Goal: Information Seeking & Learning: Learn about a topic

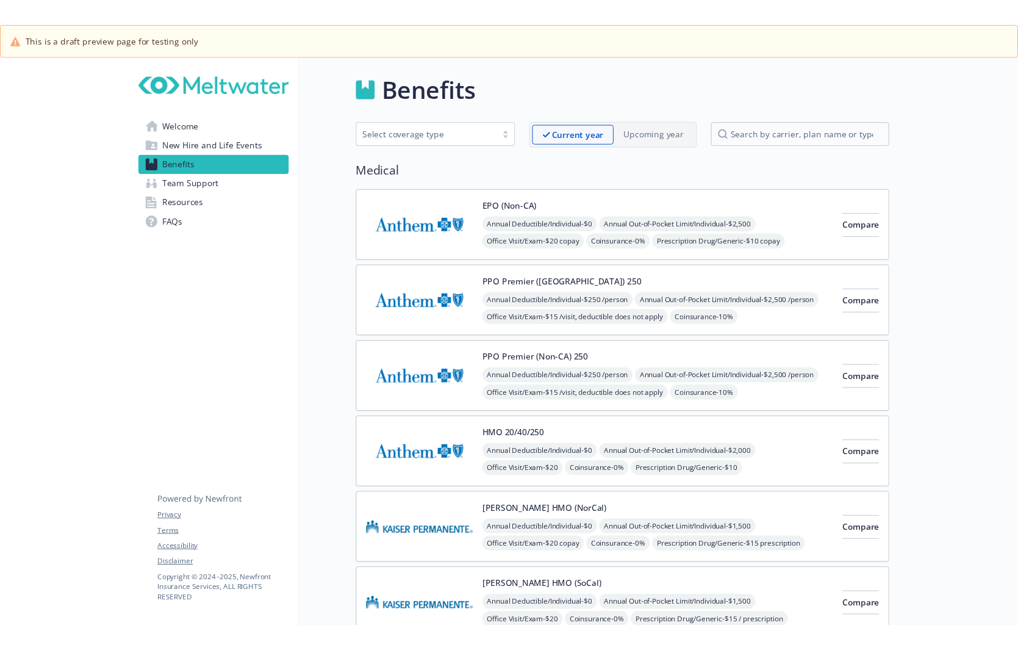
scroll to position [1587, 0]
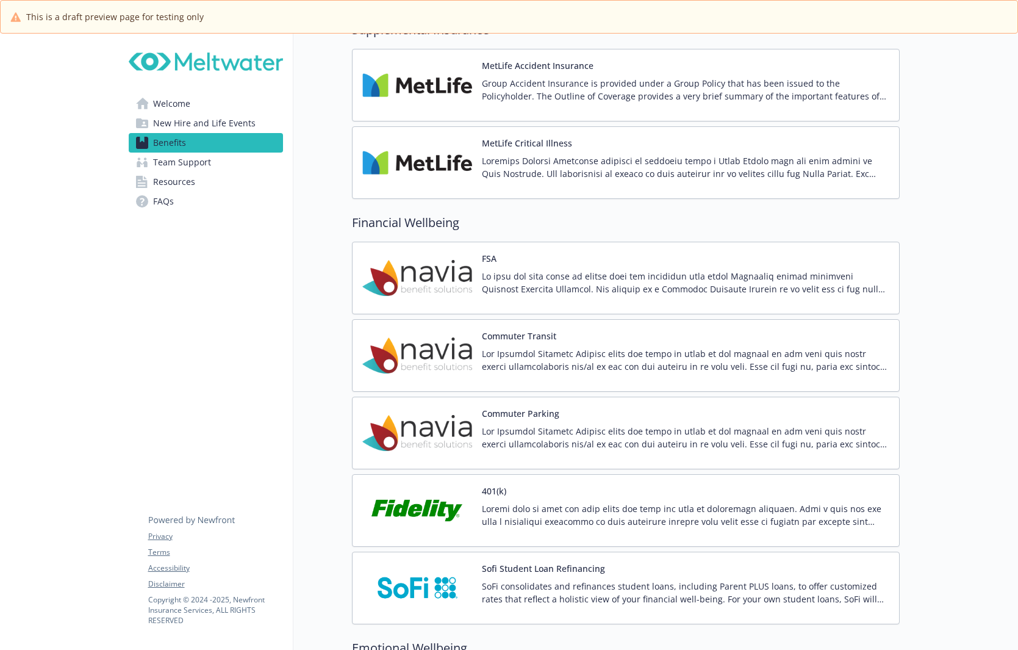
click at [541, 359] on p at bounding box center [686, 360] width 408 height 26
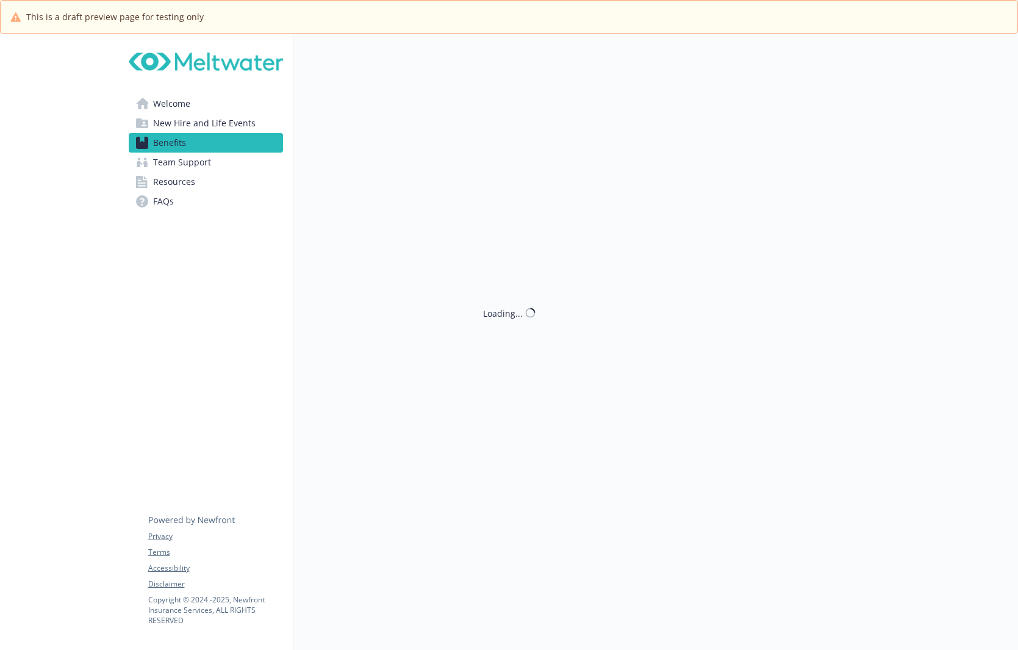
scroll to position [1587, 0]
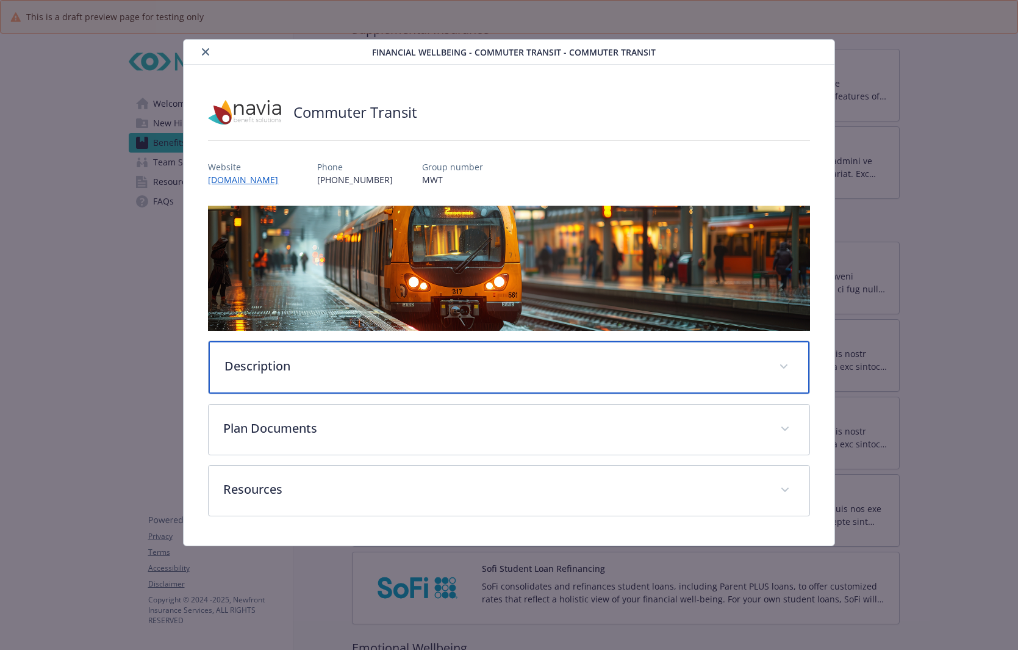
click at [467, 375] on div "Description" at bounding box center [509, 367] width 600 height 52
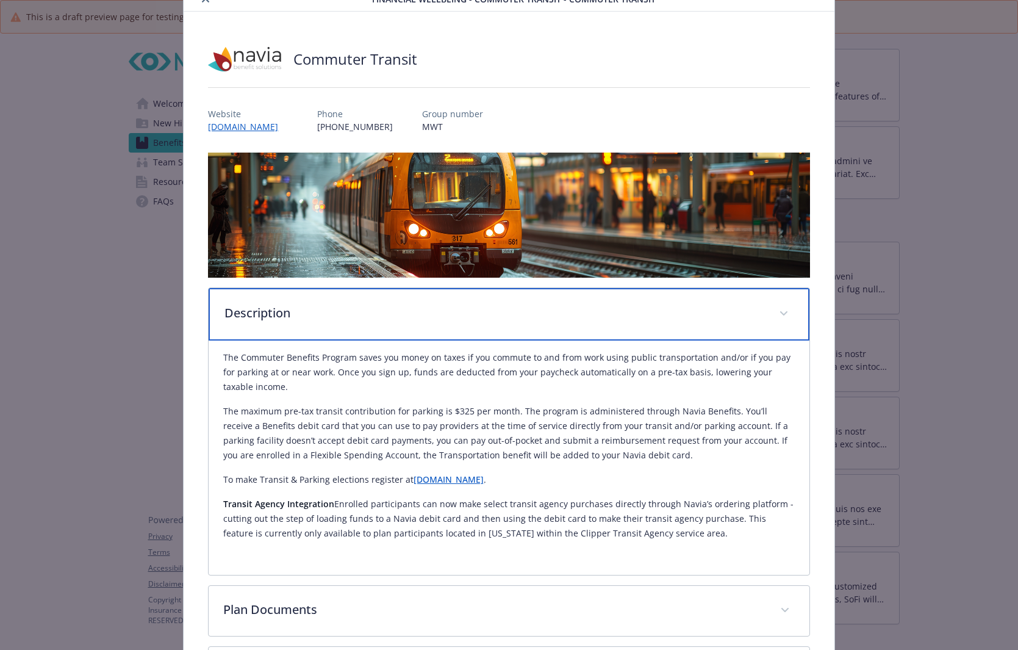
scroll to position [122, 0]
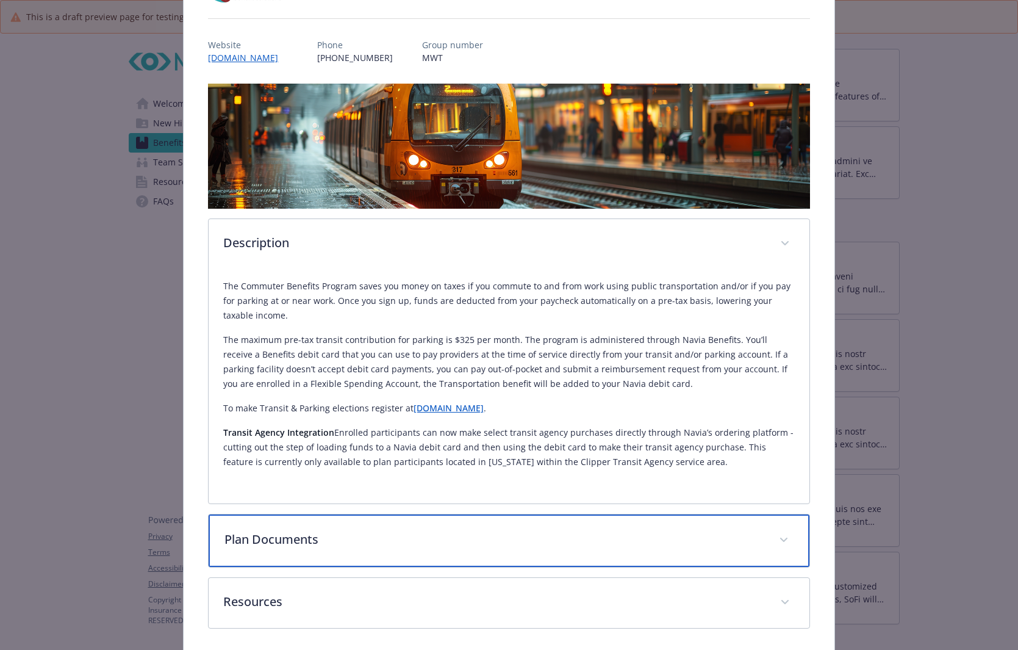
click at [367, 561] on div "Plan Documents" at bounding box center [509, 540] width 600 height 52
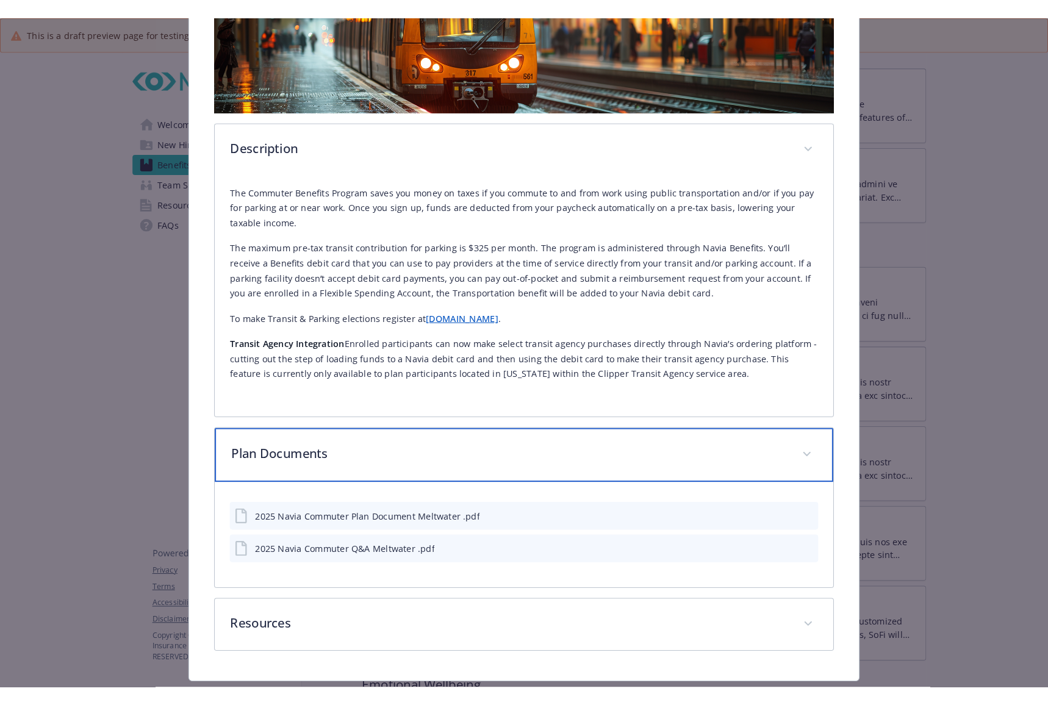
scroll to position [244, 0]
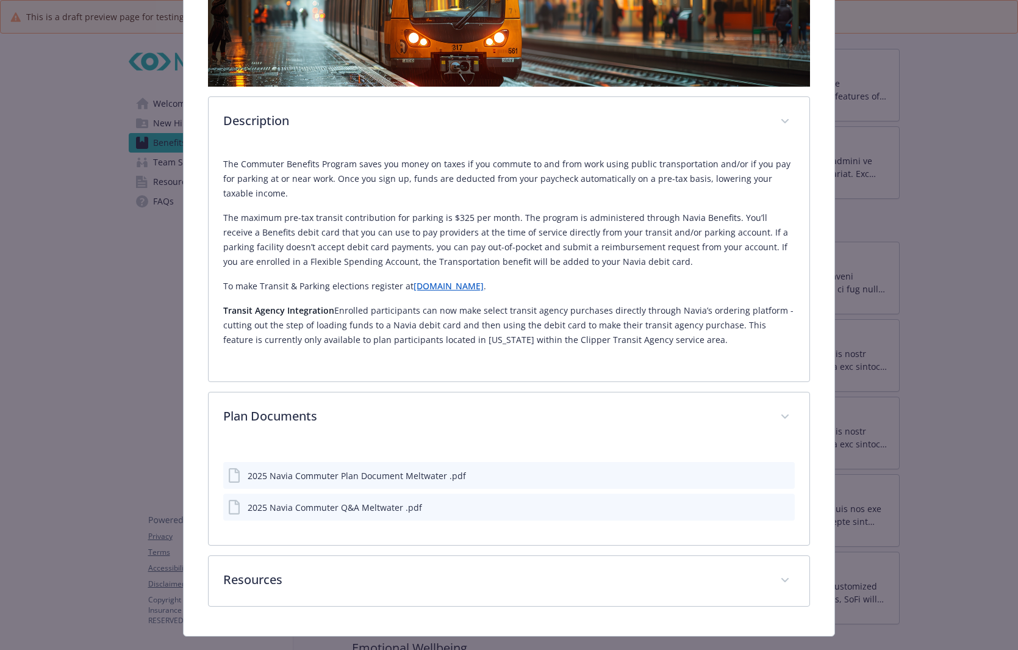
click at [778, 472] on icon "preview file" at bounding box center [783, 474] width 11 height 9
click at [779, 505] on icon "preview file" at bounding box center [783, 506] width 11 height 9
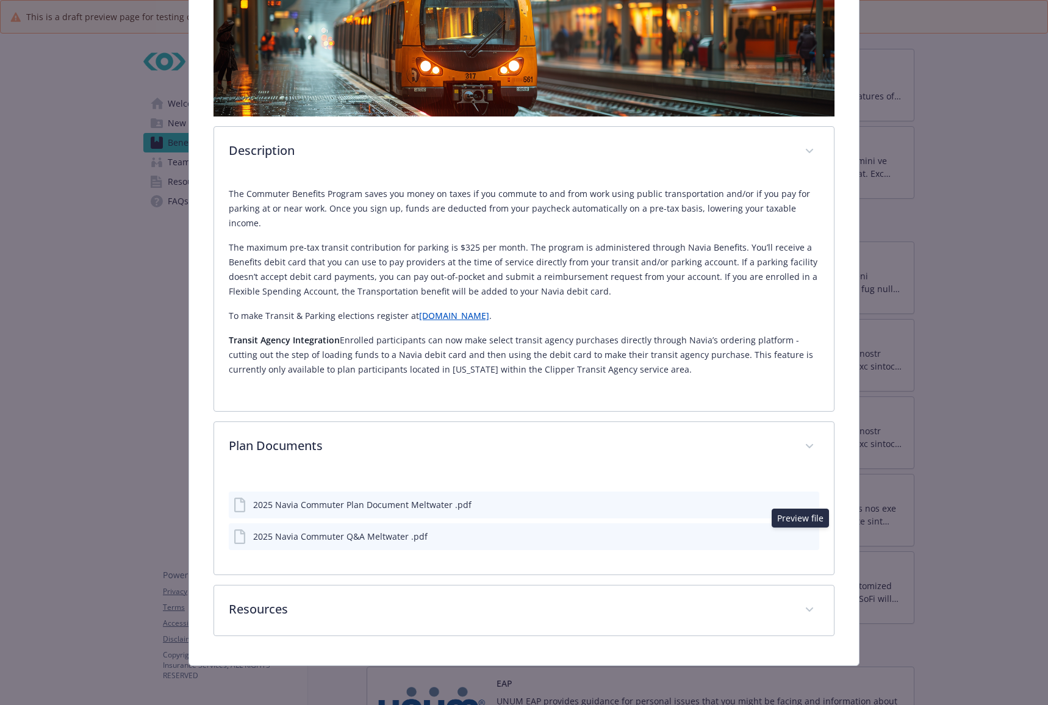
scroll to position [203, 0]
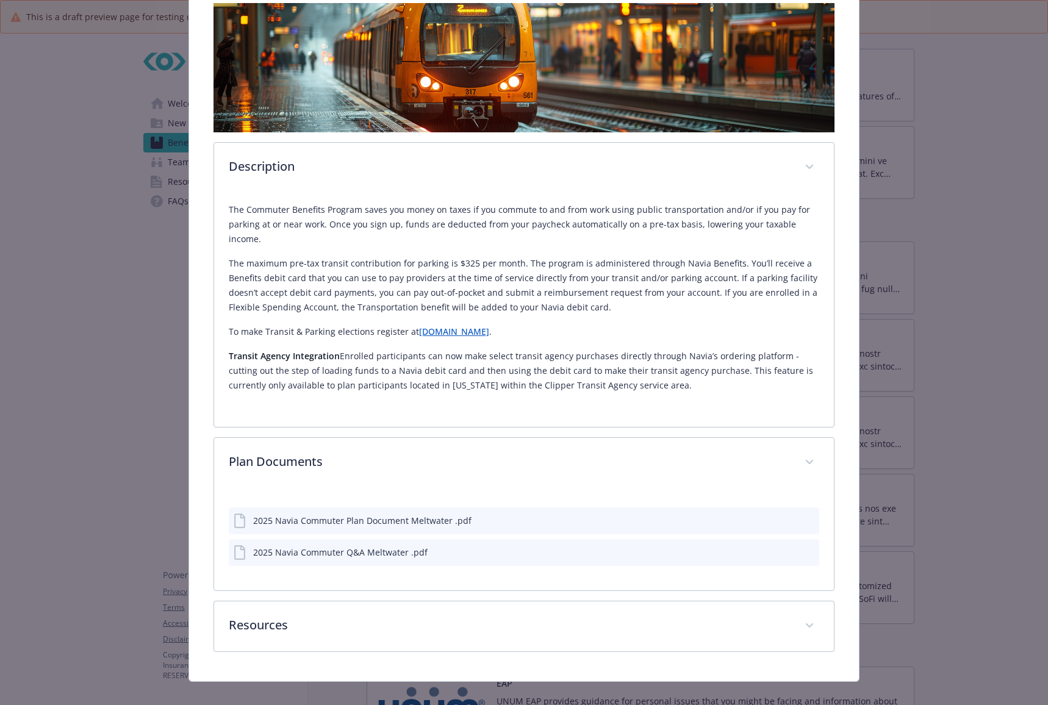
click at [804, 516] on icon "preview file" at bounding box center [807, 520] width 11 height 9
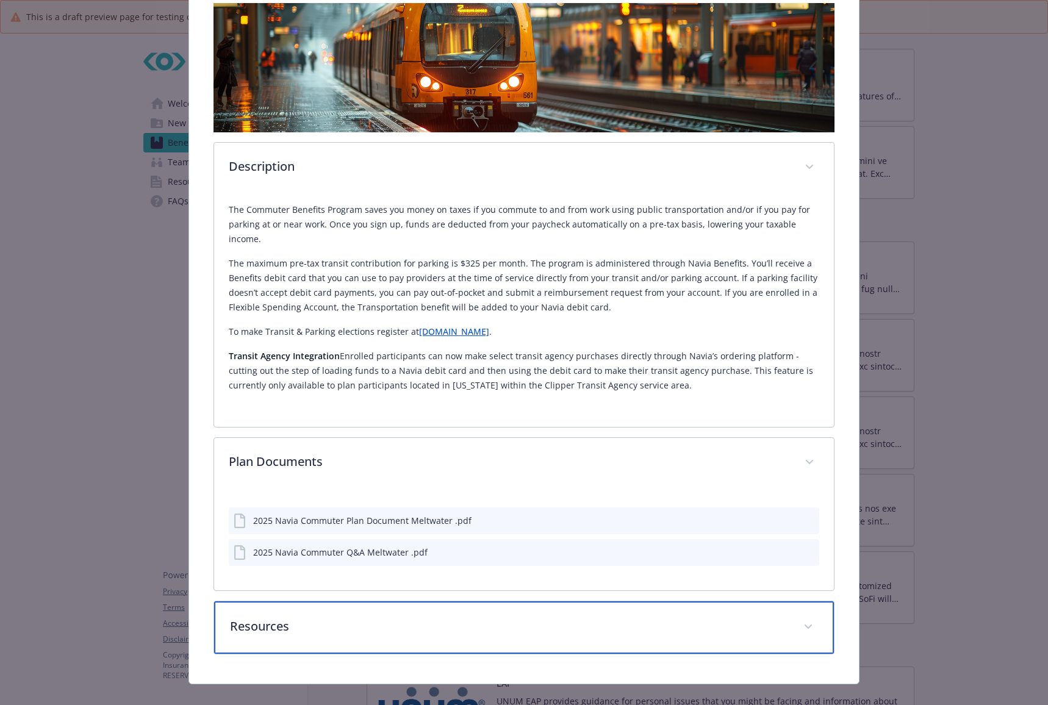
click at [356, 616] on p "Resources" at bounding box center [509, 627] width 559 height 18
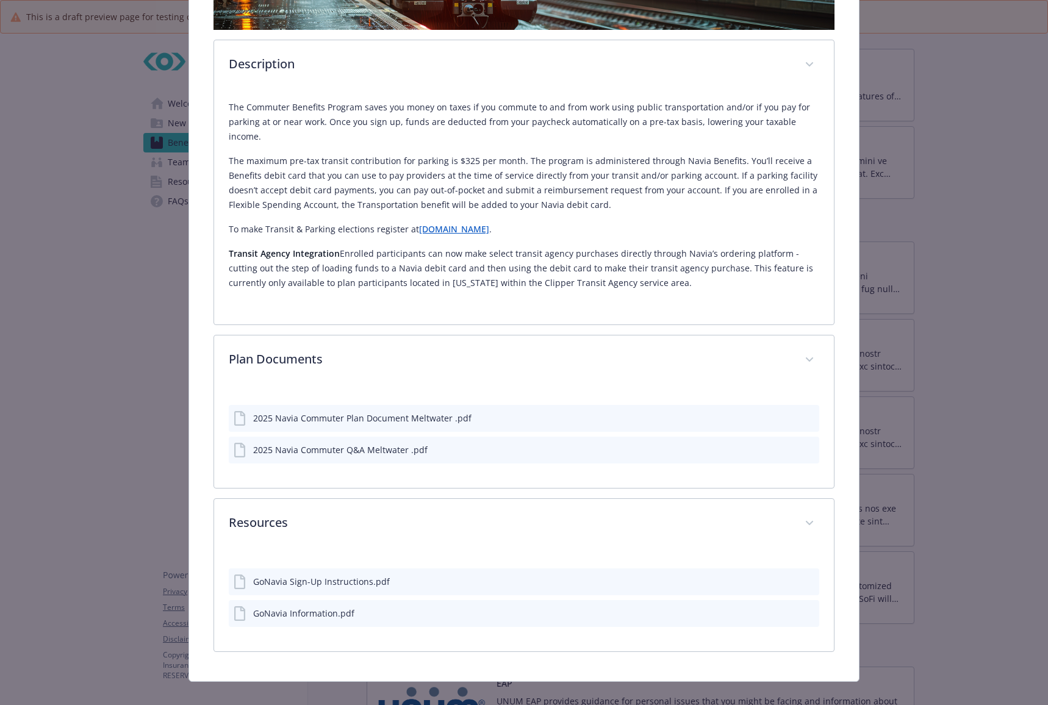
scroll to position [305, 0]
click at [802, 577] on icon "preview file" at bounding box center [807, 581] width 11 height 9
click at [802, 608] on icon "preview file" at bounding box center [807, 612] width 11 height 9
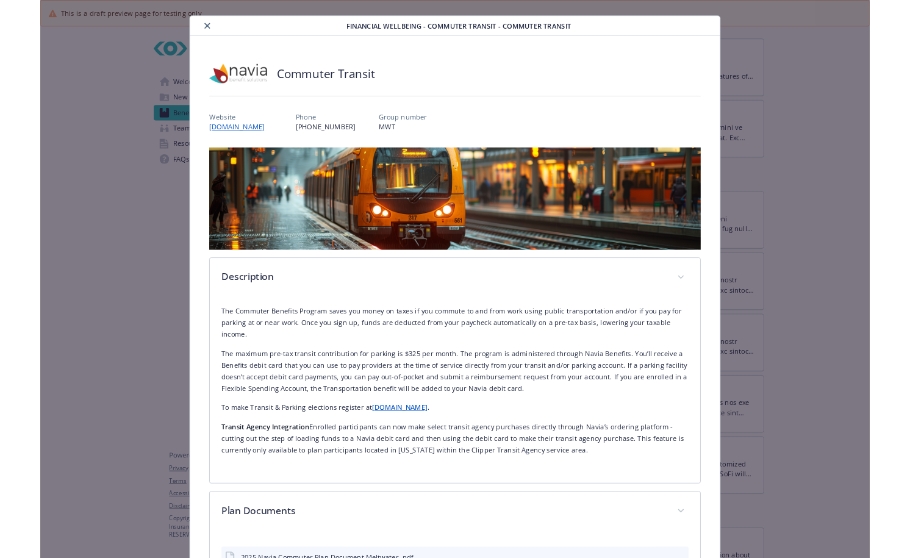
scroll to position [0, 0]
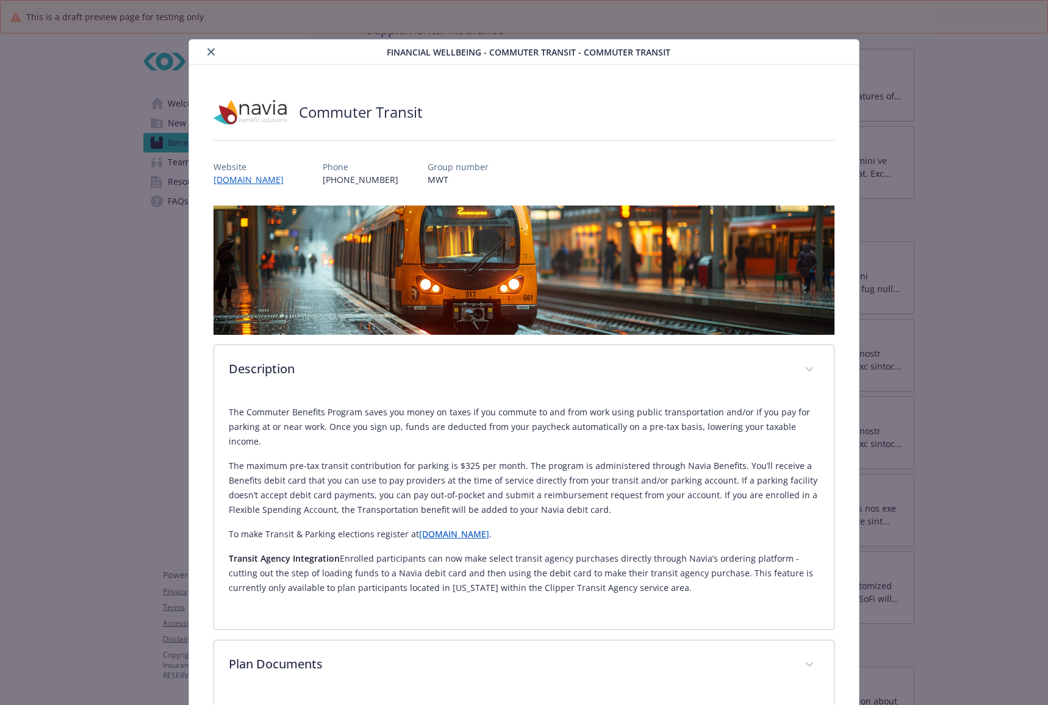
click at [211, 49] on icon "close" at bounding box center [210, 51] width 7 height 7
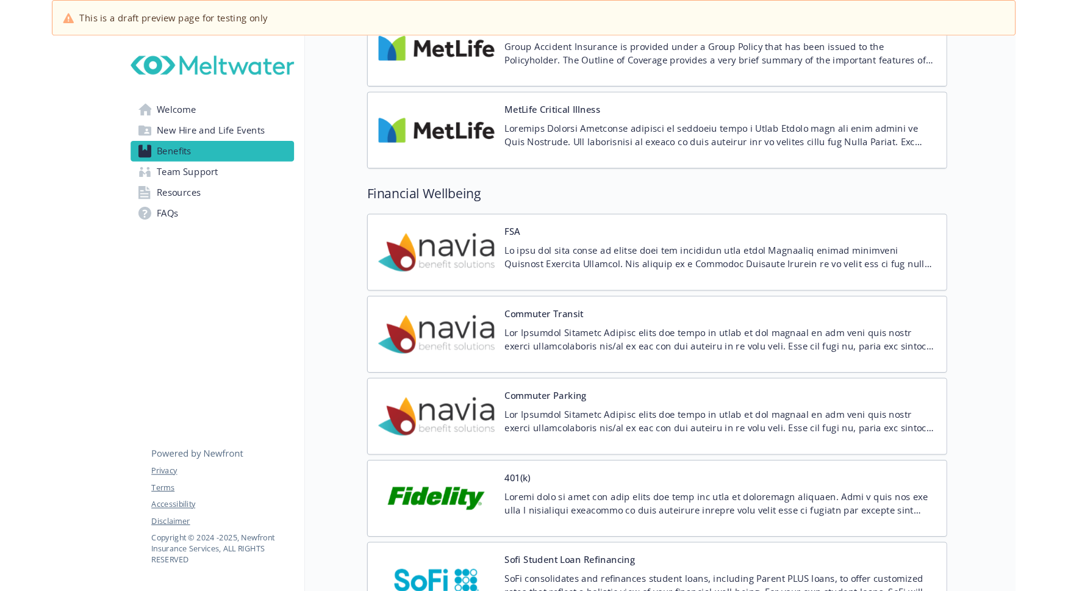
scroll to position [1709, 0]
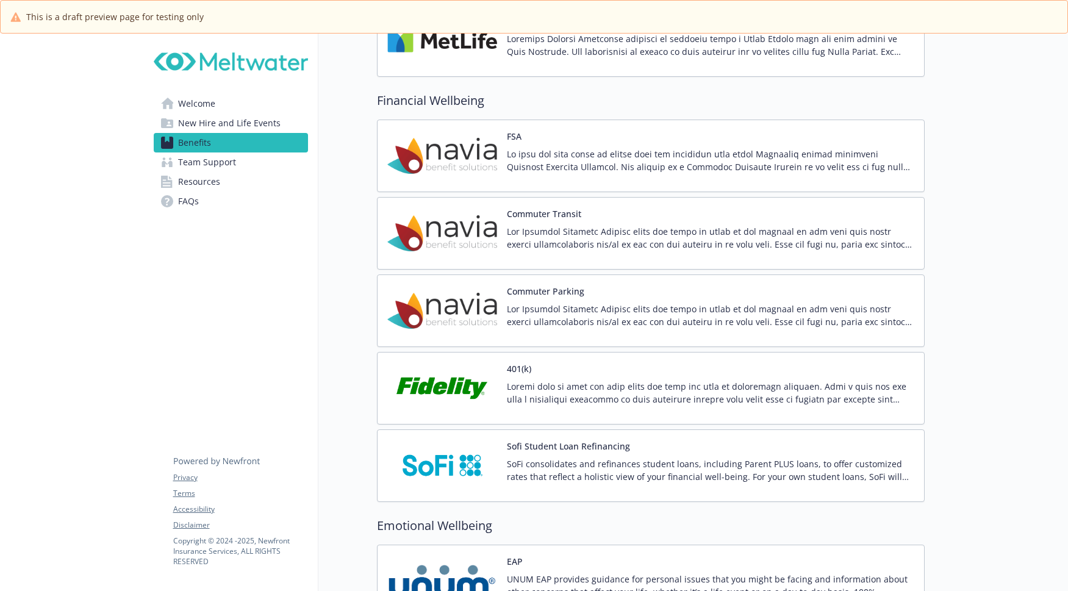
click at [463, 225] on img at bounding box center [442, 233] width 110 height 52
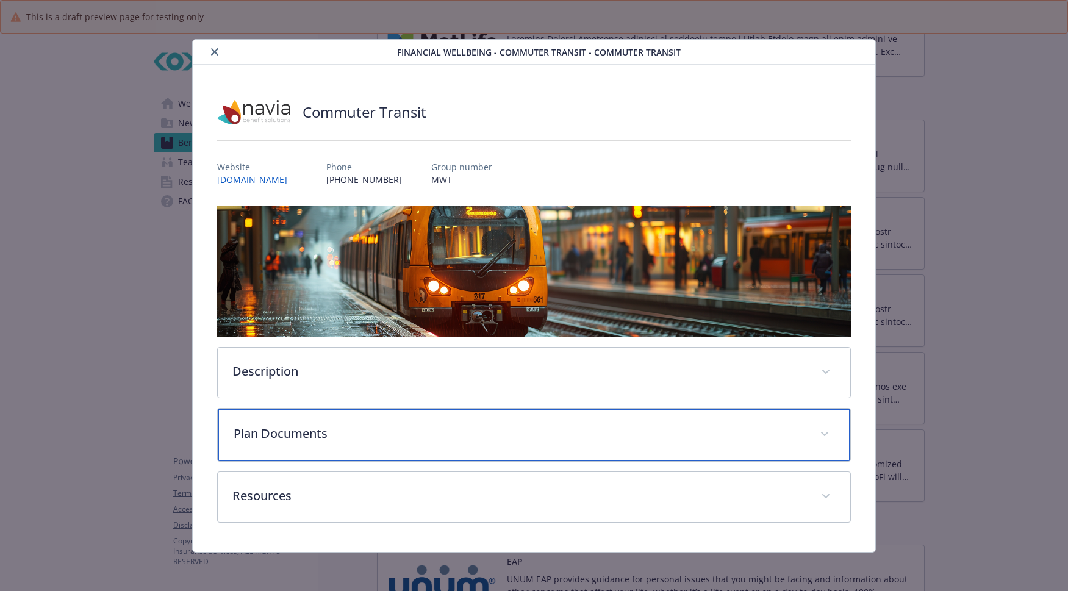
click at [463, 438] on p "Plan Documents" at bounding box center [520, 434] width 572 height 18
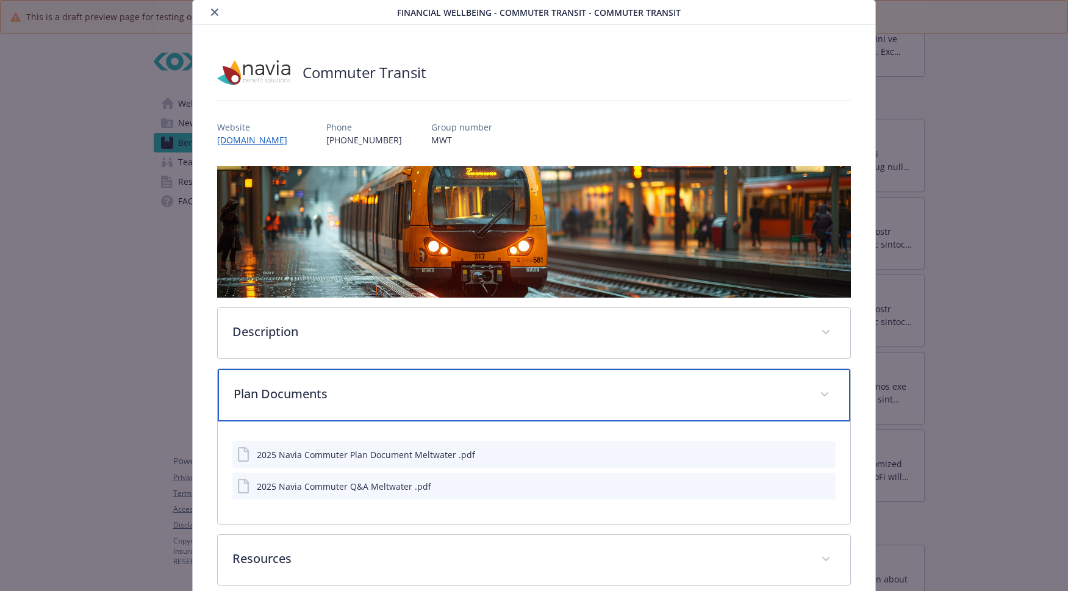
scroll to position [61, 0]
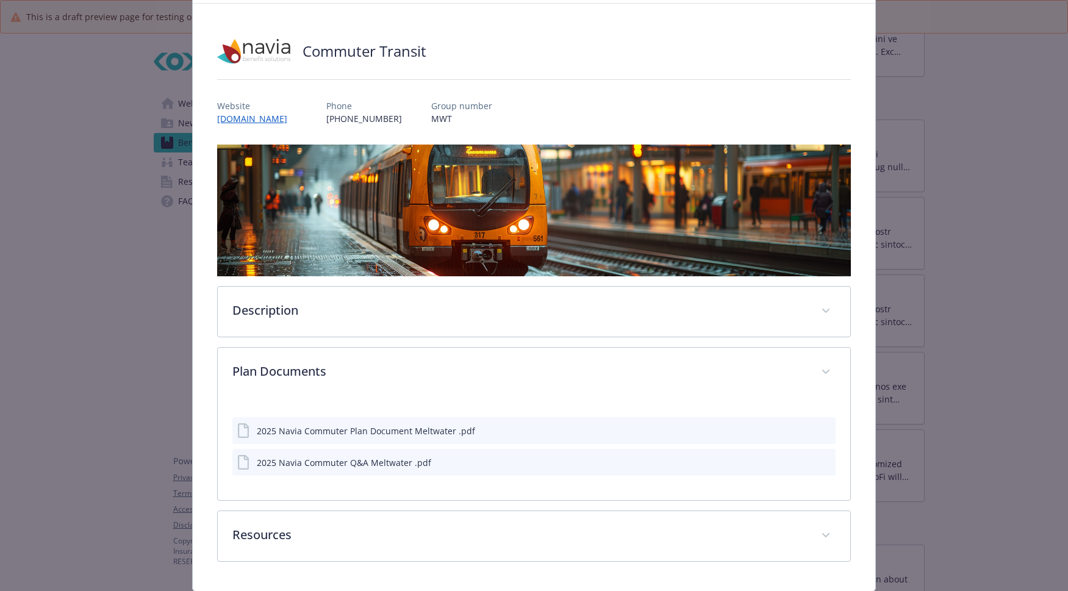
click at [819, 432] on icon "preview file" at bounding box center [824, 430] width 11 height 9
click at [819, 462] on icon "preview file" at bounding box center [824, 462] width 11 height 9
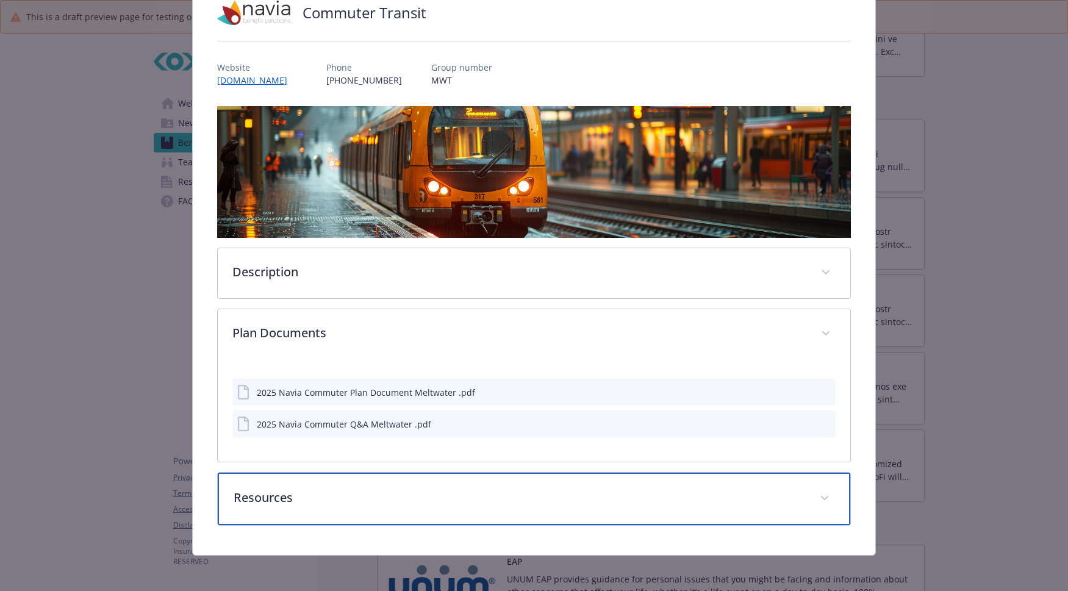
click at [764, 503] on p "Resources" at bounding box center [520, 498] width 572 height 18
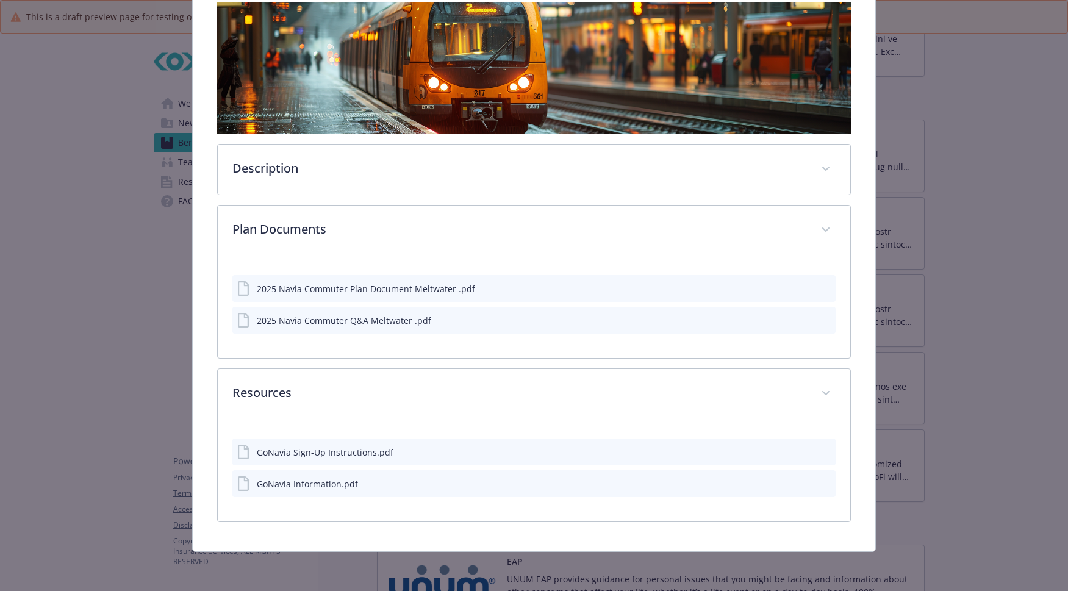
scroll to position [202, 0]
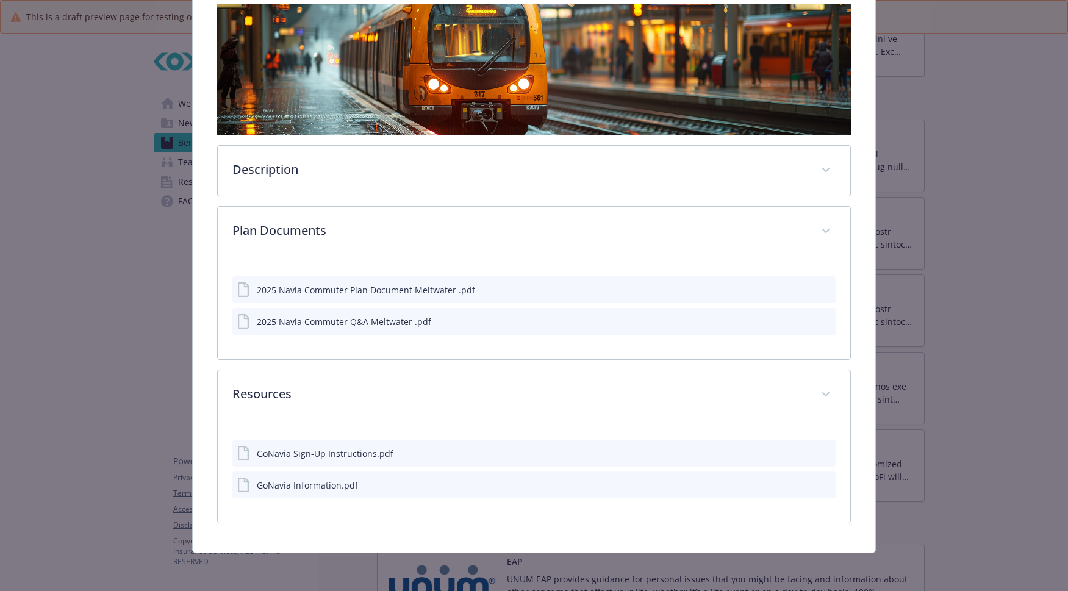
click at [820, 448] on icon "preview file" at bounding box center [824, 452] width 11 height 9
click at [819, 487] on icon "preview file" at bounding box center [824, 484] width 11 height 9
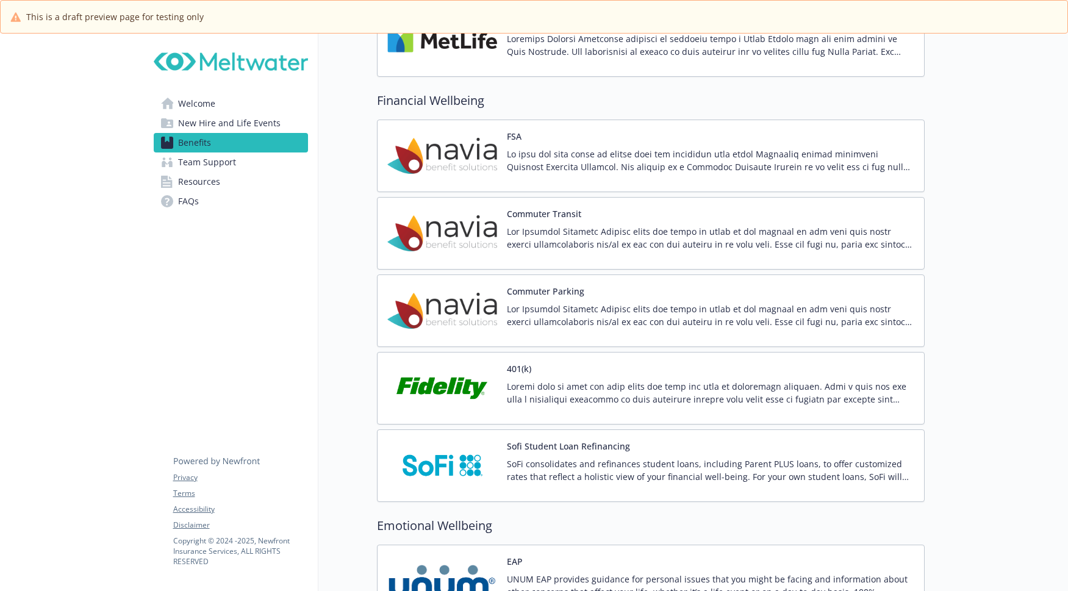
click at [499, 316] on div "Commuter Parking" at bounding box center [650, 311] width 527 height 52
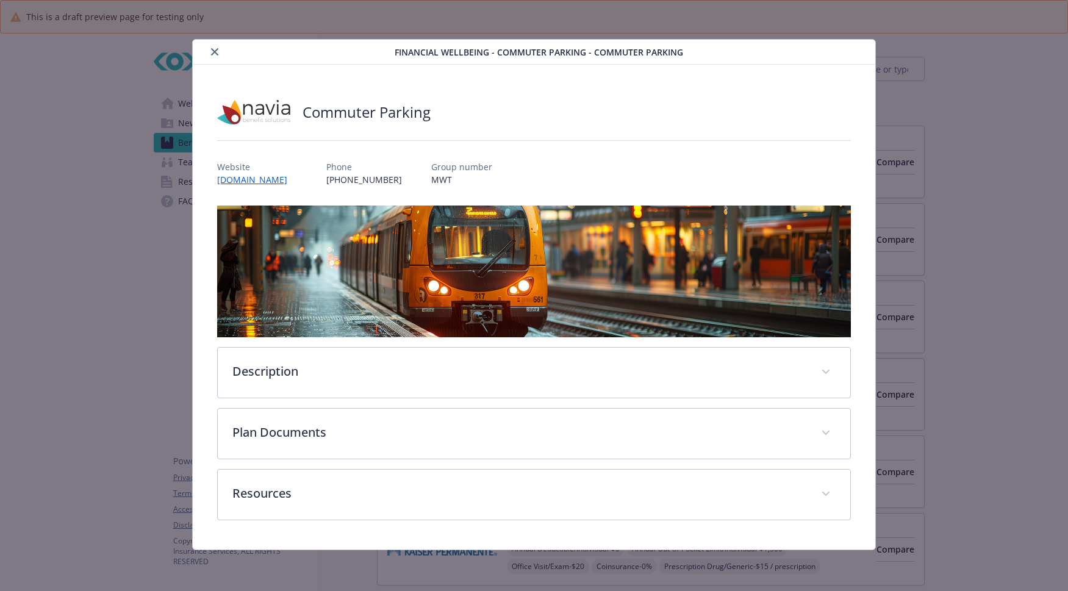
scroll to position [1709, 0]
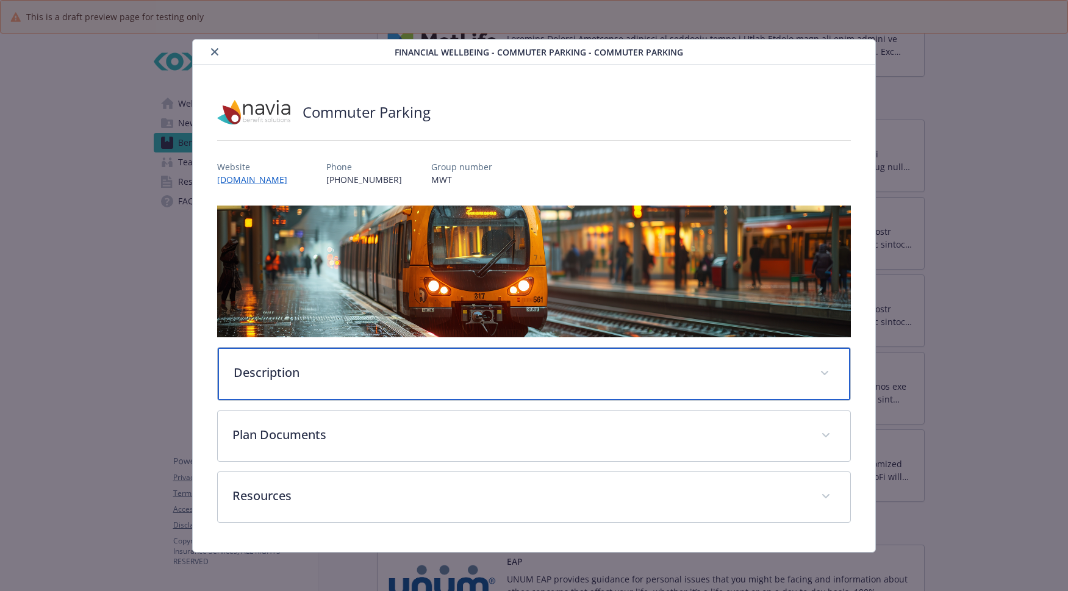
click at [384, 382] on div "Description" at bounding box center [534, 374] width 633 height 52
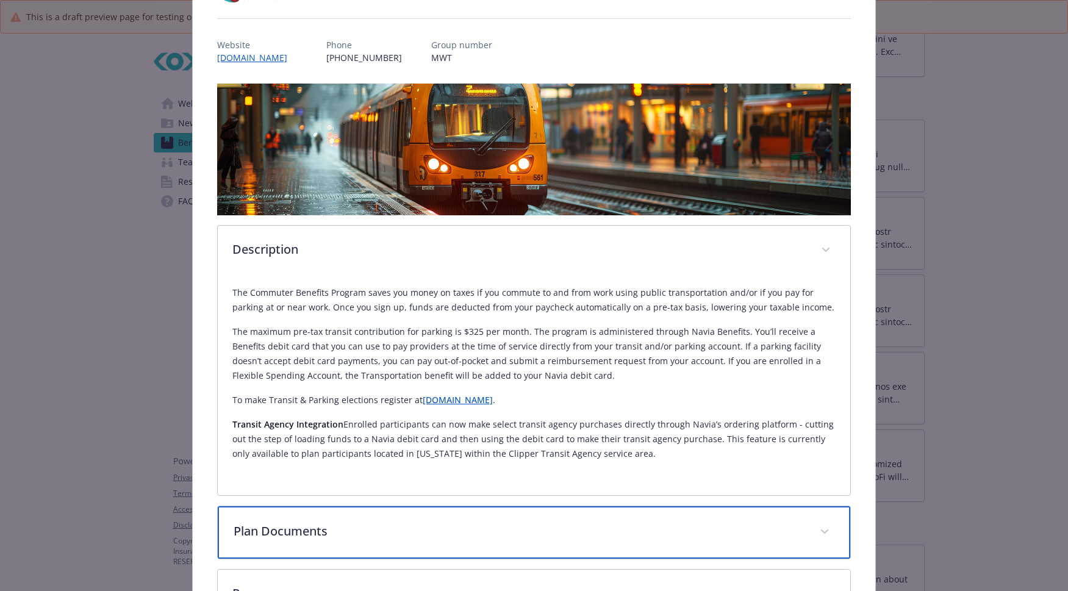
click at [372, 524] on div "Plan Documents" at bounding box center [534, 532] width 633 height 52
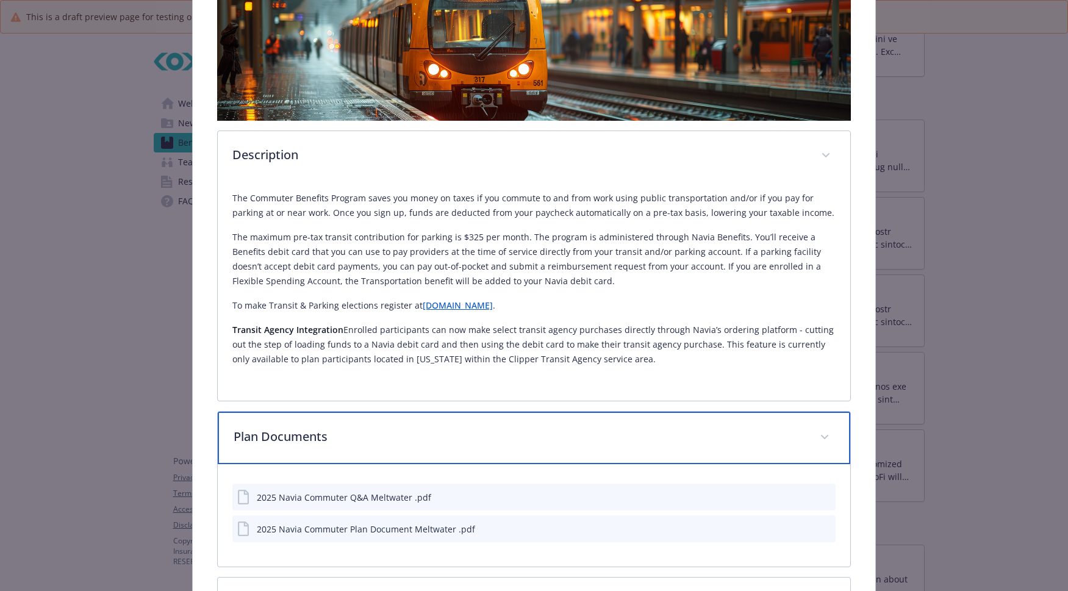
scroll to position [305, 0]
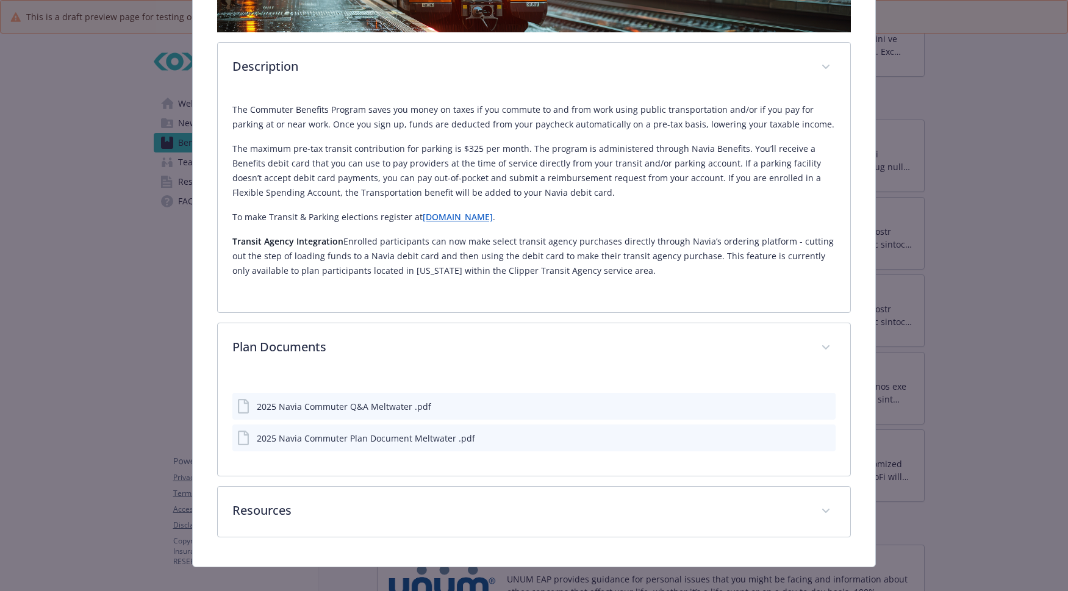
click at [819, 406] on icon "preview file" at bounding box center [824, 406] width 11 height 9
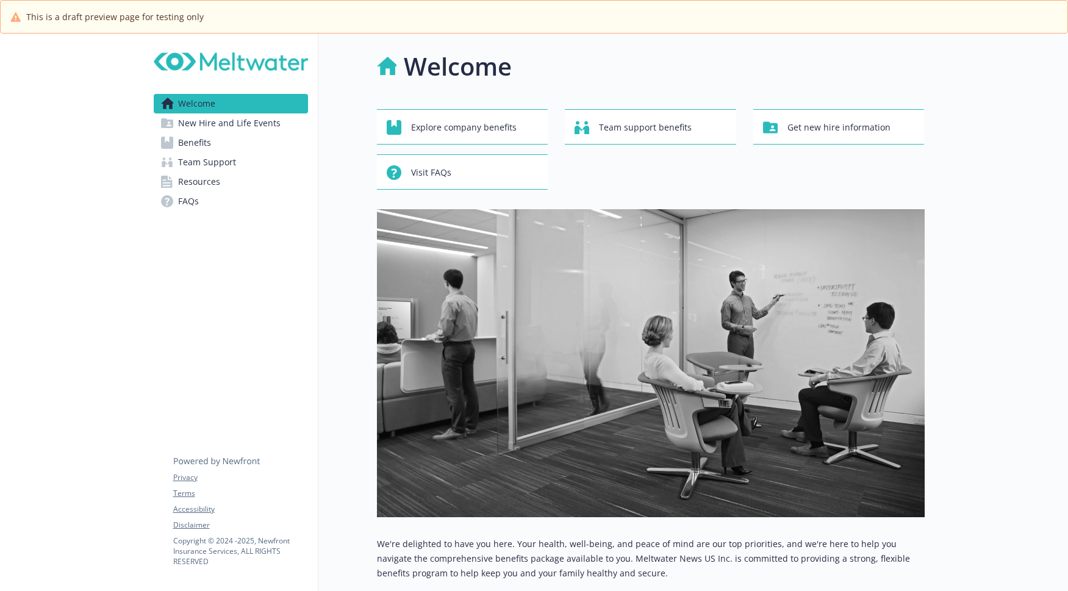
click at [209, 143] on span "Benefits" at bounding box center [194, 143] width 33 height 20
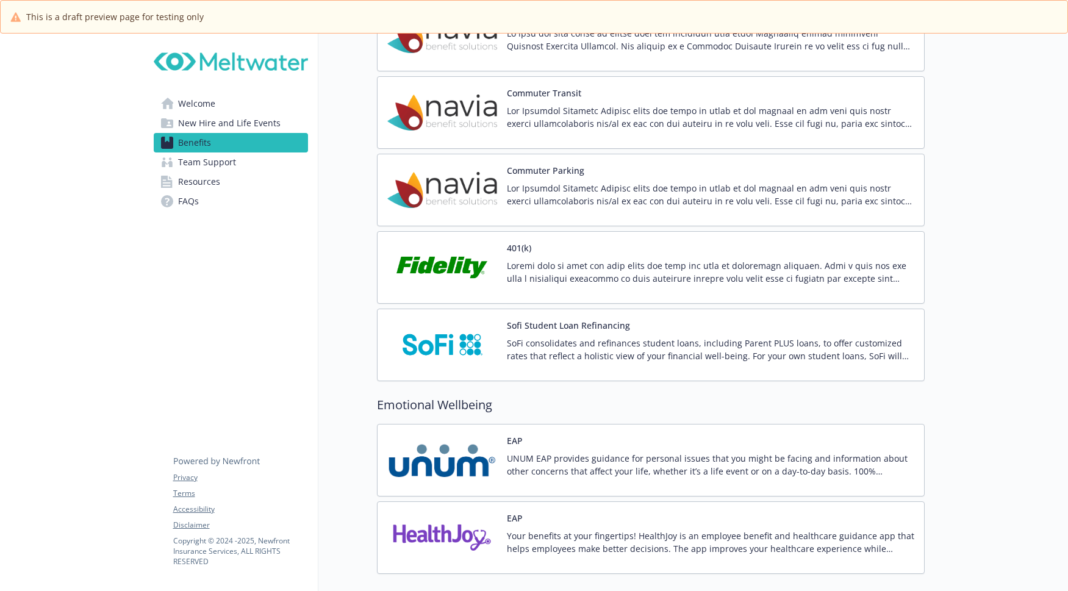
scroll to position [1831, 0]
click at [462, 108] on img at bounding box center [442, 111] width 110 height 52
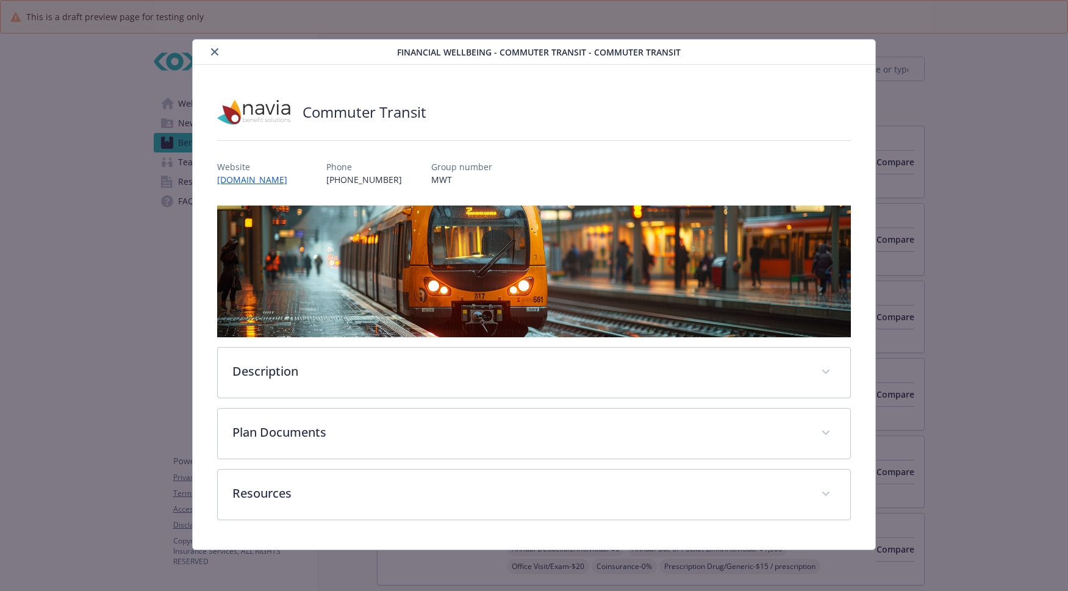
scroll to position [1831, 0]
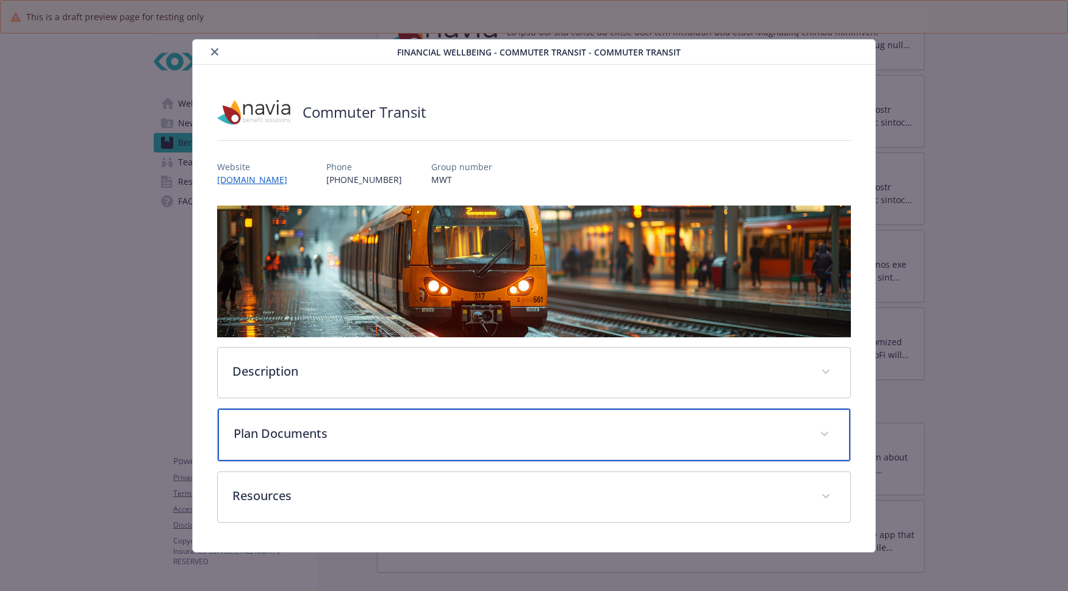
click at [384, 431] on p "Plan Documents" at bounding box center [520, 434] width 572 height 18
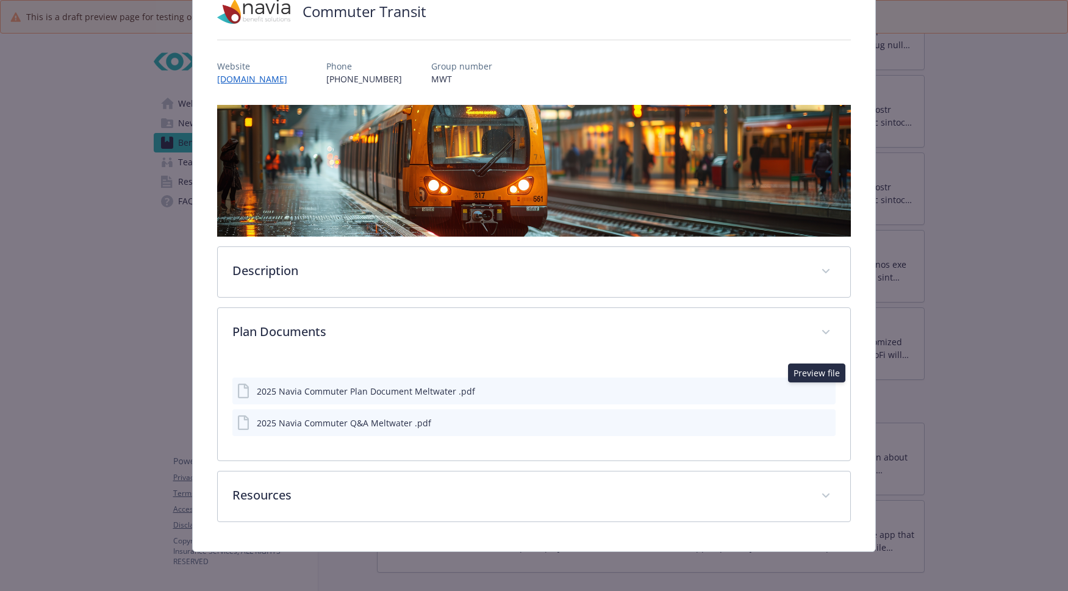
scroll to position [99, 0]
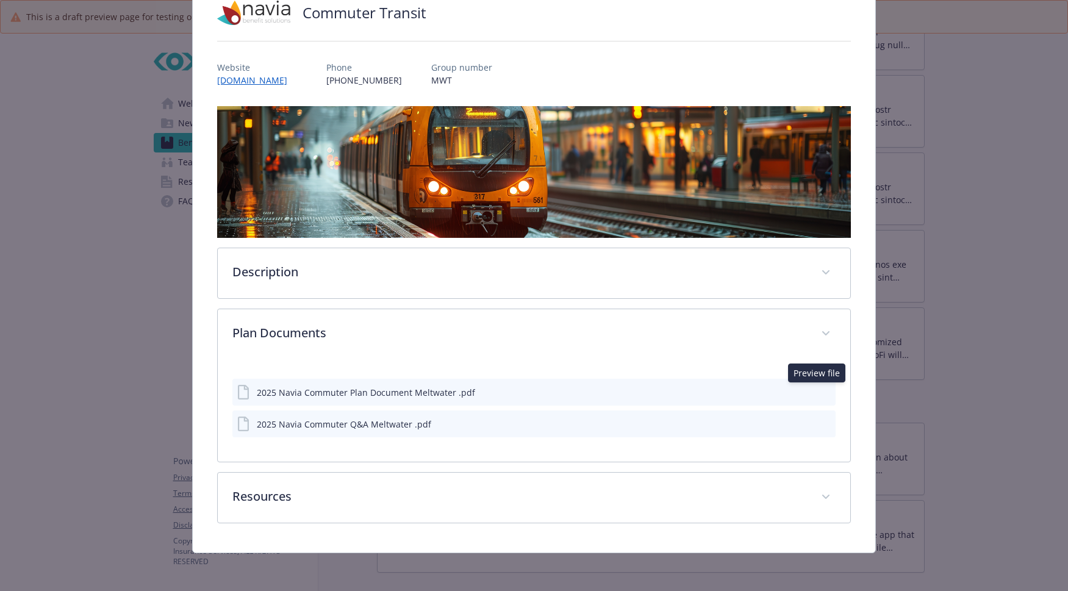
click at [820, 390] on icon "preview file" at bounding box center [824, 391] width 11 height 9
click at [822, 423] on icon "preview file" at bounding box center [824, 423] width 11 height 9
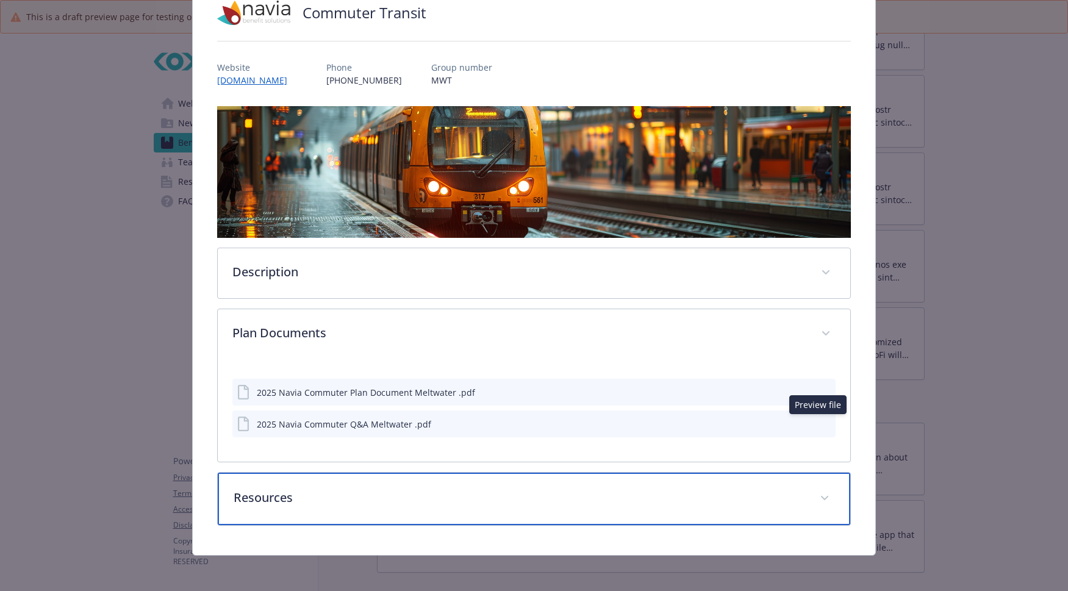
click at [315, 499] on p "Resources" at bounding box center [520, 498] width 572 height 18
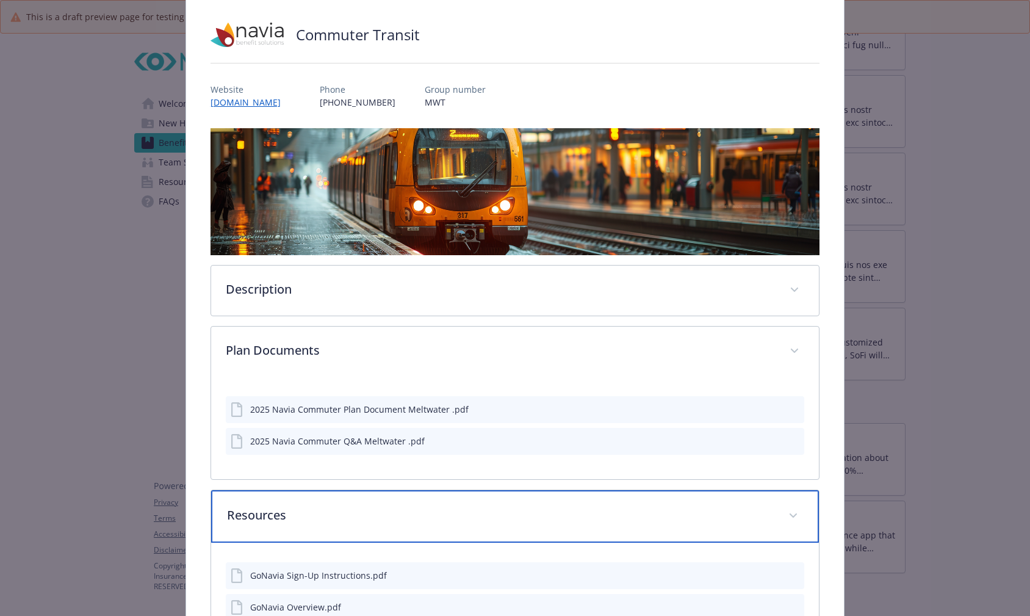
scroll to position [0, 0]
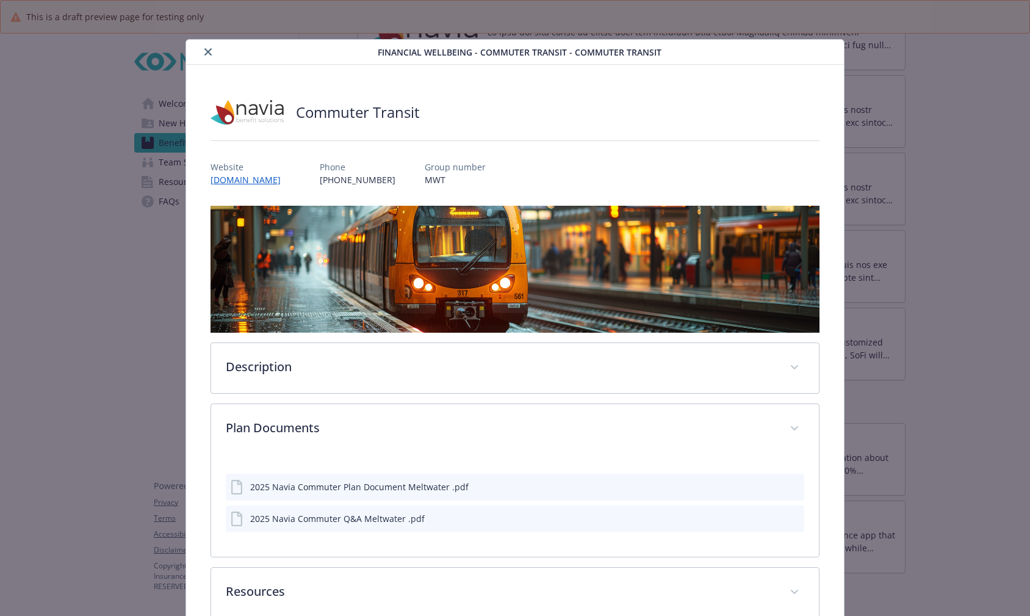
click at [201, 54] on button "close" at bounding box center [208, 52] width 15 height 15
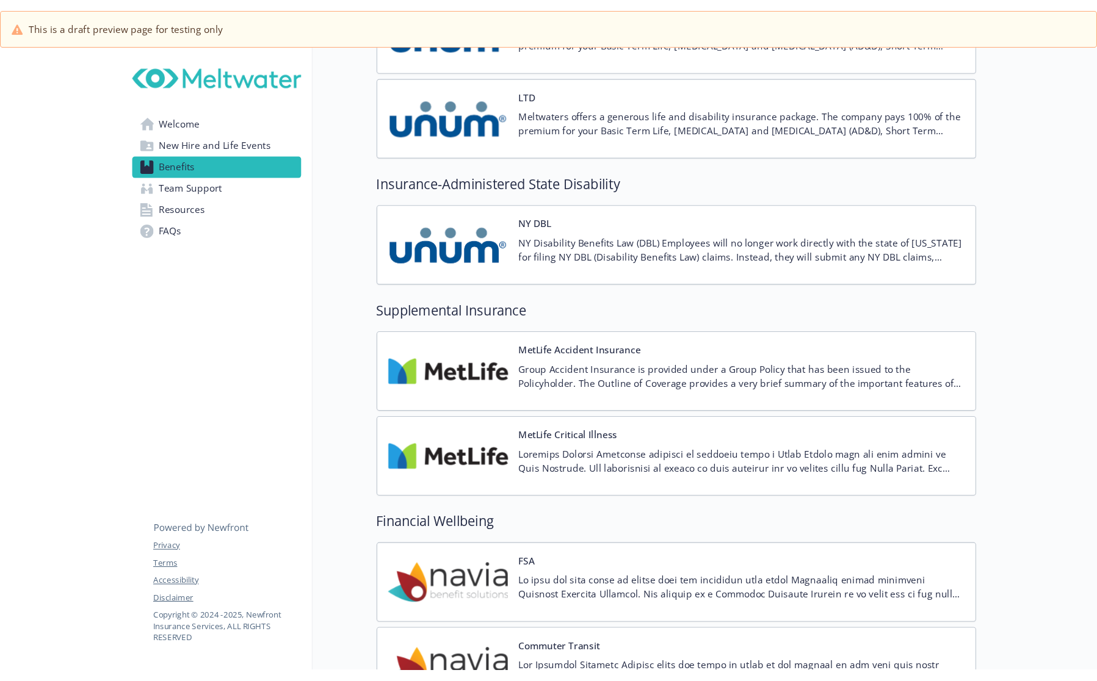
scroll to position [1281, 0]
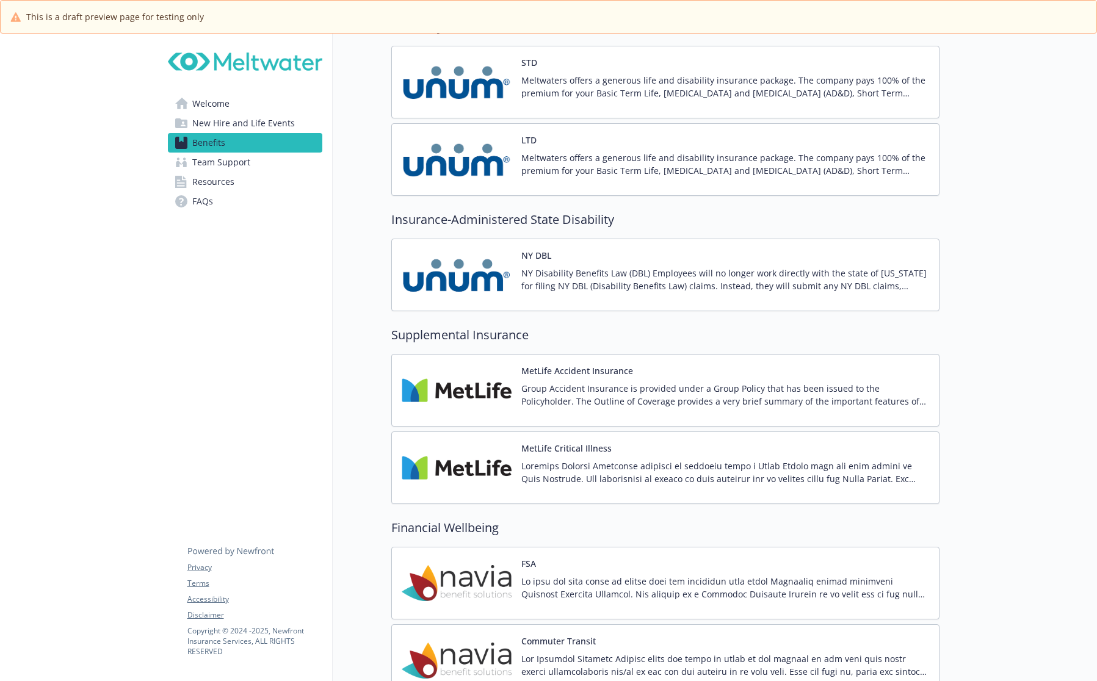
click at [579, 465] on p at bounding box center [725, 472] width 408 height 26
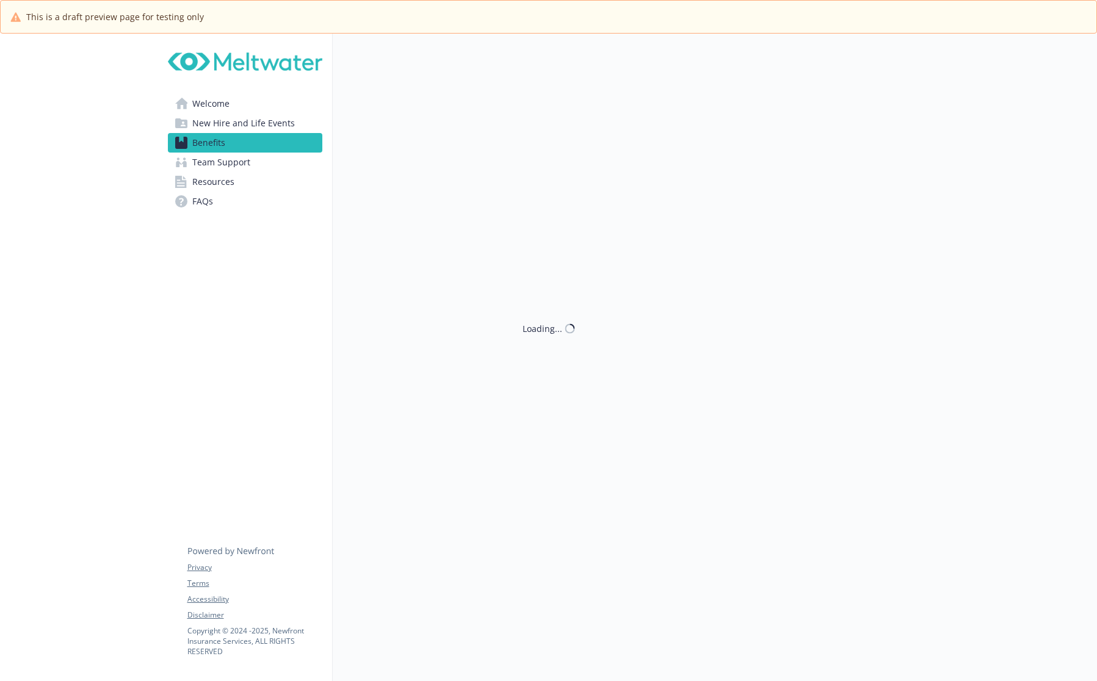
scroll to position [1281, 0]
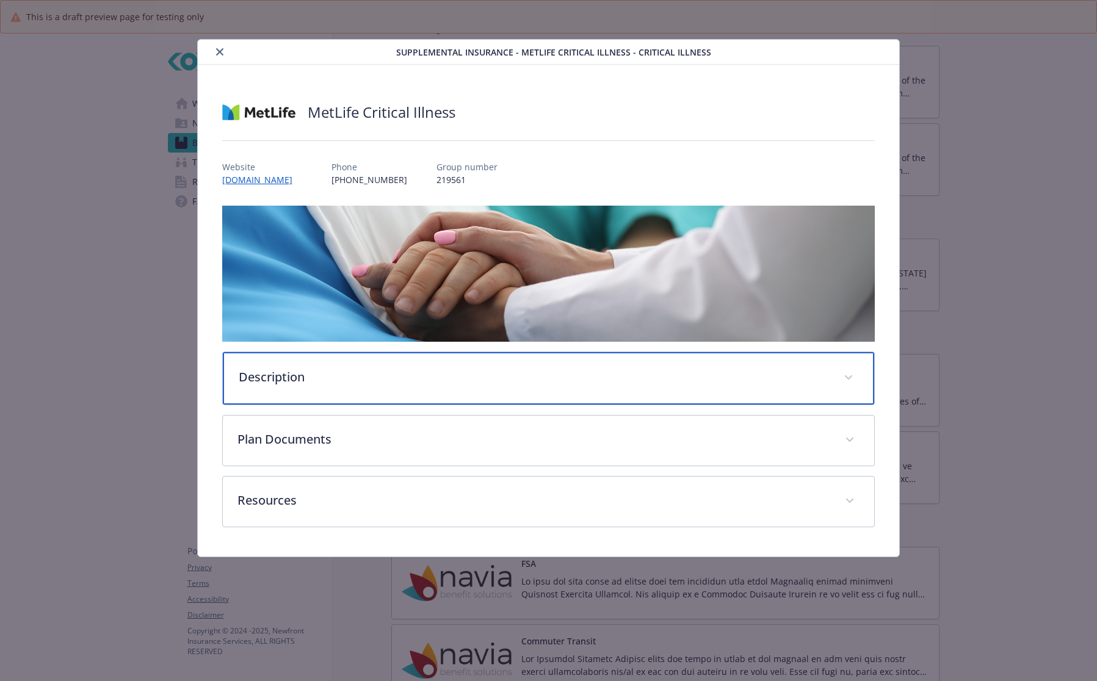
click at [308, 377] on p "Description" at bounding box center [533, 377] width 589 height 18
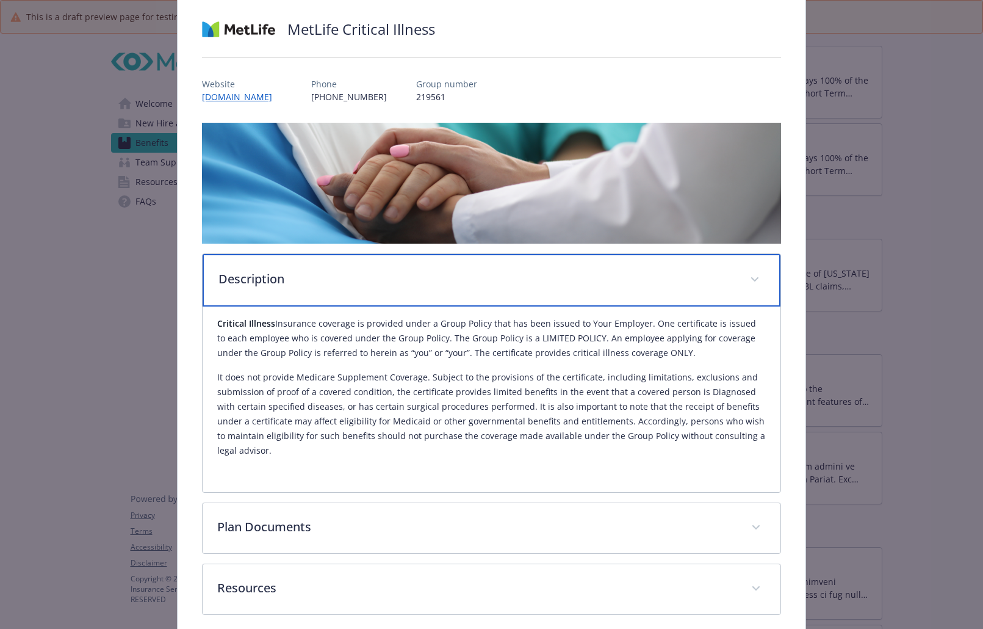
scroll to position [15, 0]
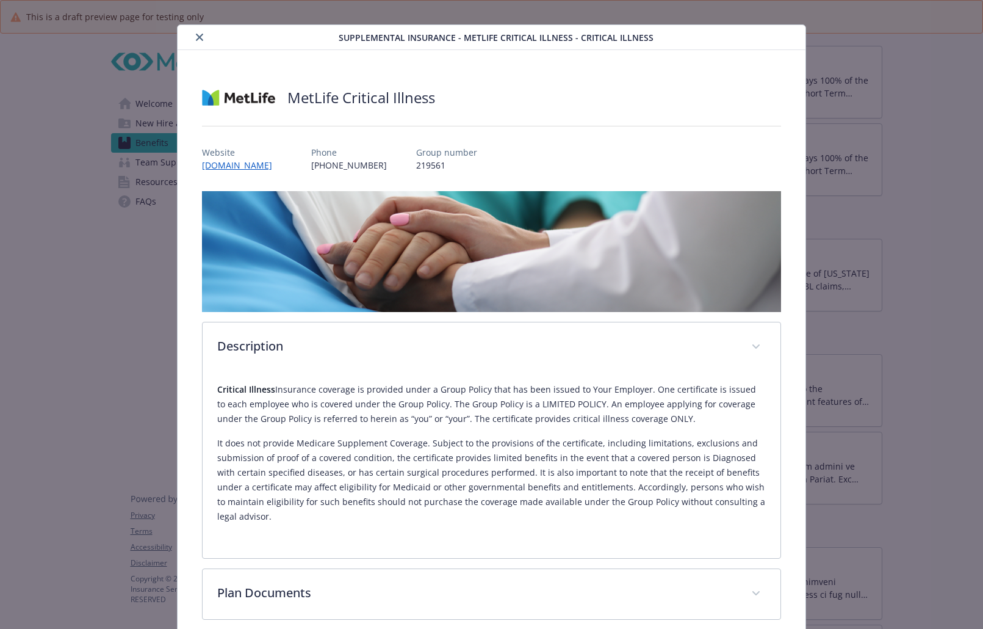
click at [196, 36] on icon "close" at bounding box center [199, 37] width 7 height 7
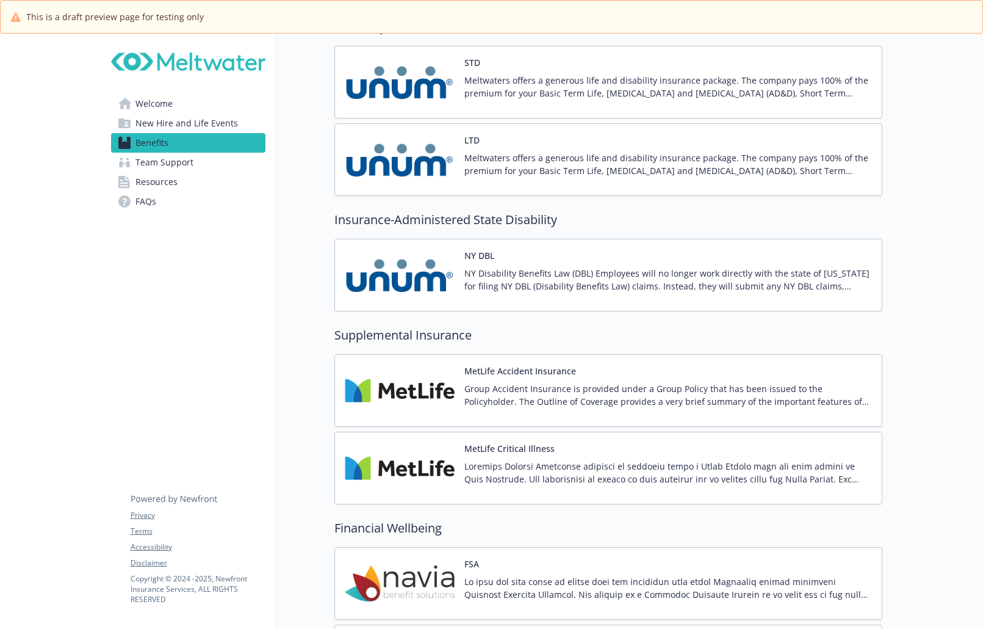
click at [403, 381] on img at bounding box center [400, 390] width 110 height 52
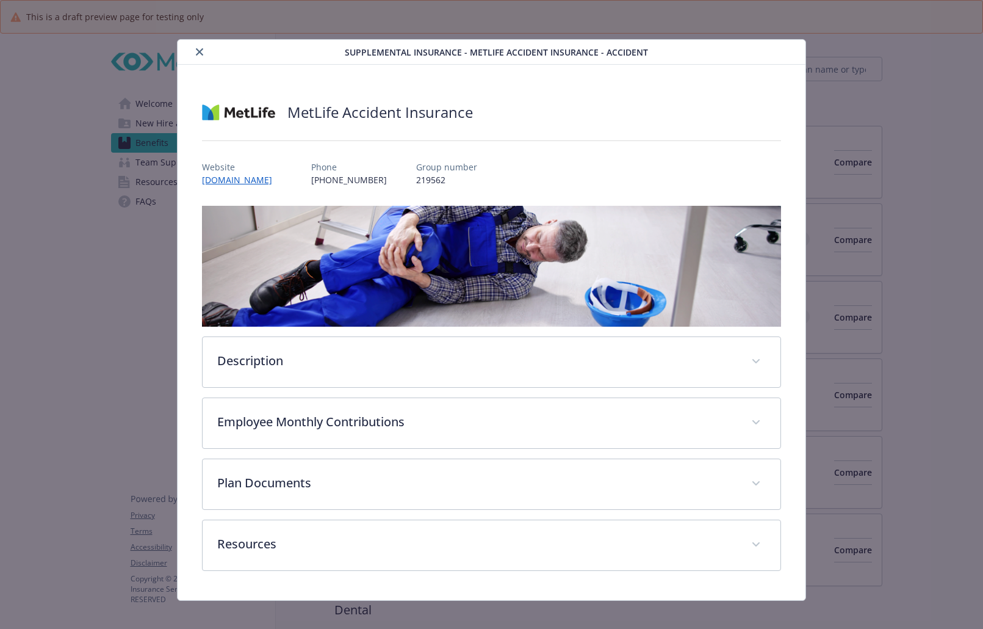
scroll to position [1281, 0]
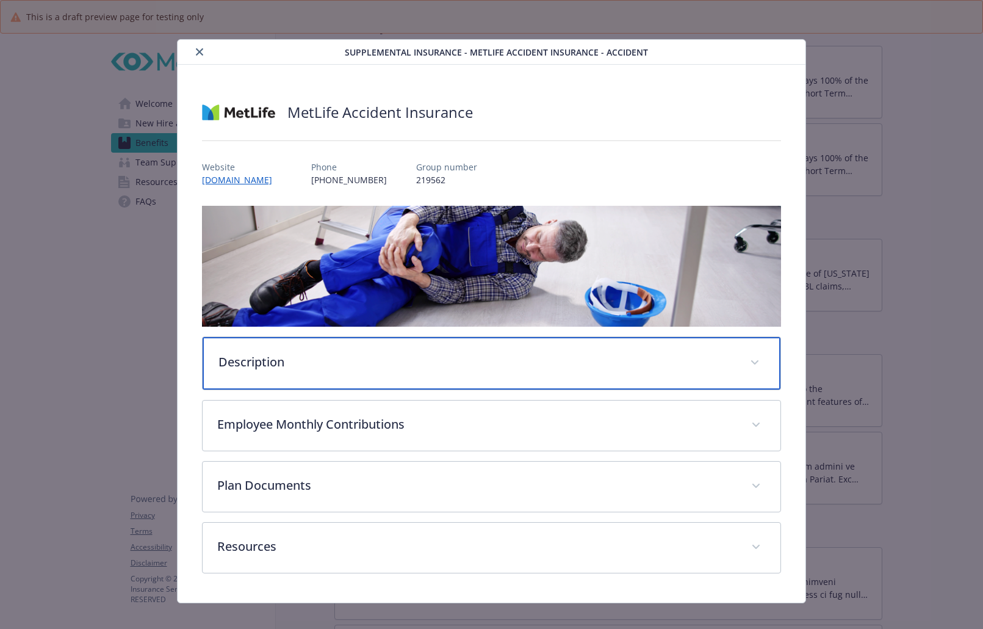
click at [344, 370] on div "Description" at bounding box center [492, 363] width 578 height 52
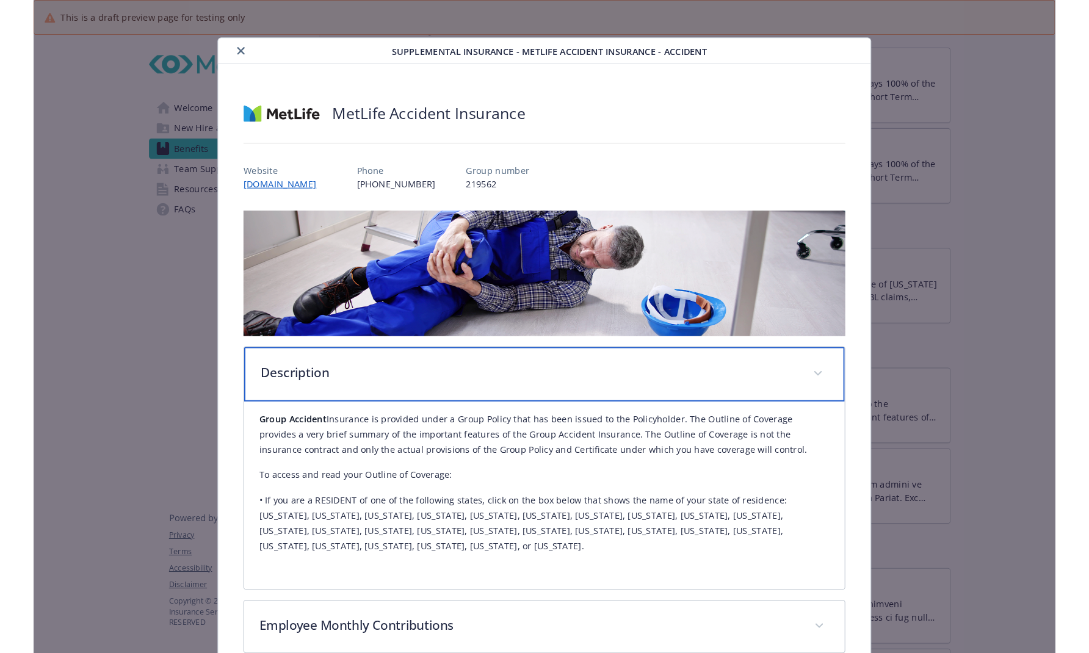
scroll to position [0, 0]
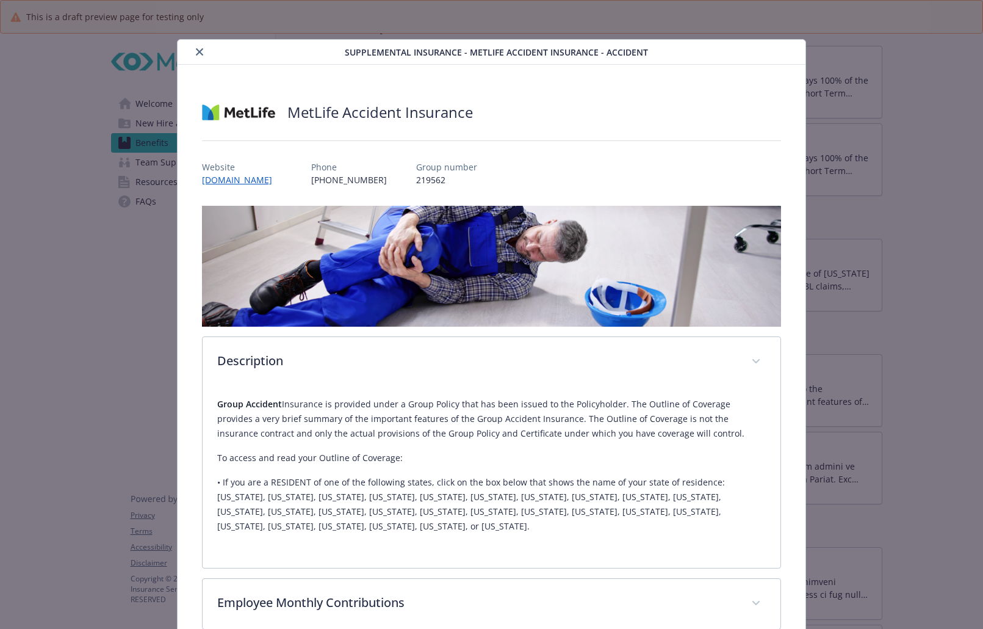
click at [204, 48] on div "details for plan Supplemental Insurance - MetLife Accident Insurance - Accident" at bounding box center [263, 52] width 162 height 15
click at [199, 50] on icon "close" at bounding box center [199, 51] width 7 height 7
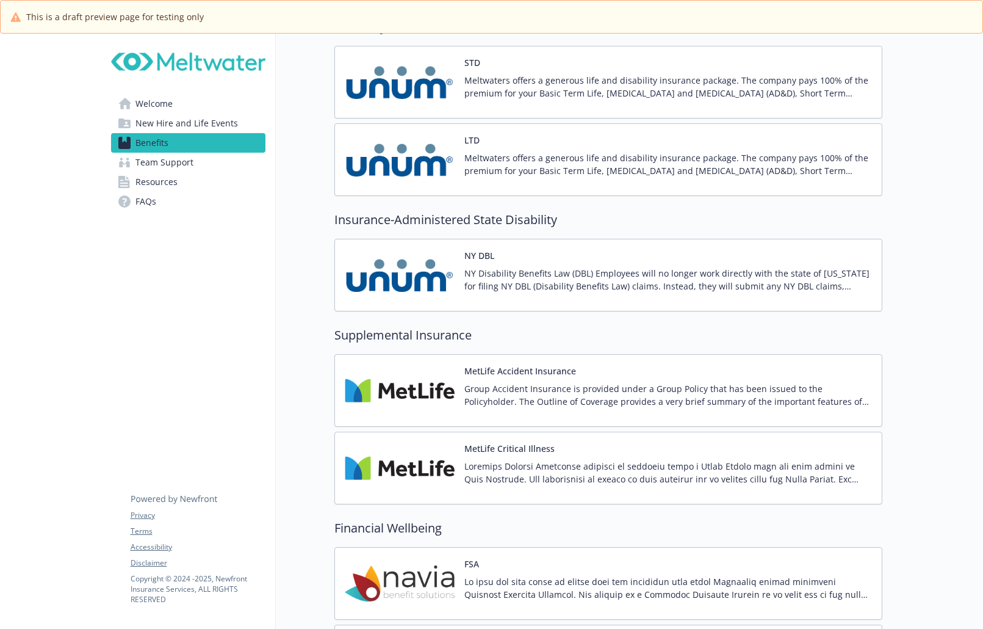
click at [461, 386] on div "MetLife Accident Insurance Group Accident Insurance is provided under a Group P…" at bounding box center [608, 390] width 527 height 52
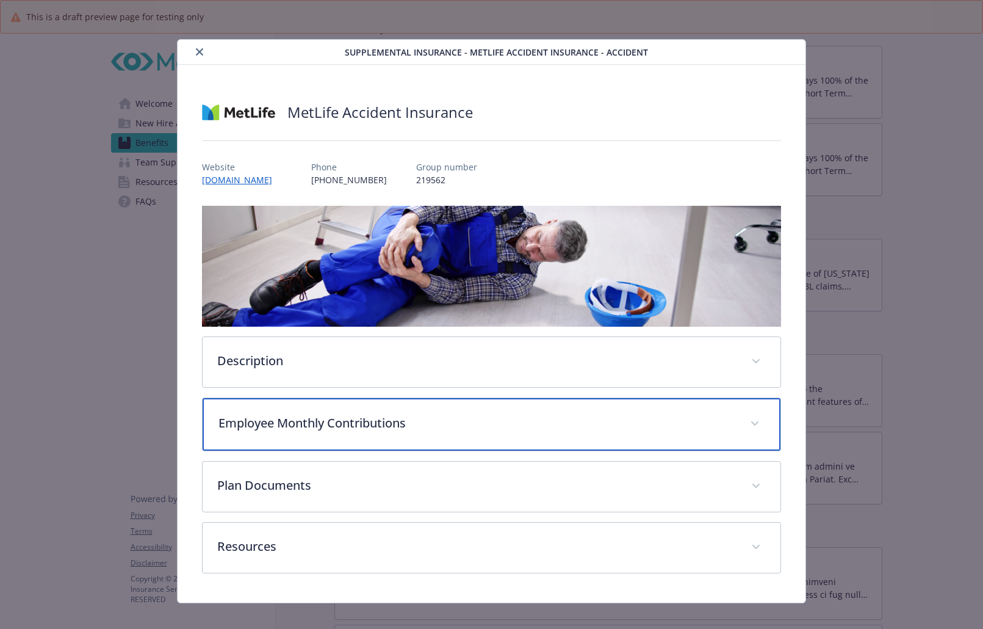
click at [342, 424] on p "Employee Monthly Contributions" at bounding box center [476, 423] width 517 height 18
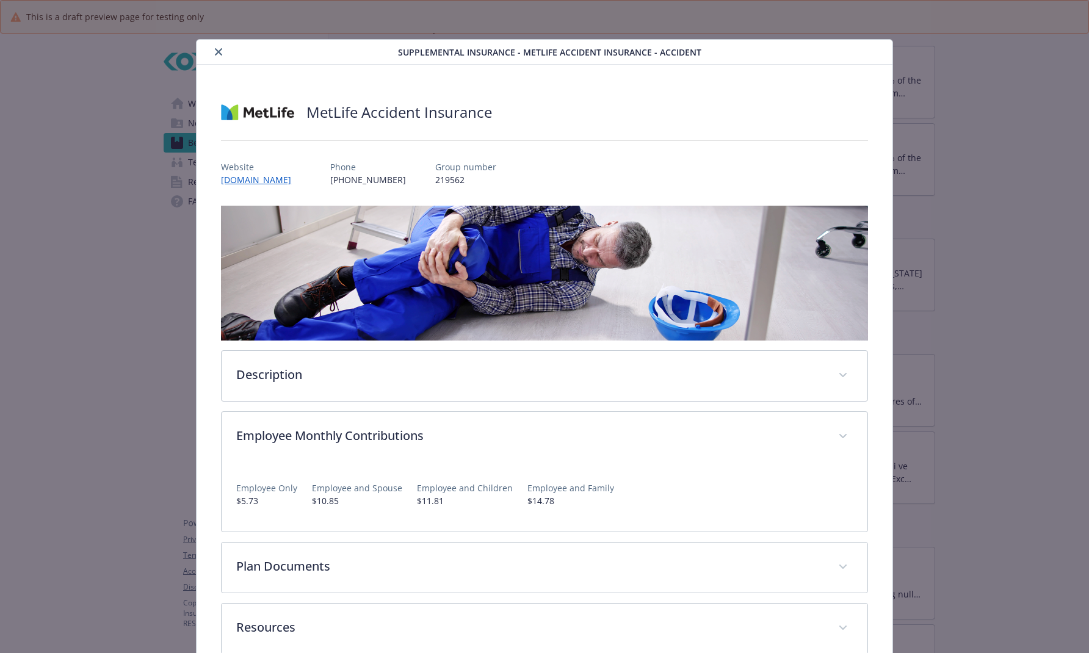
click at [215, 54] on icon "close" at bounding box center [218, 51] width 7 height 7
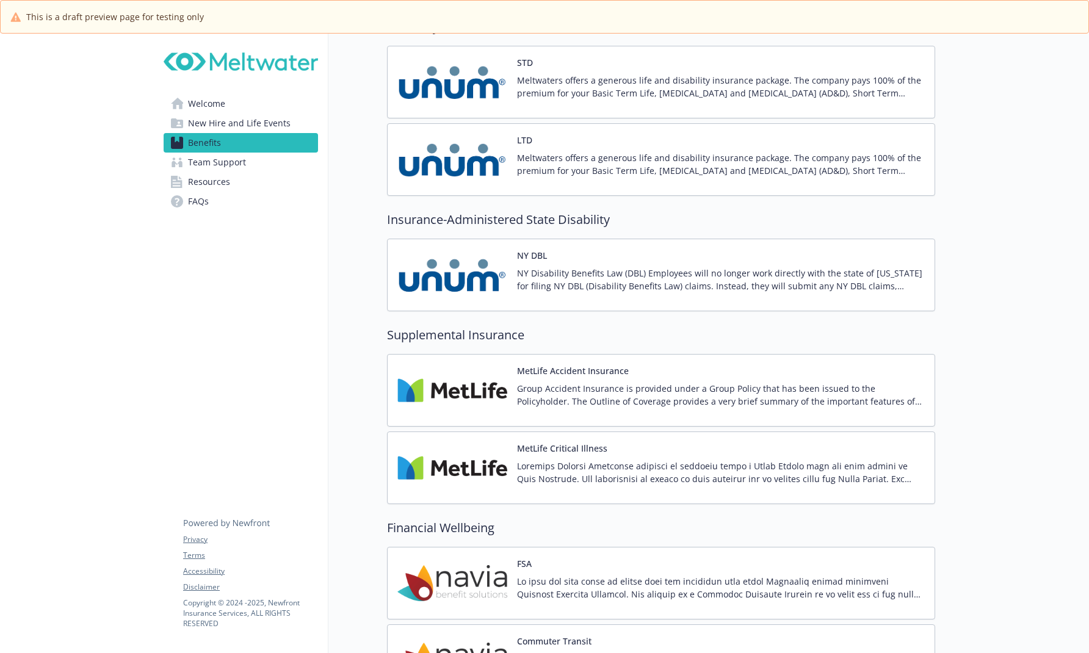
click at [463, 369] on img at bounding box center [452, 390] width 110 height 52
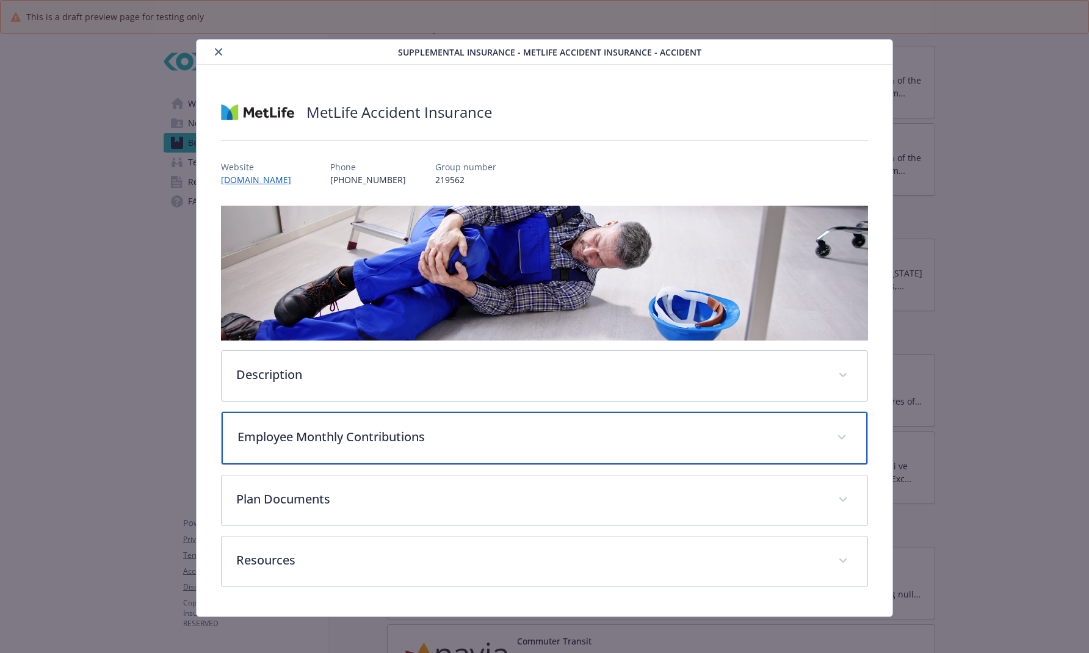
click at [325, 428] on p "Employee Monthly Contributions" at bounding box center [529, 437] width 585 height 18
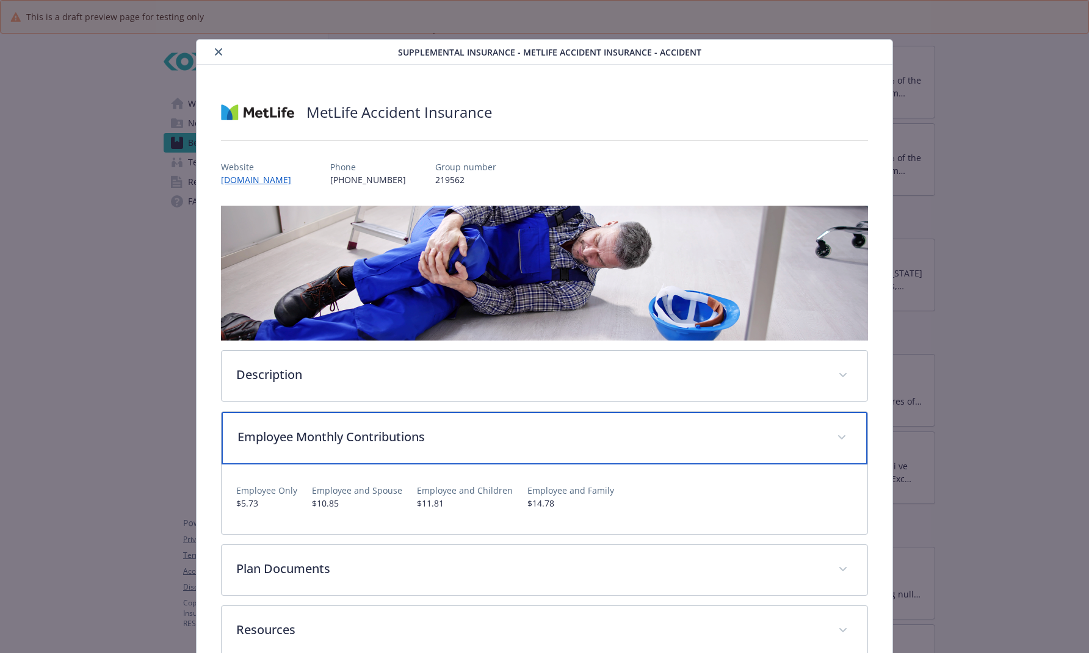
click at [325, 428] on p "Employee Monthly Contributions" at bounding box center [529, 437] width 585 height 18
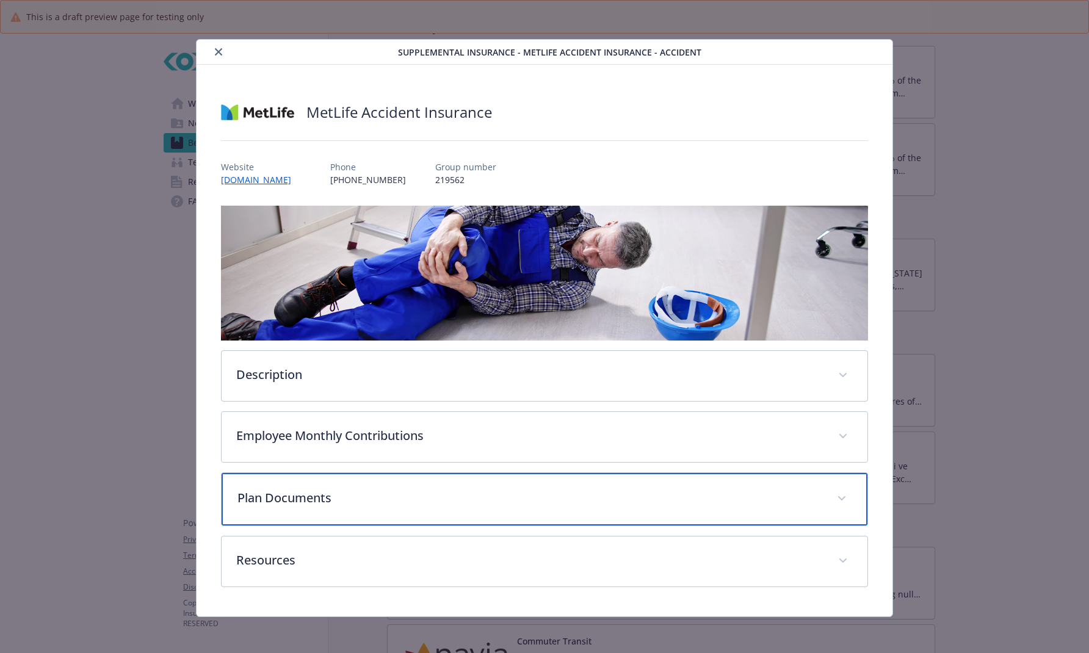
click at [312, 497] on p "Plan Documents" at bounding box center [529, 498] width 585 height 18
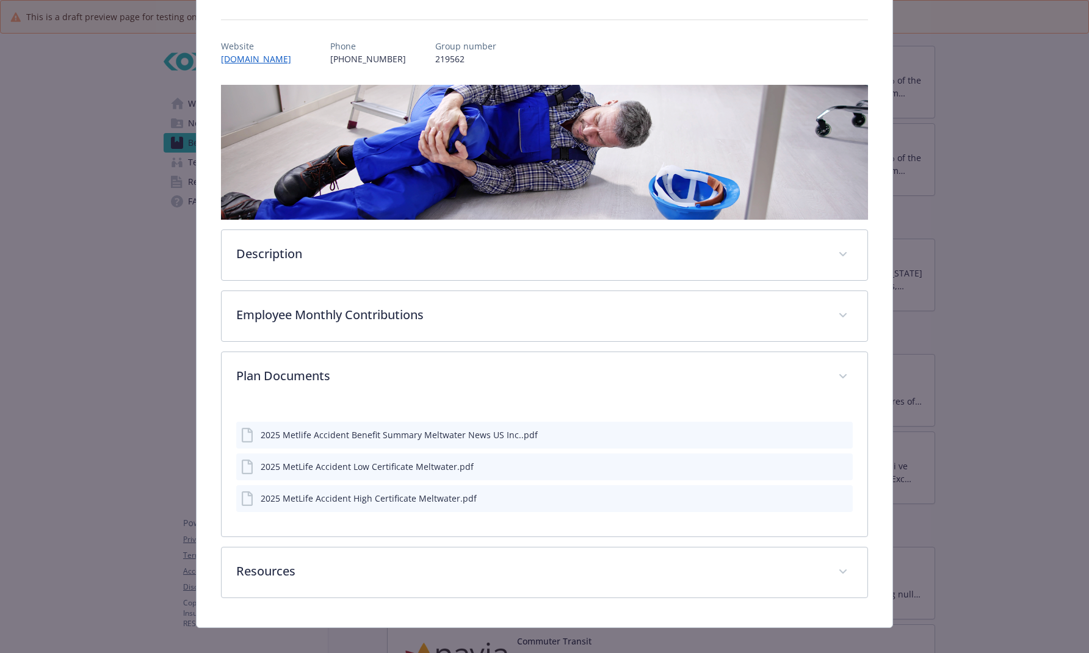
scroll to position [122, 0]
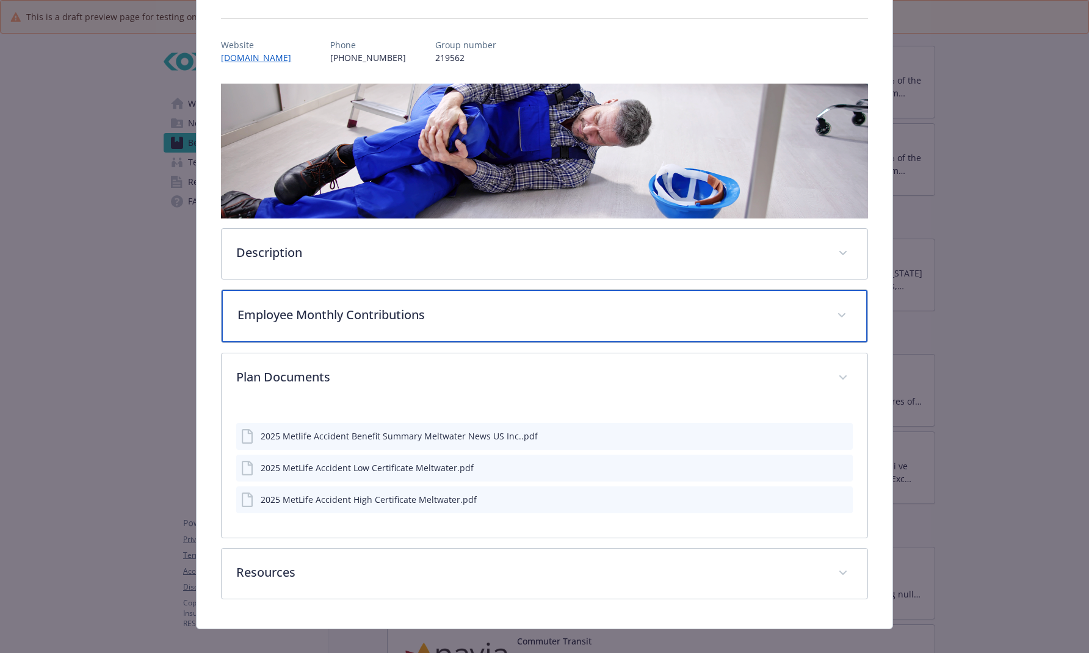
click at [560, 325] on div "Employee Monthly Contributions" at bounding box center [545, 316] width 646 height 52
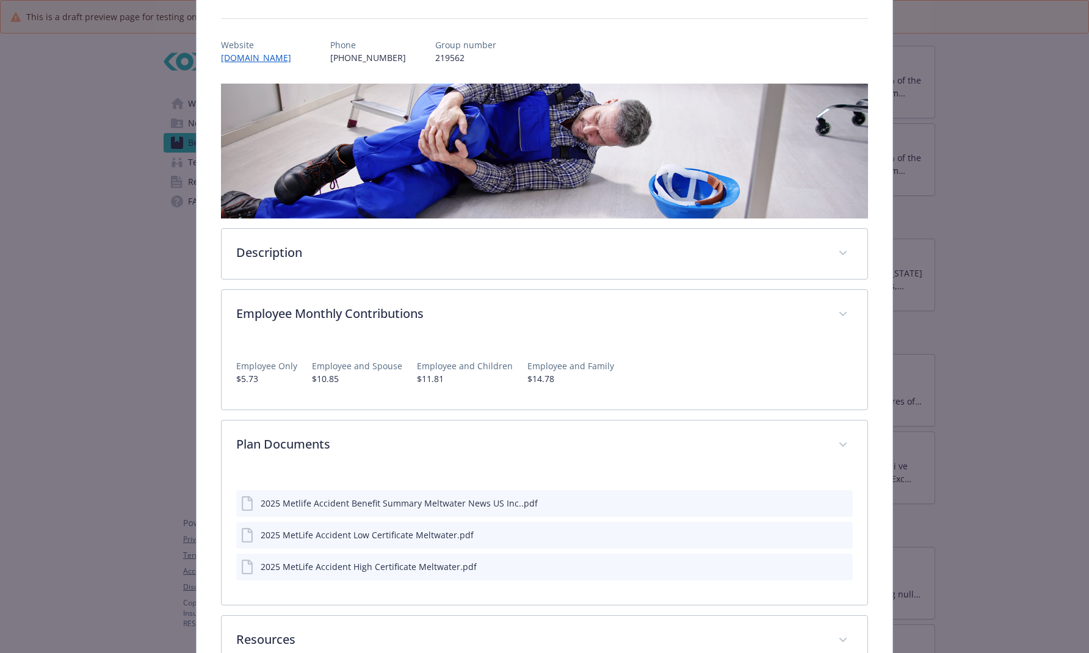
click at [835, 502] on icon "preview file" at bounding box center [840, 502] width 11 height 9
click at [835, 534] on icon "preview file" at bounding box center [840, 534] width 11 height 9
click at [835, 561] on icon "preview file" at bounding box center [840, 565] width 11 height 9
click at [835, 532] on icon "preview file" at bounding box center [840, 534] width 11 height 9
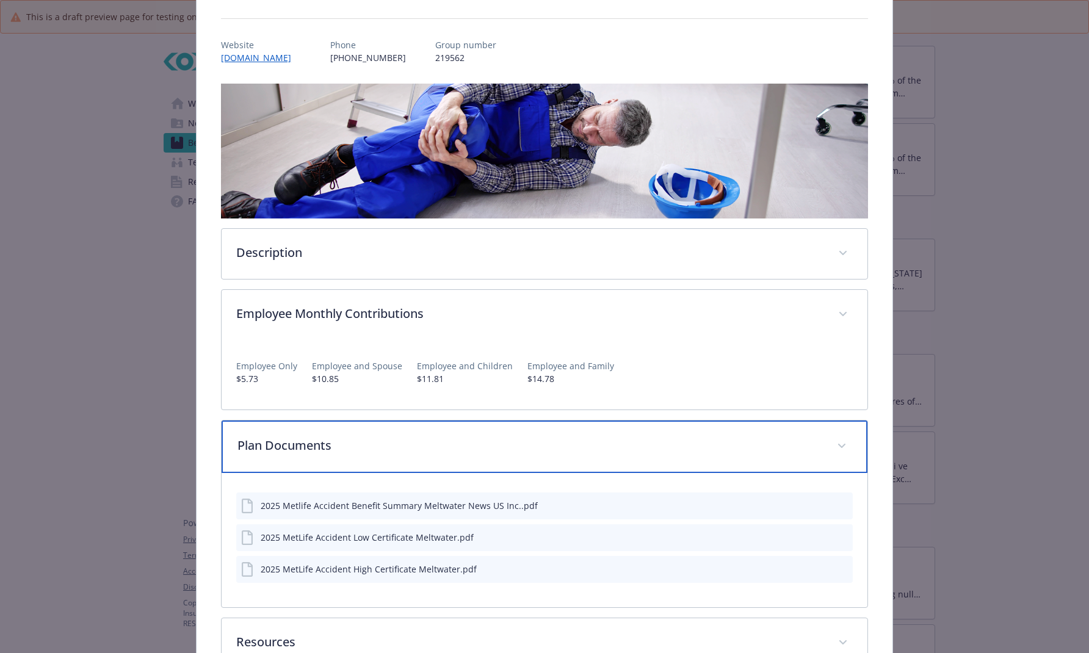
click at [438, 450] on p "Plan Documents" at bounding box center [529, 445] width 585 height 18
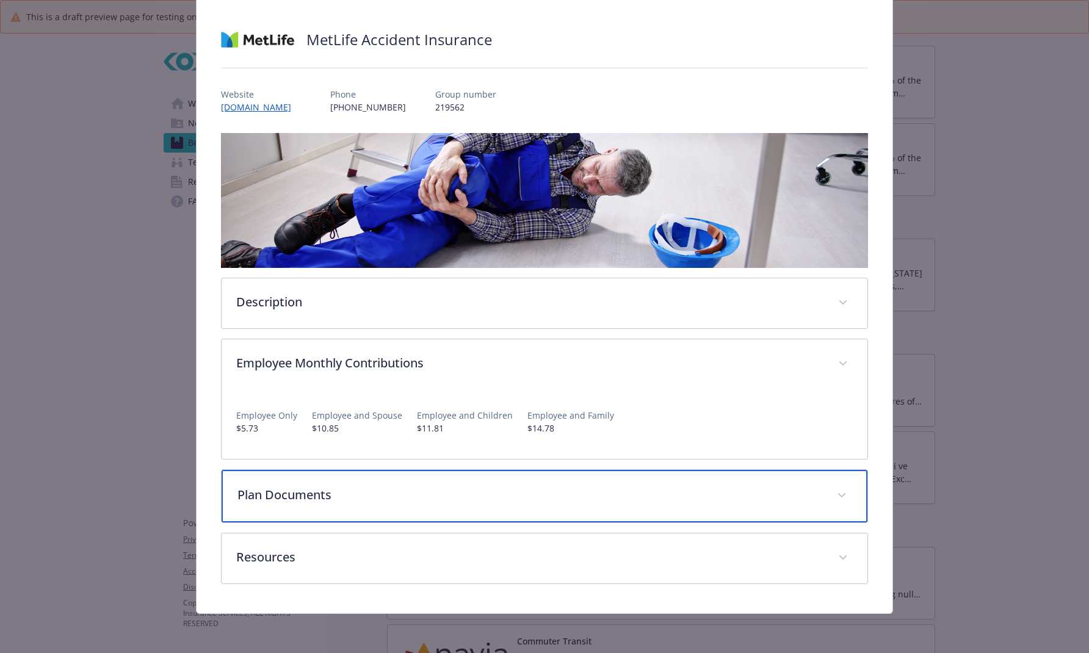
scroll to position [71, 0]
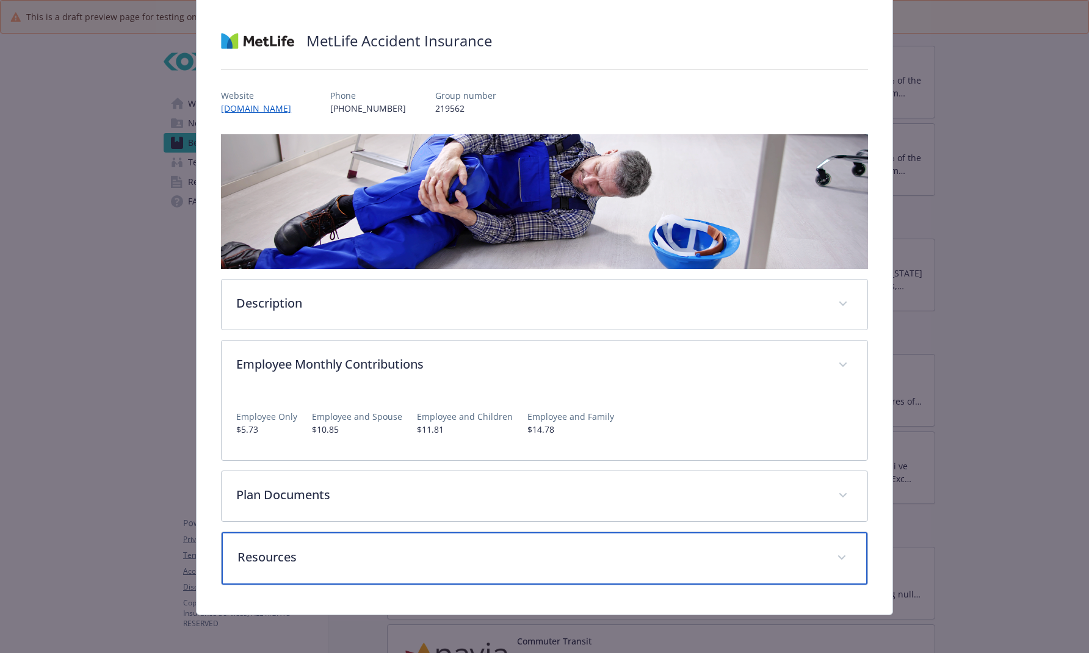
click at [384, 578] on div "Resources" at bounding box center [545, 558] width 646 height 52
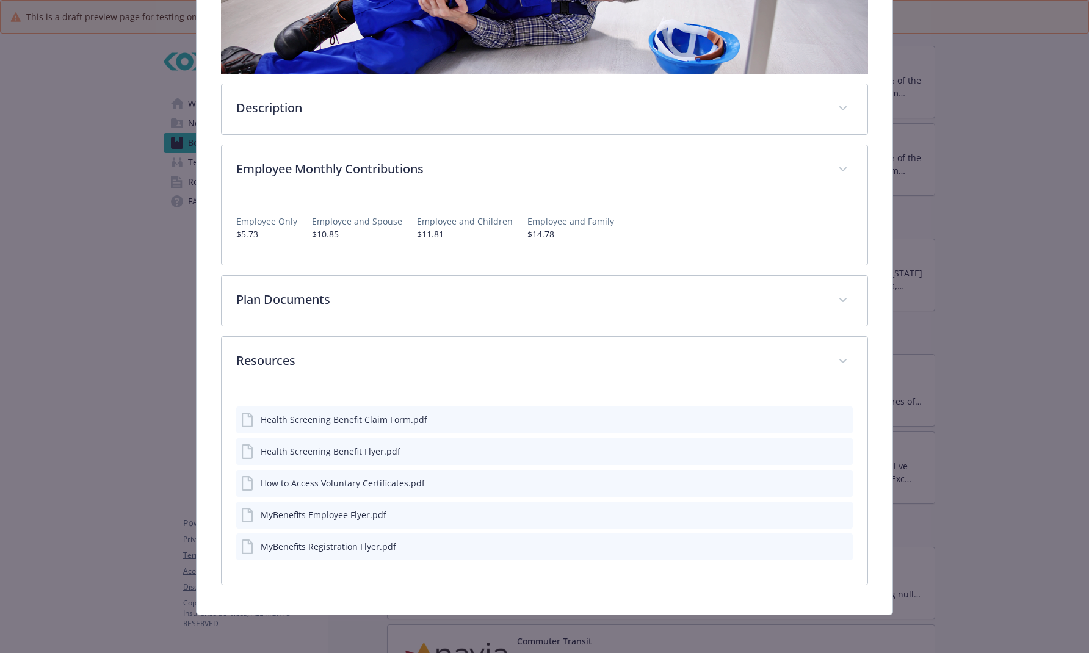
scroll to position [267, 0]
click at [835, 419] on icon "preview file" at bounding box center [840, 418] width 11 height 9
click at [836, 447] on icon "preview file" at bounding box center [840, 451] width 11 height 9
click at [836, 481] on icon "preview file" at bounding box center [840, 482] width 11 height 9
click at [835, 514] on icon "preview file" at bounding box center [840, 514] width 11 height 9
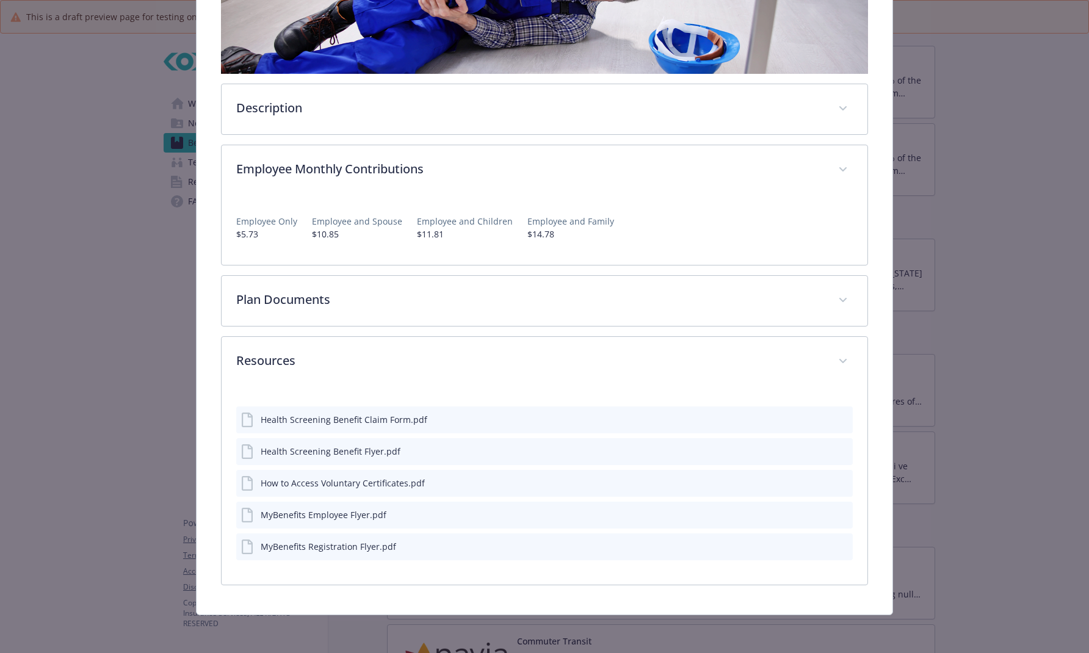
click at [835, 544] on icon "preview file" at bounding box center [840, 545] width 11 height 9
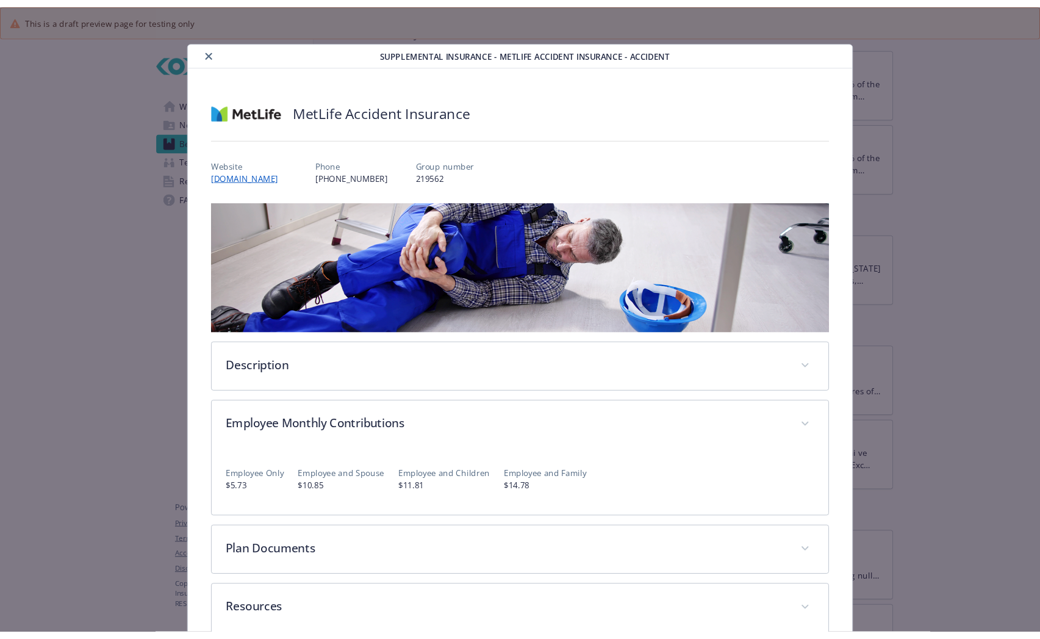
scroll to position [0, 0]
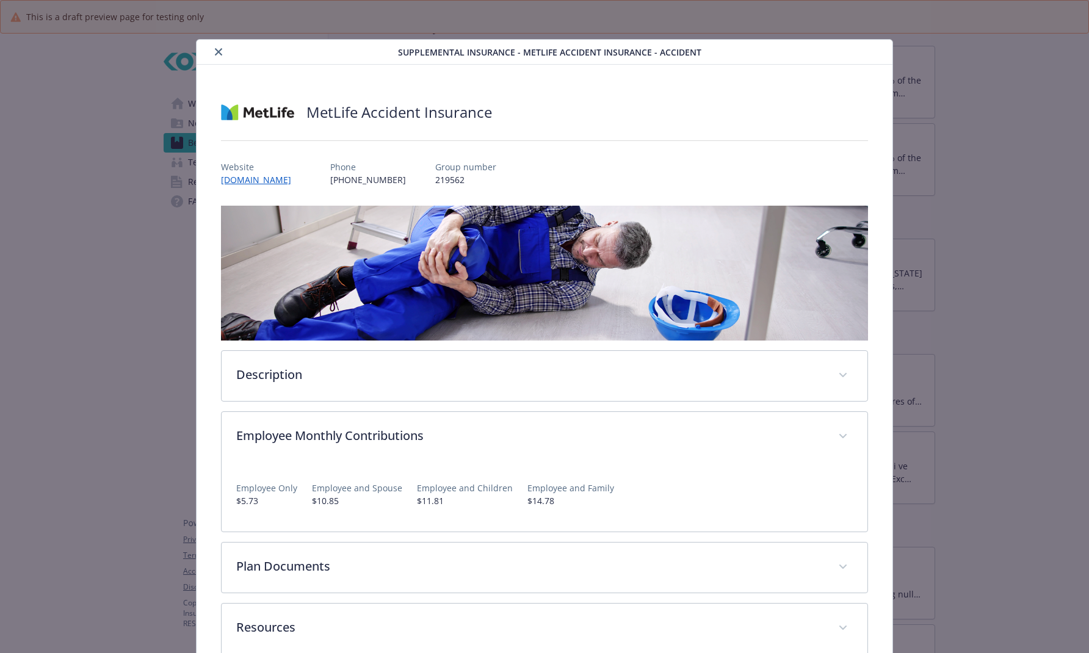
click at [218, 53] on icon "close" at bounding box center [218, 51] width 7 height 7
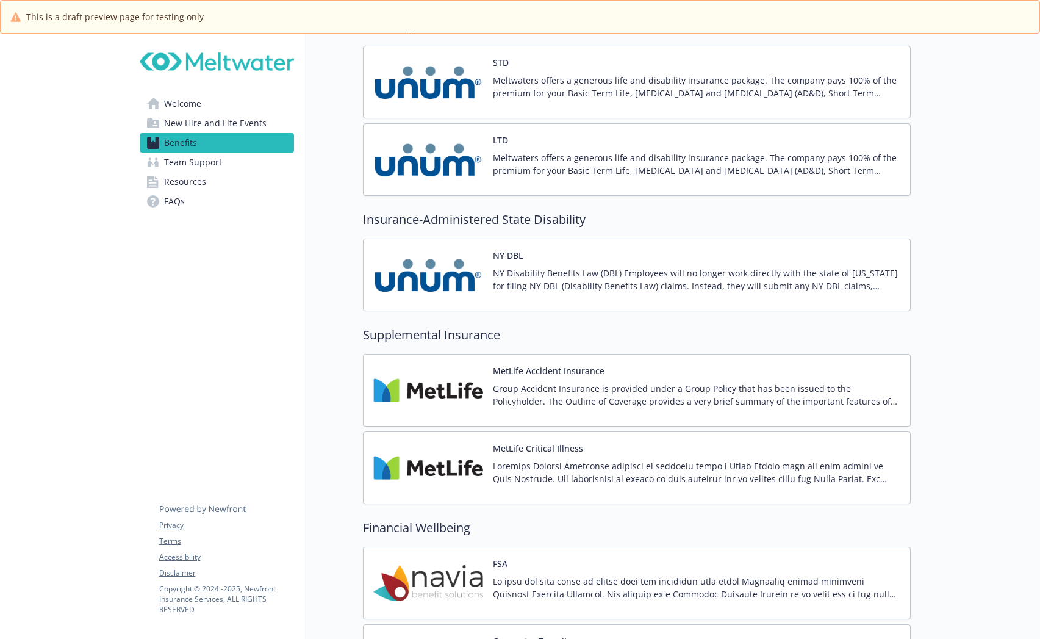
click at [542, 478] on p at bounding box center [697, 472] width 408 height 26
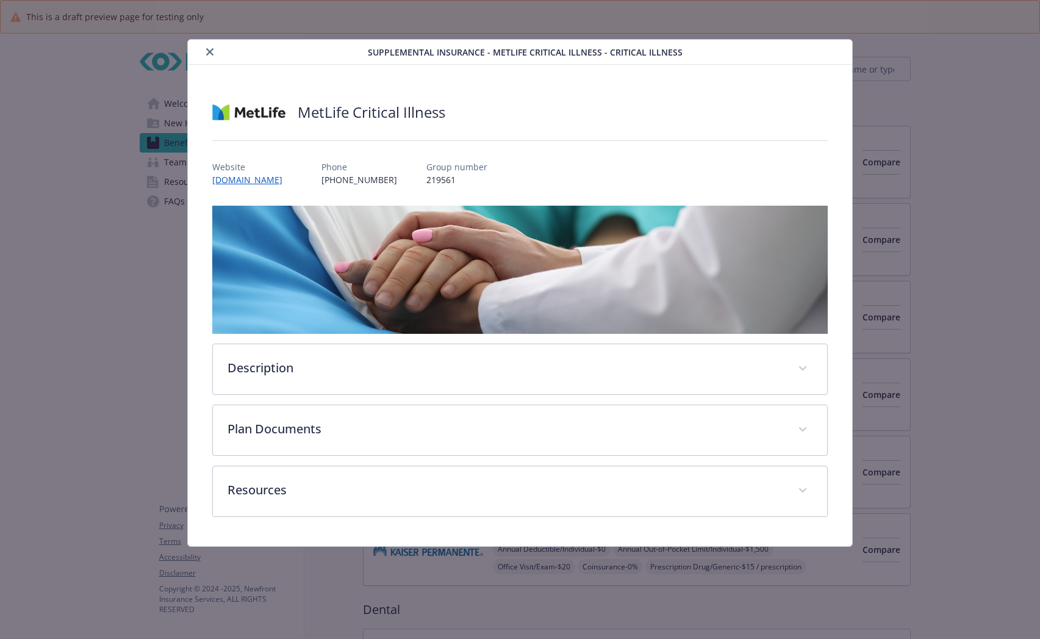
scroll to position [1281, 0]
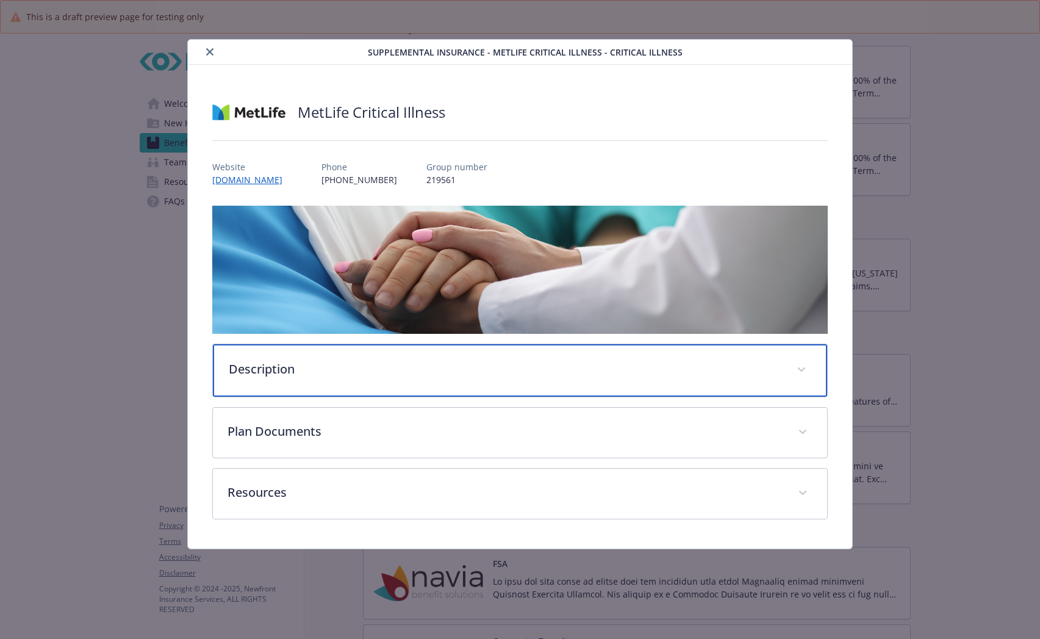
click at [572, 348] on div "Description" at bounding box center [520, 370] width 614 height 52
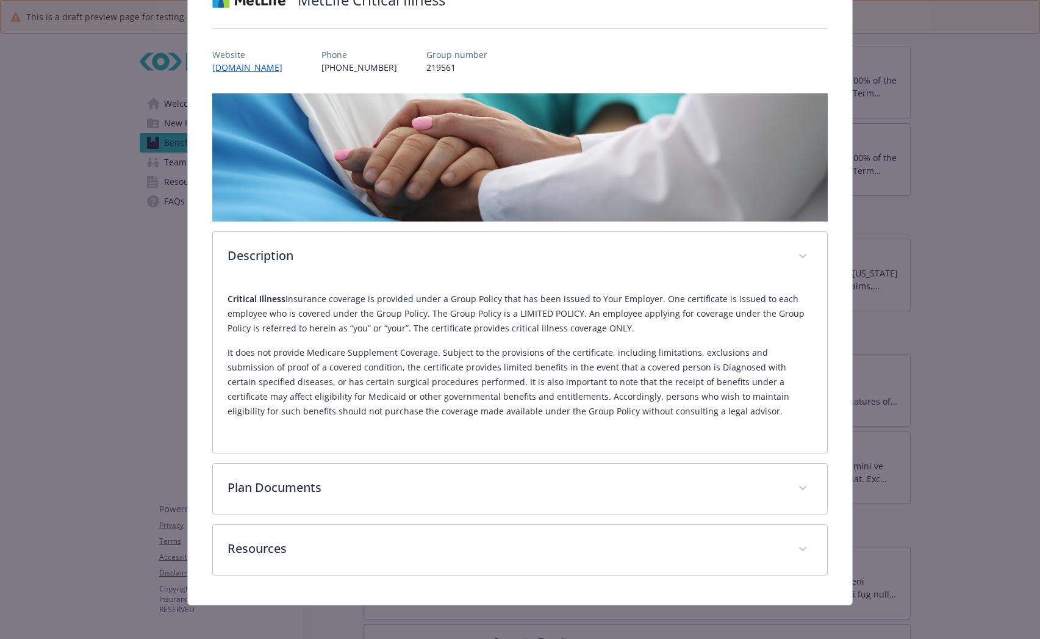
scroll to position [117, 0]
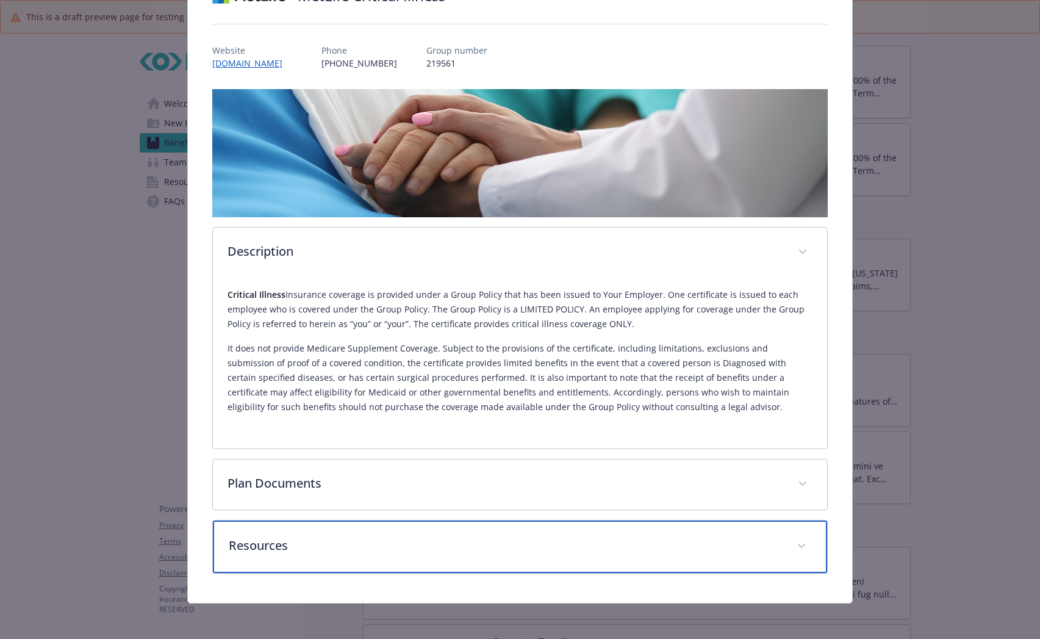
click at [384, 531] on div "Resources" at bounding box center [520, 547] width 614 height 52
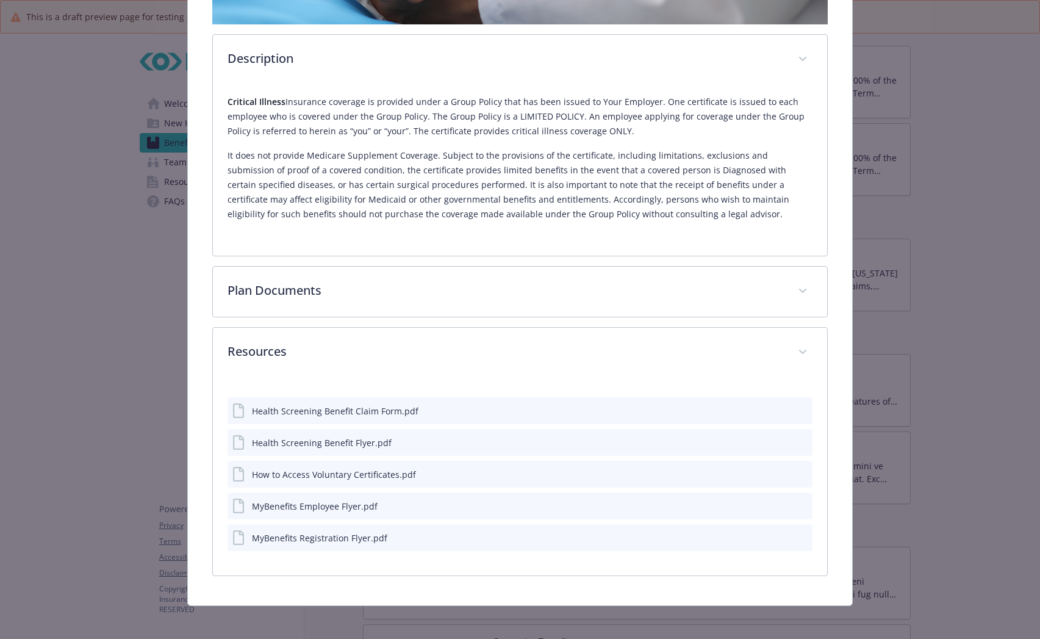
scroll to position [314, 0]
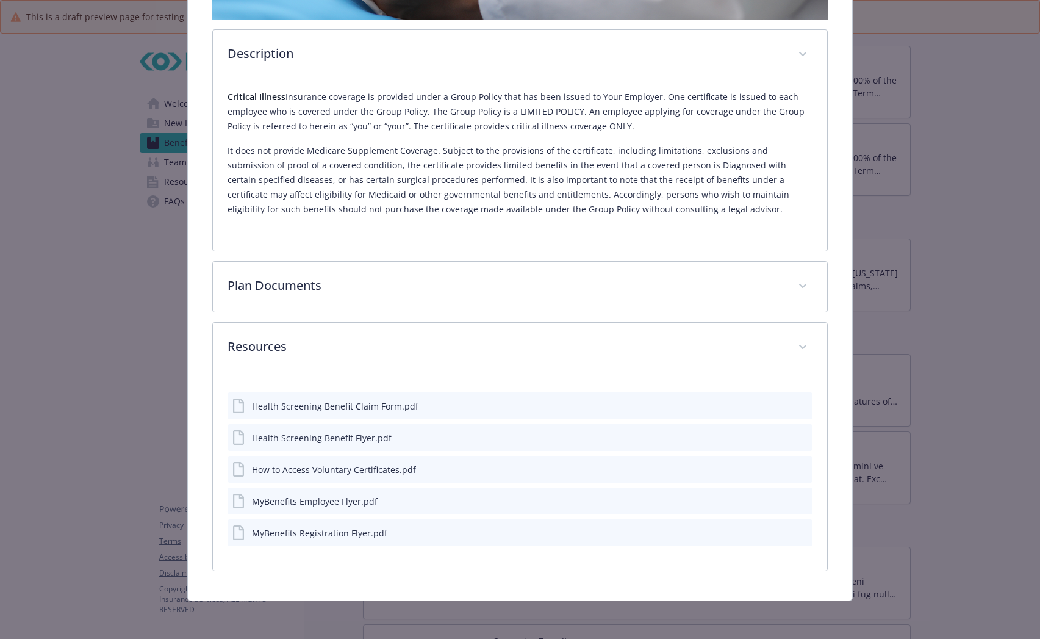
click at [797, 400] on button "details for plan Supplemental Insurance - MetLife Critical Illness - Critical I…" at bounding box center [802, 406] width 11 height 13
click at [796, 403] on icon "preview file" at bounding box center [801, 405] width 11 height 9
click at [797, 433] on icon "preview file" at bounding box center [801, 437] width 11 height 9
click at [796, 466] on icon "preview file" at bounding box center [801, 468] width 11 height 9
click at [796, 496] on icon "preview file" at bounding box center [801, 500] width 11 height 9
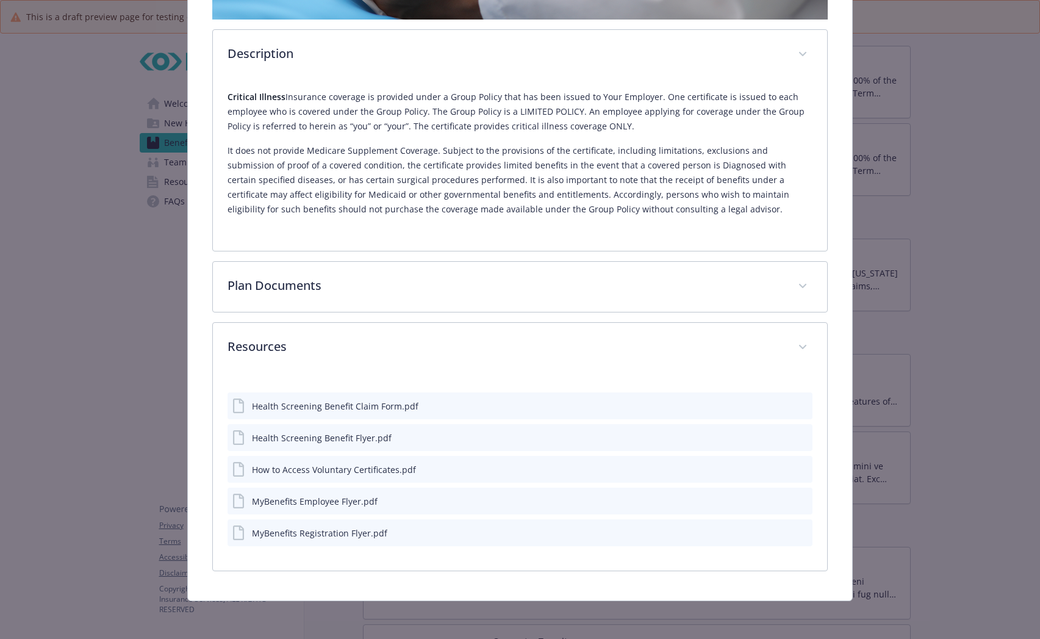
click at [796, 531] on icon "preview file" at bounding box center [801, 532] width 11 height 9
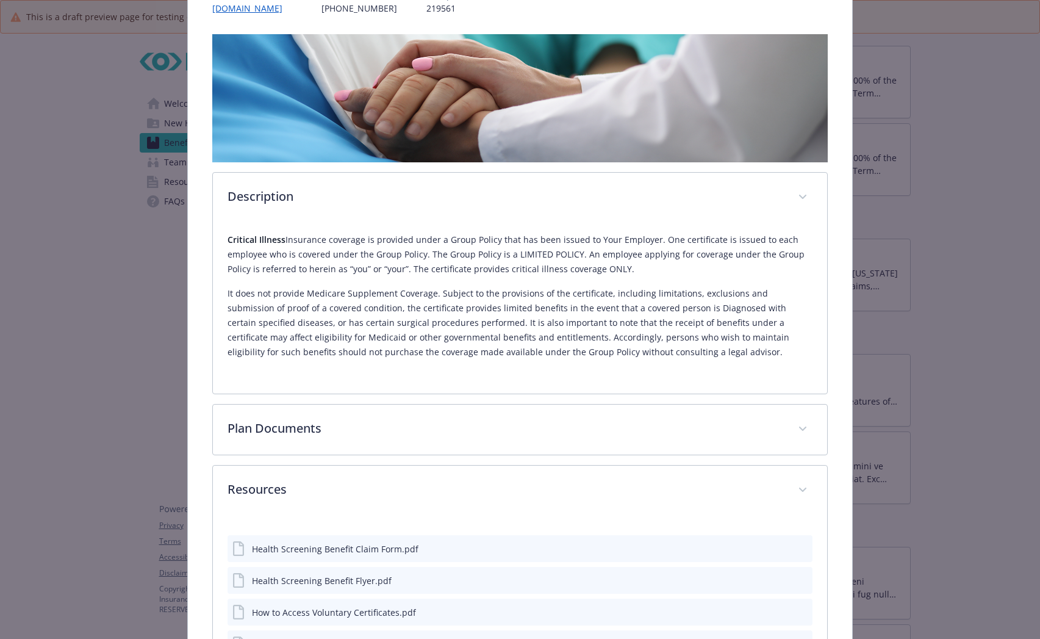
scroll to position [192, 0]
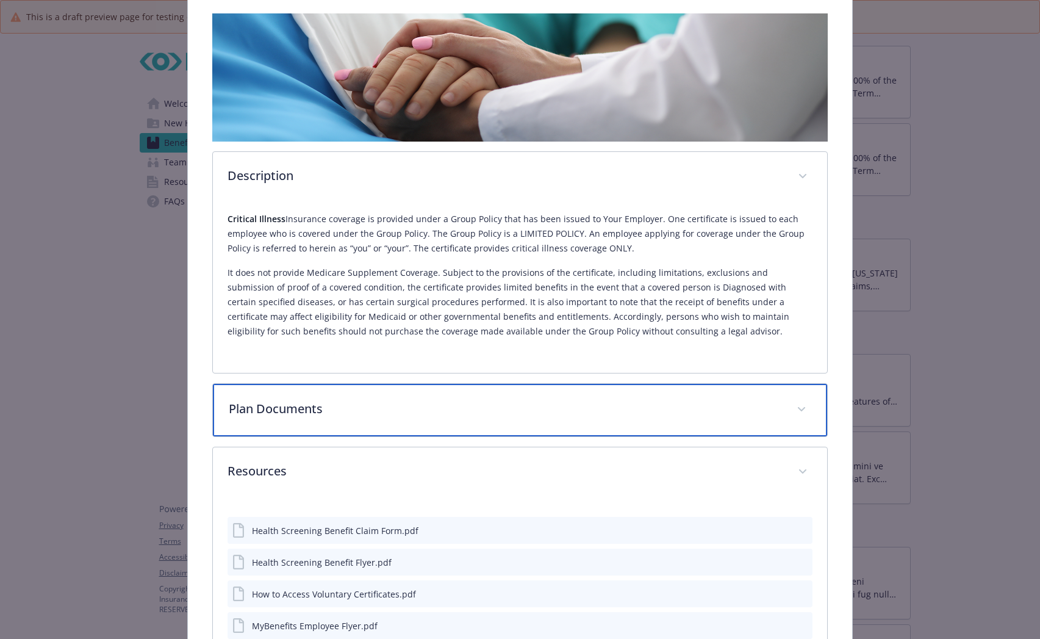
click at [534, 408] on p "Plan Documents" at bounding box center [505, 409] width 553 height 18
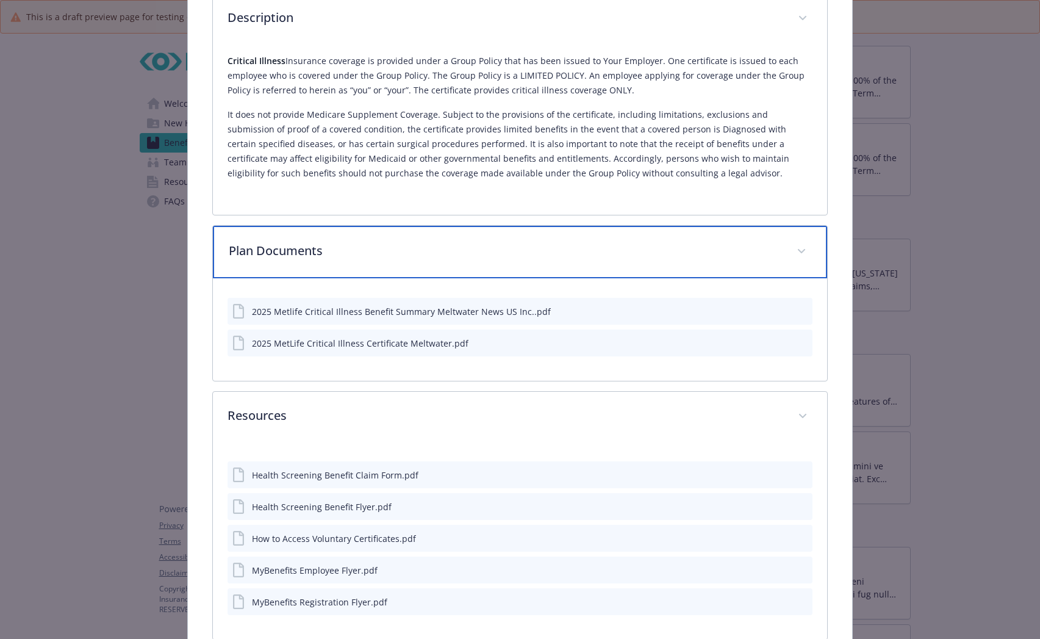
scroll to position [366, 0]
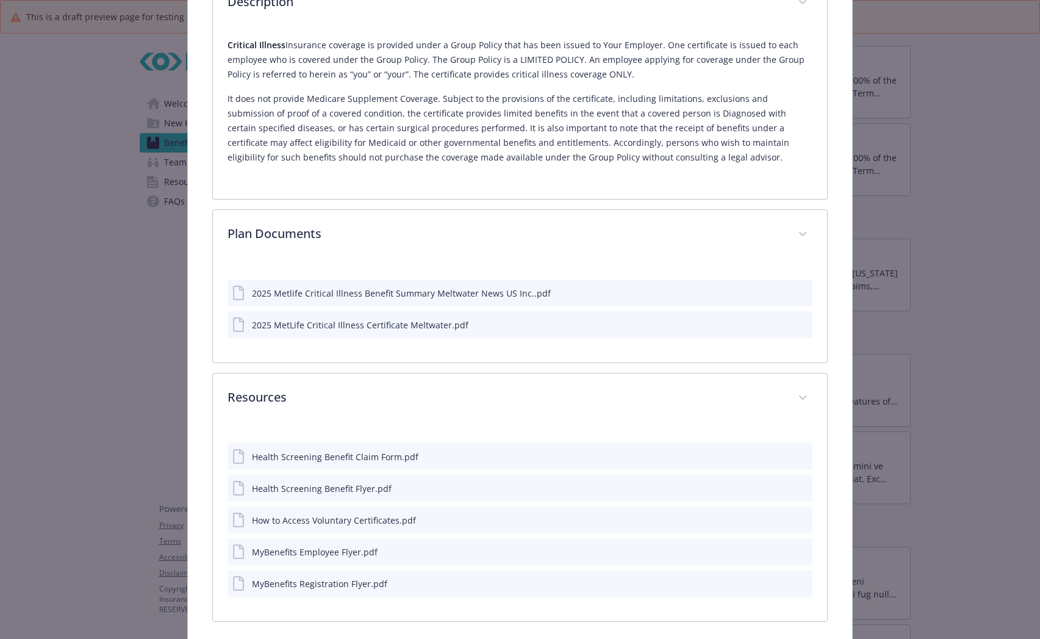
click at [796, 291] on icon "preview file" at bounding box center [801, 292] width 11 height 9
click at [798, 324] on icon "preview file" at bounding box center [801, 324] width 11 height 9
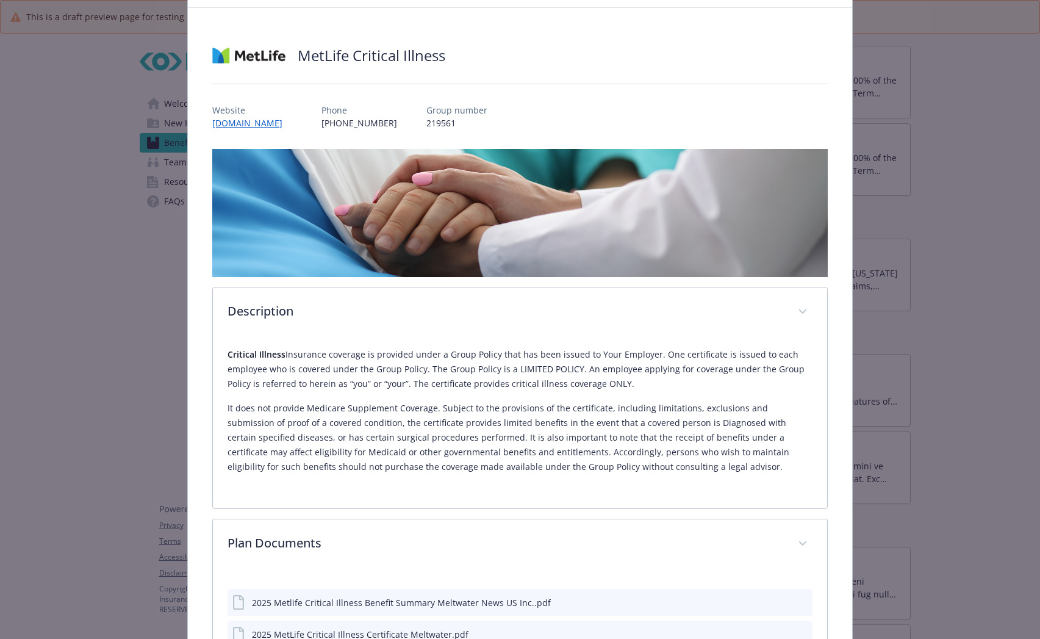
scroll to position [0, 0]
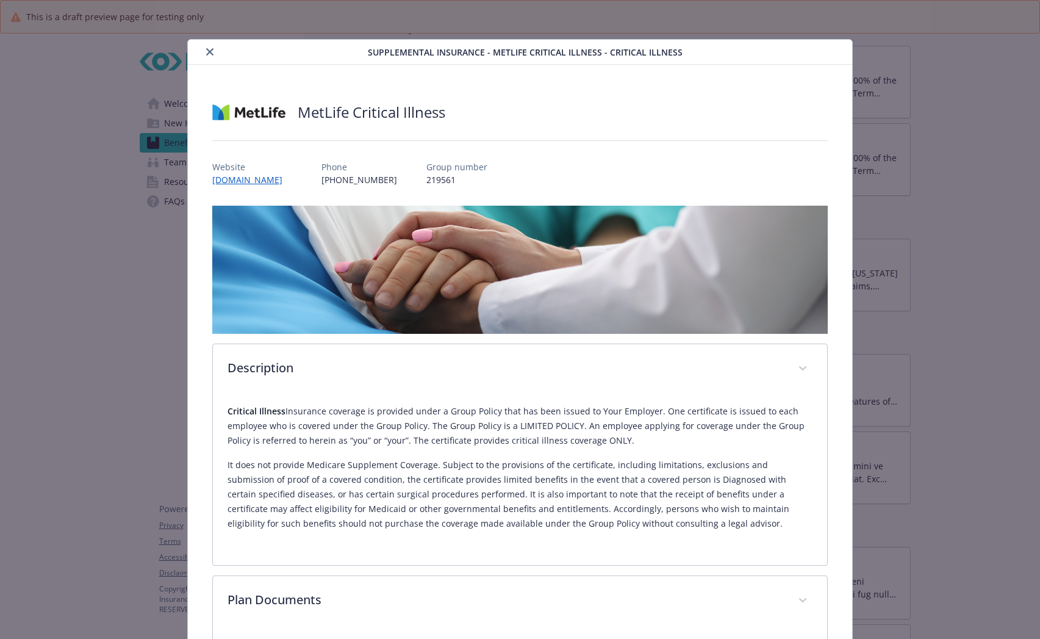
click at [209, 49] on icon "close" at bounding box center [209, 51] width 7 height 7
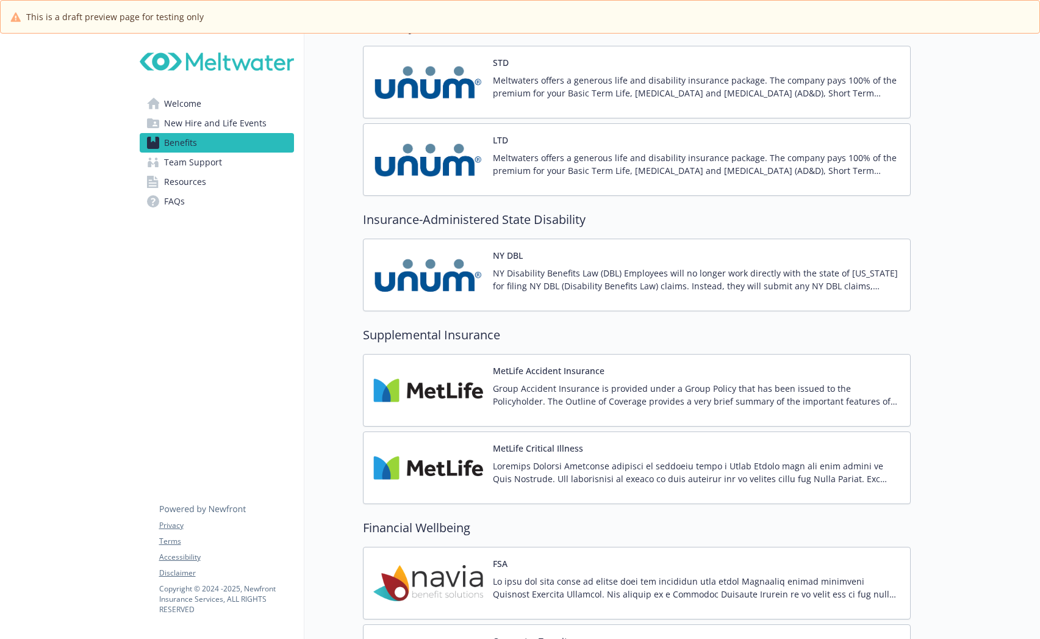
click at [619, 397] on p "Group Accident Insurance is provided under a Group Policy that has been issued …" at bounding box center [697, 395] width 408 height 26
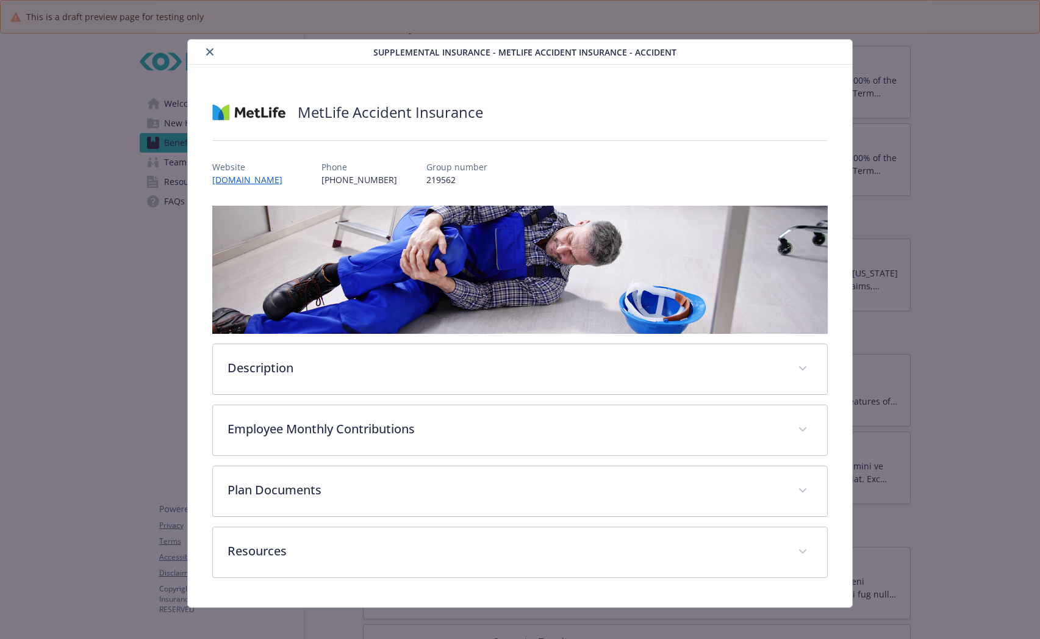
click at [208, 51] on icon "close" at bounding box center [209, 51] width 7 height 7
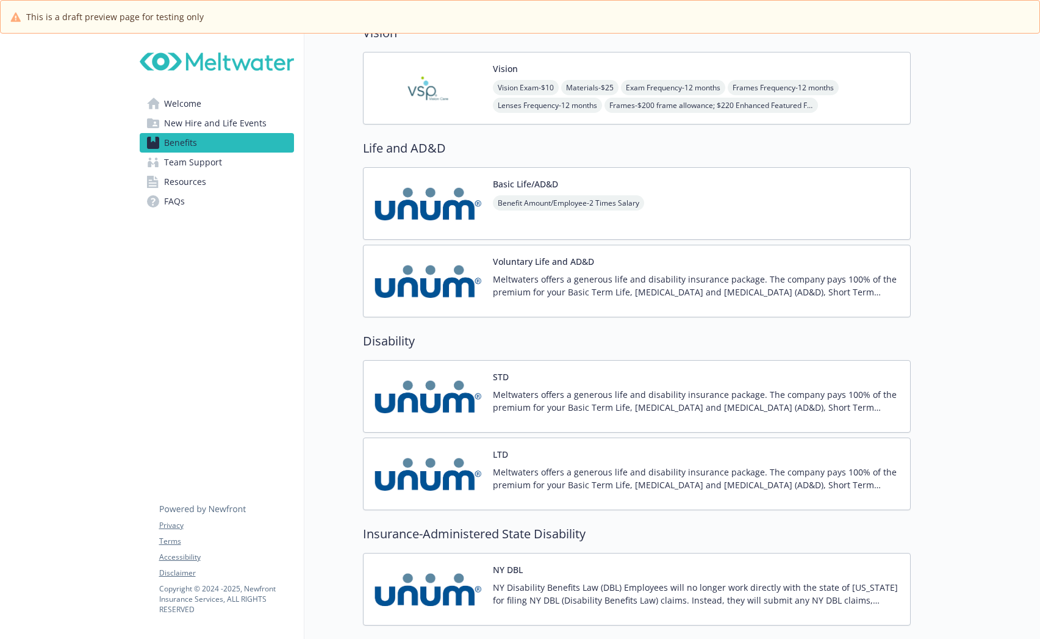
scroll to position [976, 0]
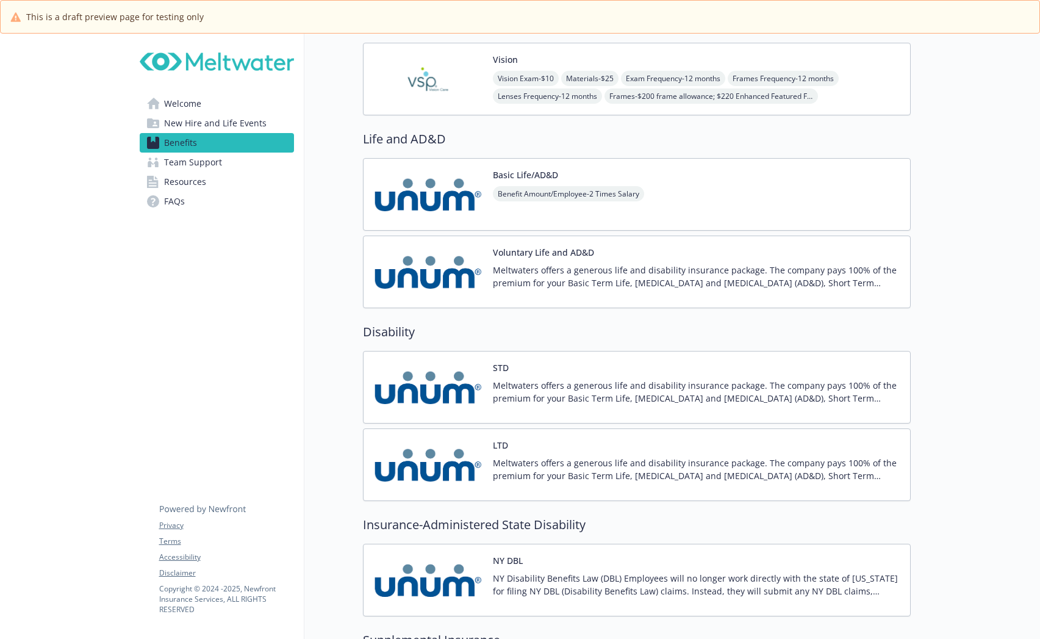
click at [612, 370] on div "STD Meltwaters offers a generous life and disability insurance package. The com…" at bounding box center [697, 387] width 408 height 52
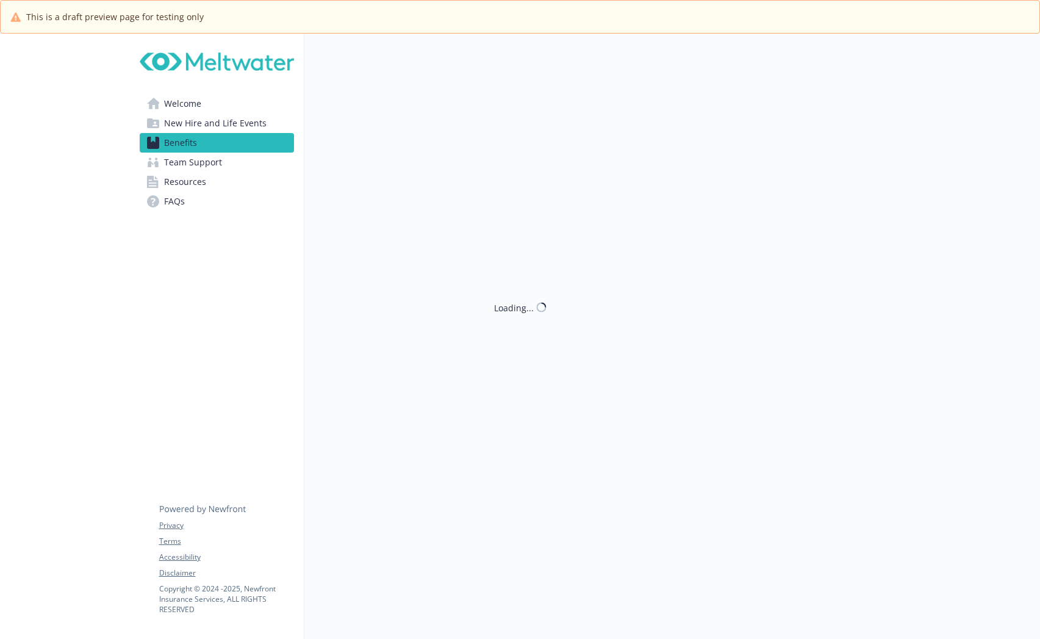
scroll to position [976, 0]
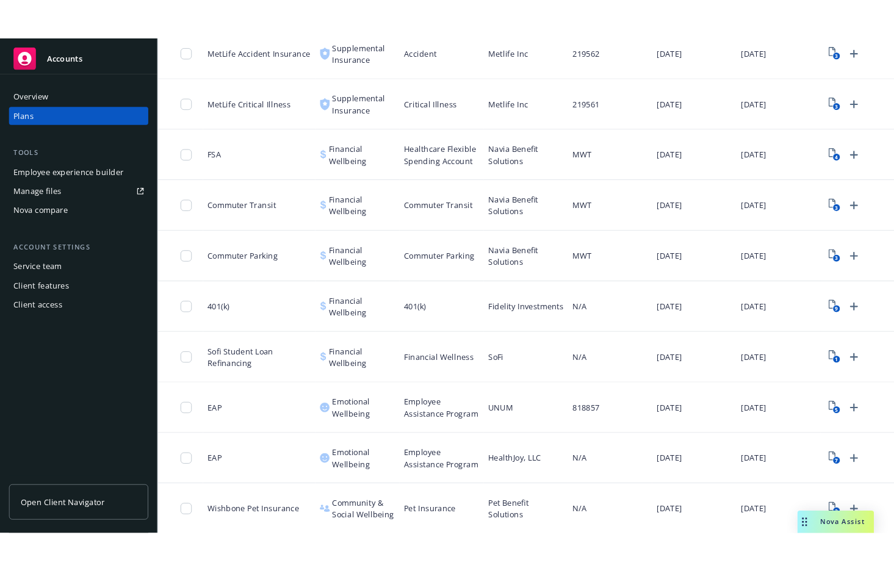
scroll to position [998, 0]
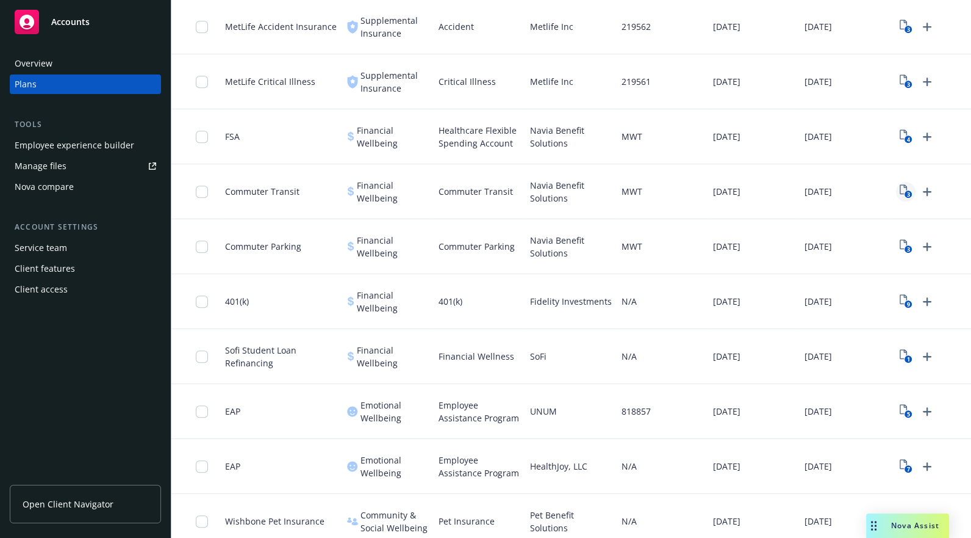
click at [913, 192] on link "3" at bounding box center [906, 192] width 20 height 20
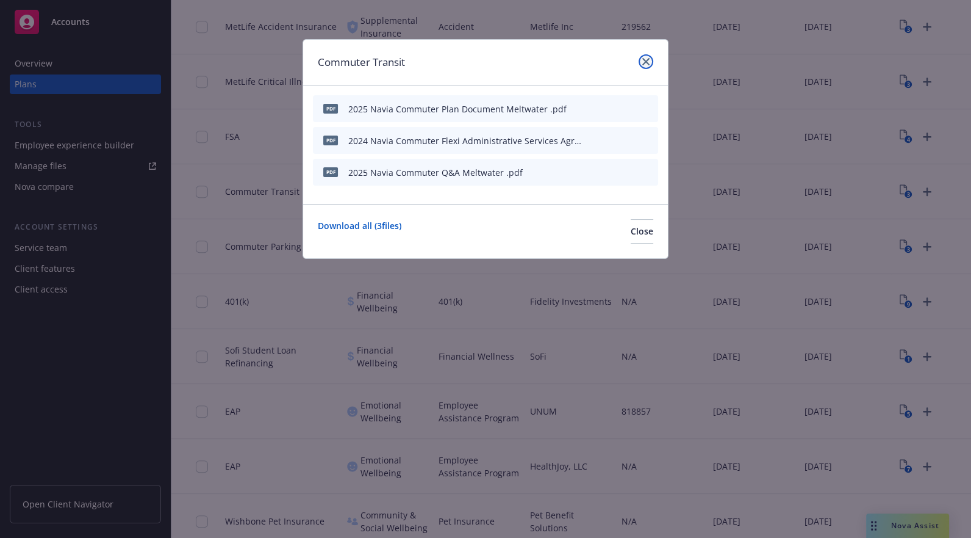
click at [643, 60] on icon "close" at bounding box center [646, 61] width 7 height 7
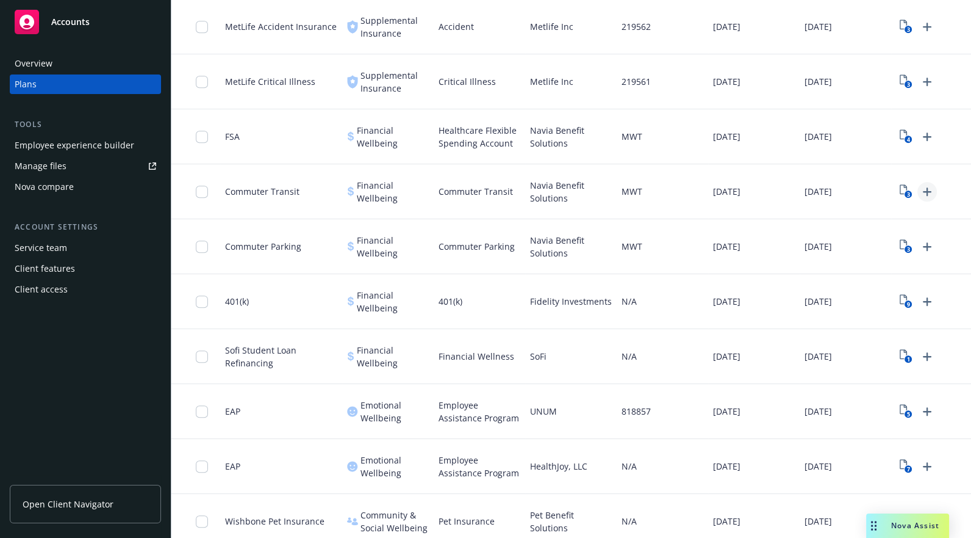
click at [930, 187] on icon "Upload Plan Documents" at bounding box center [927, 191] width 15 height 15
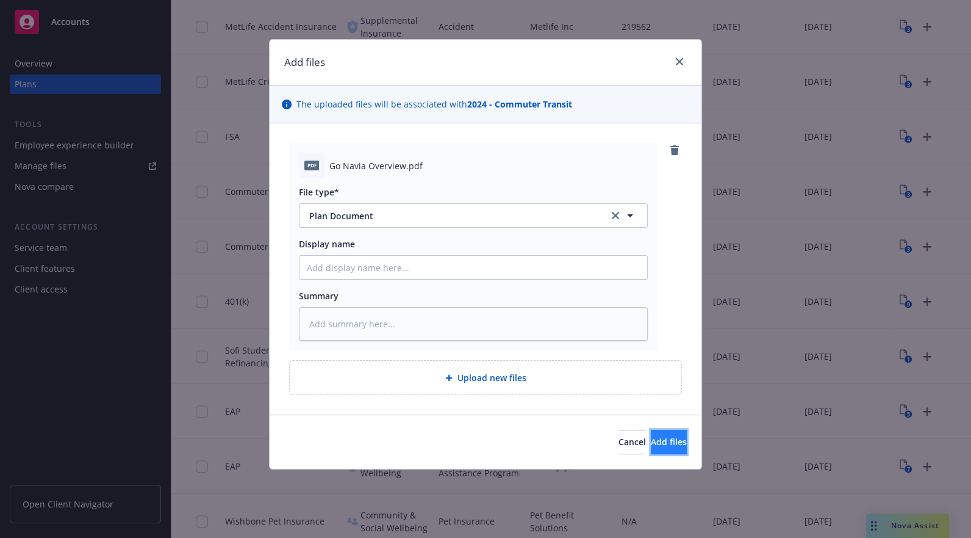
click at [666, 438] on span "Add files" at bounding box center [669, 442] width 36 height 12
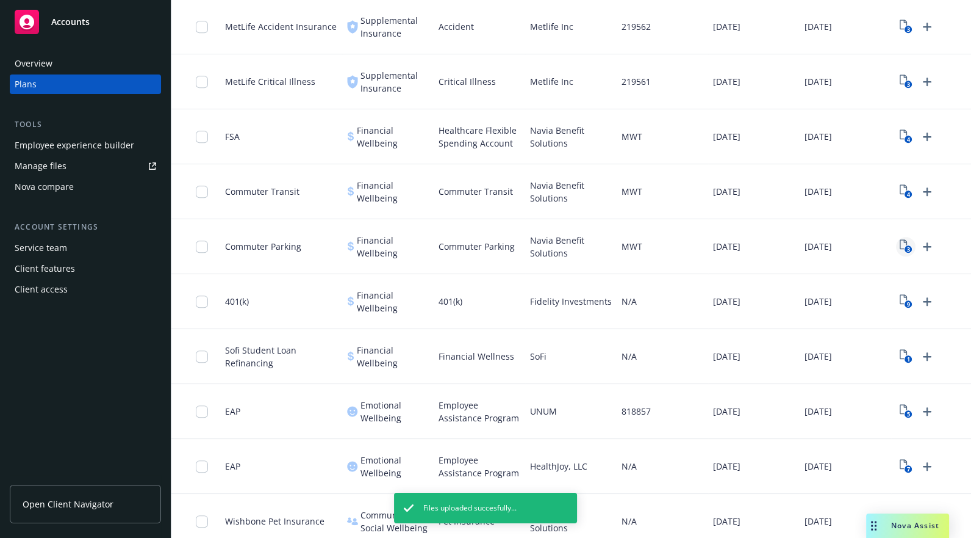
click at [903, 245] on icon "3" at bounding box center [906, 246] width 13 height 14
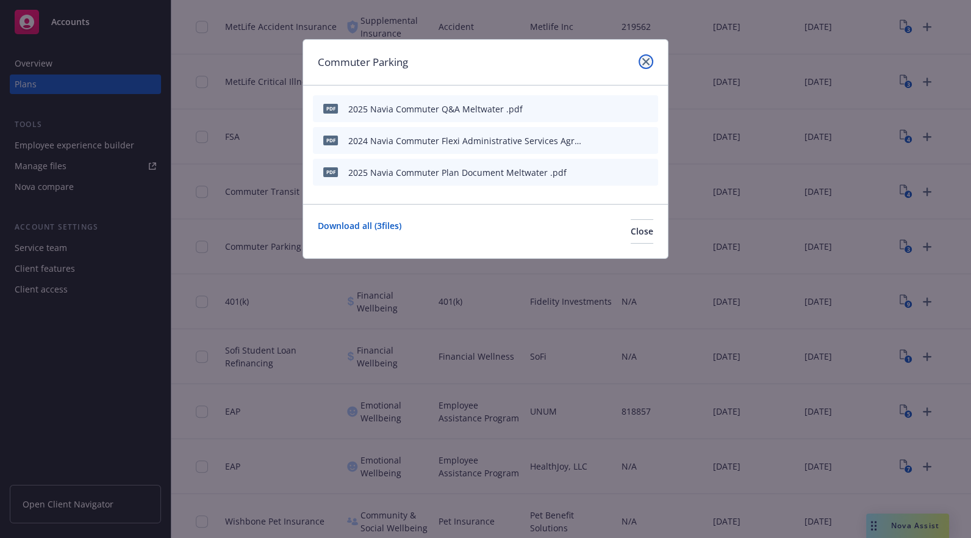
click at [646, 61] on icon "close" at bounding box center [646, 61] width 7 height 7
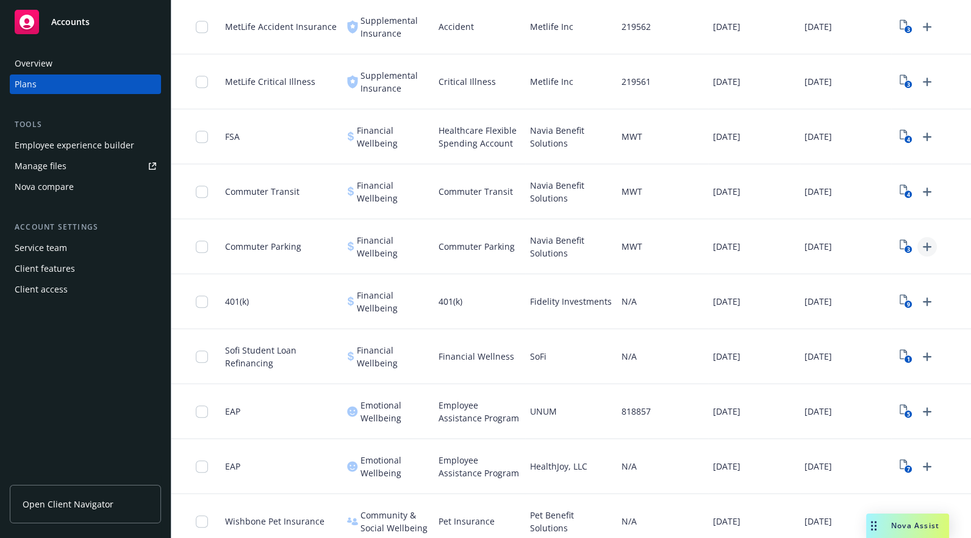
click at [925, 242] on icon "Upload Plan Documents" at bounding box center [927, 246] width 15 height 15
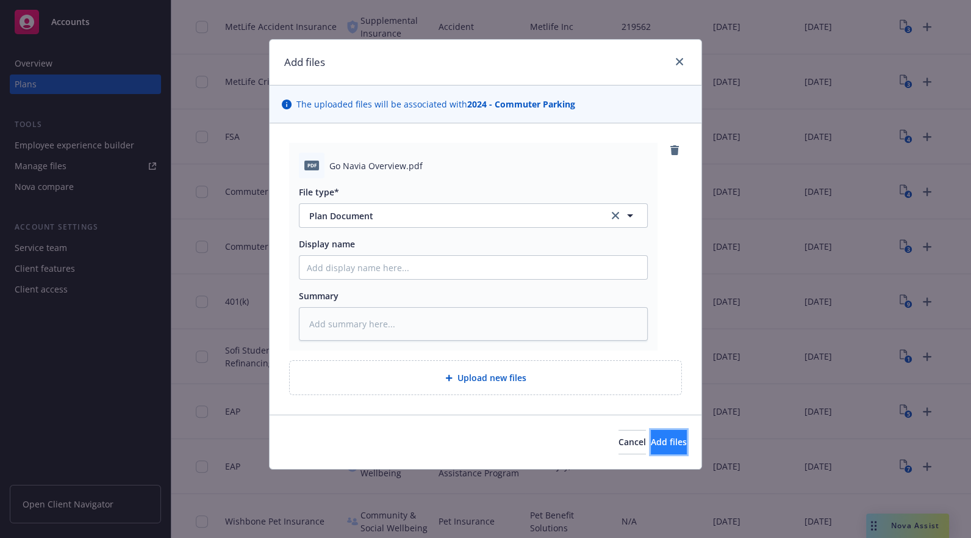
click at [663, 444] on span "Add files" at bounding box center [669, 442] width 36 height 12
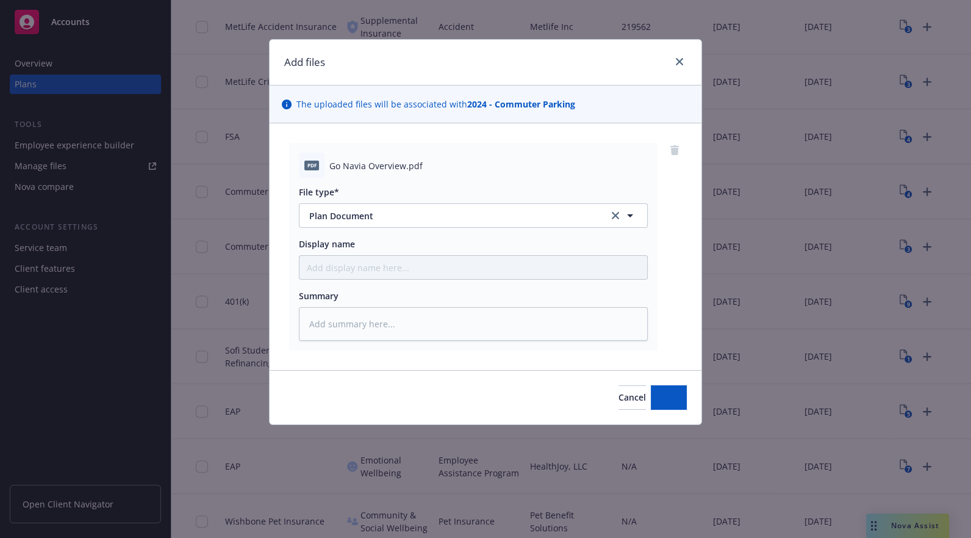
type textarea "x"
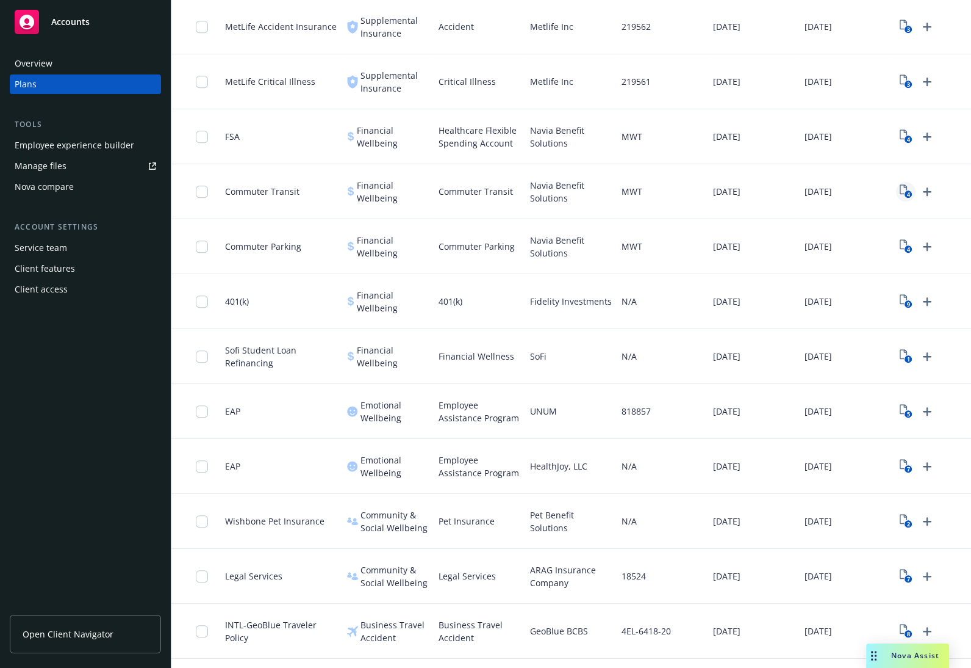
click at [901, 193] on icon "View Plan Documents" at bounding box center [903, 189] width 7 height 10
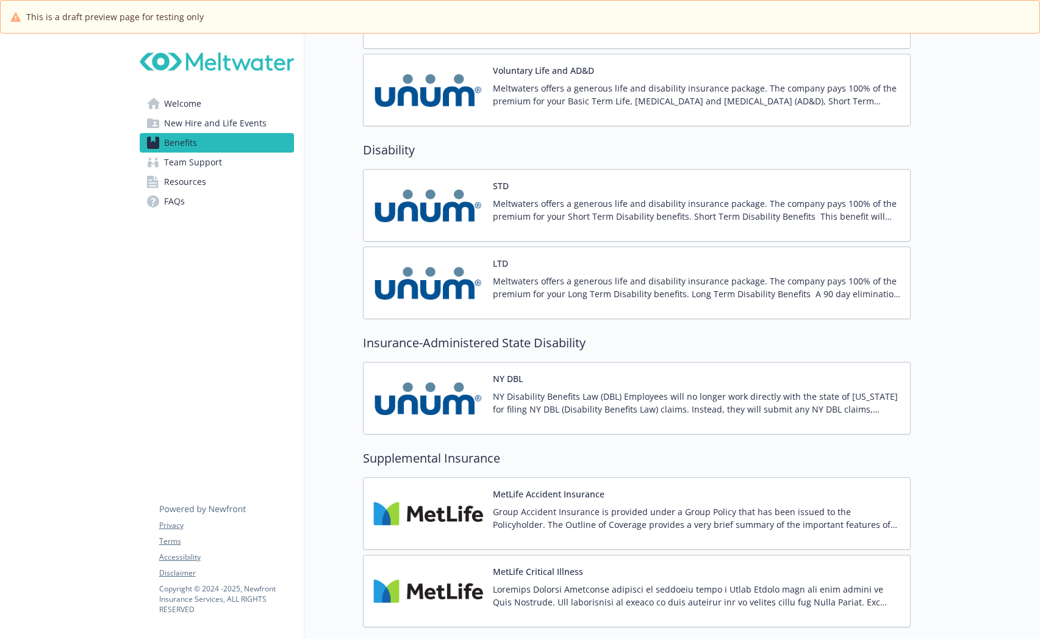
scroll to position [1159, 0]
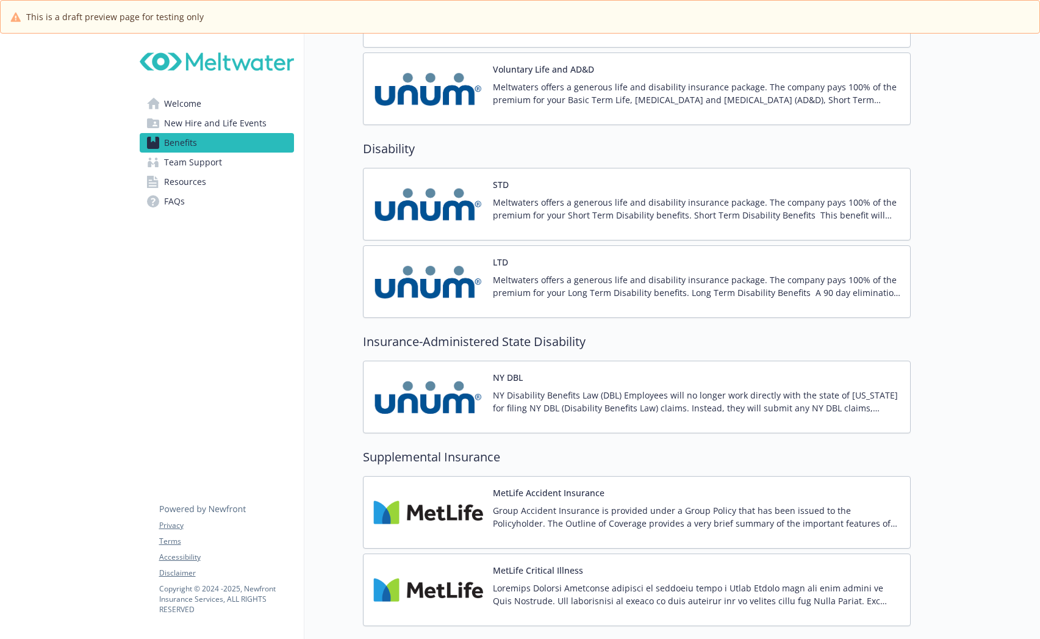
click at [467, 208] on img at bounding box center [428, 204] width 110 height 52
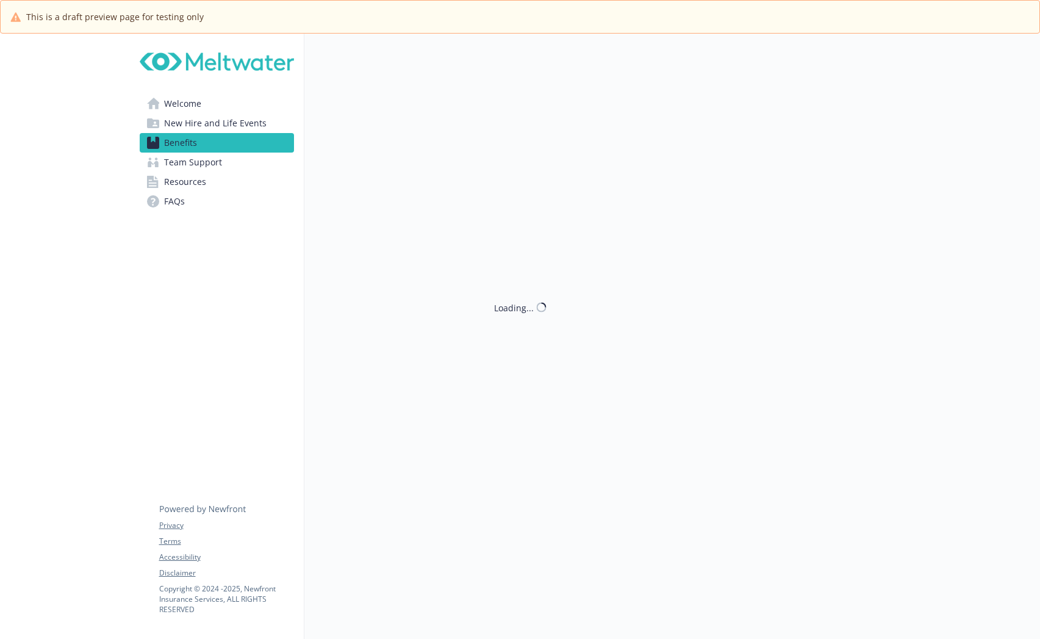
scroll to position [1159, 0]
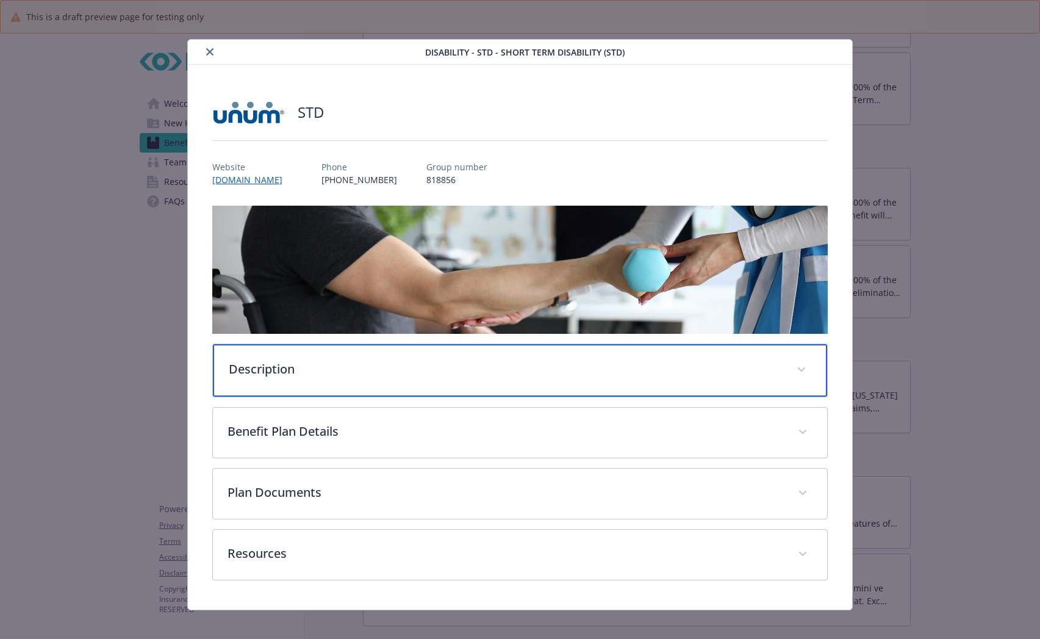
click at [378, 363] on p "Description" at bounding box center [505, 369] width 553 height 18
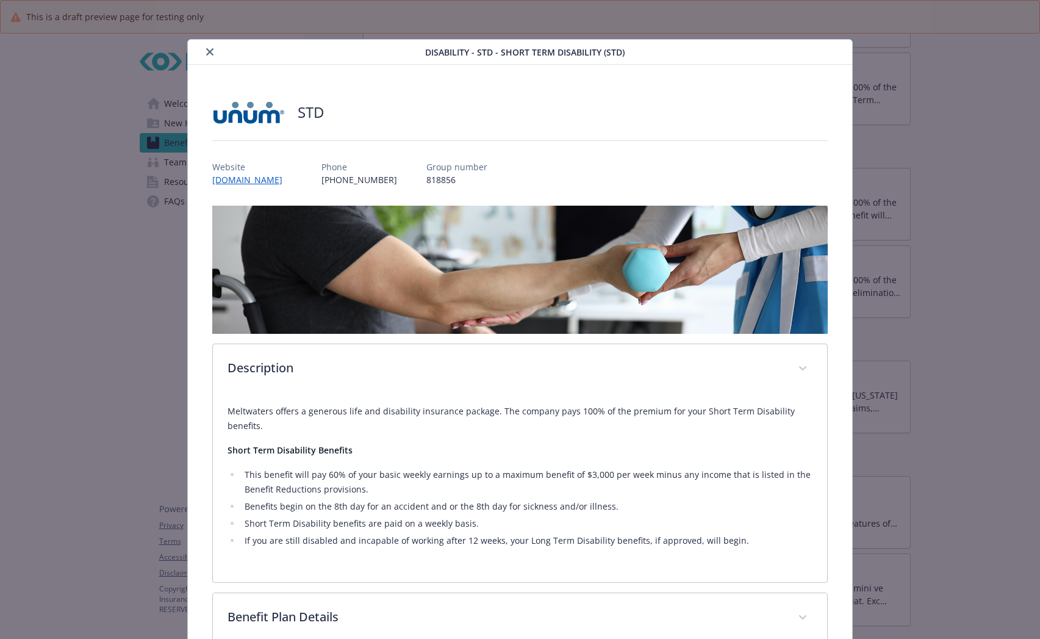
click at [211, 51] on icon "close" at bounding box center [209, 51] width 7 height 7
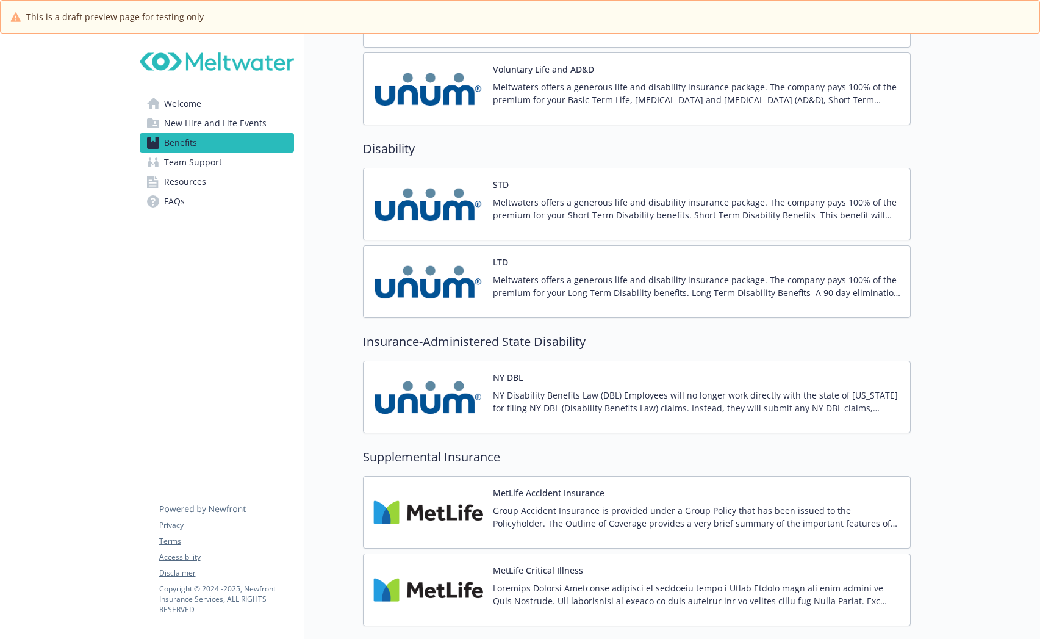
click at [580, 279] on p "Meltwaters offers a generous life and disability insurance package. The company…" at bounding box center [697, 286] width 408 height 26
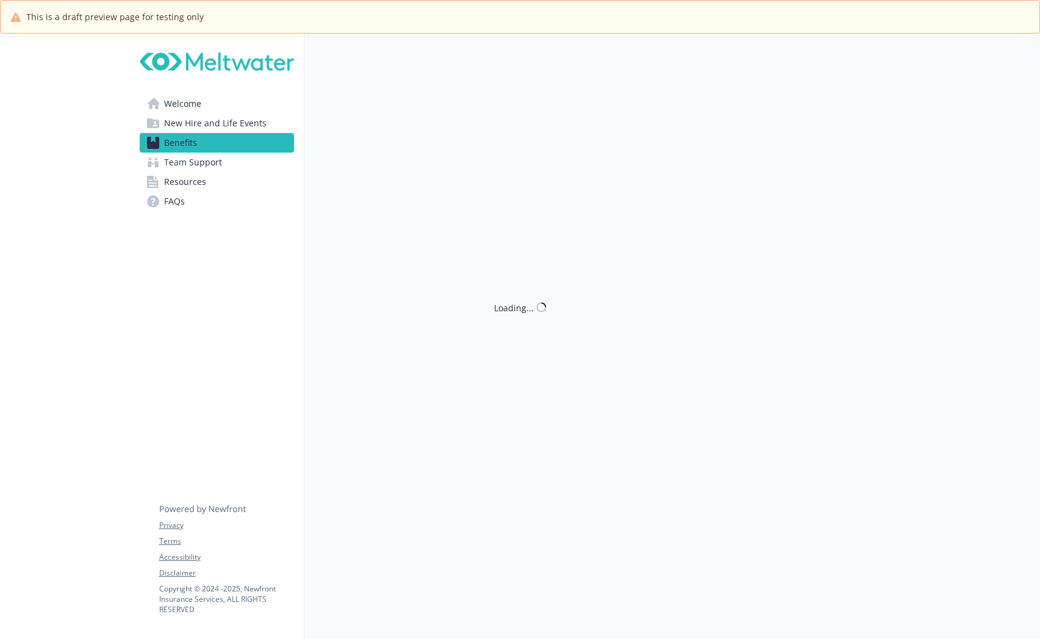
scroll to position [1159, 0]
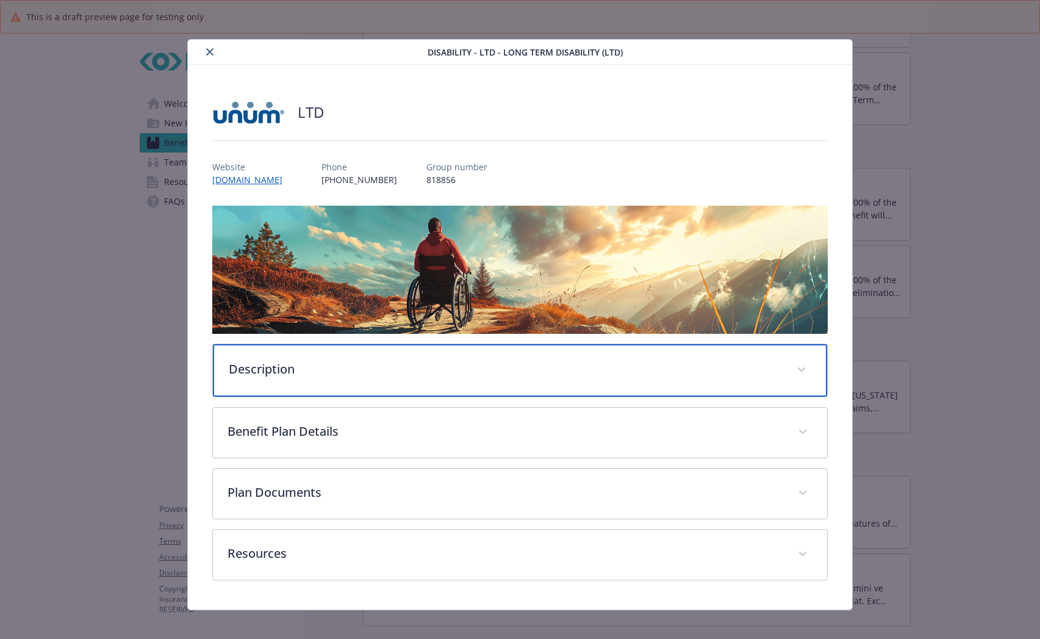
click at [495, 383] on div "Description" at bounding box center [520, 370] width 614 height 52
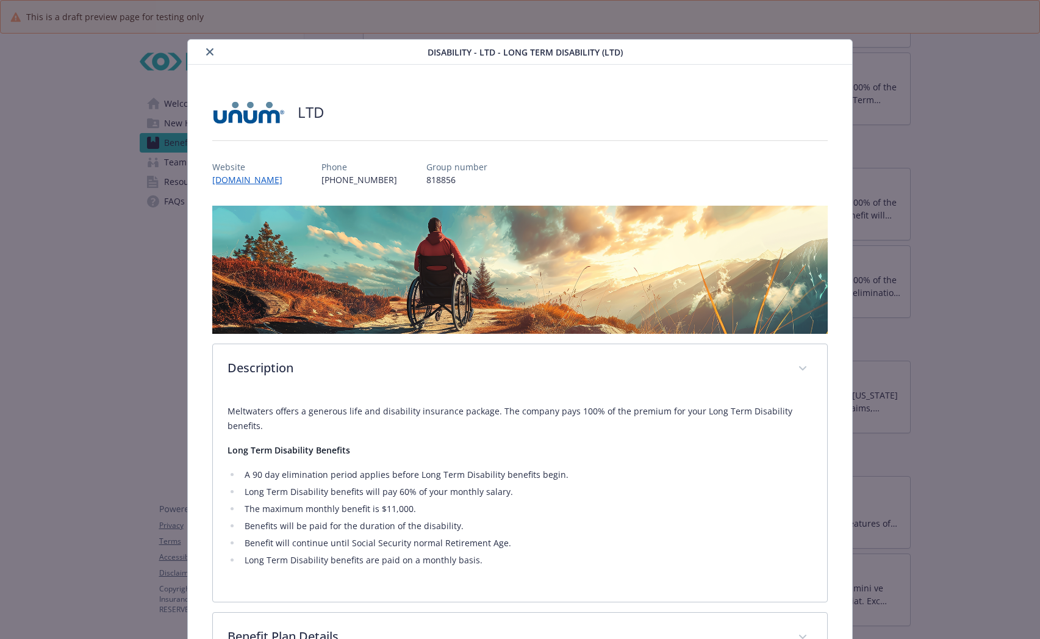
click at [211, 61] on div "Disability - LTD - Long Term Disability (LTD)" at bounding box center [520, 52] width 665 height 25
click at [209, 48] on button "close" at bounding box center [210, 52] width 15 height 15
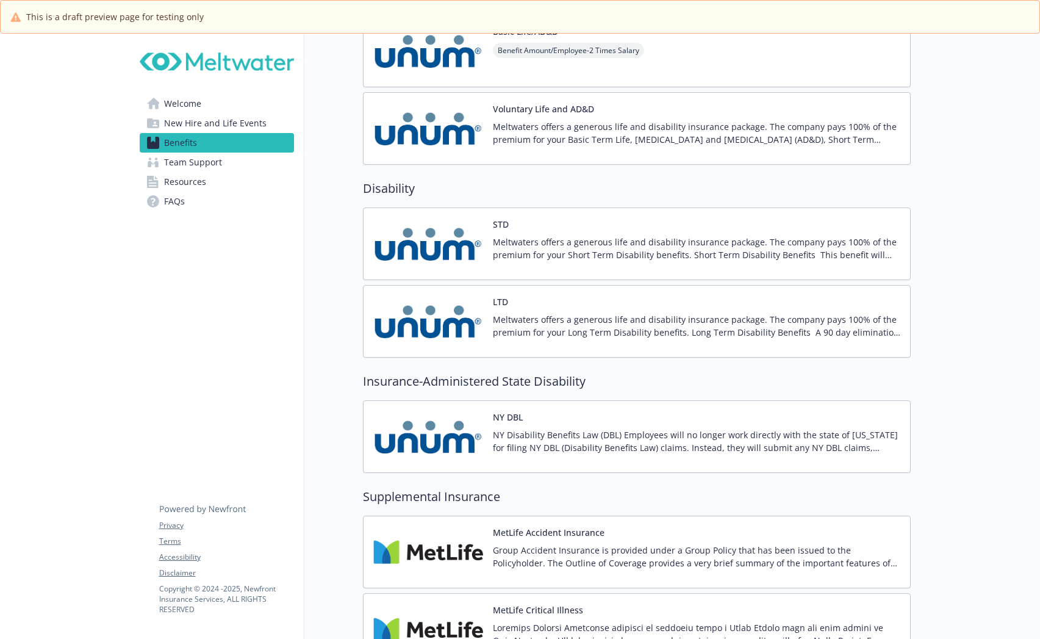
scroll to position [1098, 0]
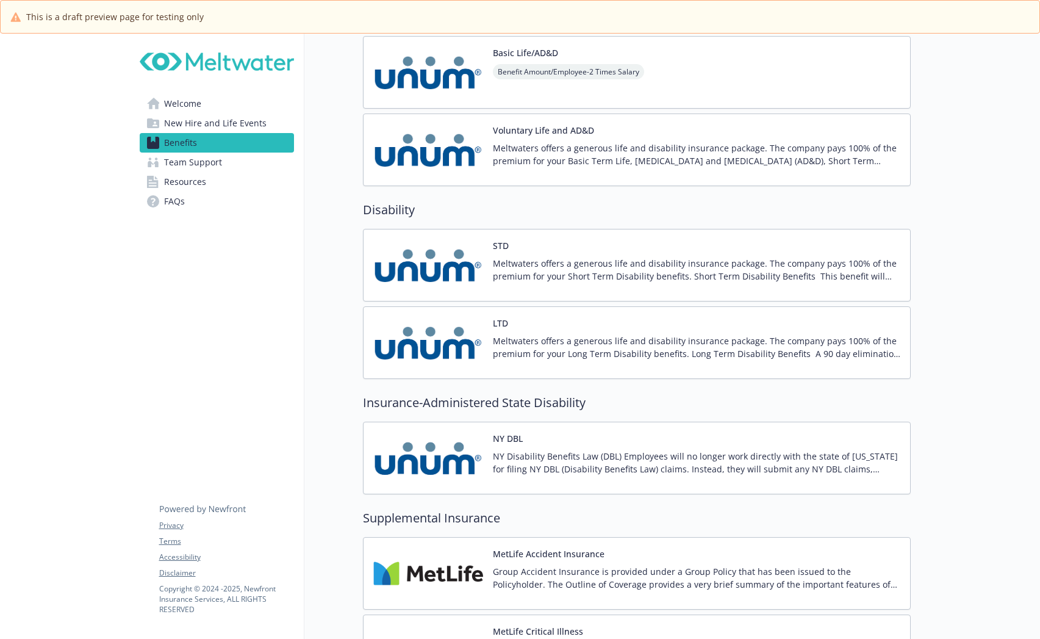
click at [625, 327] on div "LTD Meltwaters offers a generous life and disability insurance package. The com…" at bounding box center [697, 343] width 408 height 52
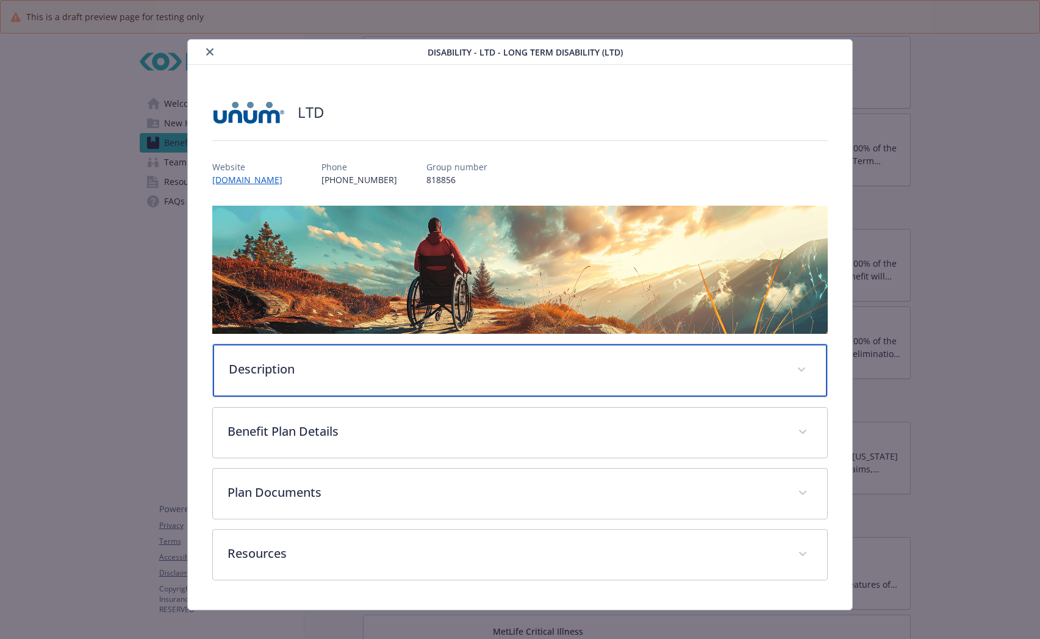
click at [527, 373] on p "Description" at bounding box center [505, 369] width 553 height 18
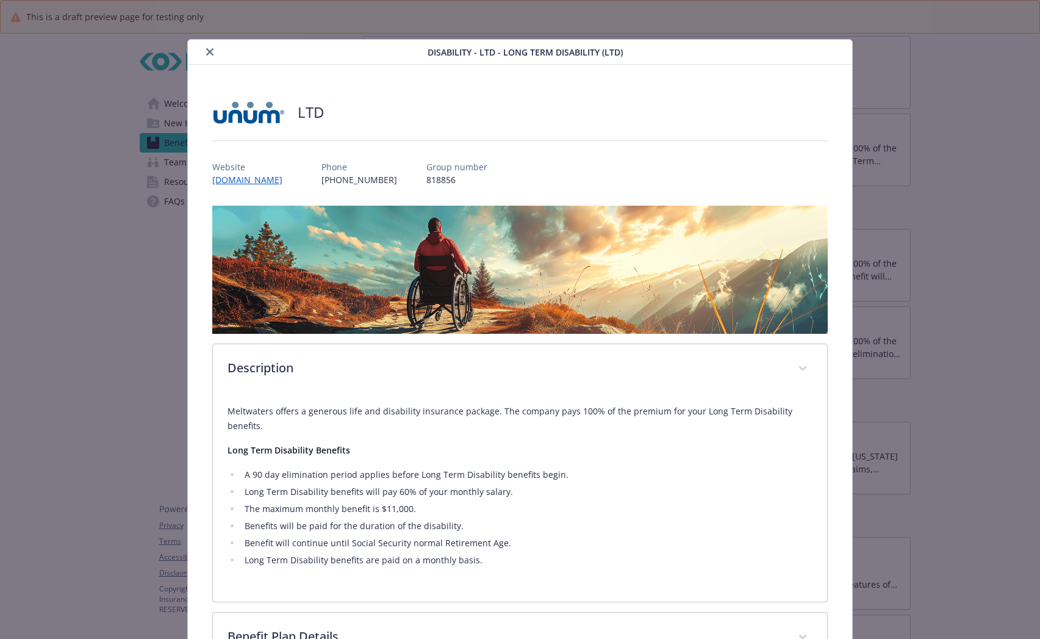
click at [206, 54] on icon "close" at bounding box center [209, 51] width 7 height 7
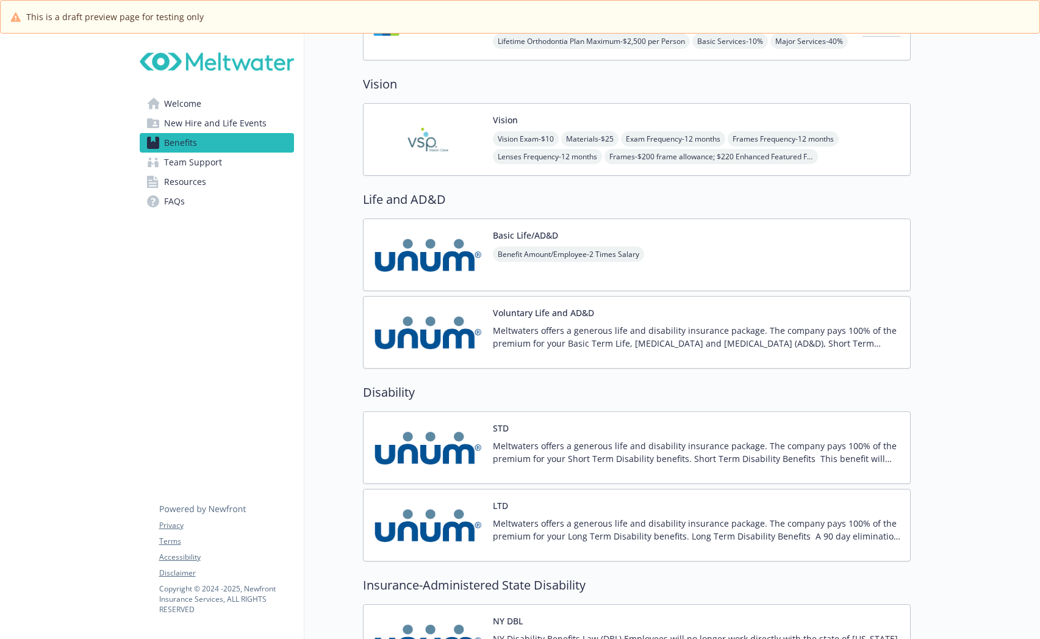
scroll to position [915, 0]
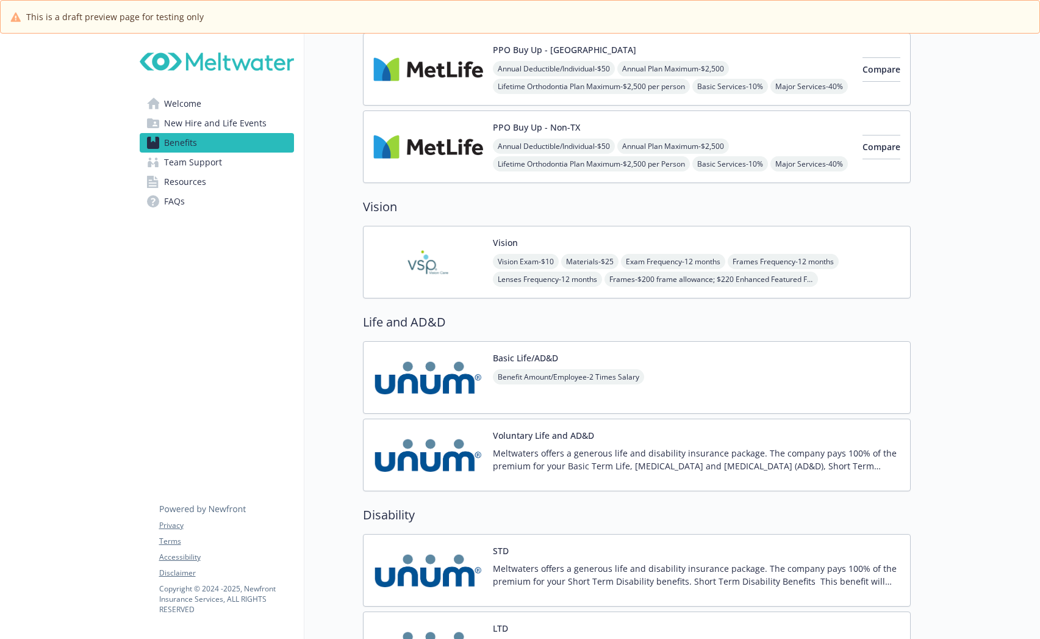
click at [417, 381] on img at bounding box center [428, 377] width 110 height 52
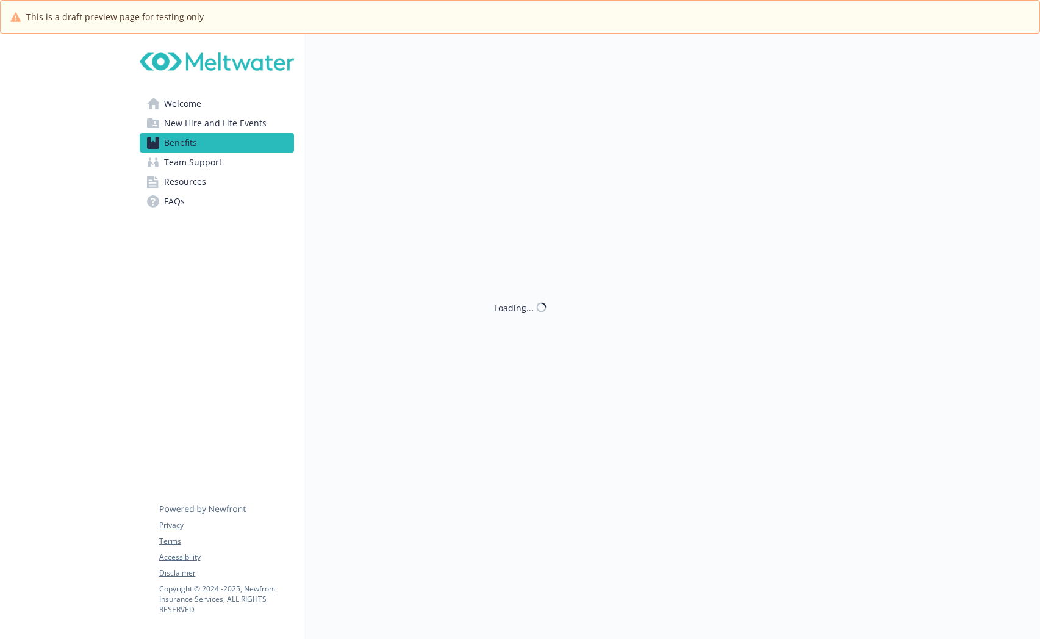
scroll to position [793, 0]
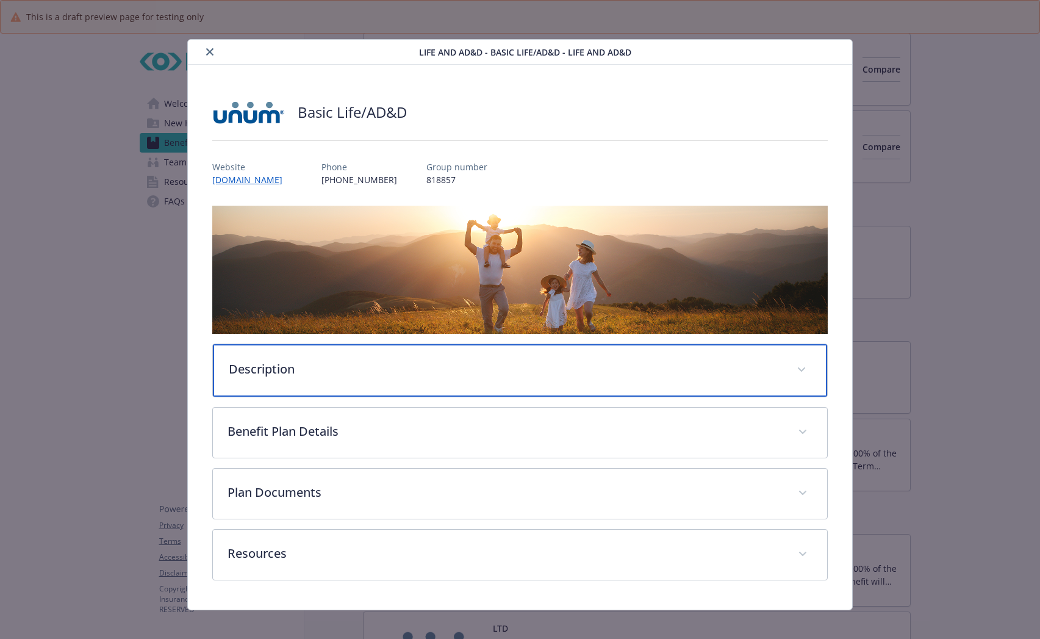
click at [392, 351] on div "Description" at bounding box center [520, 370] width 614 height 52
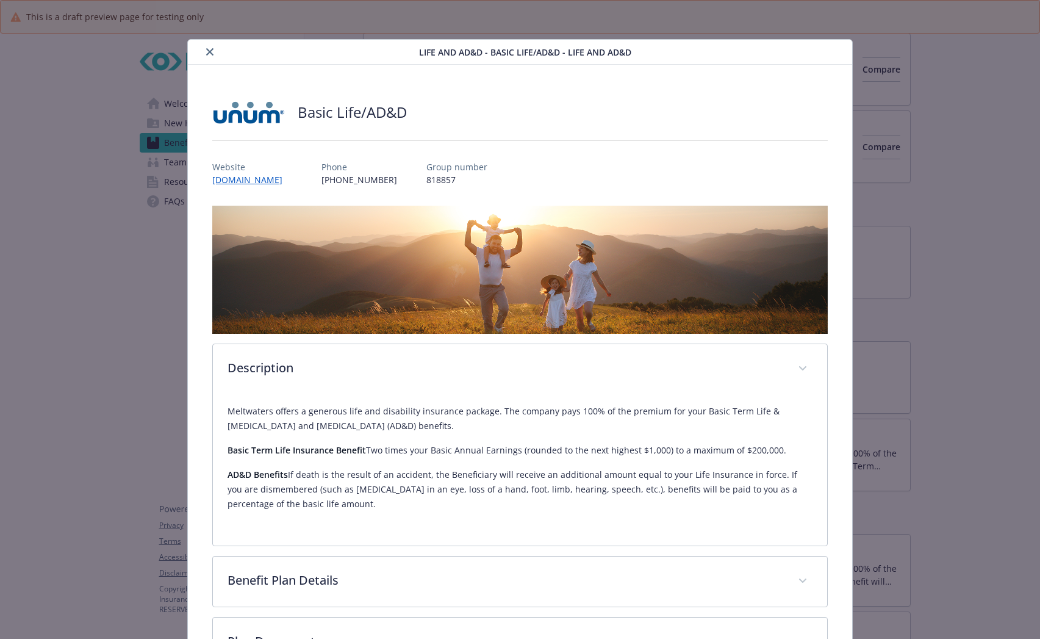
click at [204, 51] on button "close" at bounding box center [210, 52] width 15 height 15
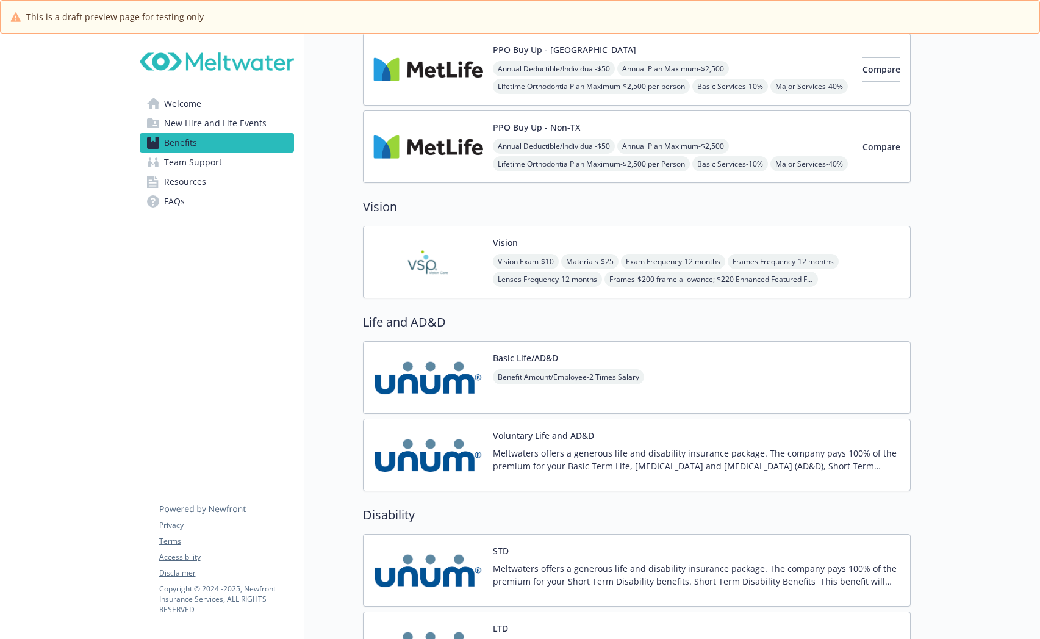
click at [445, 463] on img at bounding box center [428, 455] width 110 height 52
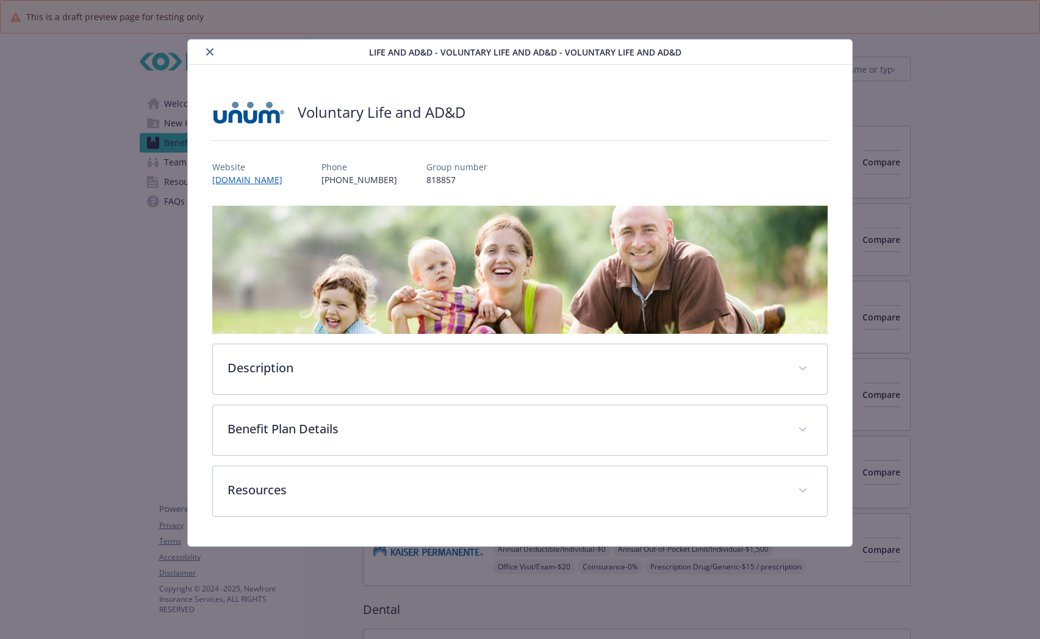
scroll to position [793, 0]
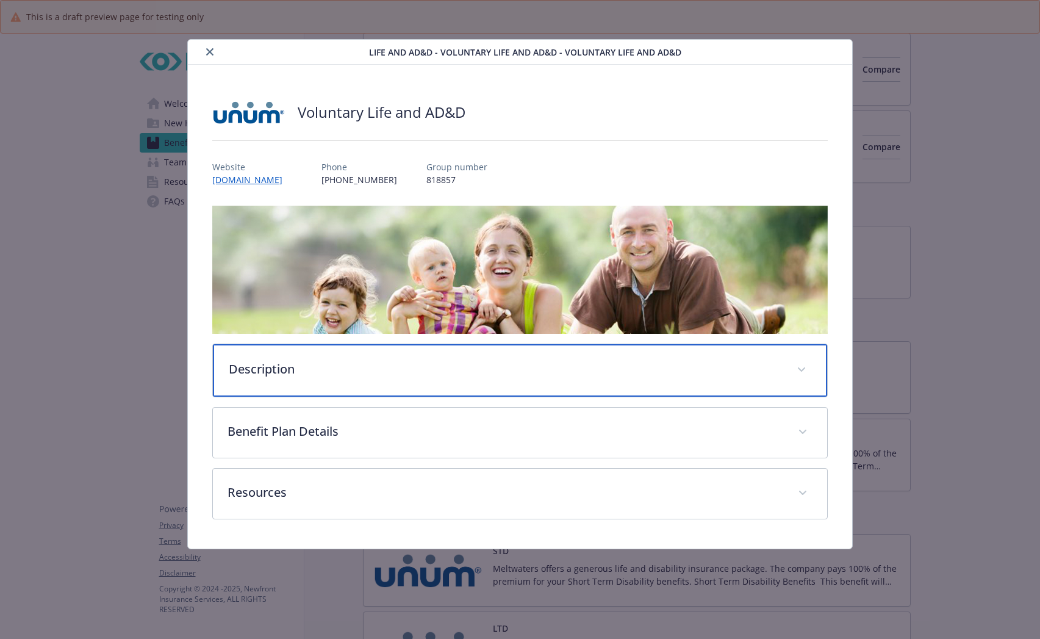
click at [337, 352] on div "Description" at bounding box center [520, 370] width 614 height 52
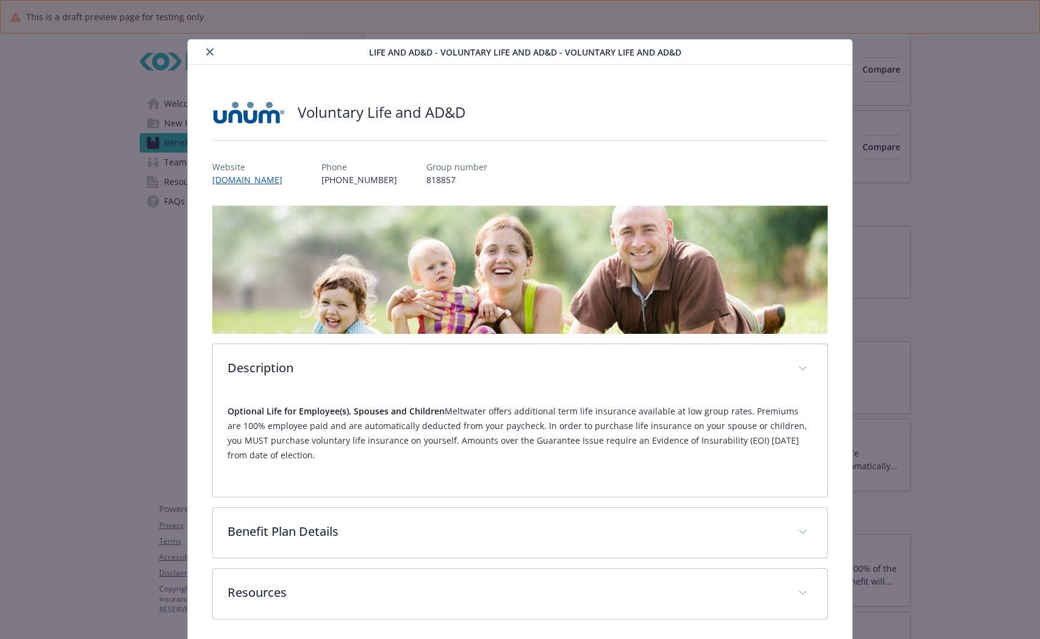
click at [203, 47] on button "close" at bounding box center [210, 52] width 15 height 15
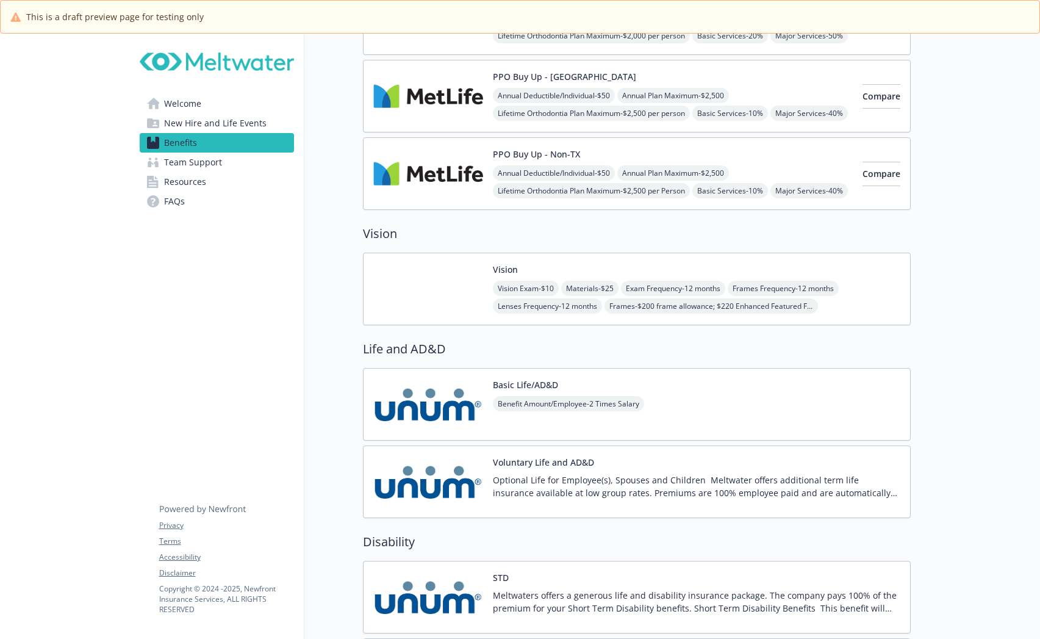
scroll to position [915, 0]
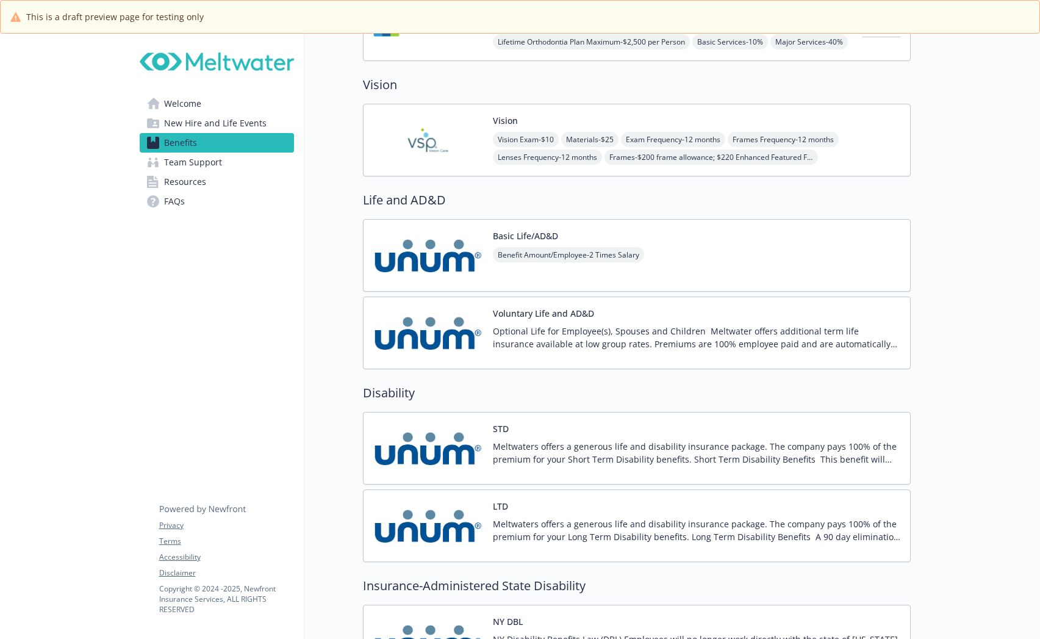
click at [466, 256] on img at bounding box center [428, 255] width 110 height 52
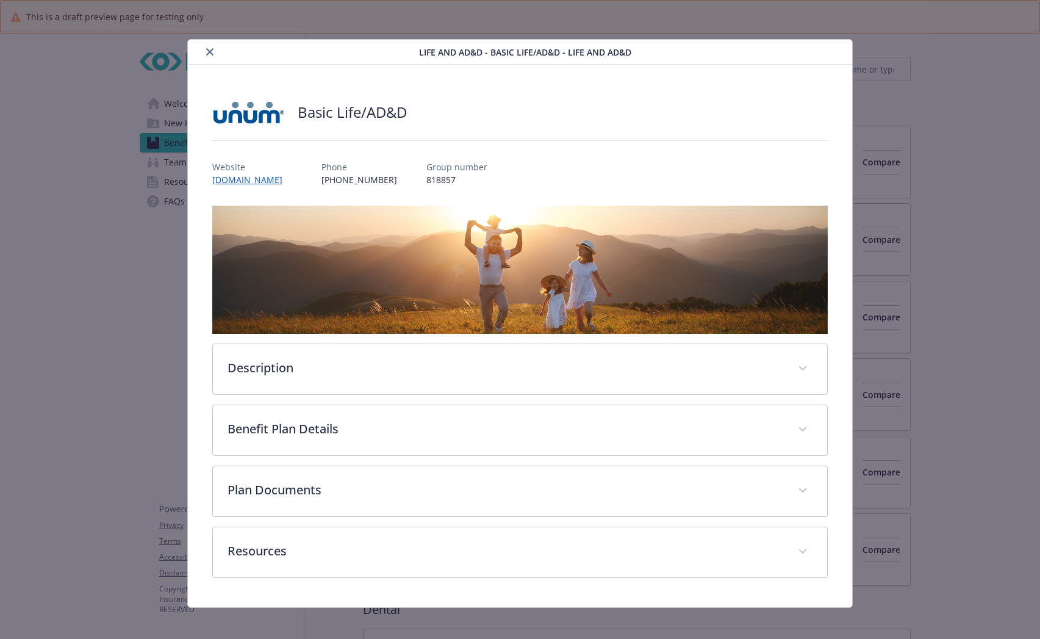
scroll to position [915, 0]
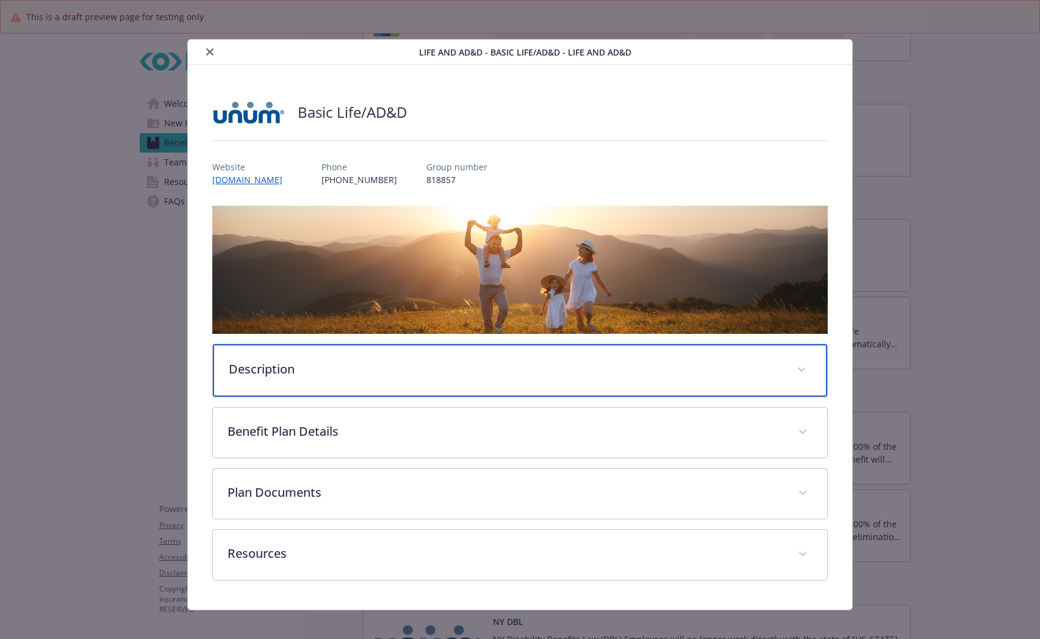
click at [412, 371] on p "Description" at bounding box center [505, 369] width 553 height 18
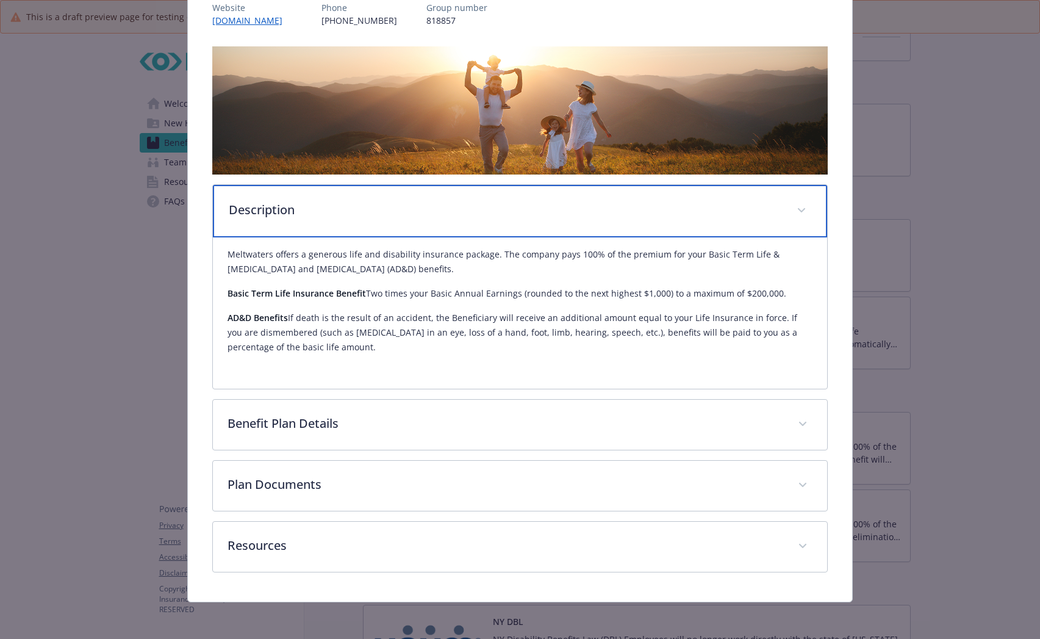
scroll to position [160, 0]
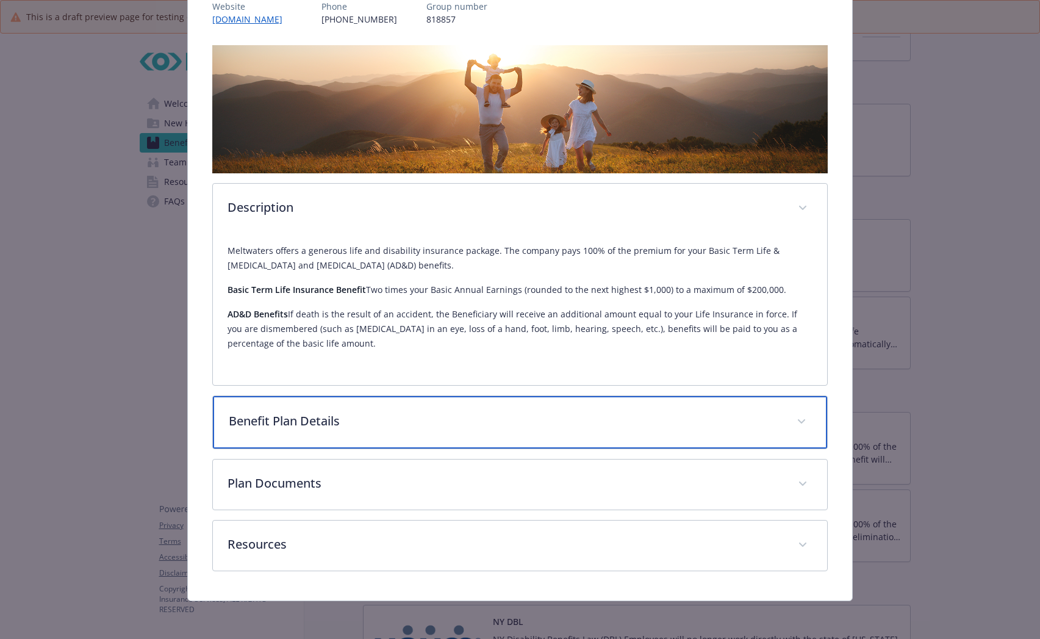
click at [535, 417] on p "Benefit Plan Details" at bounding box center [505, 421] width 553 height 18
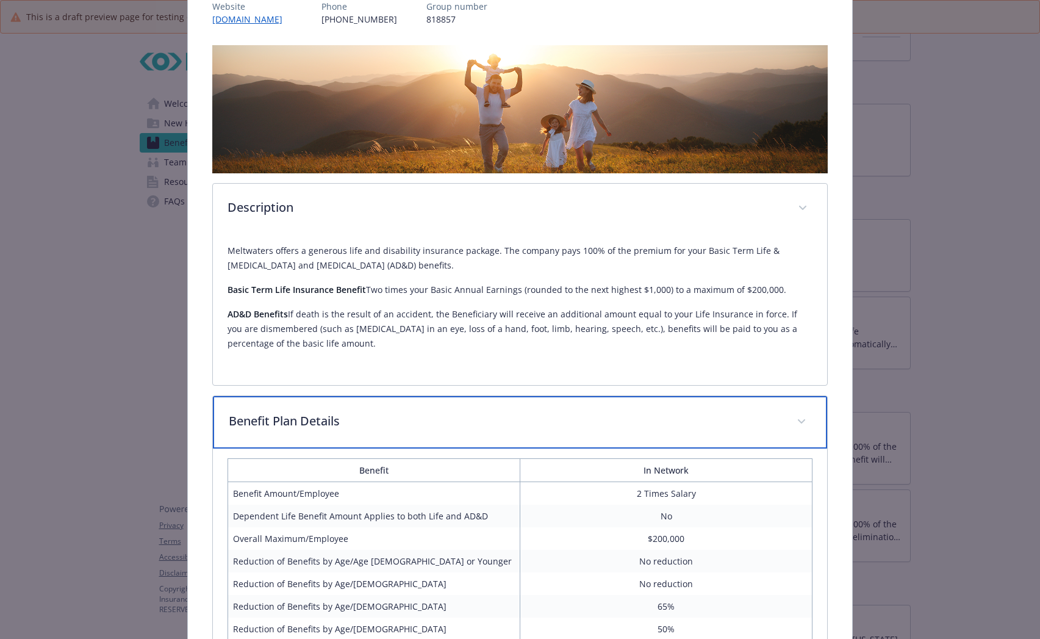
click at [744, 423] on p "Benefit Plan Details" at bounding box center [505, 421] width 553 height 18
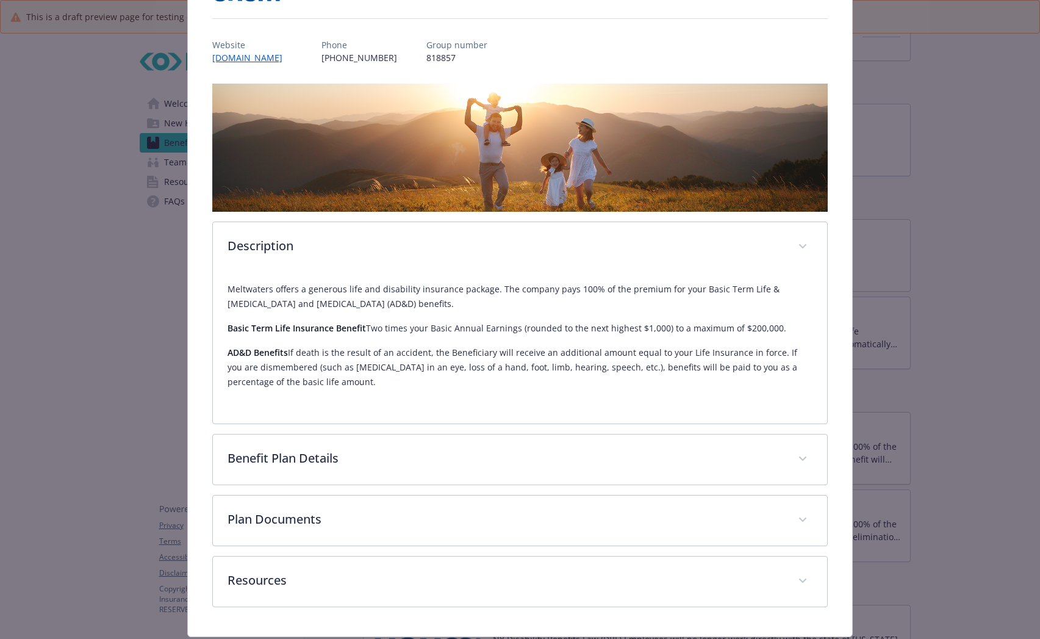
scroll to position [0, 0]
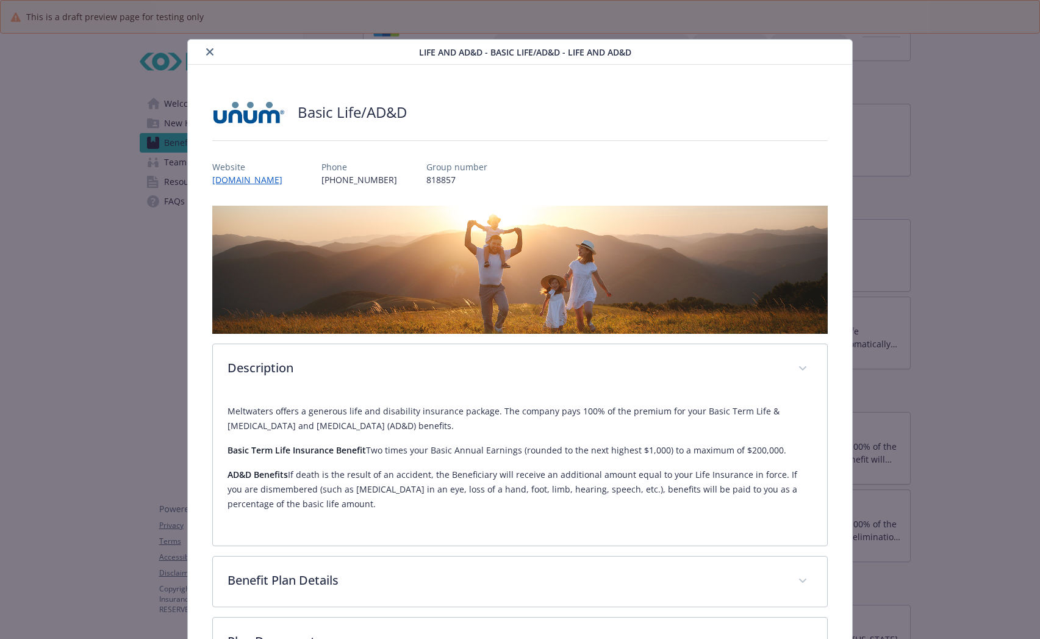
click at [214, 56] on button "close" at bounding box center [210, 52] width 15 height 15
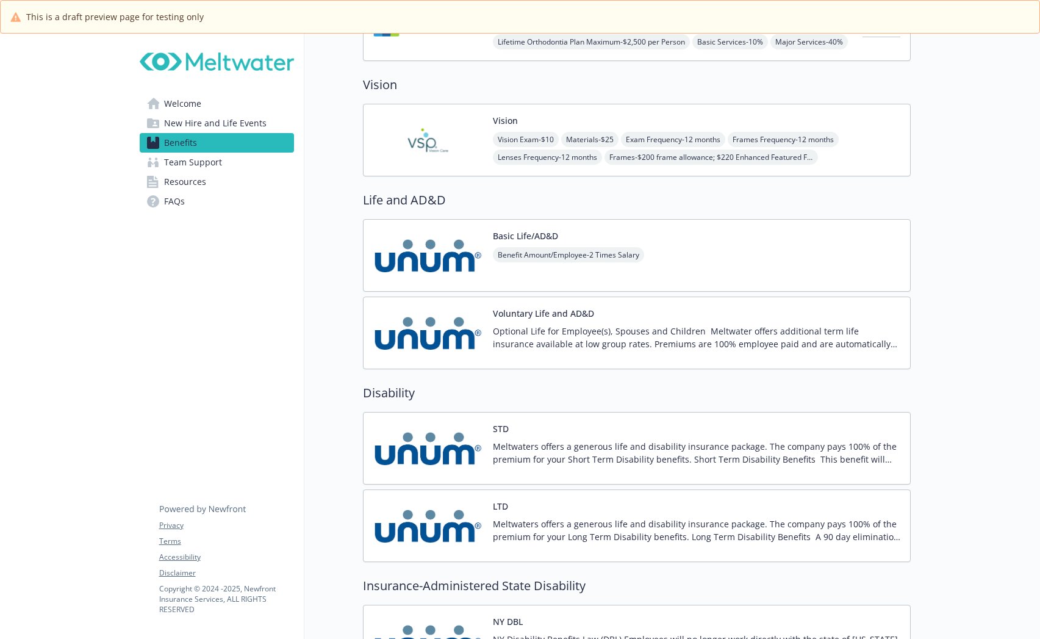
click at [566, 440] on p "Meltwaters offers a generous life and disability insurance package. The company…" at bounding box center [697, 453] width 408 height 26
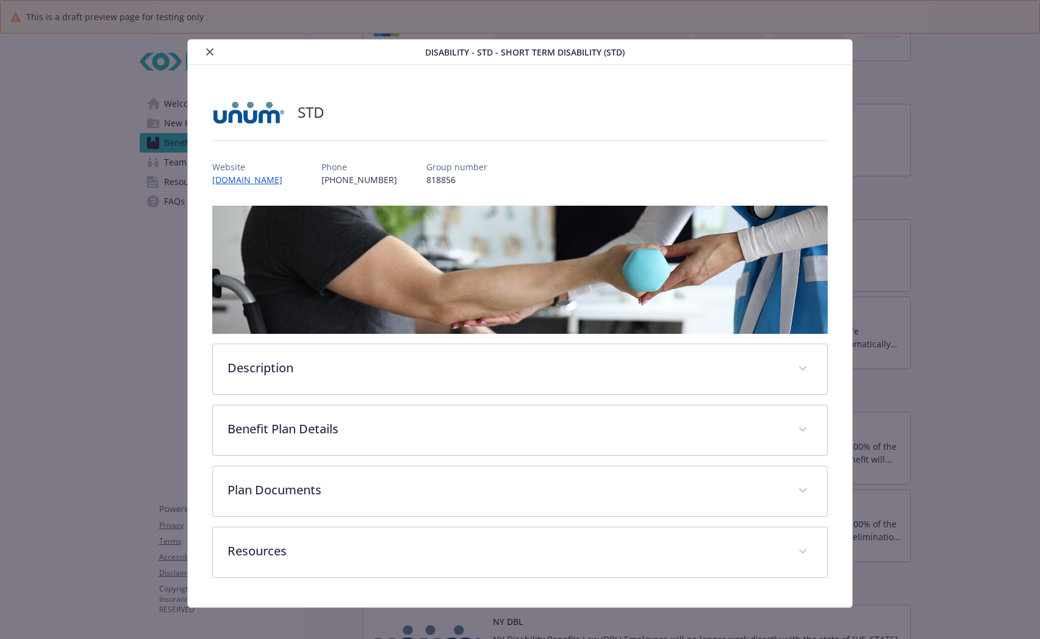
scroll to position [7, 0]
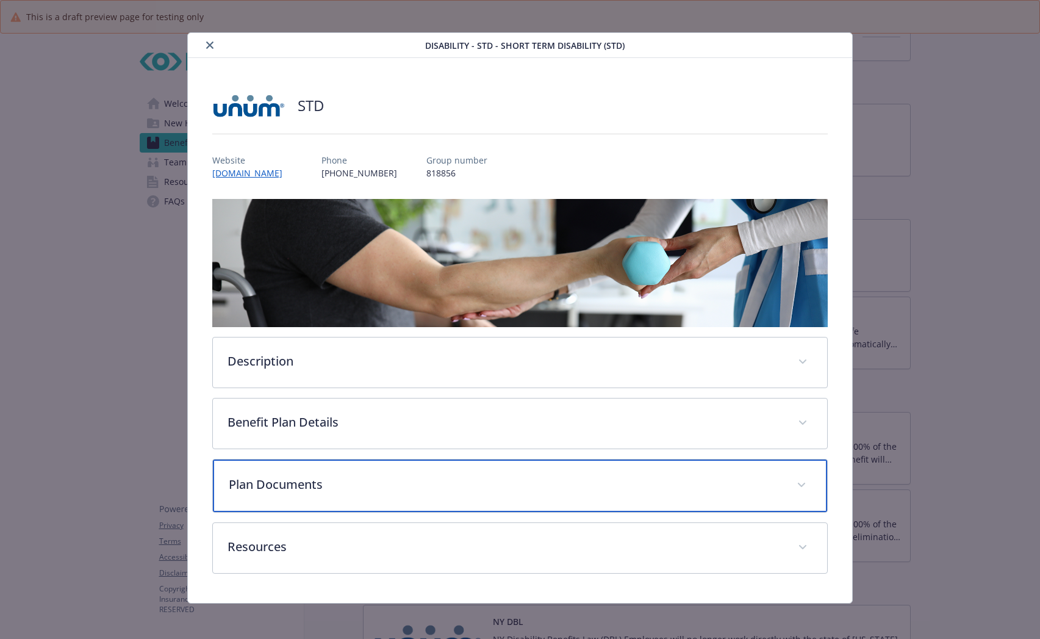
click at [539, 469] on div "Plan Documents" at bounding box center [520, 485] width 614 height 52
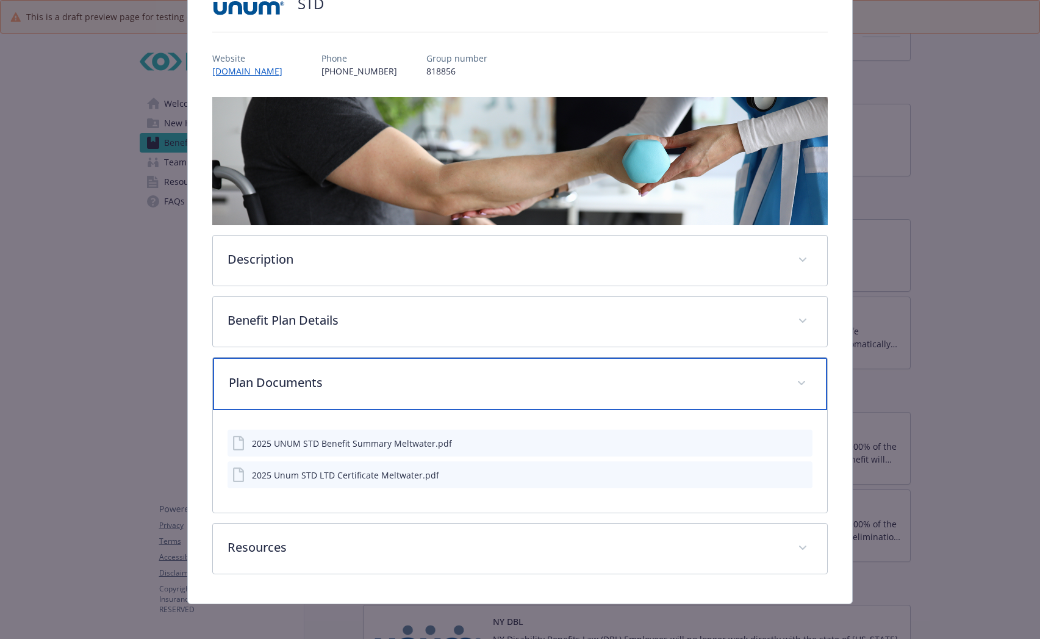
scroll to position [112, 0]
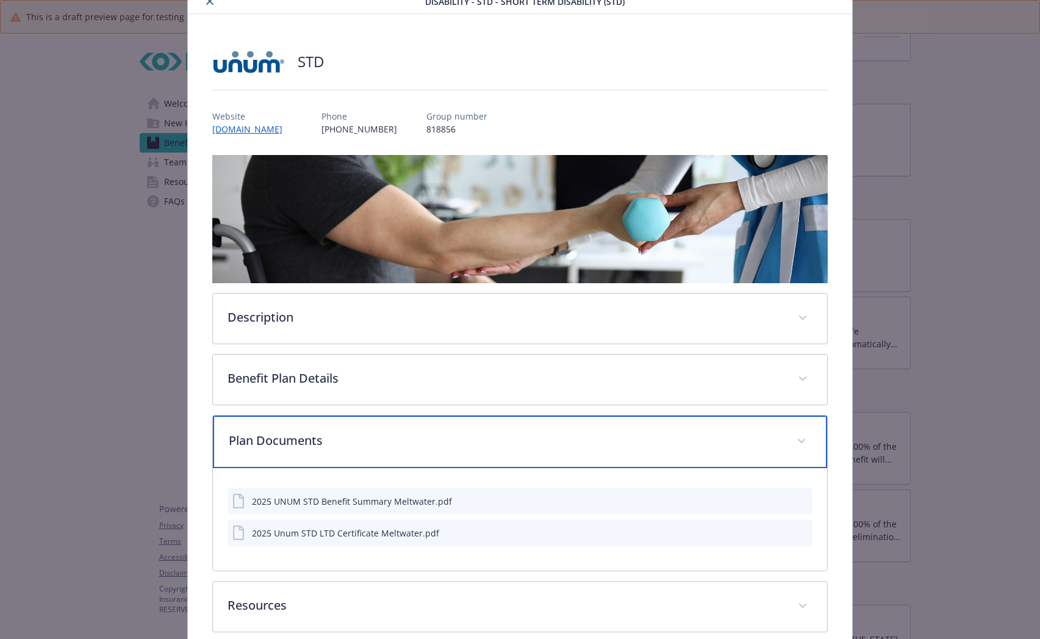
click at [552, 454] on div "Plan Documents" at bounding box center [520, 442] width 614 height 52
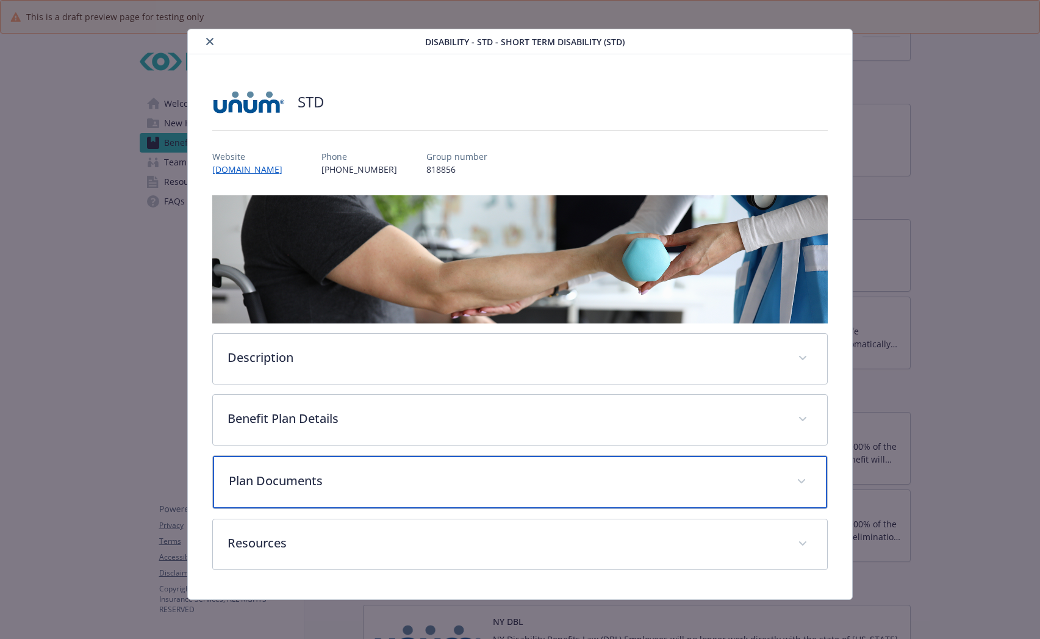
scroll to position [9, 0]
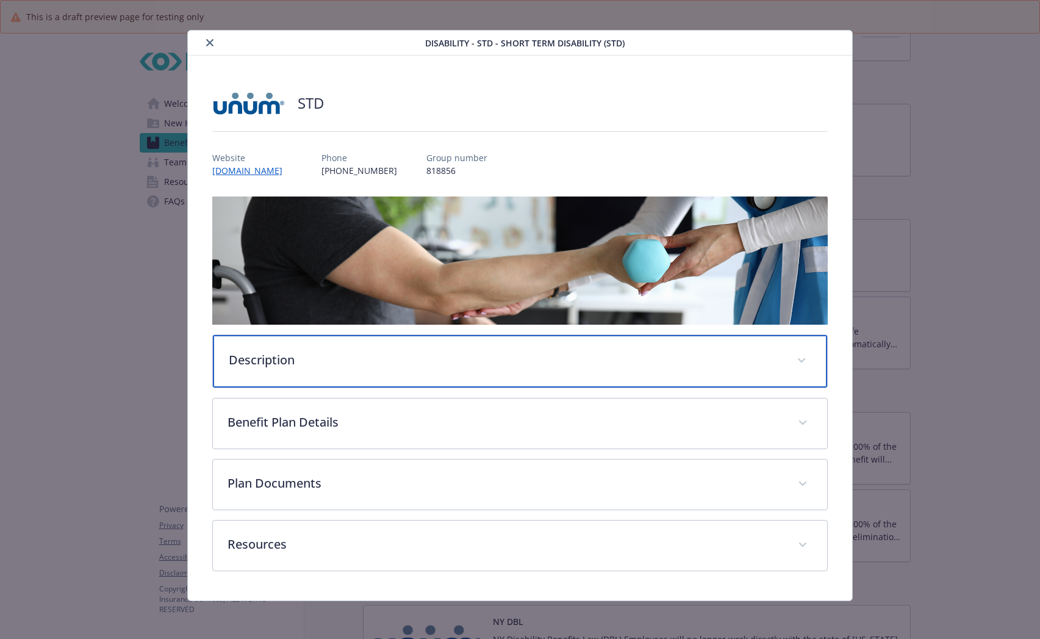
click at [369, 377] on div "Description" at bounding box center [520, 361] width 614 height 52
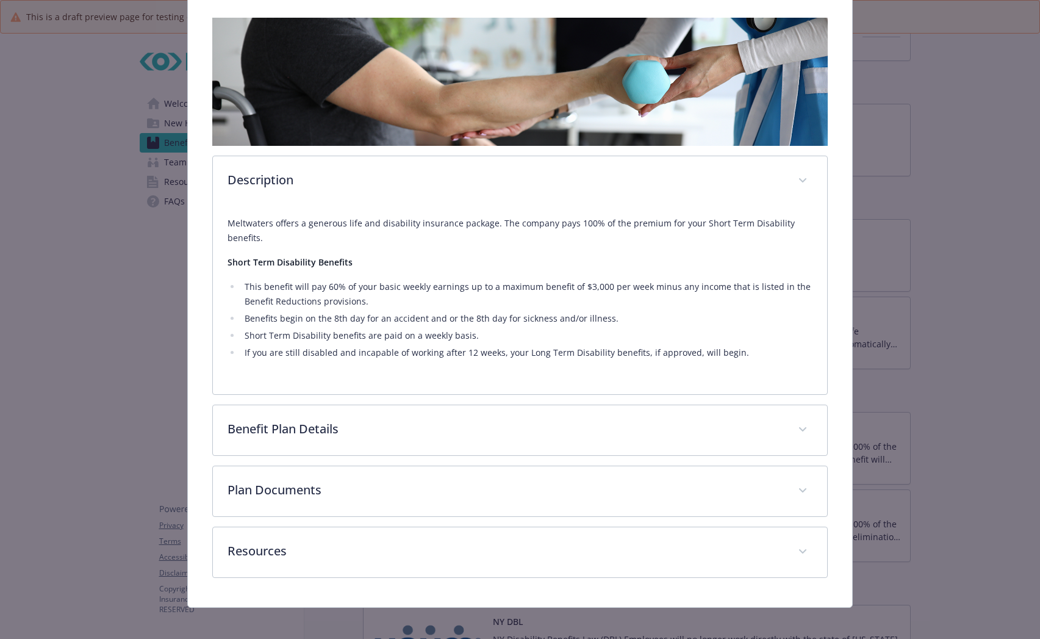
scroll to position [195, 0]
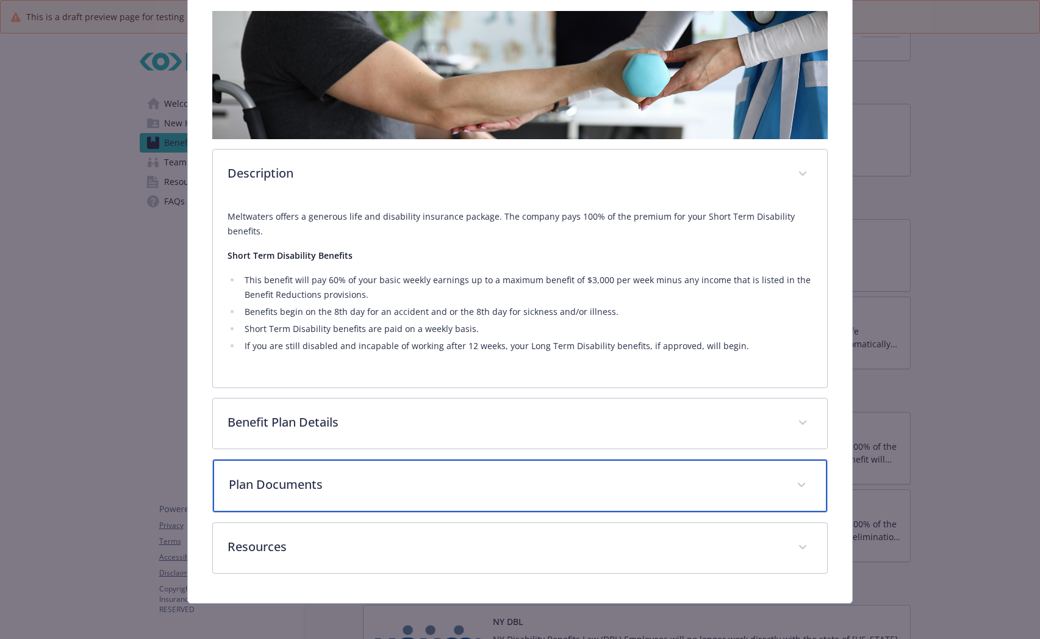
click at [514, 470] on div "Plan Documents" at bounding box center [520, 485] width 614 height 52
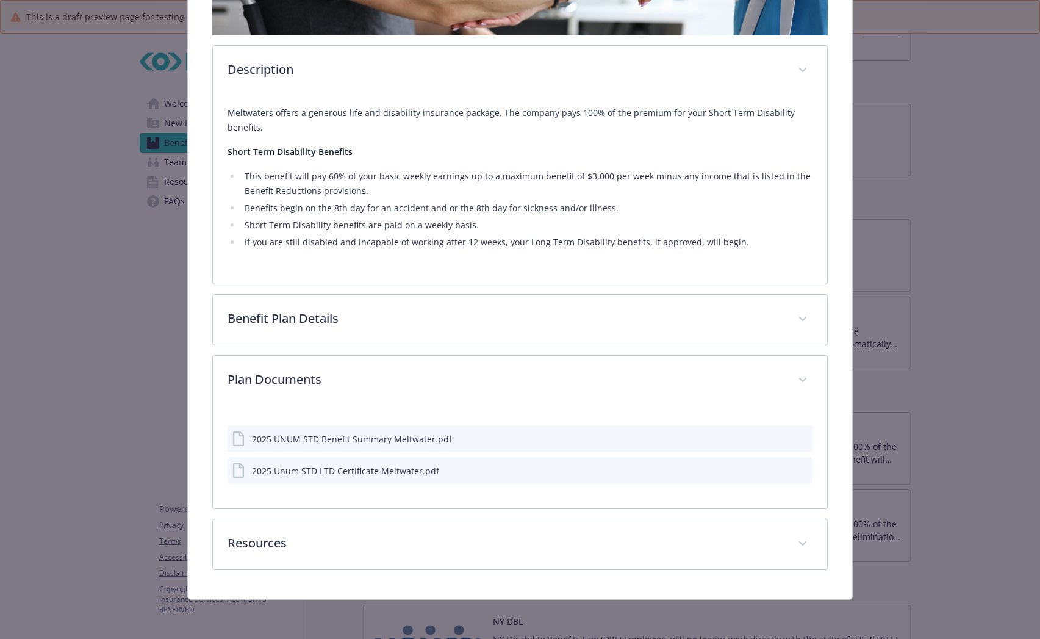
scroll to position [297, 0]
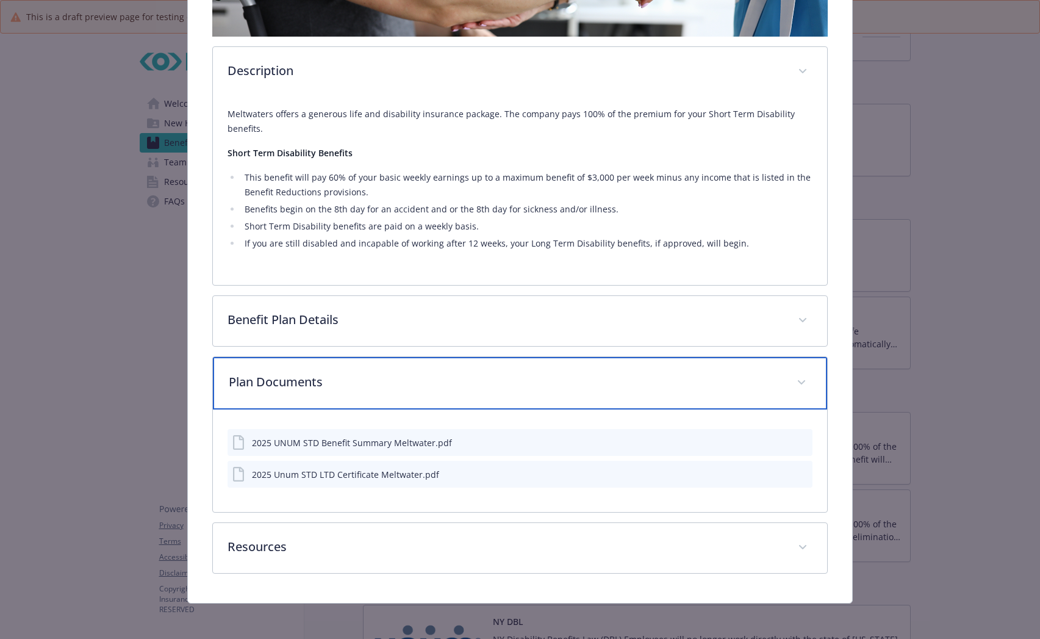
drag, startPoint x: 453, startPoint y: 388, endPoint x: 510, endPoint y: 388, distance: 56.7
click at [453, 388] on div "Plan Documents" at bounding box center [520, 383] width 614 height 52
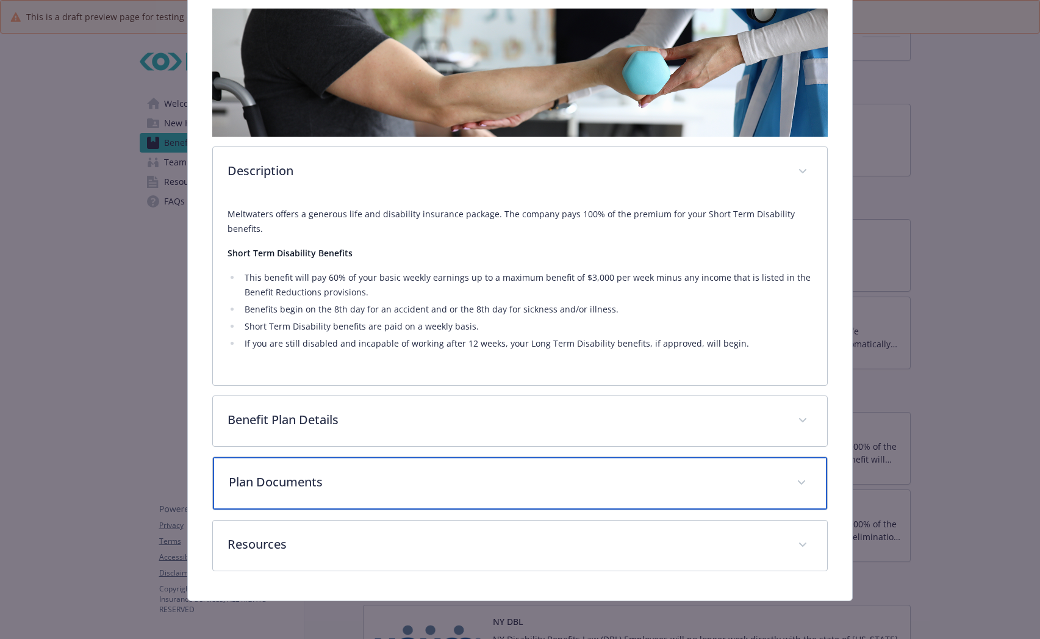
click at [756, 486] on p "Plan Documents" at bounding box center [505, 482] width 553 height 18
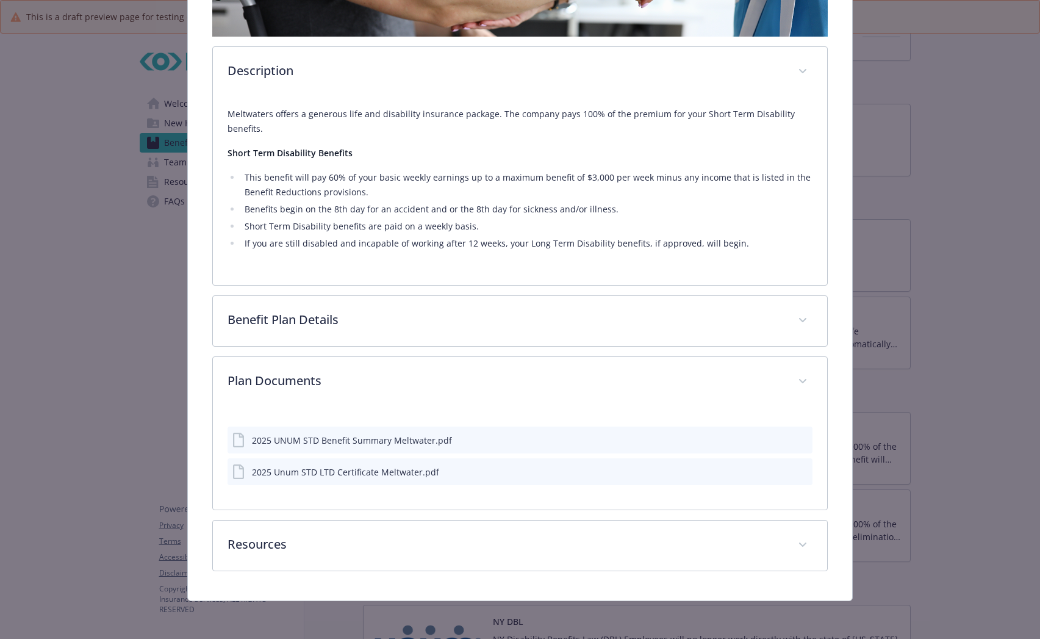
click at [796, 436] on icon "preview file" at bounding box center [801, 439] width 11 height 9
click at [796, 470] on icon "preview file" at bounding box center [801, 471] width 11 height 9
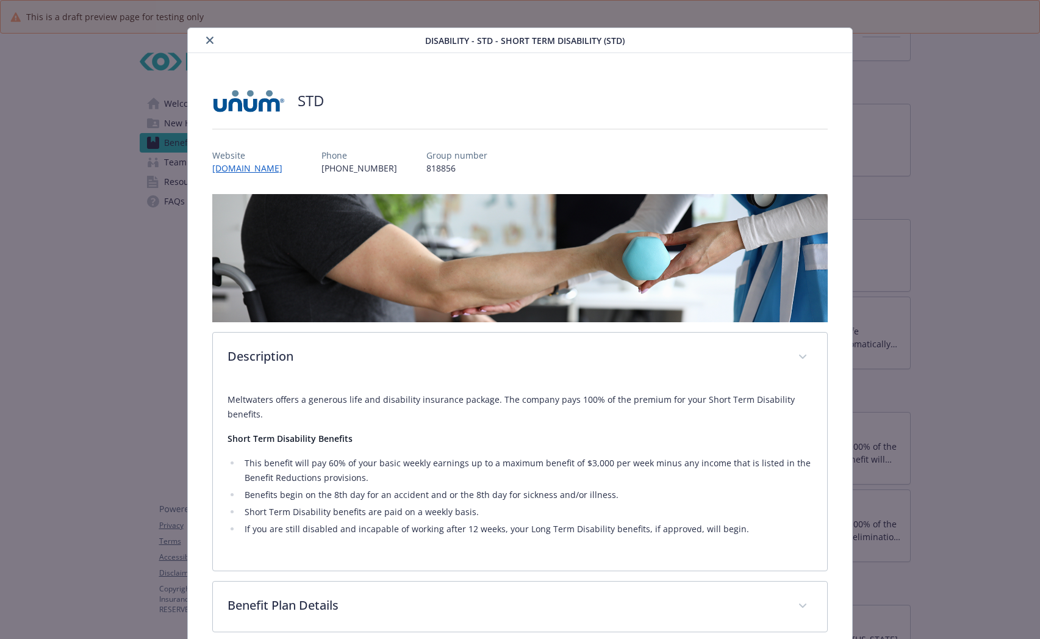
scroll to position [0, 0]
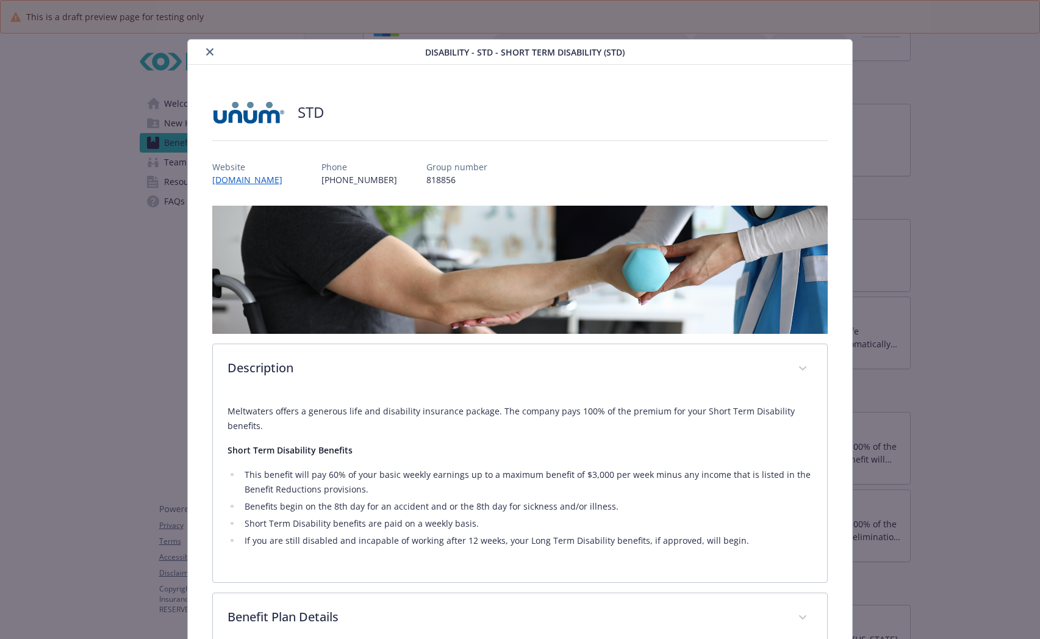
click at [203, 40] on div "Disability - STD - Short Term Disability (STD)" at bounding box center [520, 52] width 665 height 25
click at [209, 52] on icon "close" at bounding box center [209, 51] width 7 height 7
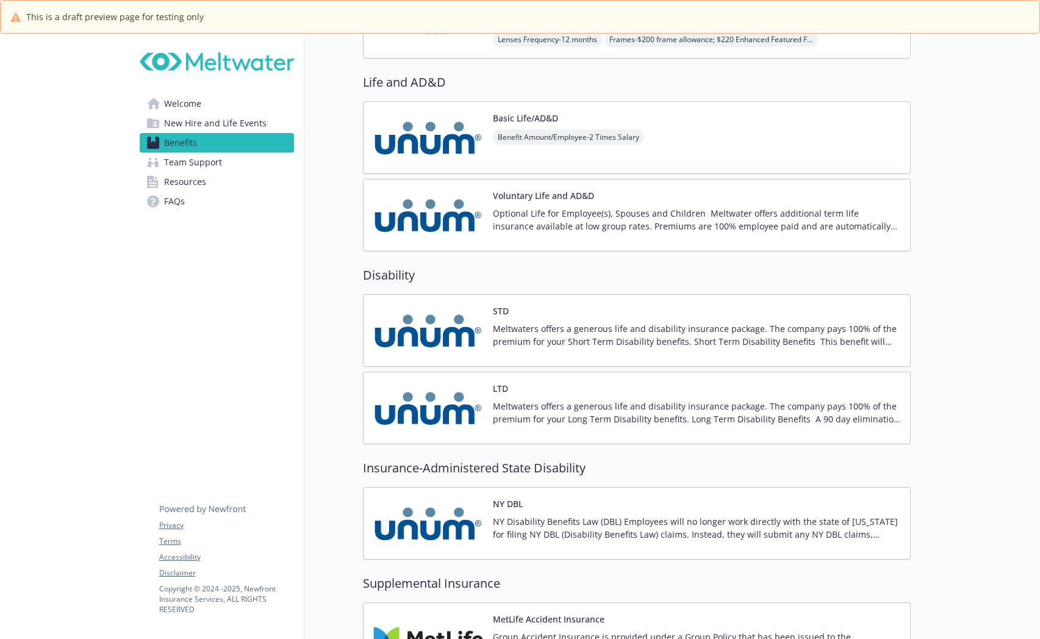
scroll to position [1220, 0]
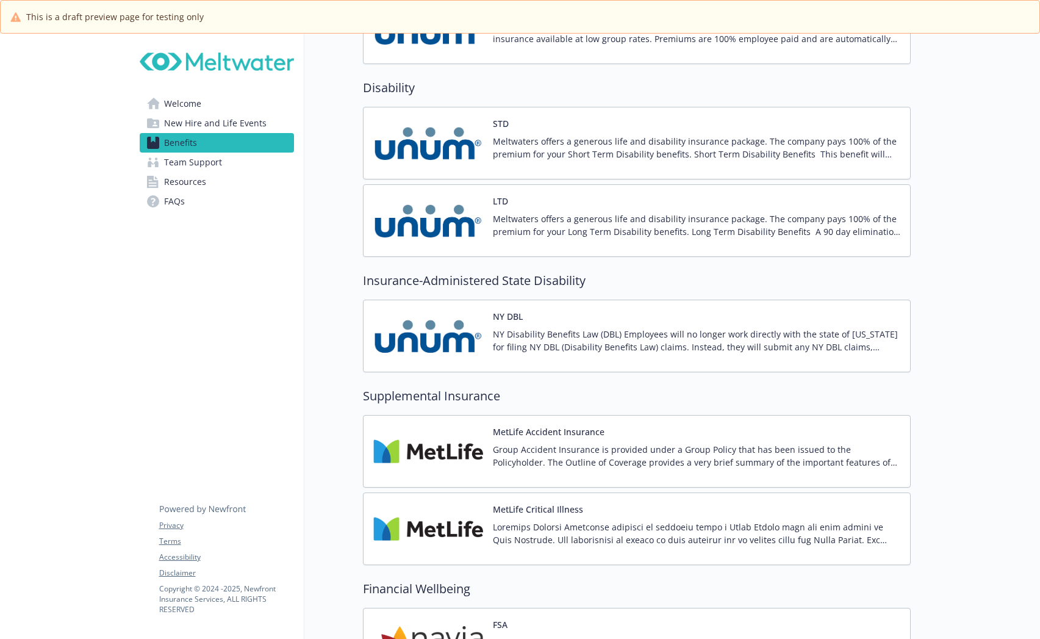
click at [503, 338] on p "NY Disability Benefits Law (DBL) Employees will no longer work directly with th…" at bounding box center [697, 341] width 408 height 26
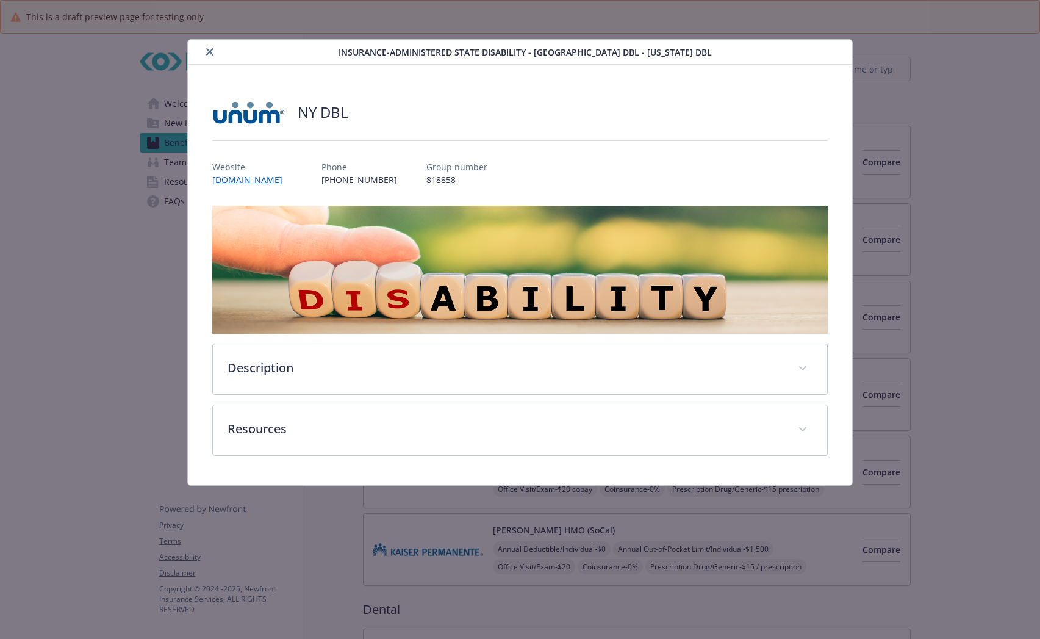
scroll to position [1220, 0]
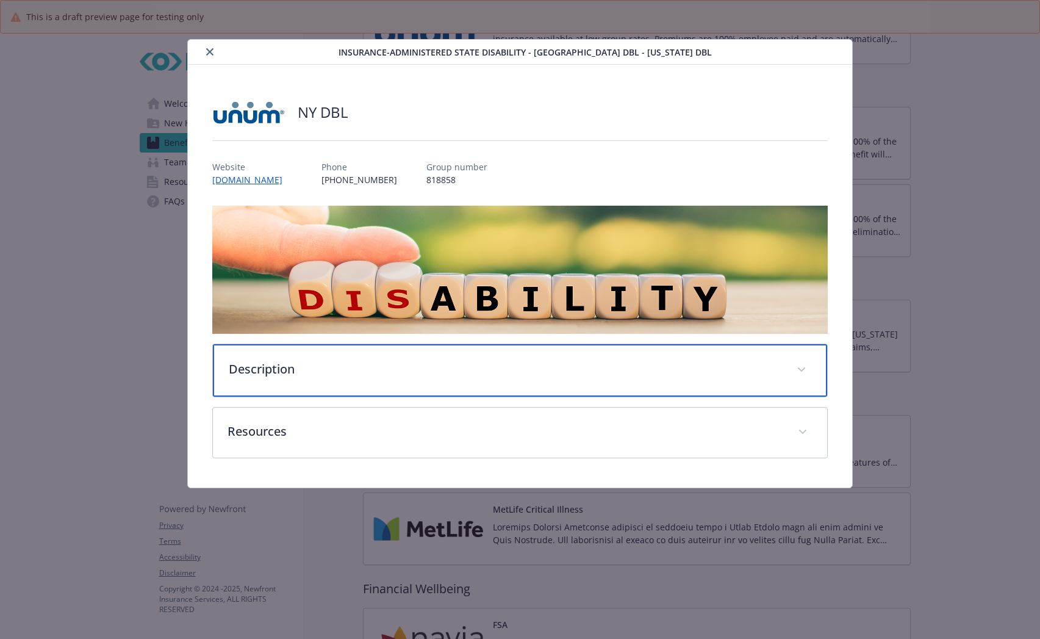
click at [436, 372] on p "Description" at bounding box center [505, 369] width 553 height 18
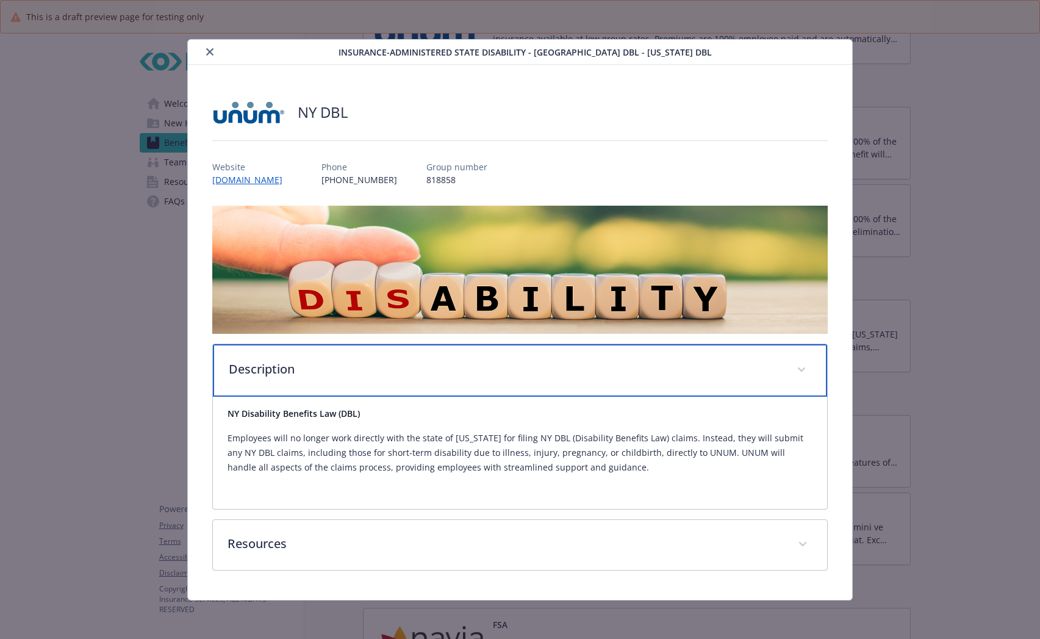
click at [436, 372] on p "Description" at bounding box center [505, 369] width 553 height 18
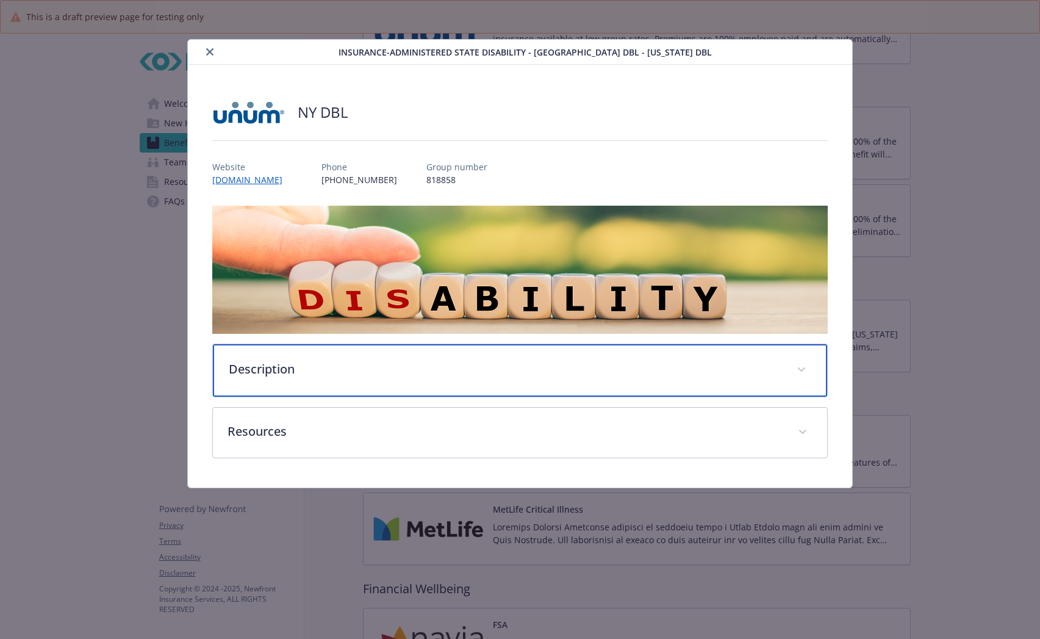
click at [411, 384] on div "Description" at bounding box center [520, 370] width 614 height 52
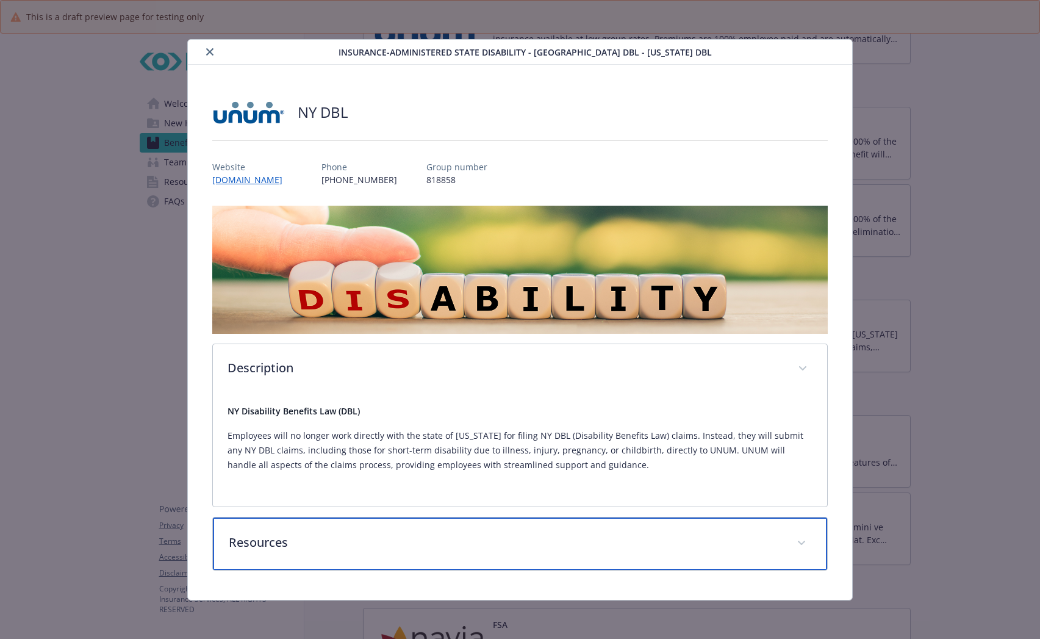
click at [426, 531] on div "Resources" at bounding box center [520, 543] width 614 height 52
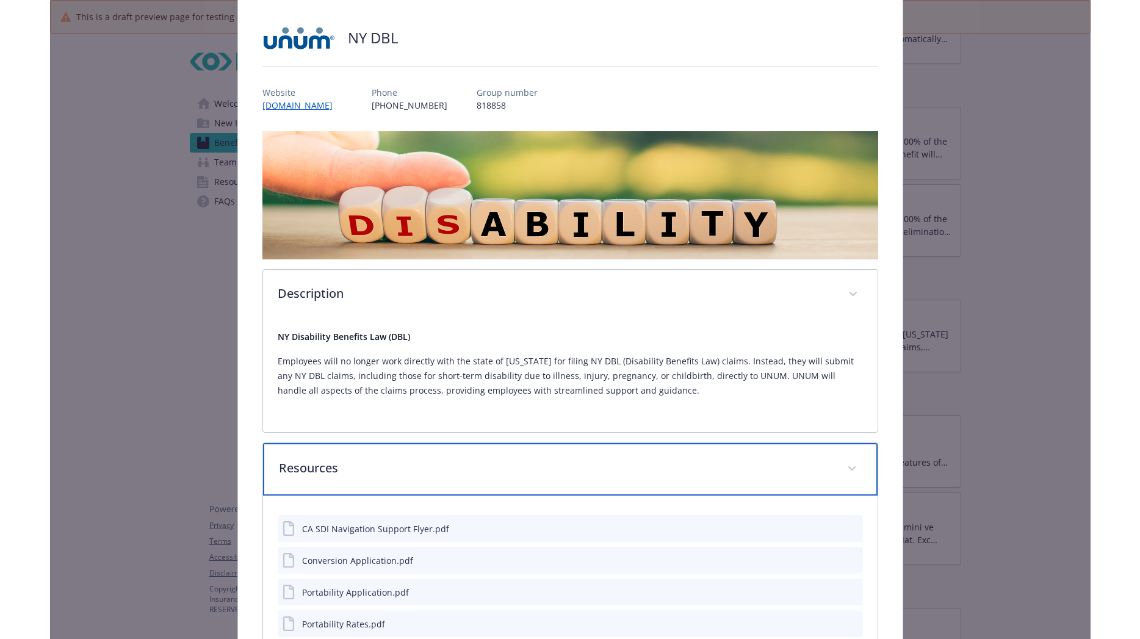
scroll to position [0, 0]
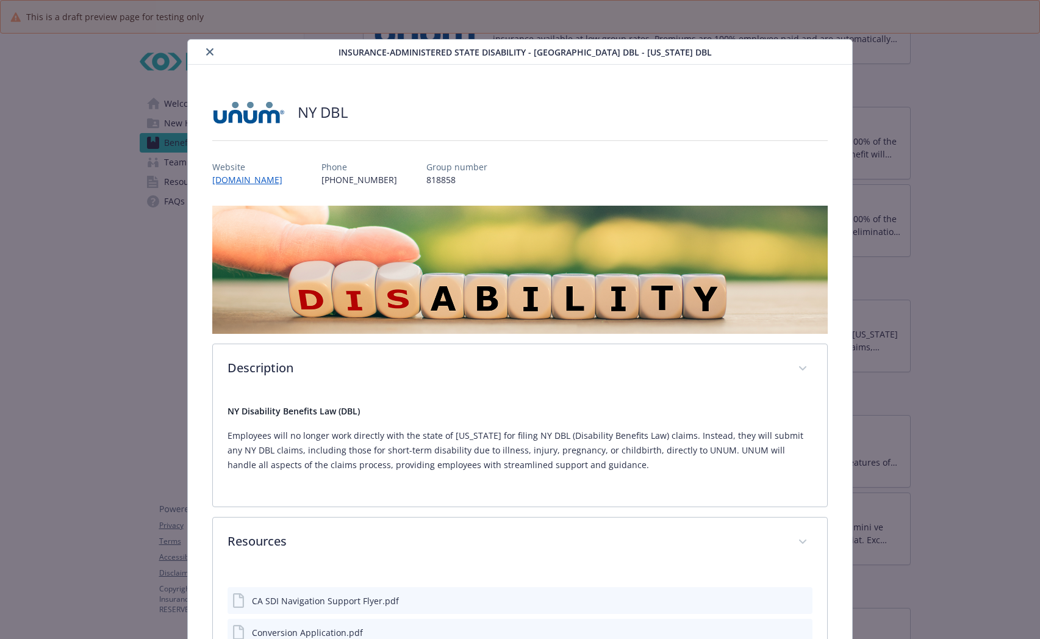
click at [209, 52] on icon "close" at bounding box center [209, 51] width 7 height 7
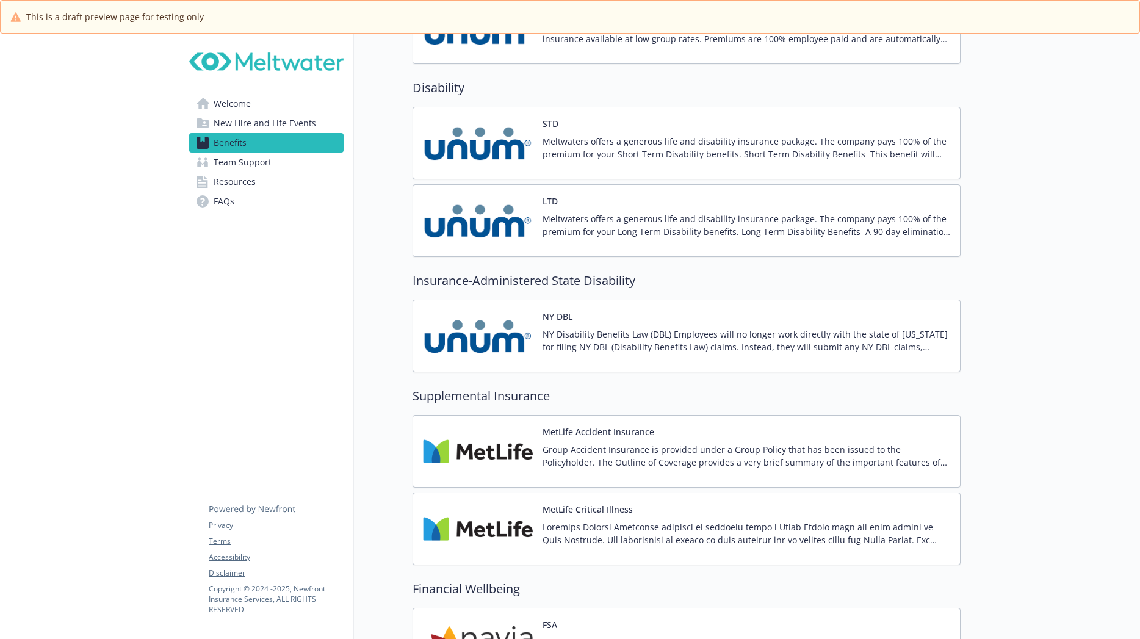
click at [683, 328] on p "NY Disability Benefits Law (DBL) Employees will no longer work directly with th…" at bounding box center [746, 341] width 408 height 26
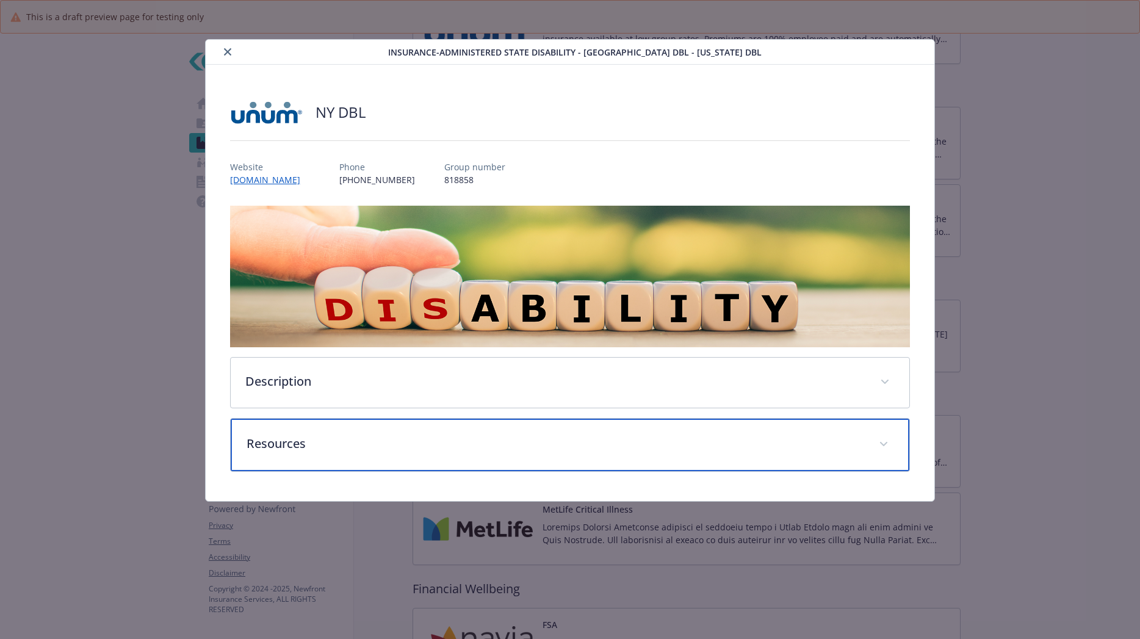
click at [382, 438] on p "Resources" at bounding box center [556, 443] width 618 height 18
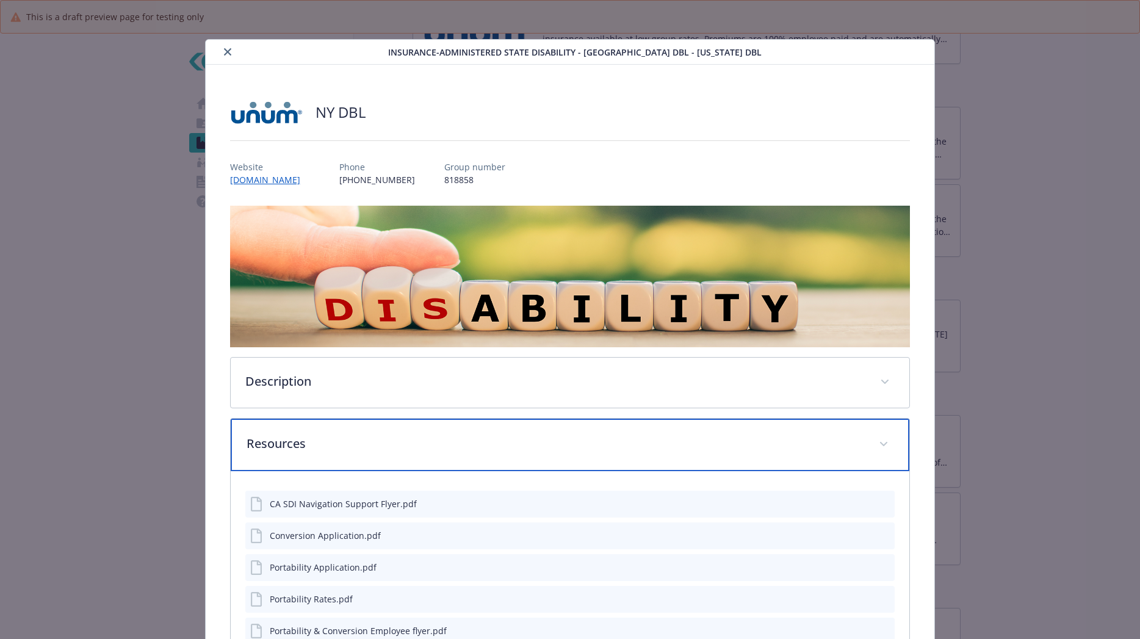
click at [382, 438] on p "Resources" at bounding box center [556, 443] width 618 height 18
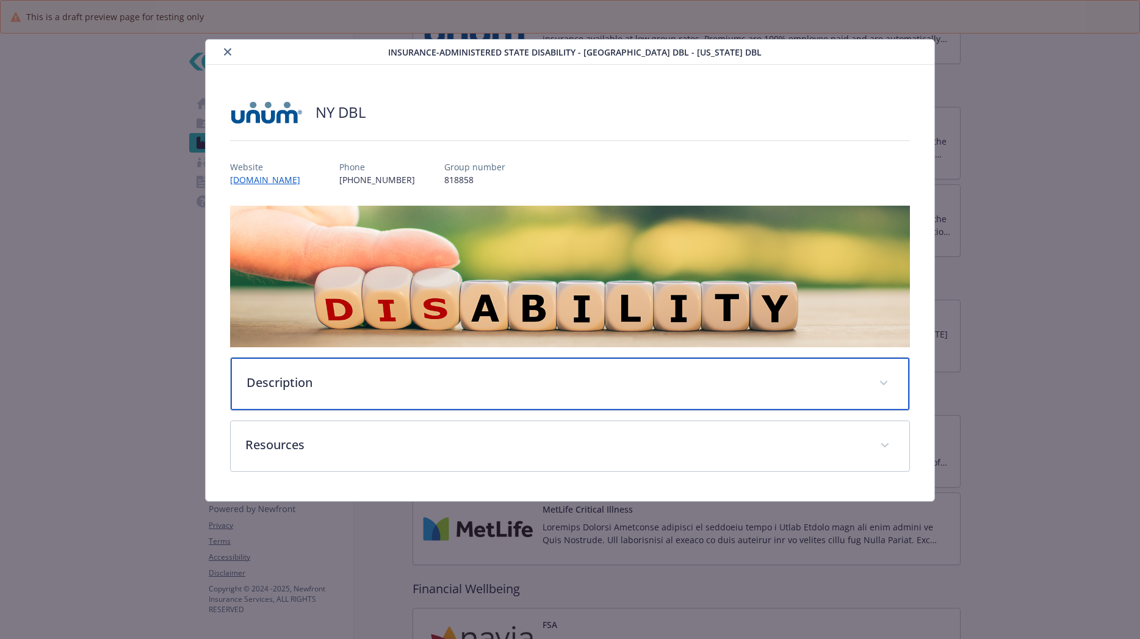
click at [363, 386] on p "Description" at bounding box center [556, 382] width 618 height 18
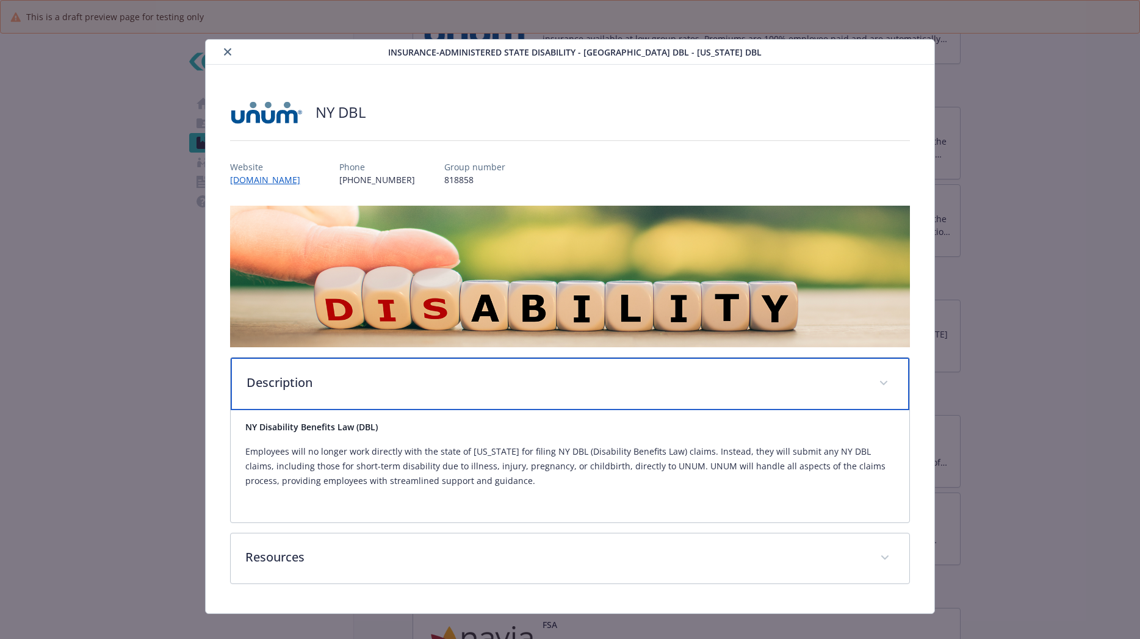
click at [363, 386] on p "Description" at bounding box center [556, 382] width 618 height 18
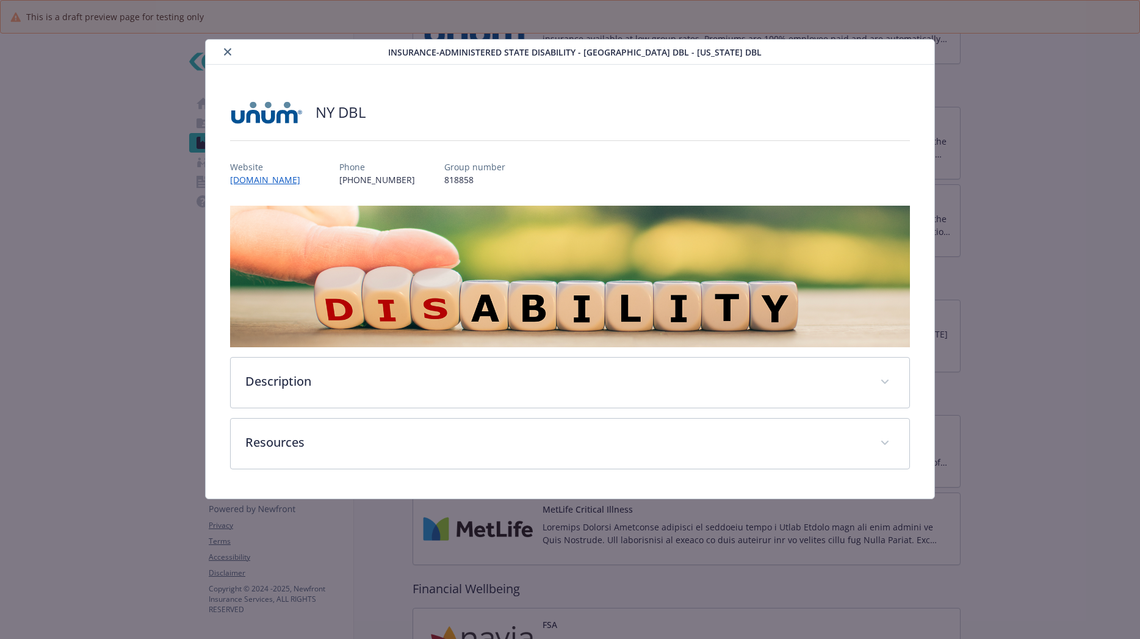
click at [222, 49] on button "close" at bounding box center [227, 52] width 15 height 15
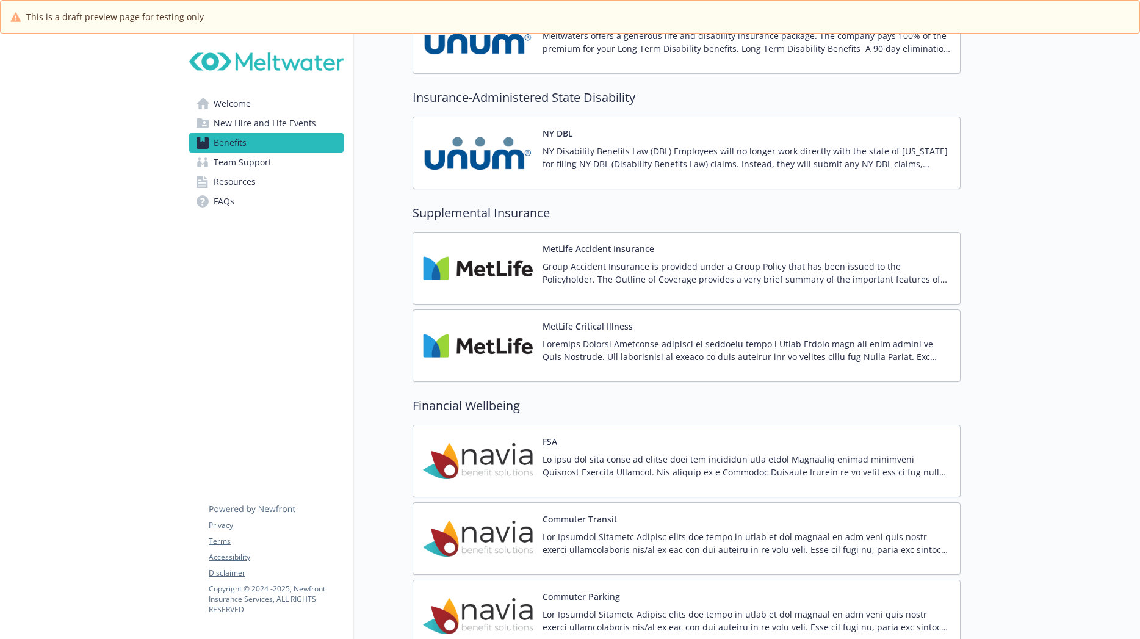
scroll to position [1037, 0]
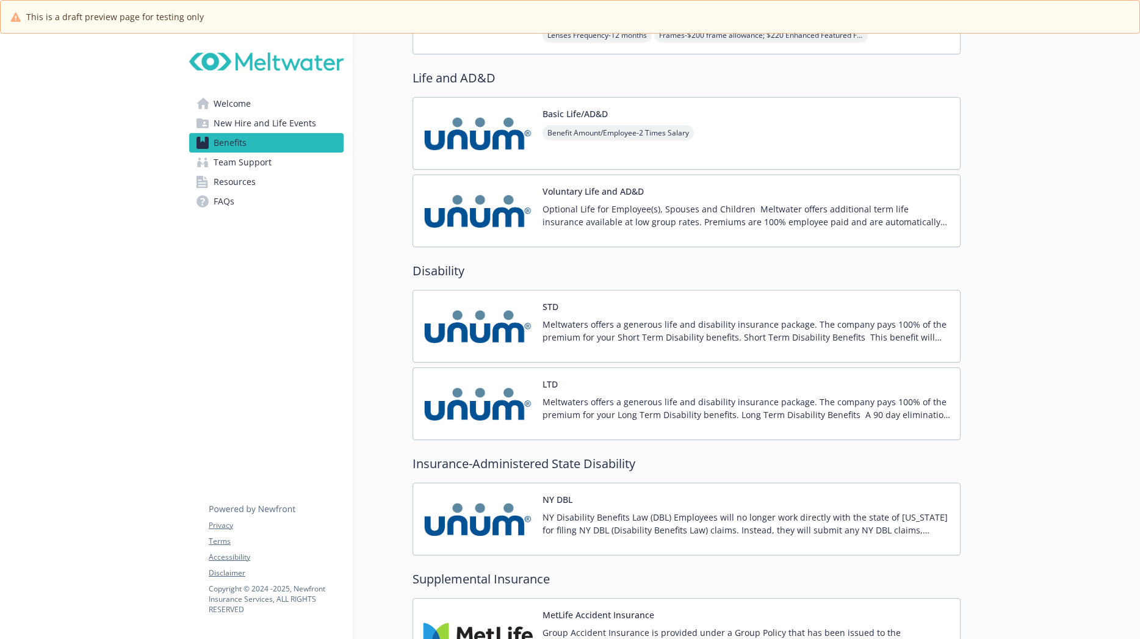
click at [605, 332] on p "Meltwaters offers a generous life and disability insurance package. The company…" at bounding box center [746, 331] width 408 height 26
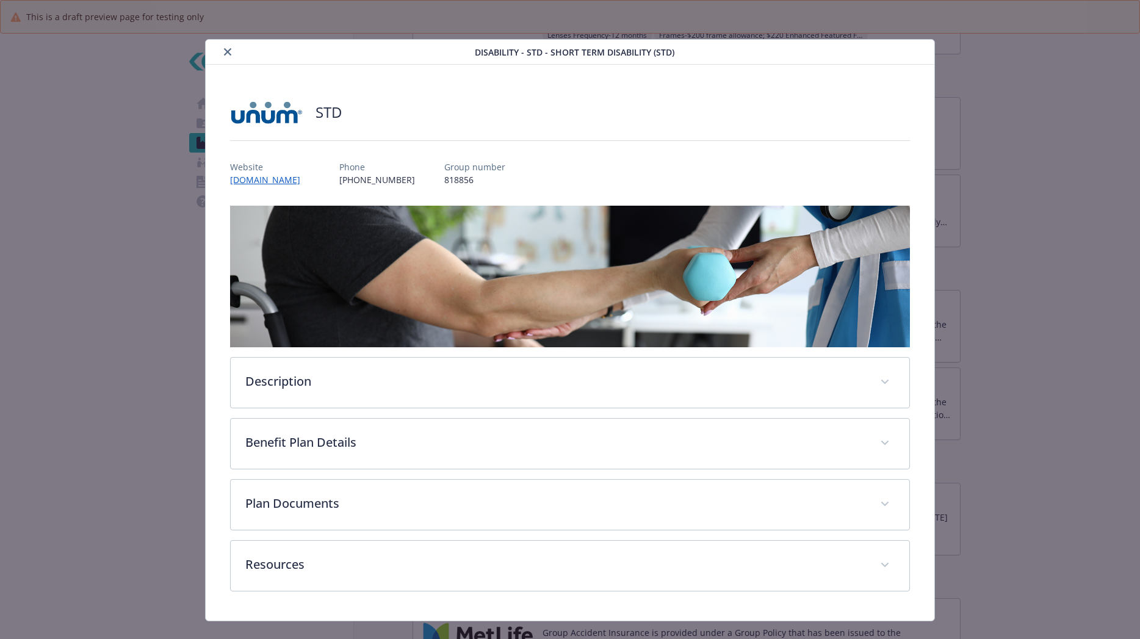
scroll to position [20, 0]
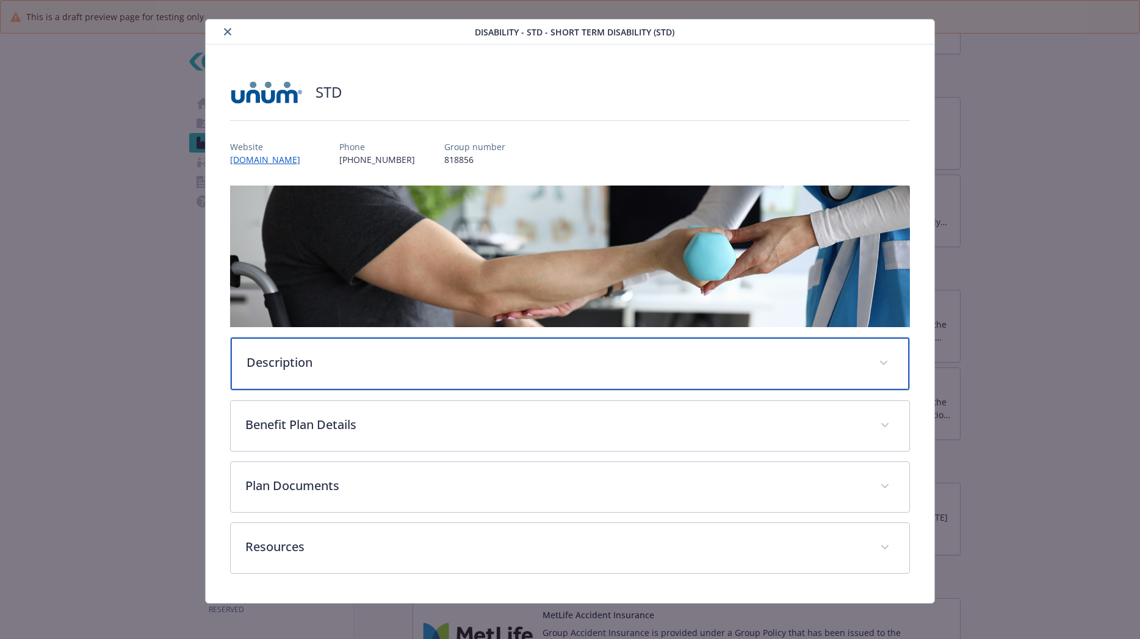
click at [577, 377] on div "Description" at bounding box center [570, 363] width 679 height 52
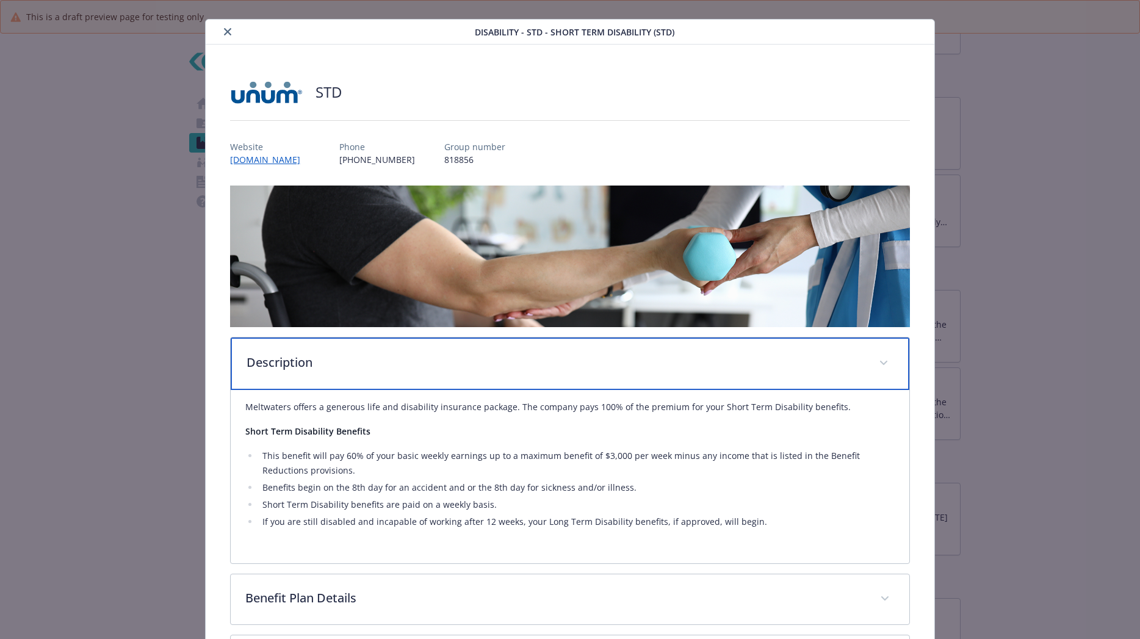
click at [577, 377] on div "Description" at bounding box center [570, 363] width 679 height 52
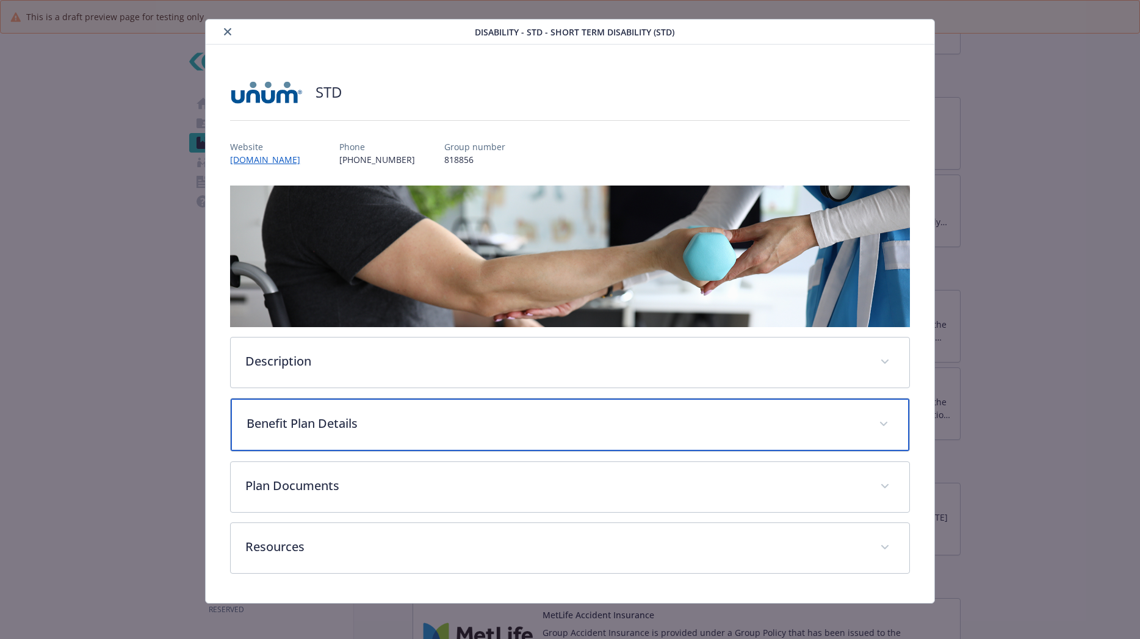
click at [520, 430] on p "Benefit Plan Details" at bounding box center [556, 423] width 618 height 18
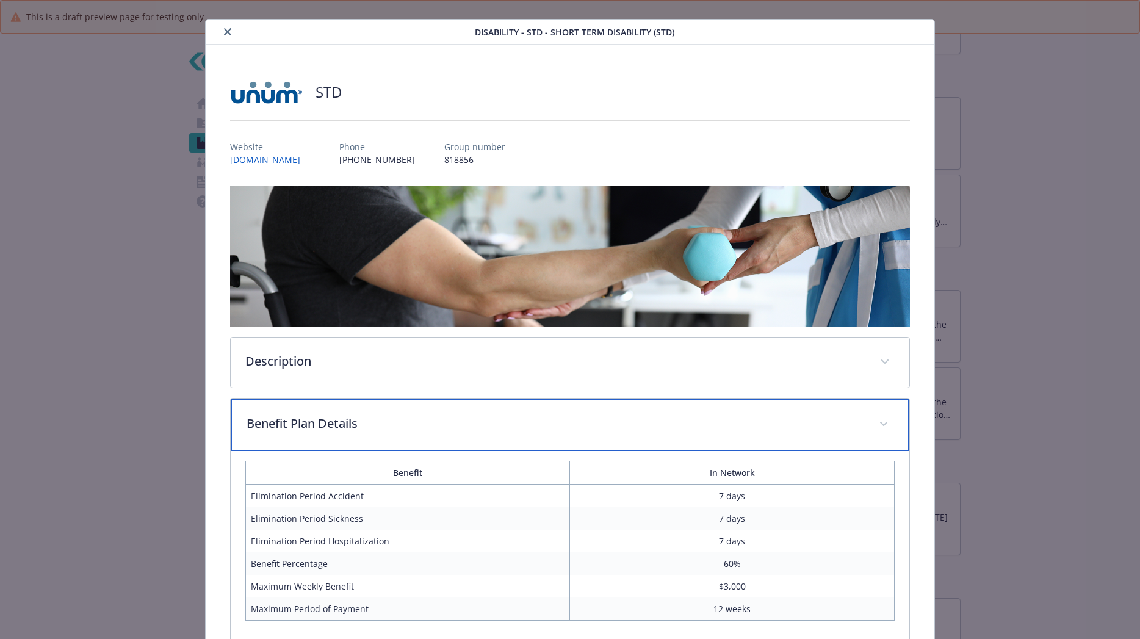
click at [520, 430] on p "Benefit Plan Details" at bounding box center [556, 423] width 618 height 18
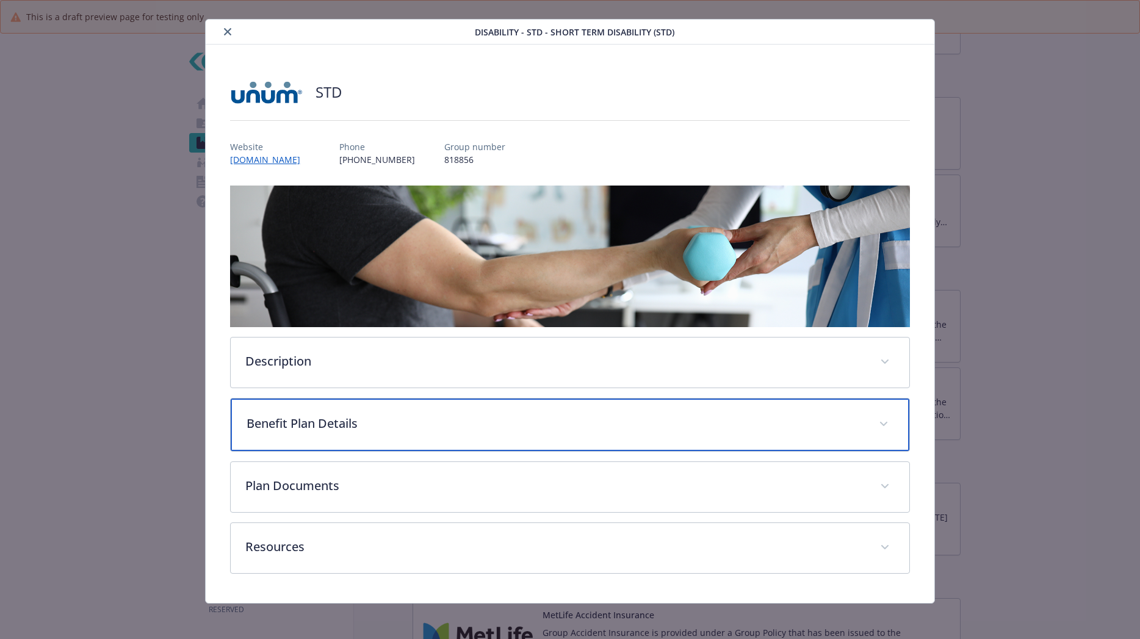
scroll to position [23, 0]
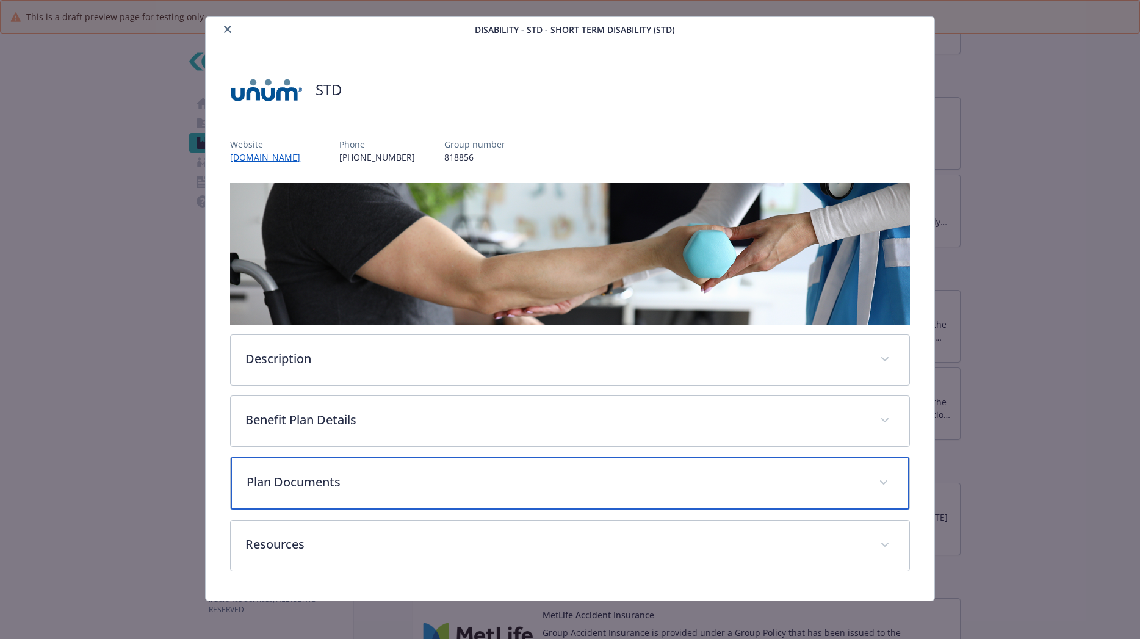
click at [544, 470] on div "Plan Documents" at bounding box center [570, 483] width 679 height 52
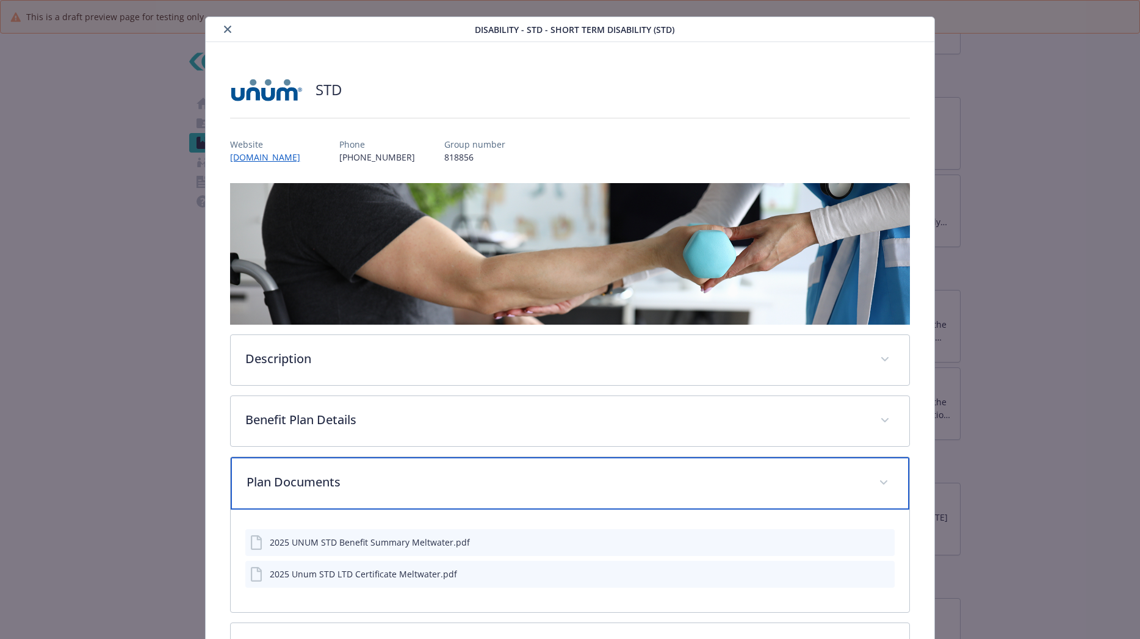
scroll to position [125, 0]
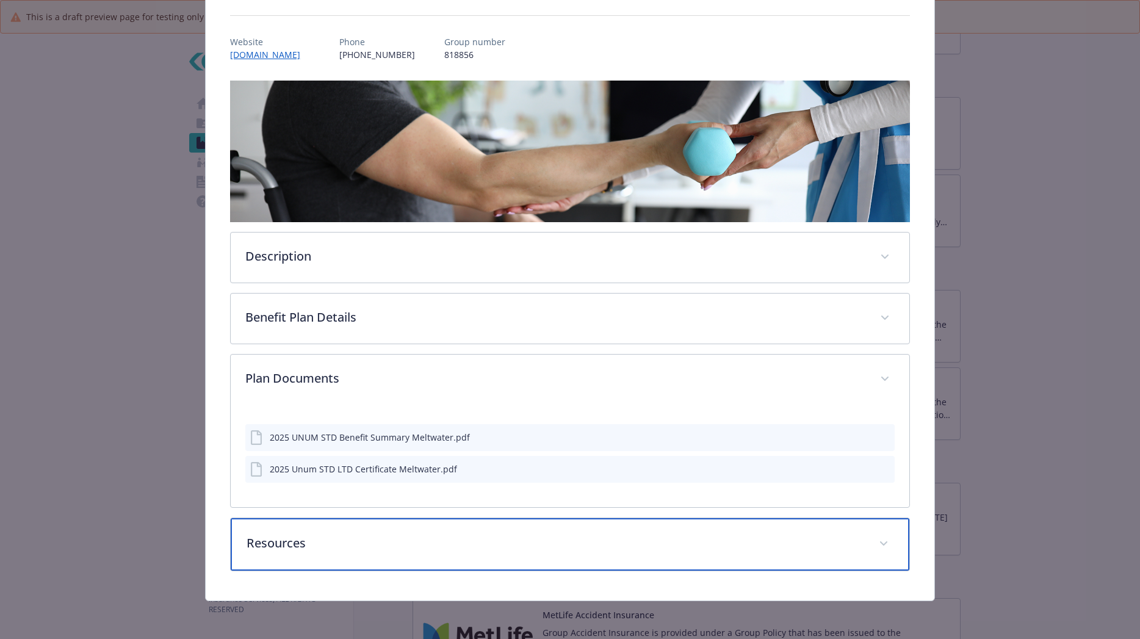
click at [691, 540] on p "Resources" at bounding box center [556, 543] width 618 height 18
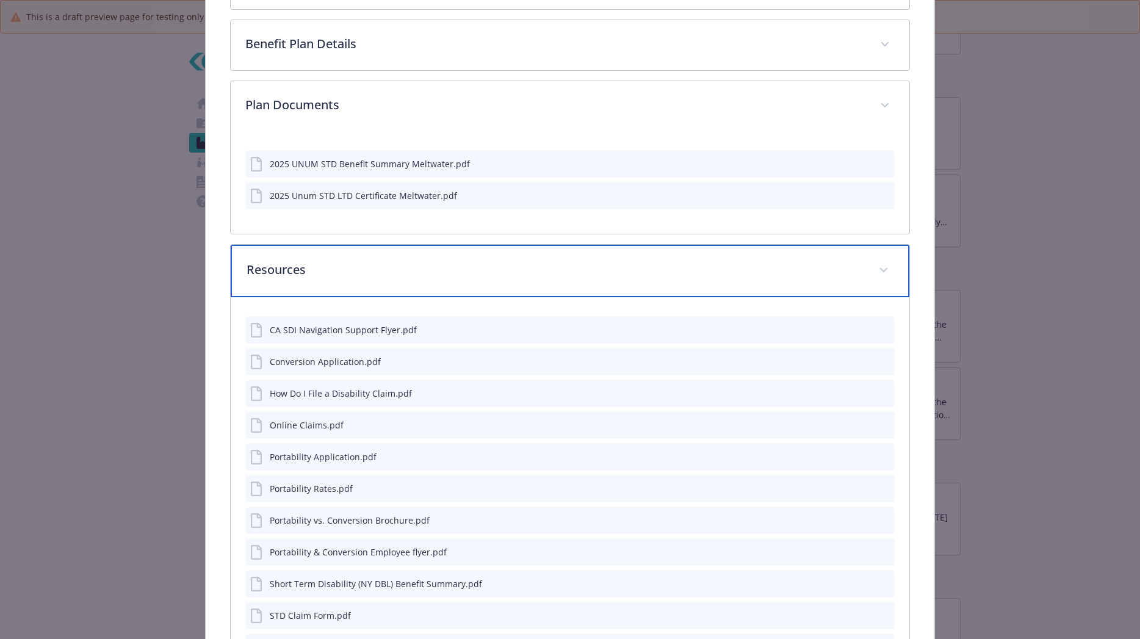
scroll to position [491, 0]
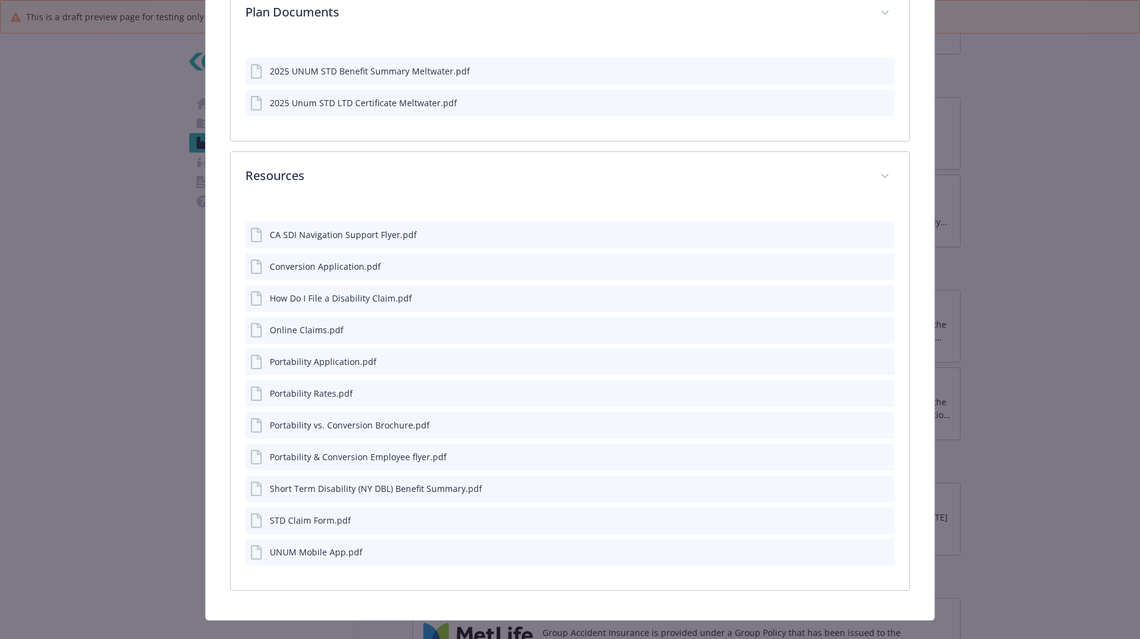
click at [884, 514] on div "STD Claim Form.pdf" at bounding box center [569, 520] width 649 height 27
click at [879, 519] on icon "preview file" at bounding box center [882, 520] width 11 height 9
click at [877, 487] on icon "preview file" at bounding box center [882, 487] width 11 height 9
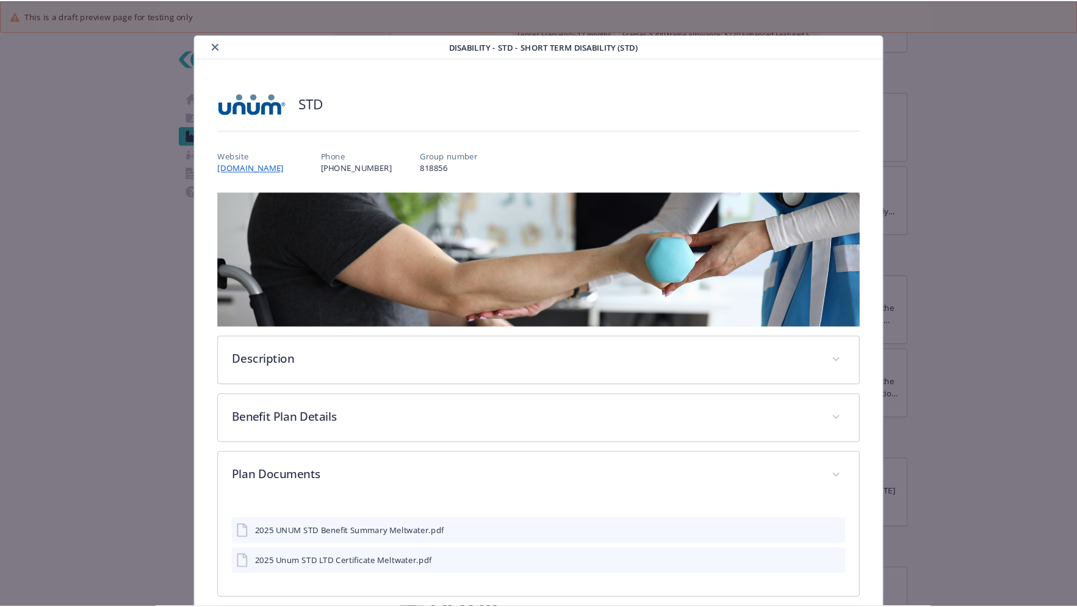
scroll to position [0, 0]
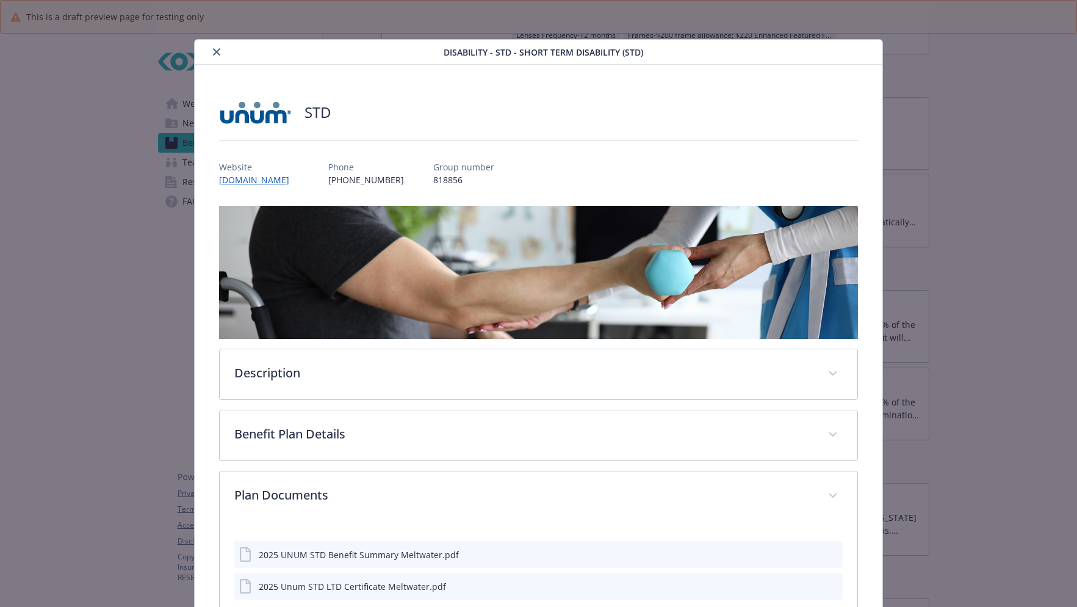
click at [211, 53] on button "close" at bounding box center [216, 52] width 15 height 15
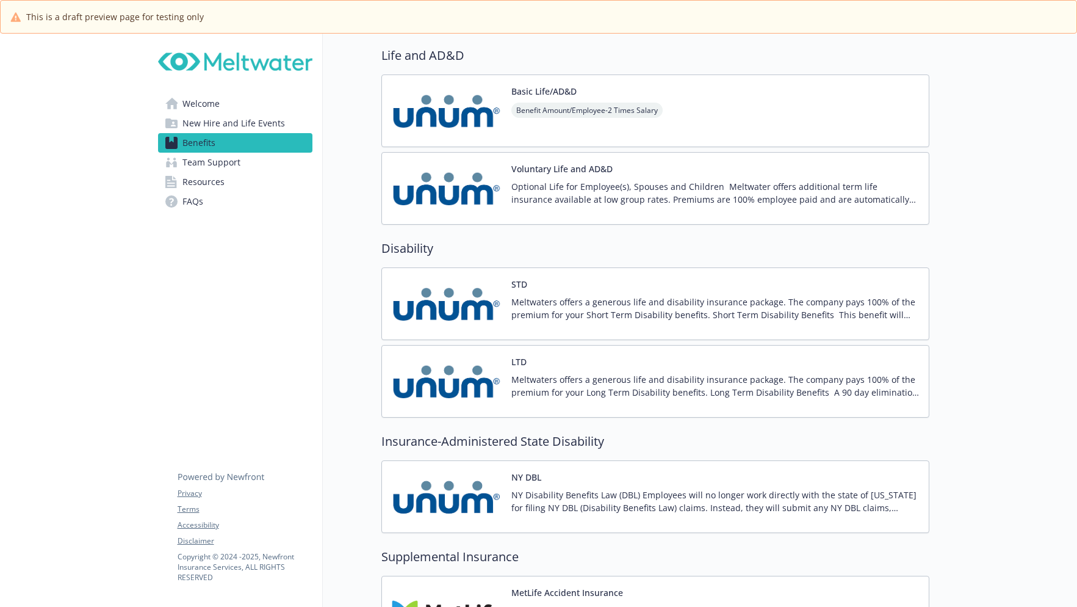
scroll to position [976, 0]
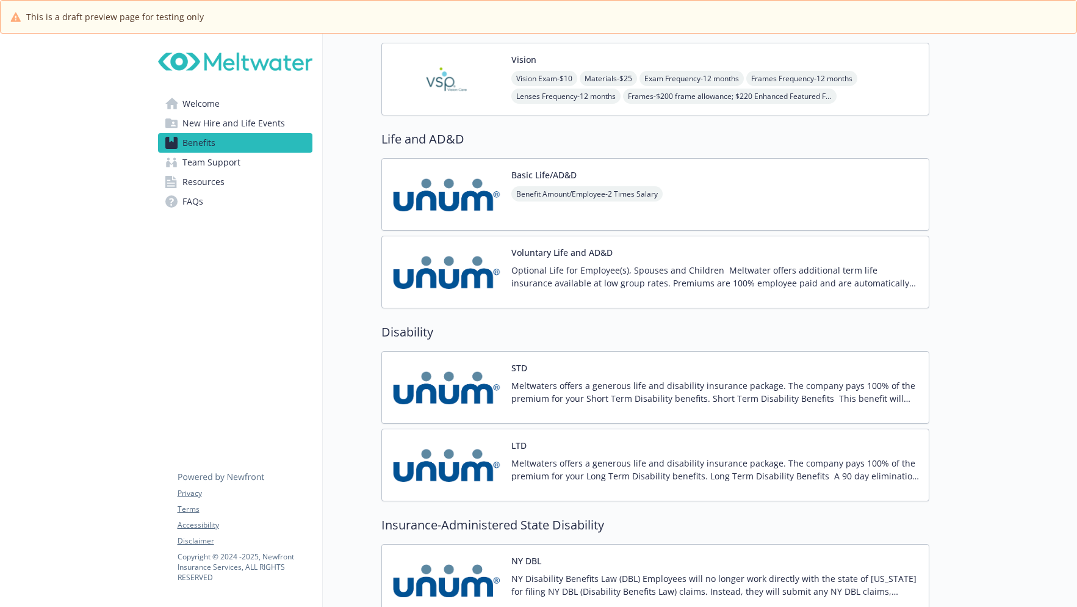
click at [727, 190] on div "Basic Life/AD&D Benefit Amount/Employee - 2 Times Salary" at bounding box center [655, 194] width 548 height 73
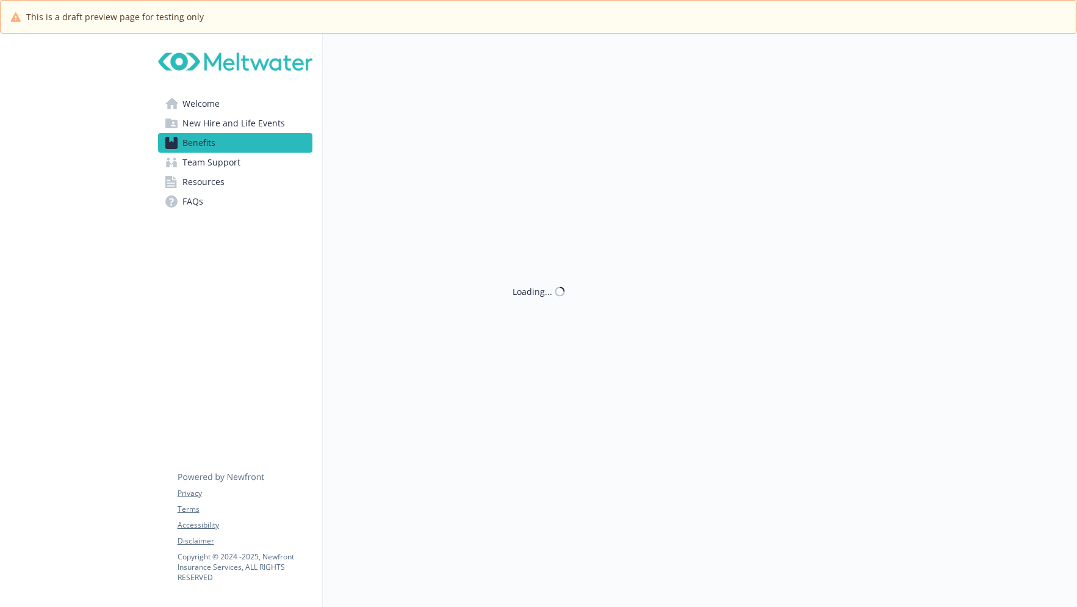
scroll to position [976, 0]
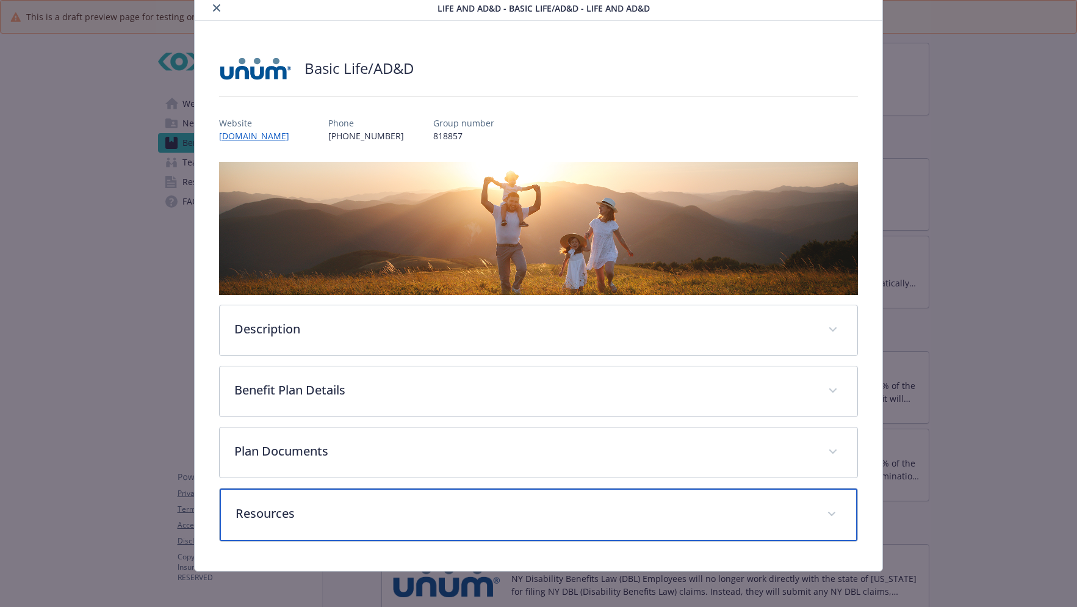
click at [511, 513] on p "Resources" at bounding box center [524, 513] width 577 height 18
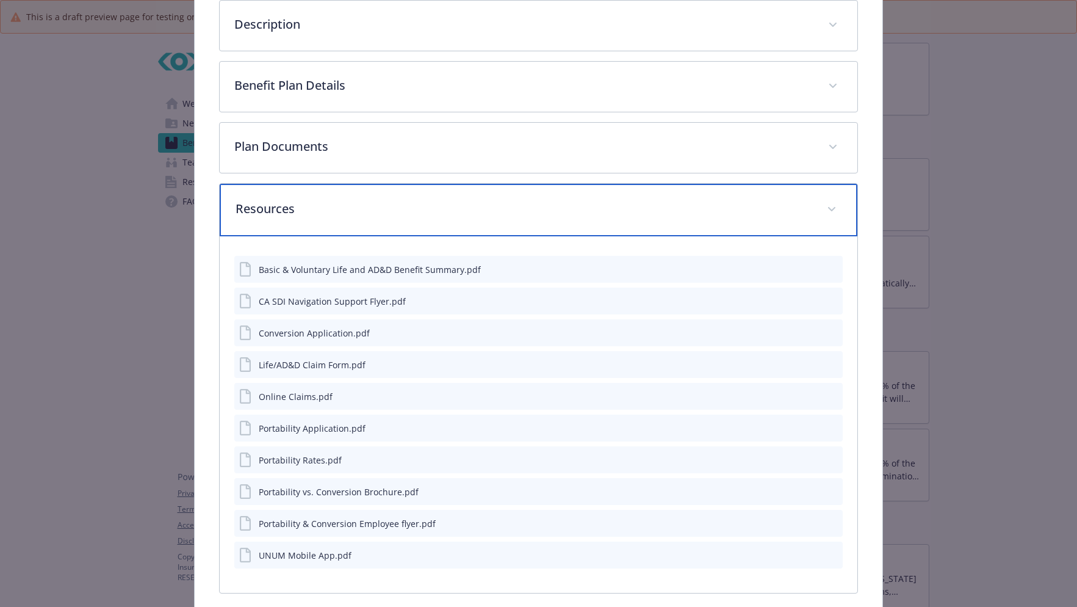
scroll to position [349, 0]
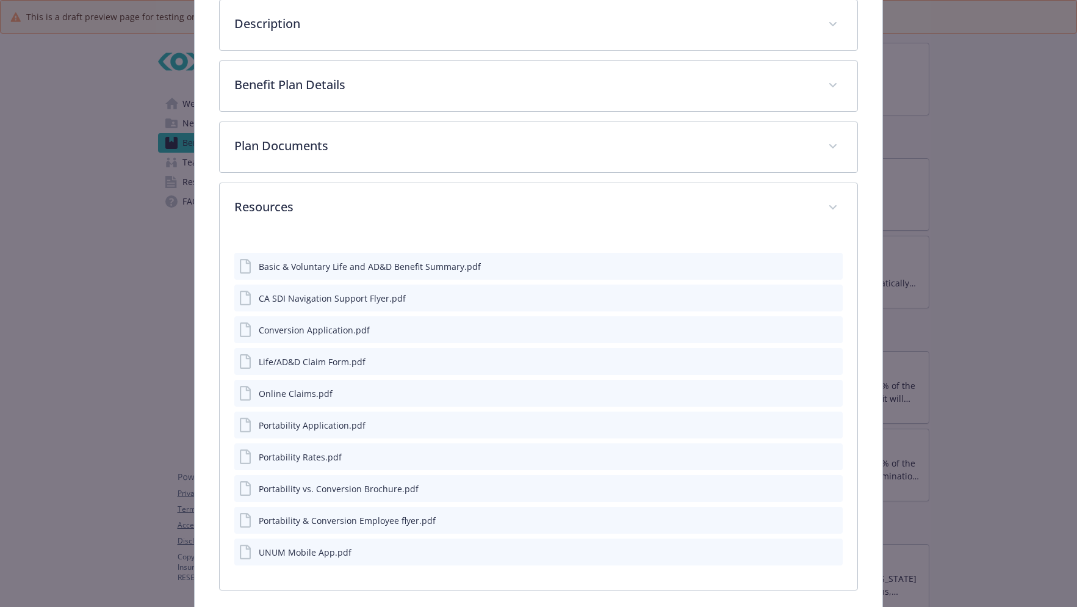
click at [828, 362] on icon "preview file" at bounding box center [831, 360] width 11 height 9
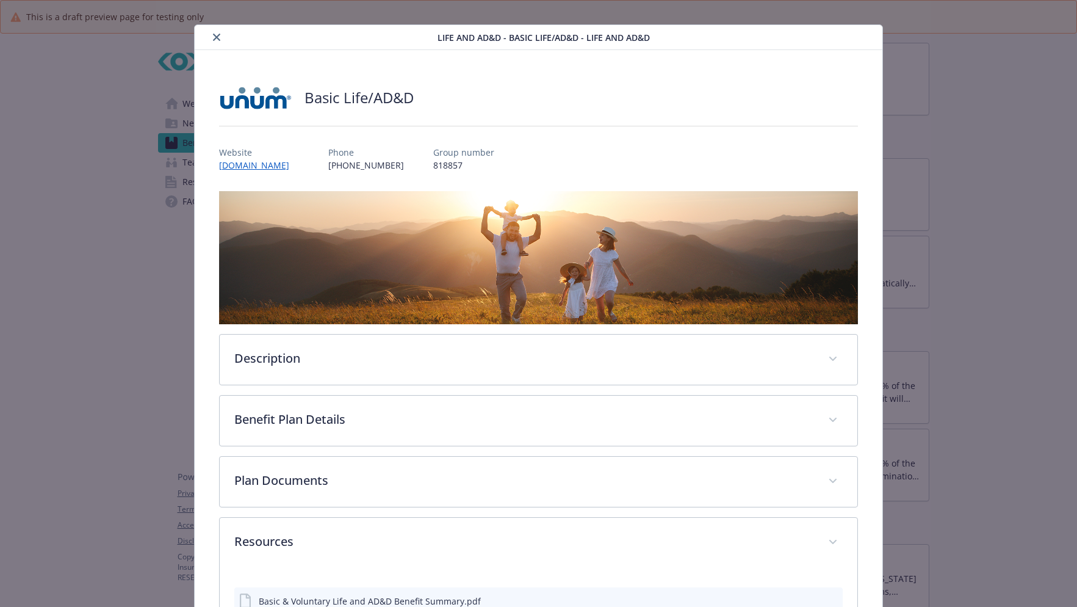
scroll to position [0, 0]
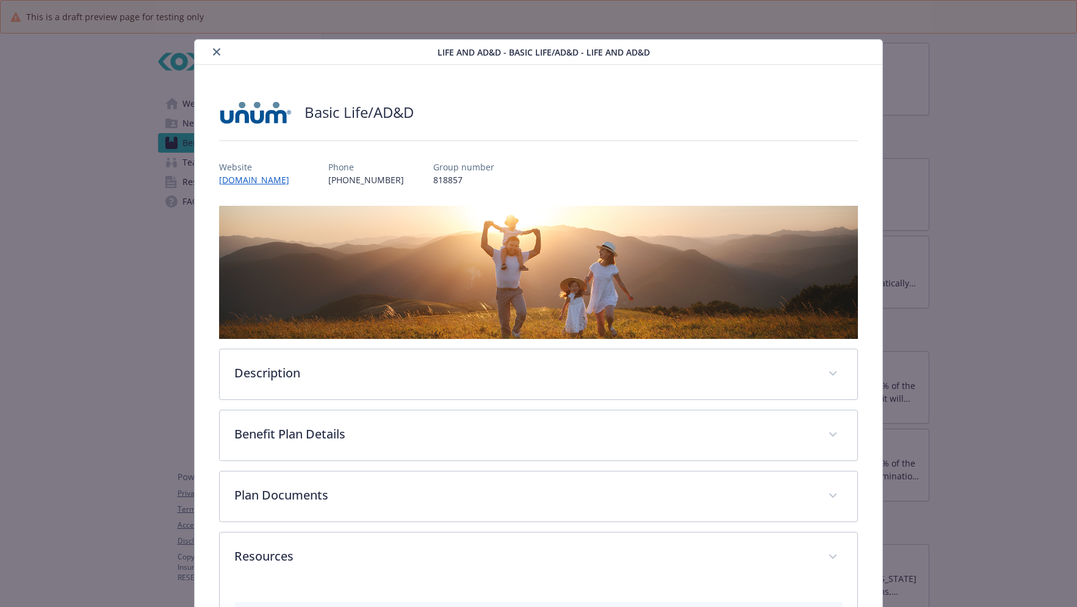
click at [213, 51] on icon "close" at bounding box center [216, 51] width 7 height 7
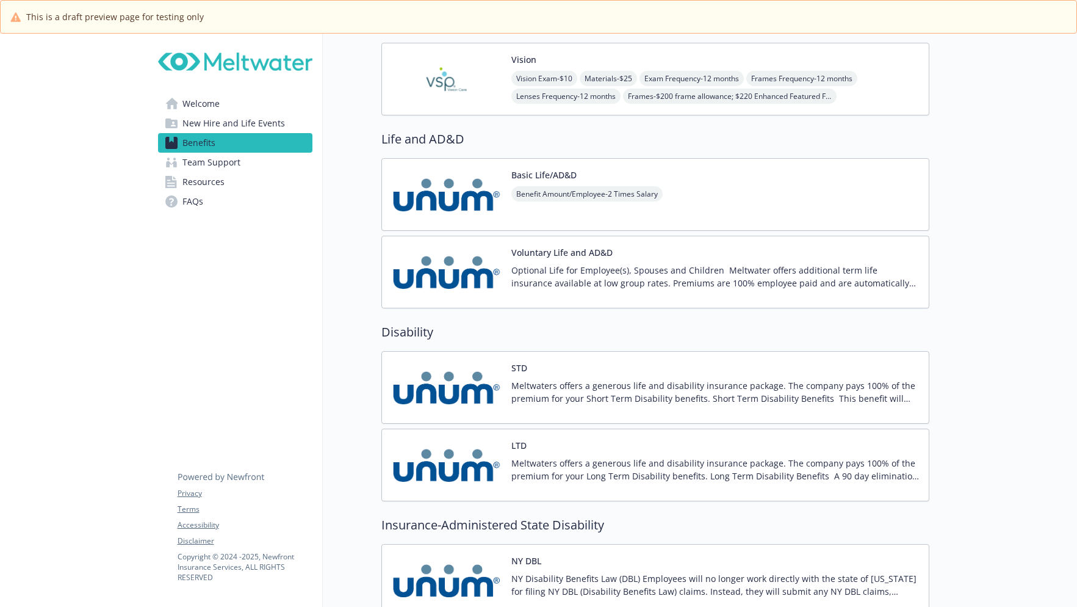
click at [627, 264] on p "Optional Life for Employee(s), Spouses and Children Meltwater offers additional…" at bounding box center [715, 277] width 408 height 26
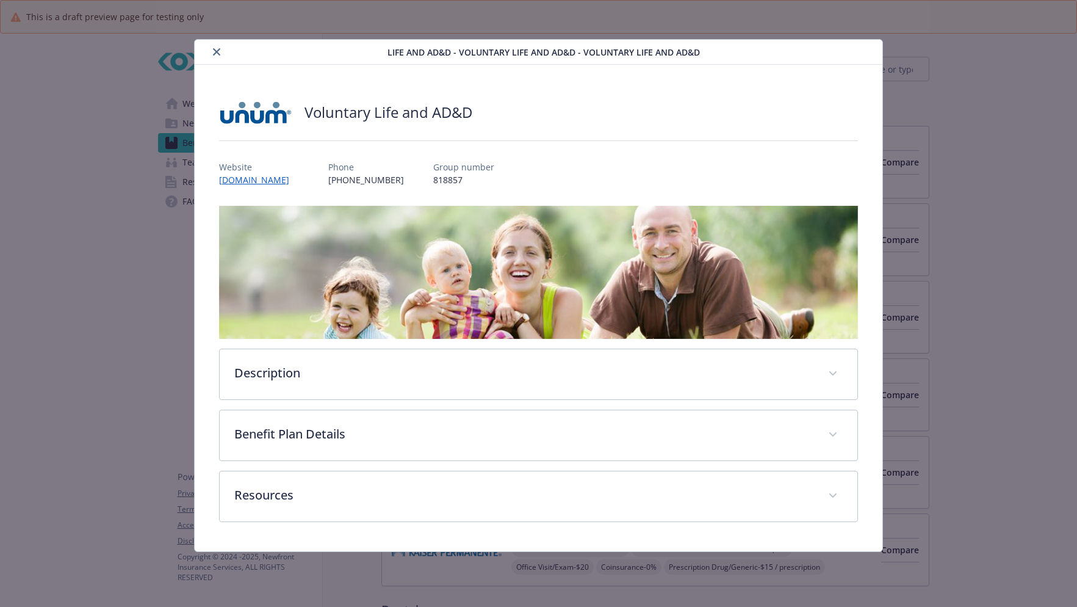
scroll to position [976, 0]
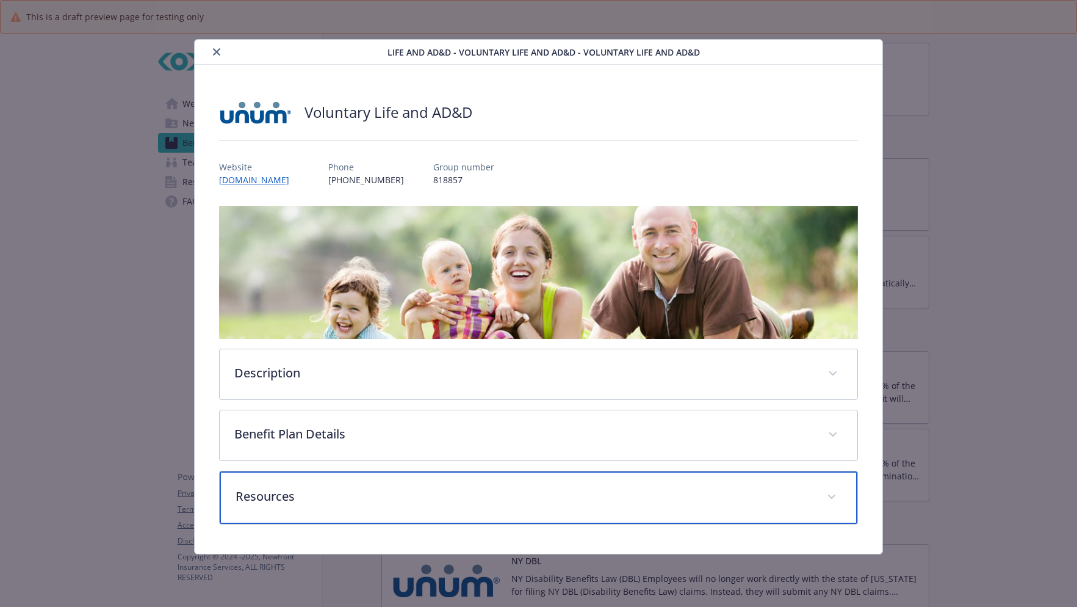
click at [451, 483] on div "Resources" at bounding box center [539, 497] width 638 height 52
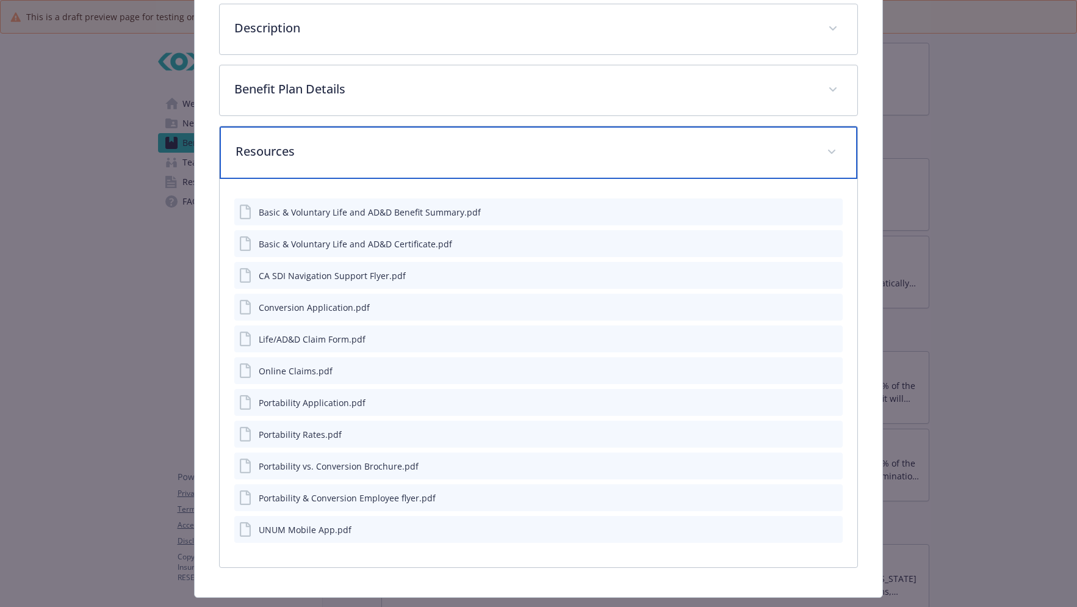
scroll to position [366, 0]
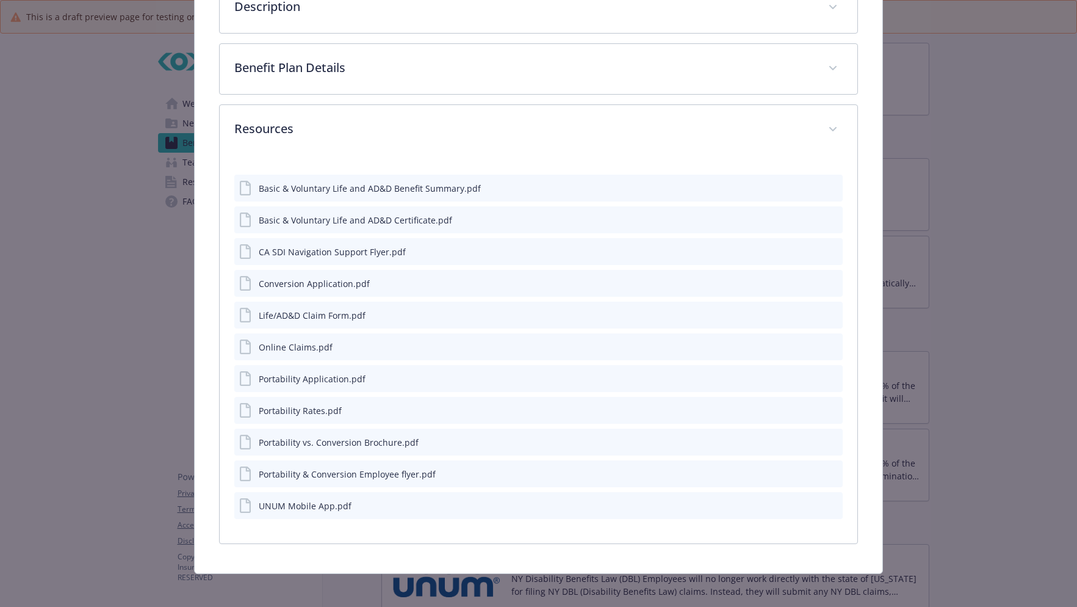
click at [826, 312] on icon "preview file" at bounding box center [831, 314] width 11 height 9
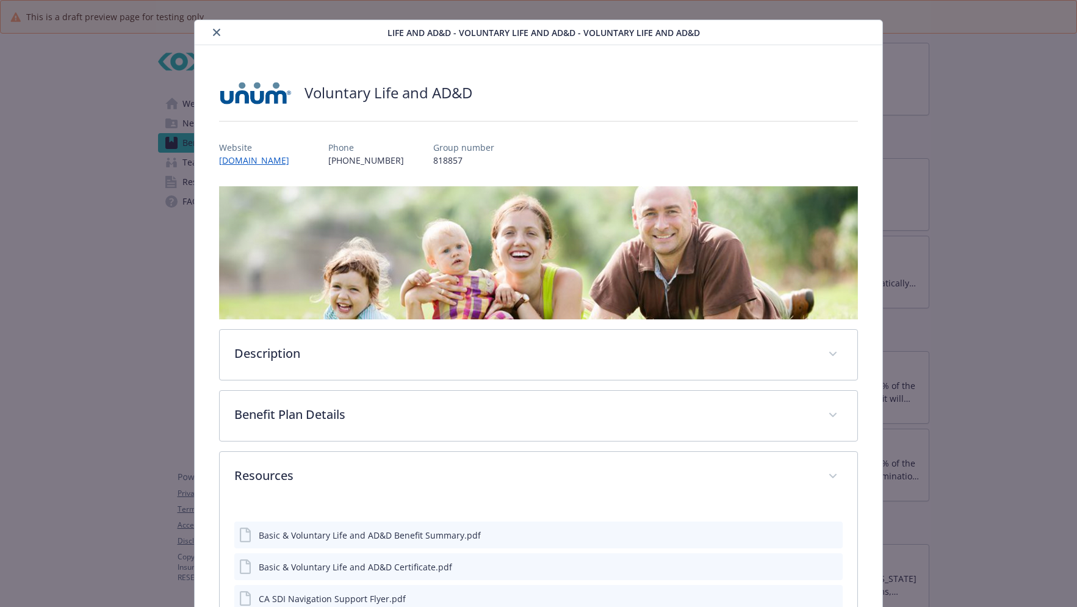
scroll to position [0, 0]
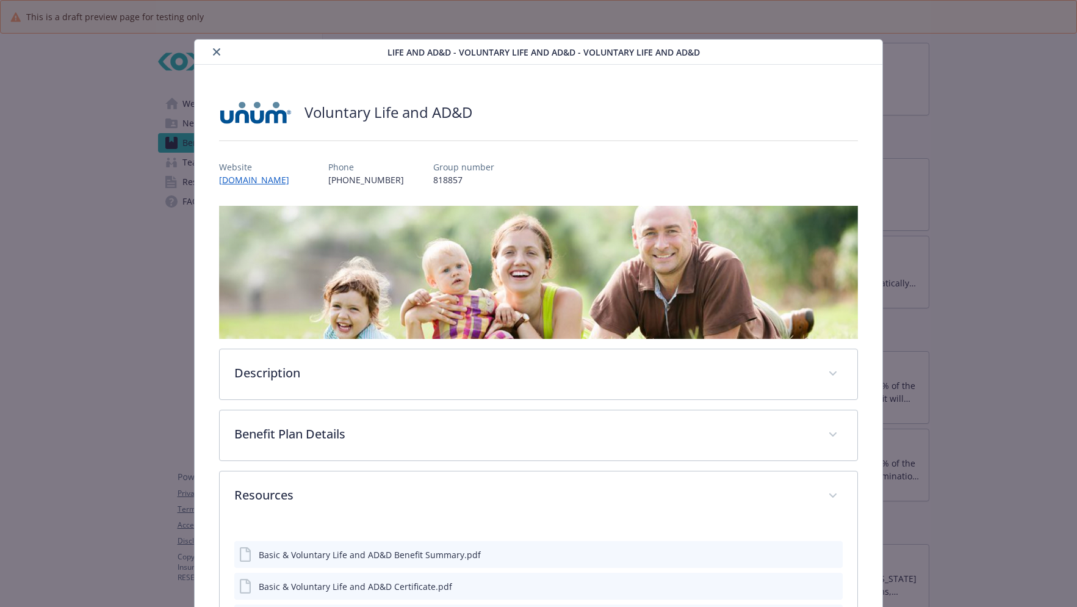
click at [213, 51] on icon "close" at bounding box center [216, 51] width 7 height 7
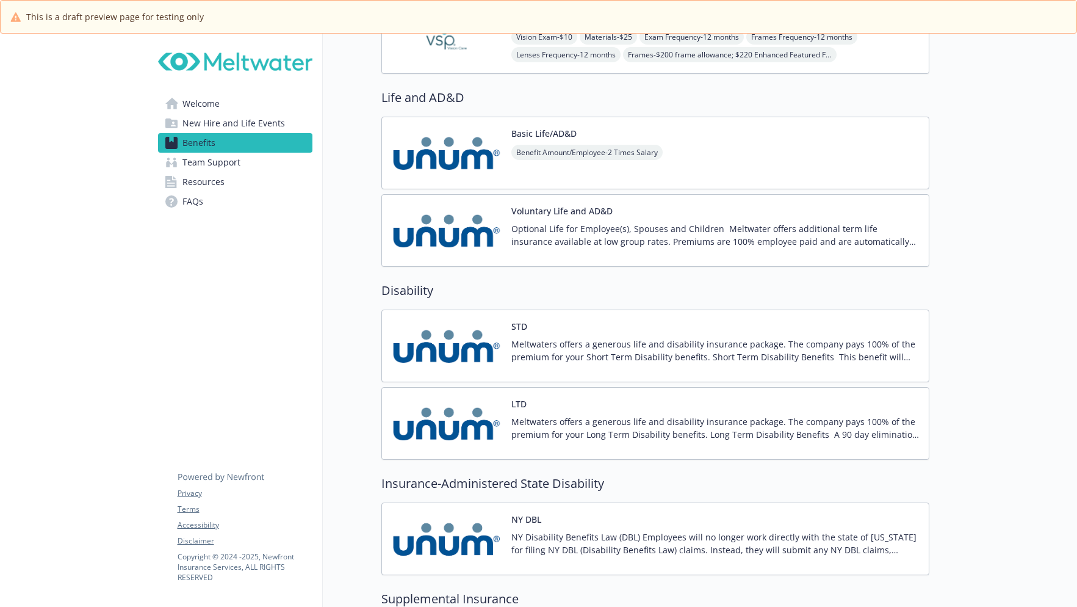
scroll to position [1037, 0]
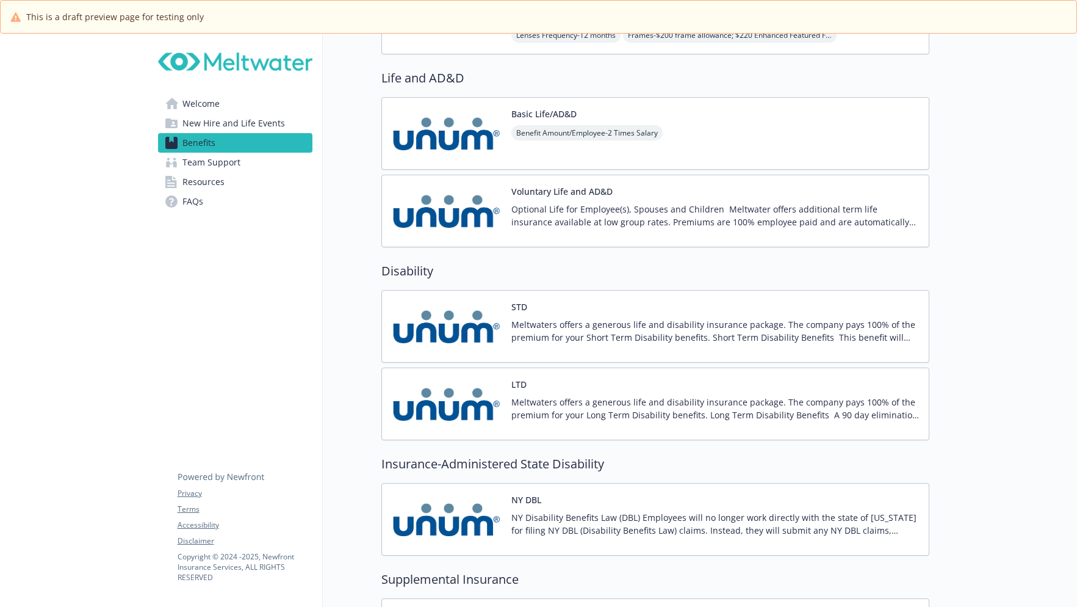
click at [596, 376] on div "LTD Meltwaters offers a generous life and disability insurance package. The com…" at bounding box center [655, 403] width 548 height 73
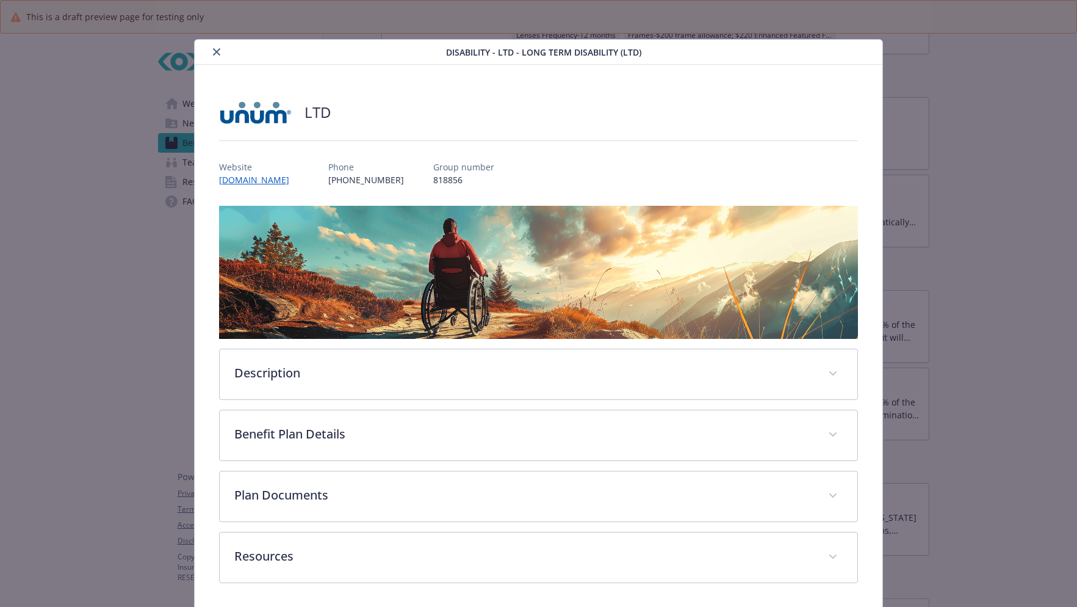
scroll to position [44, 0]
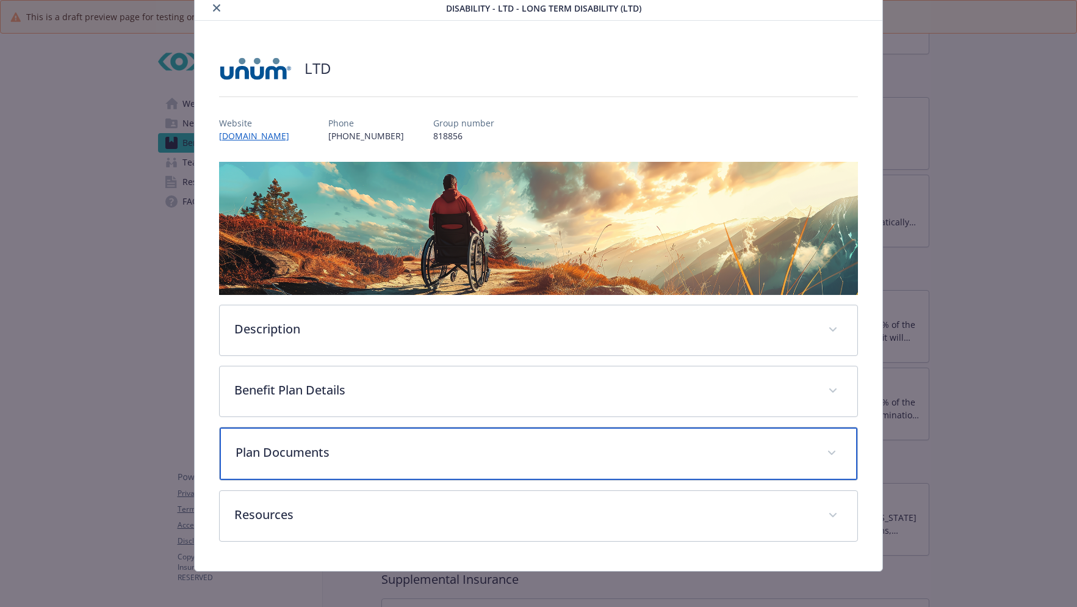
click at [491, 449] on p "Plan Documents" at bounding box center [524, 452] width 577 height 18
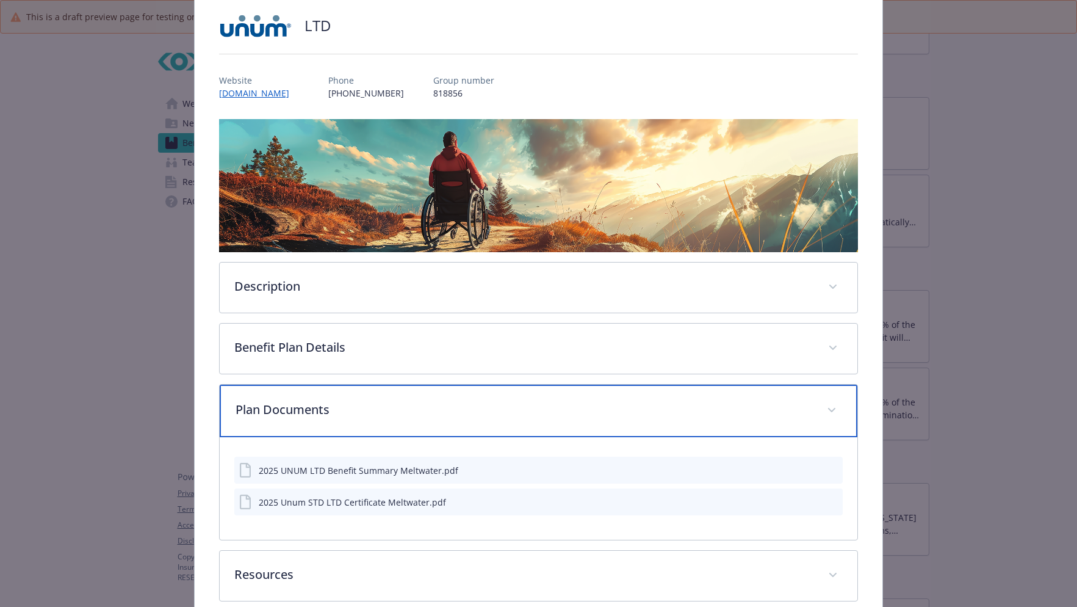
scroll to position [149, 0]
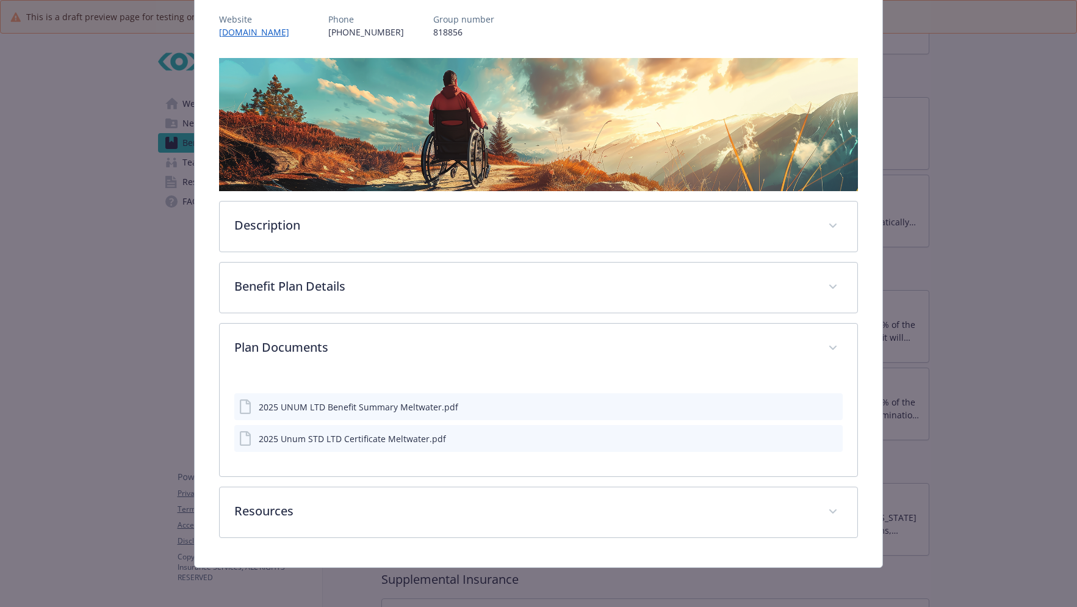
click at [826, 405] on icon "preview file" at bounding box center [831, 406] width 11 height 9
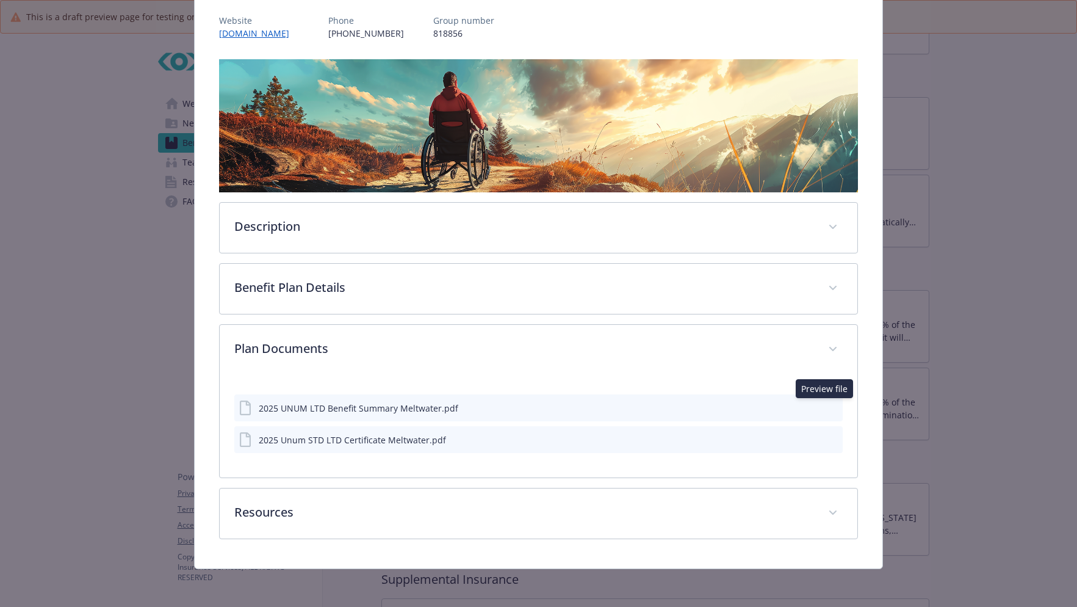
click at [827, 436] on icon "preview file" at bounding box center [831, 438] width 11 height 9
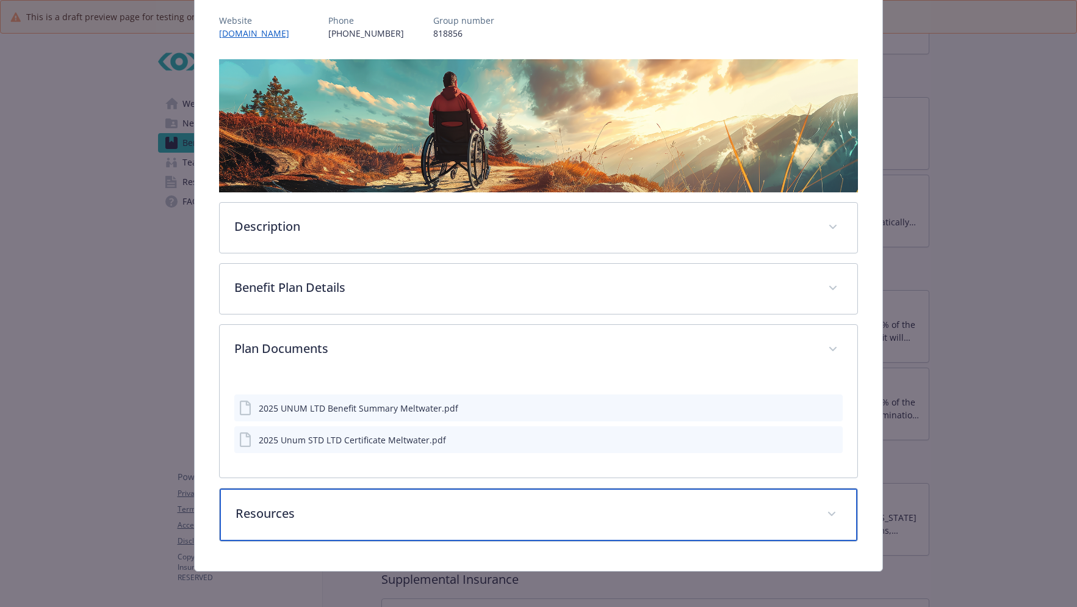
click at [487, 507] on p "Resources" at bounding box center [524, 513] width 577 height 18
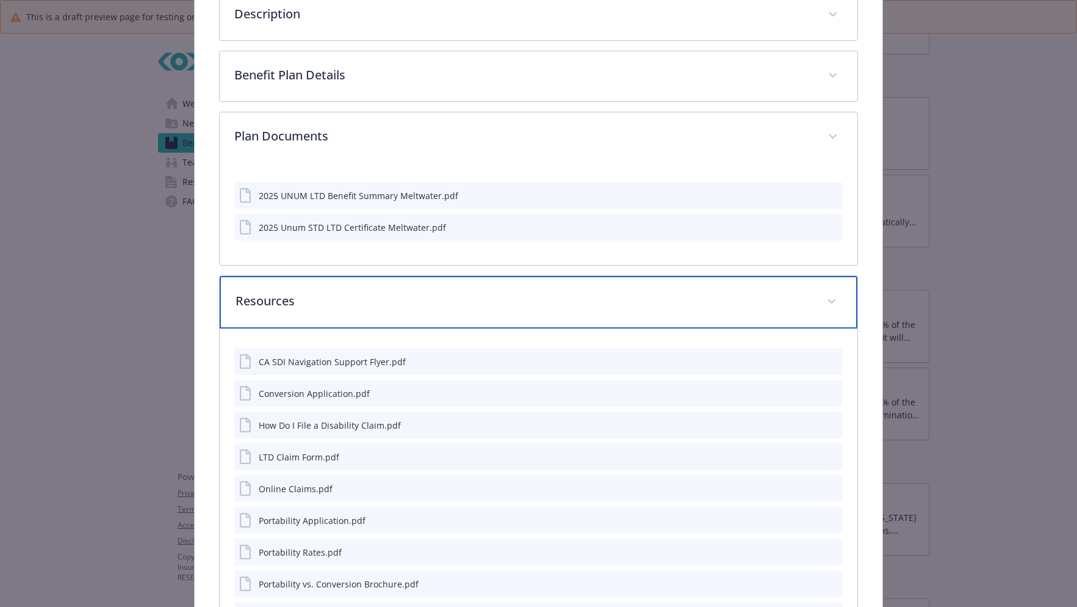
scroll to position [391, 0]
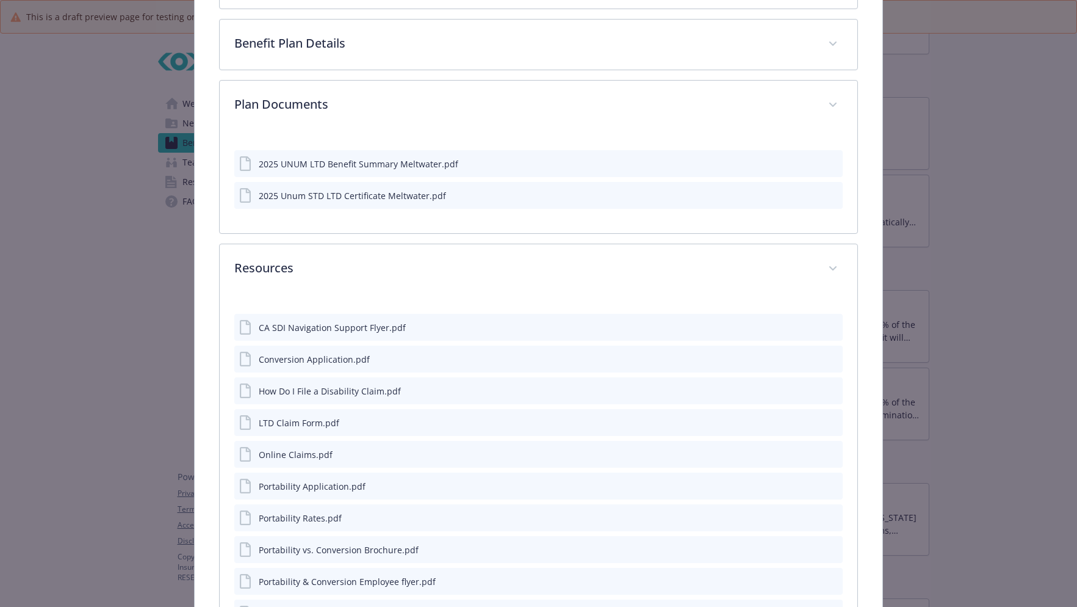
click at [826, 422] on icon "preview file" at bounding box center [831, 421] width 11 height 9
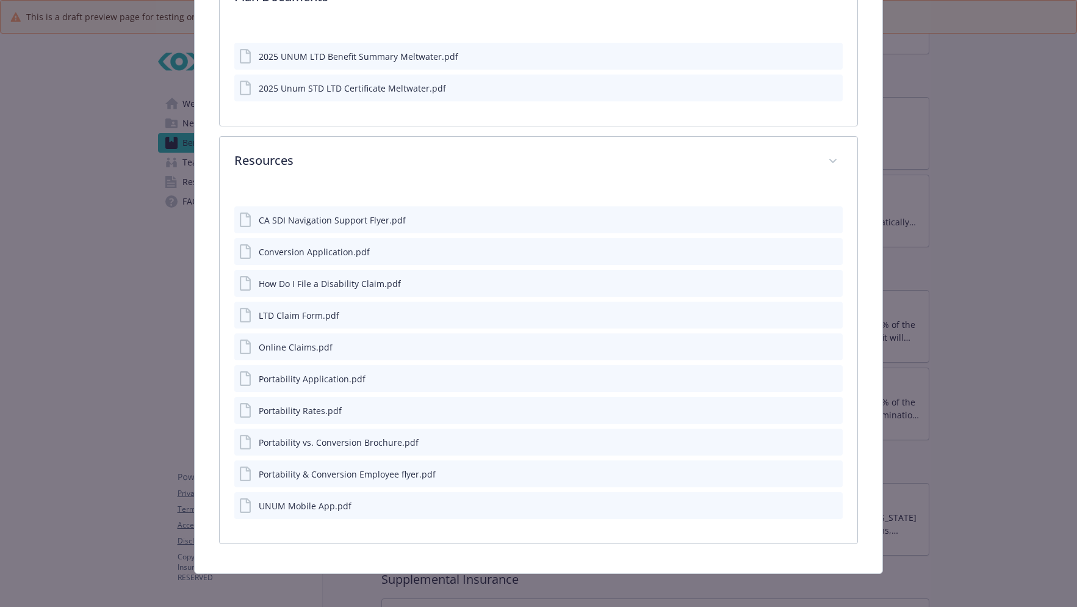
scroll to position [503, 0]
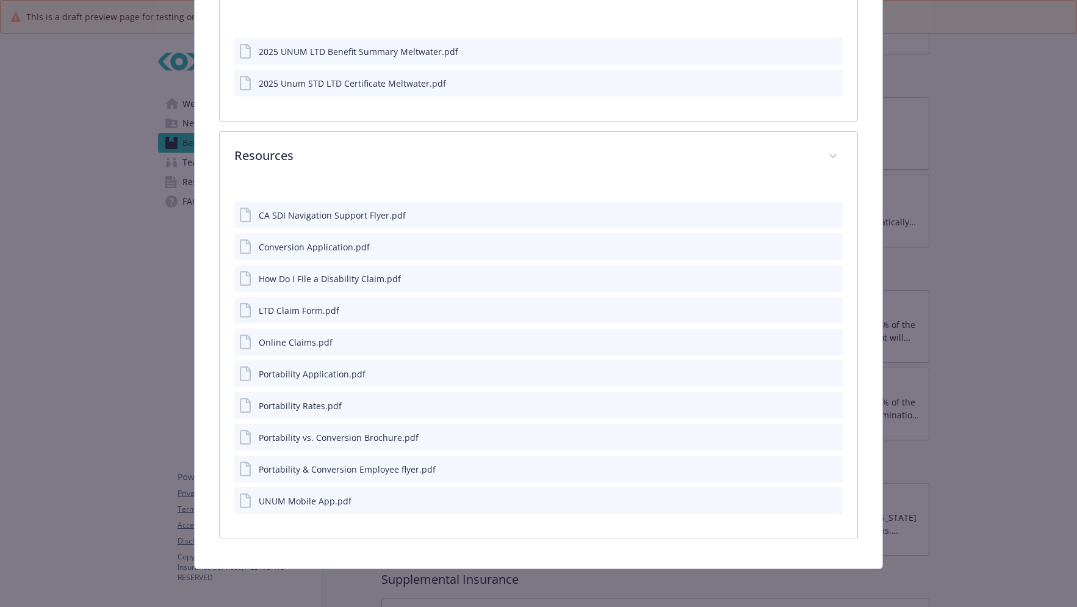
click at [826, 244] on icon "preview file" at bounding box center [831, 246] width 11 height 9
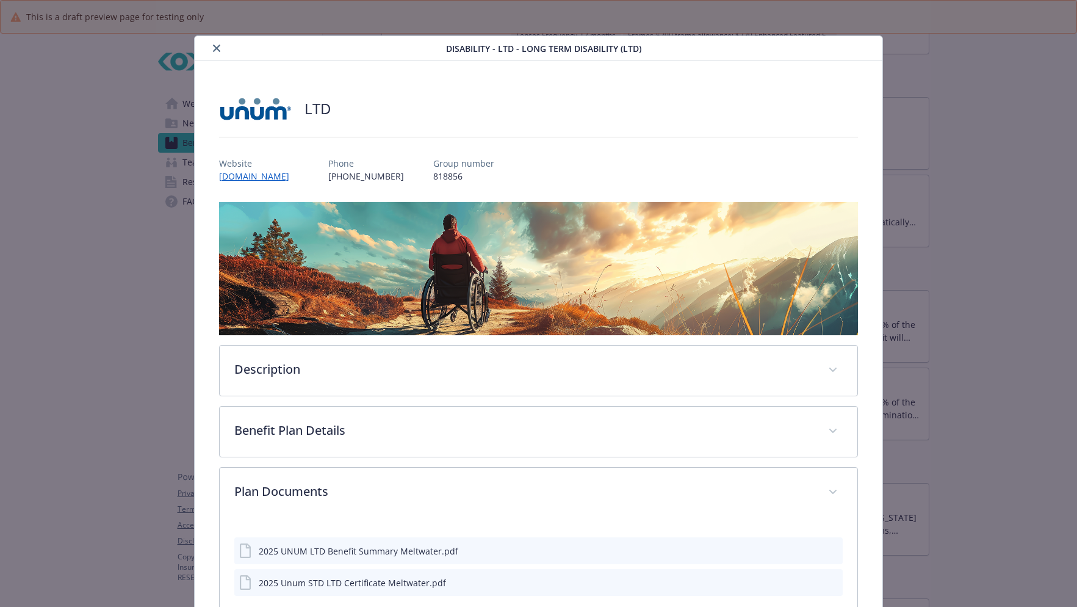
scroll to position [0, 0]
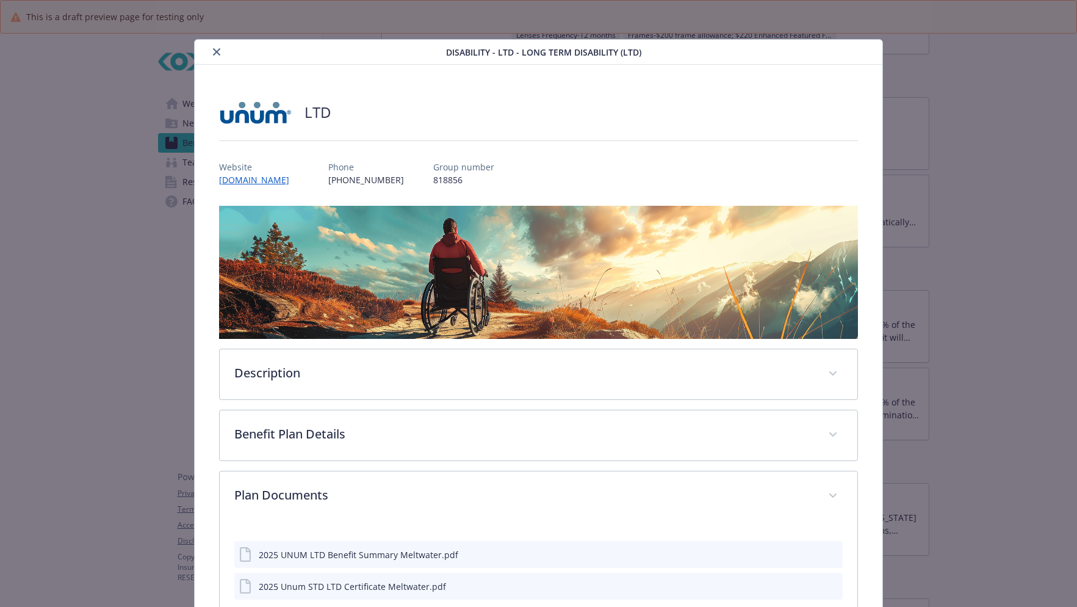
click at [218, 48] on button "close" at bounding box center [216, 52] width 15 height 15
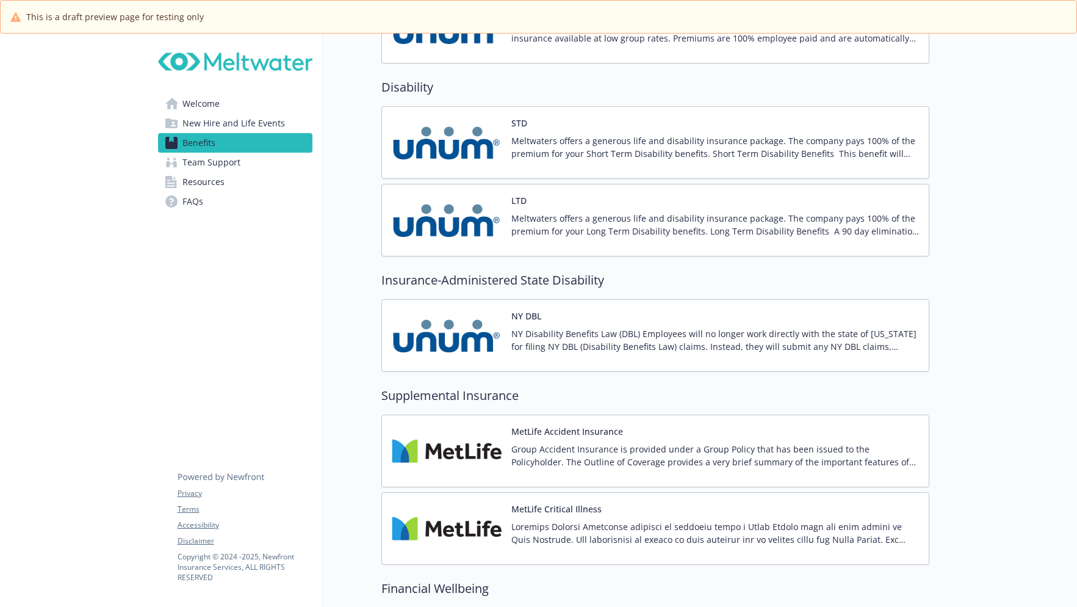
scroll to position [1220, 0]
click at [470, 125] on img at bounding box center [447, 143] width 110 height 52
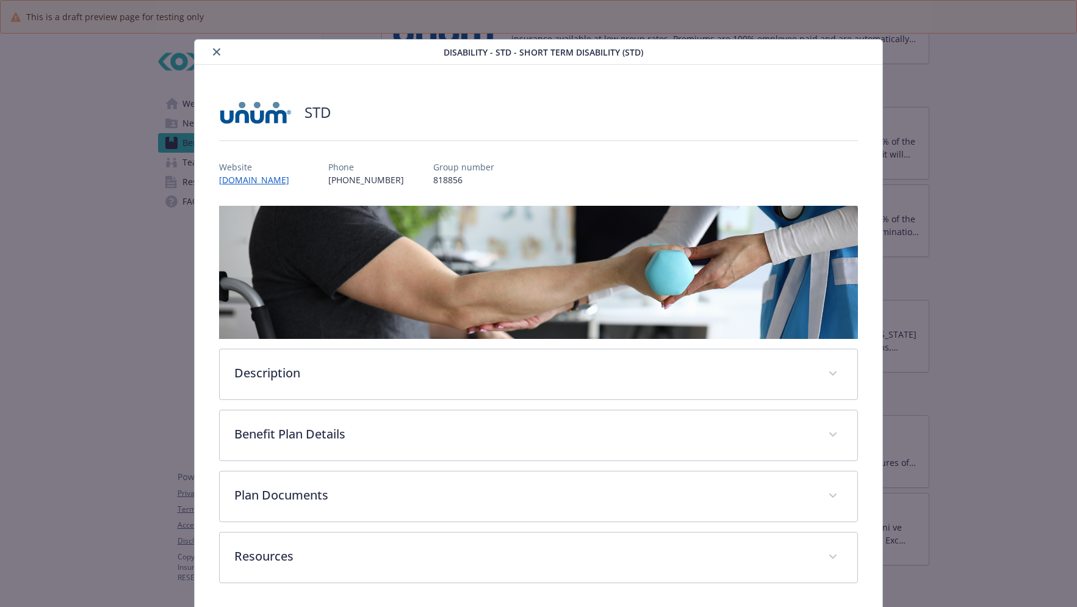
scroll to position [44, 0]
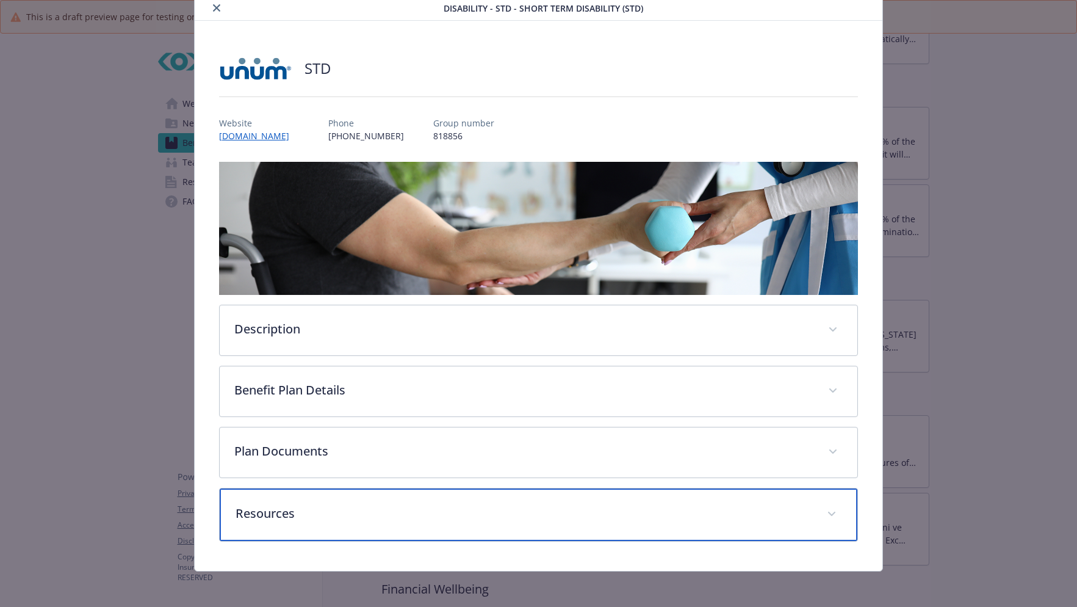
click at [438, 508] on p "Resources" at bounding box center [524, 513] width 577 height 18
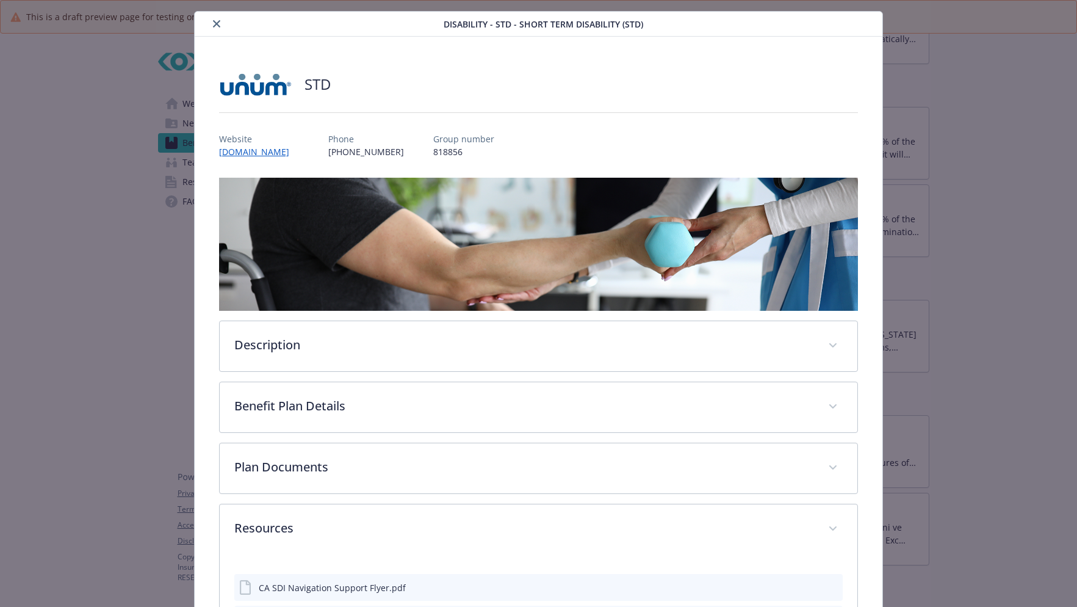
scroll to position [0, 0]
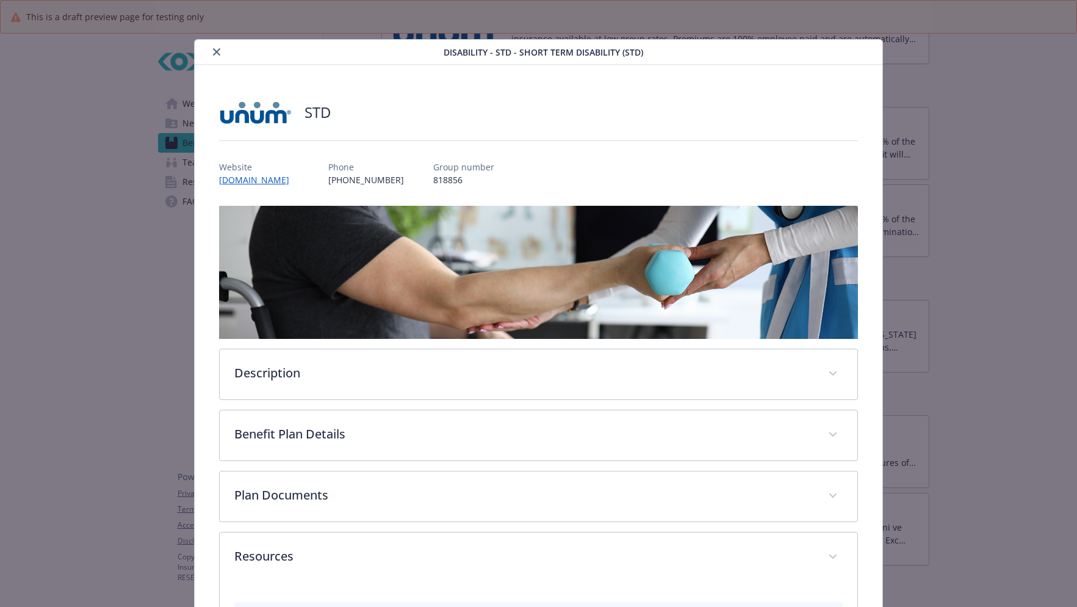
click at [215, 49] on icon "close" at bounding box center [216, 51] width 7 height 7
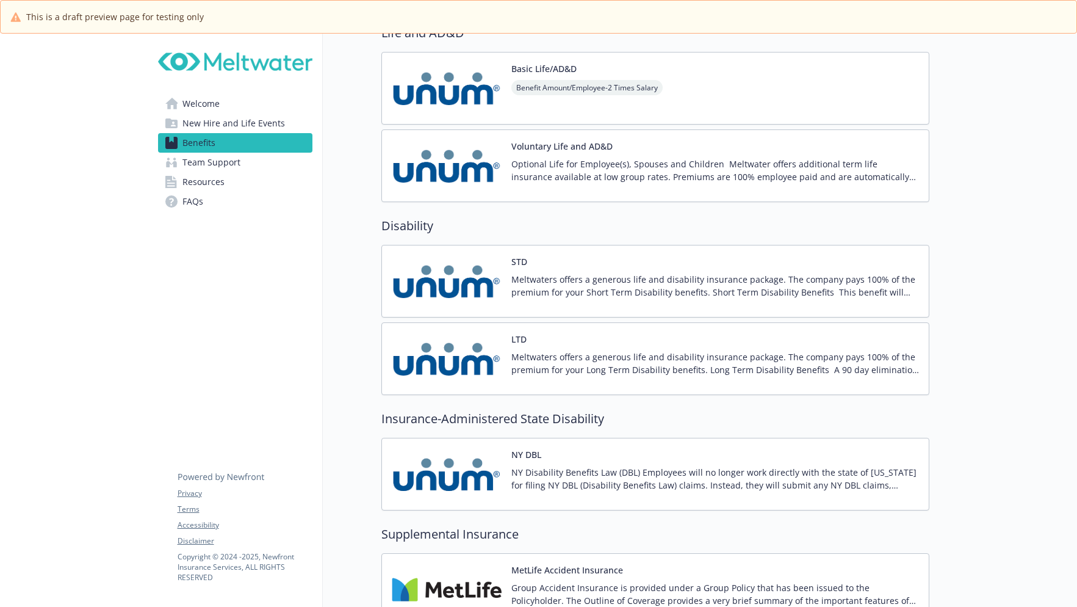
scroll to position [1037, 0]
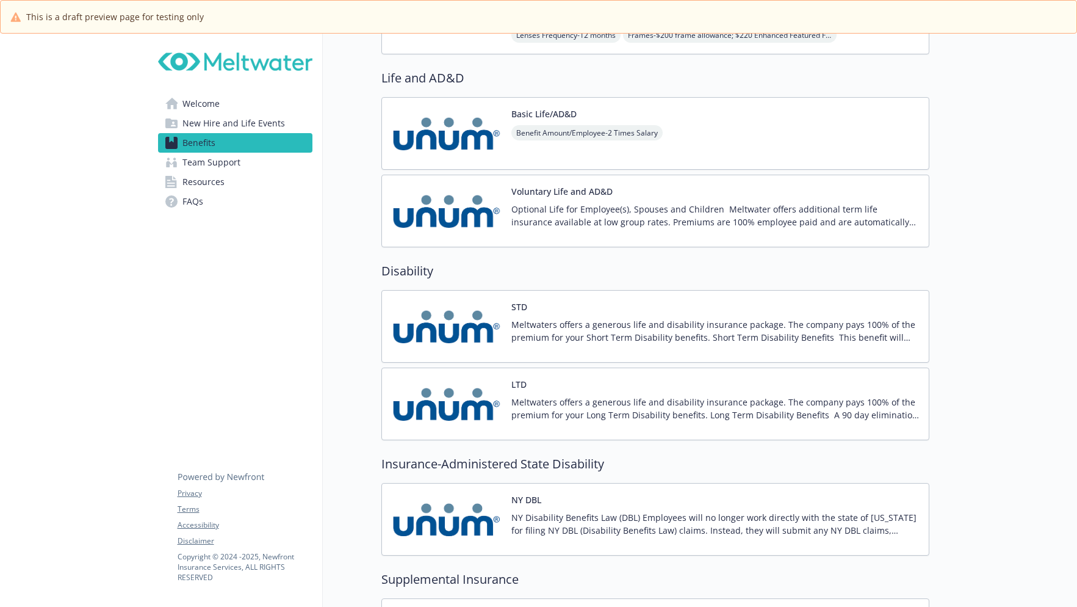
click at [661, 131] on span "Benefit Amount/Employee - 2 Times Salary" at bounding box center [586, 132] width 151 height 15
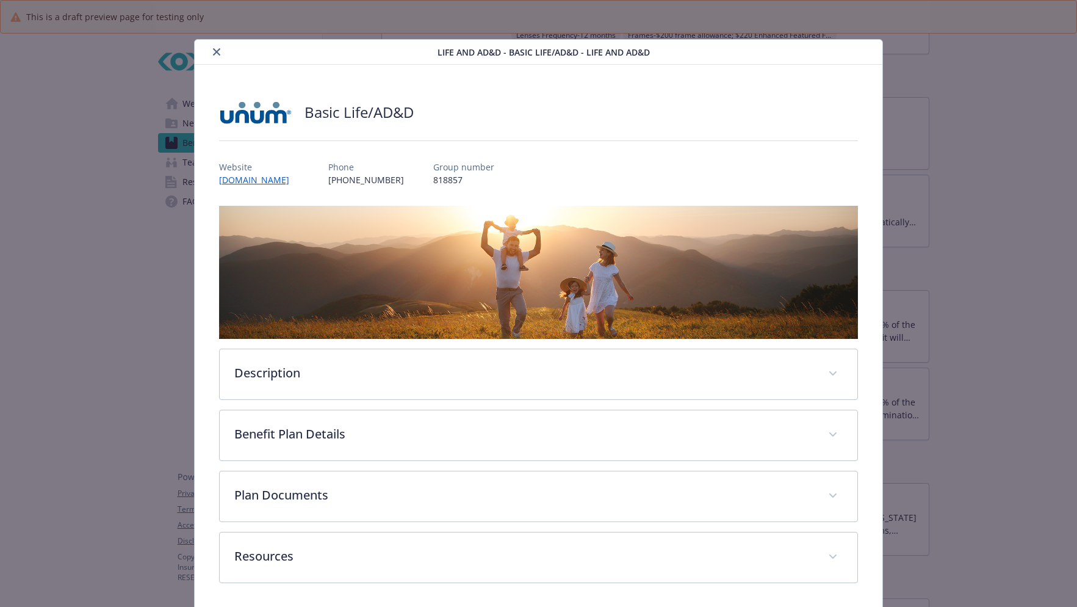
scroll to position [1, 0]
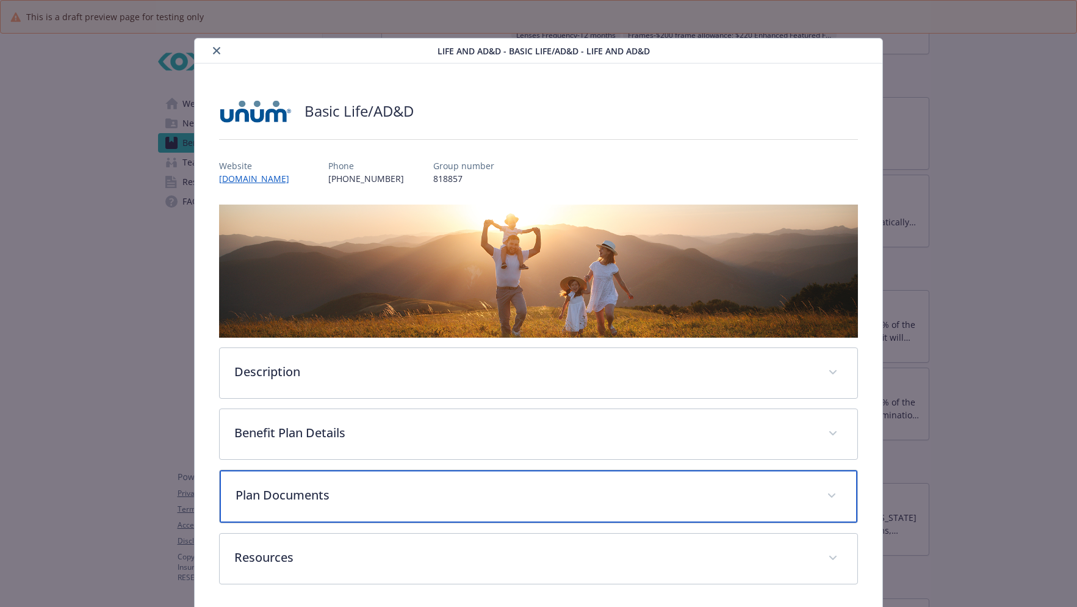
click at [374, 479] on div "Plan Documents" at bounding box center [539, 496] width 638 height 52
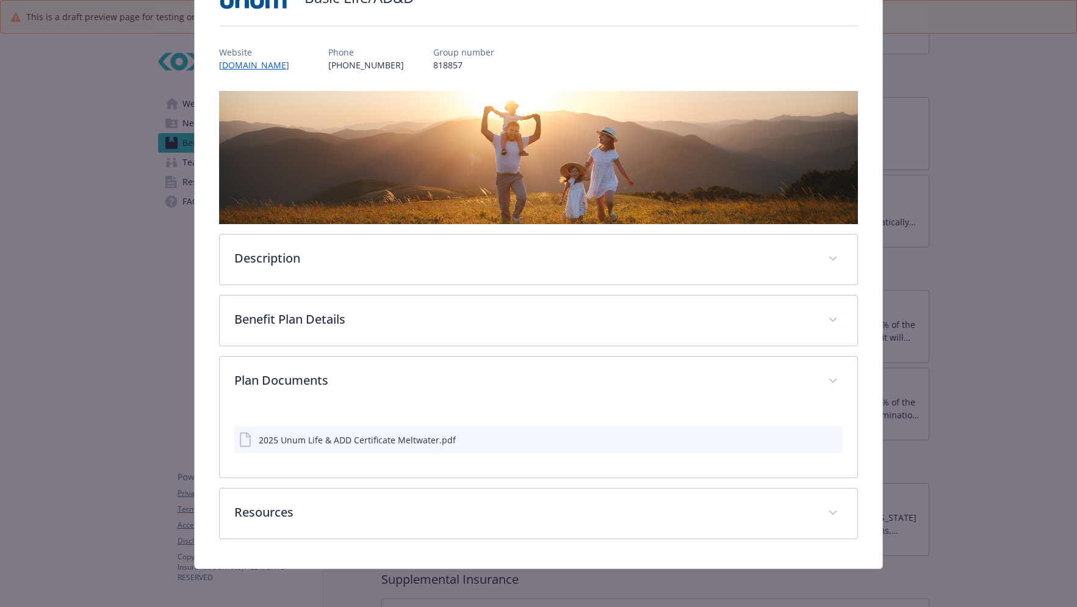
scroll to position [115, 0]
click at [826, 439] on icon "preview file" at bounding box center [831, 438] width 11 height 9
click at [829, 437] on button "preview file" at bounding box center [830, 438] width 13 height 11
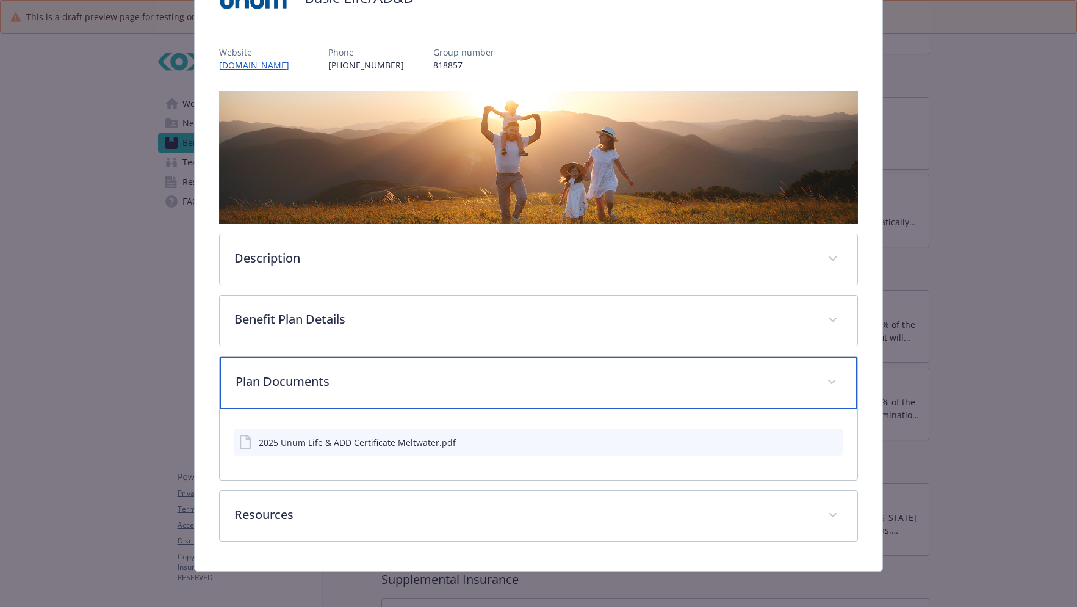
click at [802, 373] on p "Plan Documents" at bounding box center [524, 381] width 577 height 18
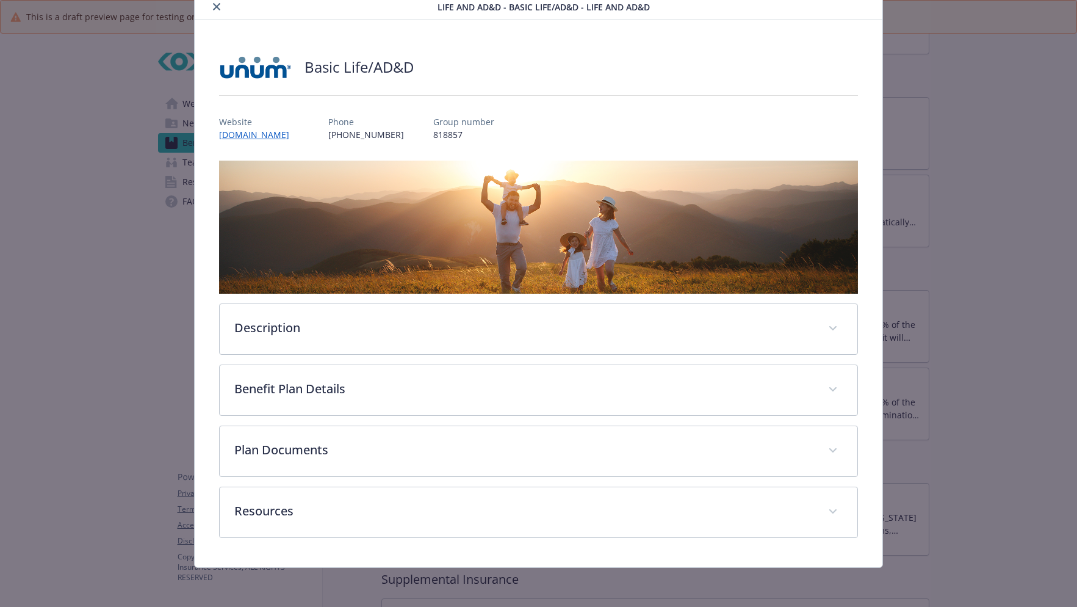
scroll to position [44, 0]
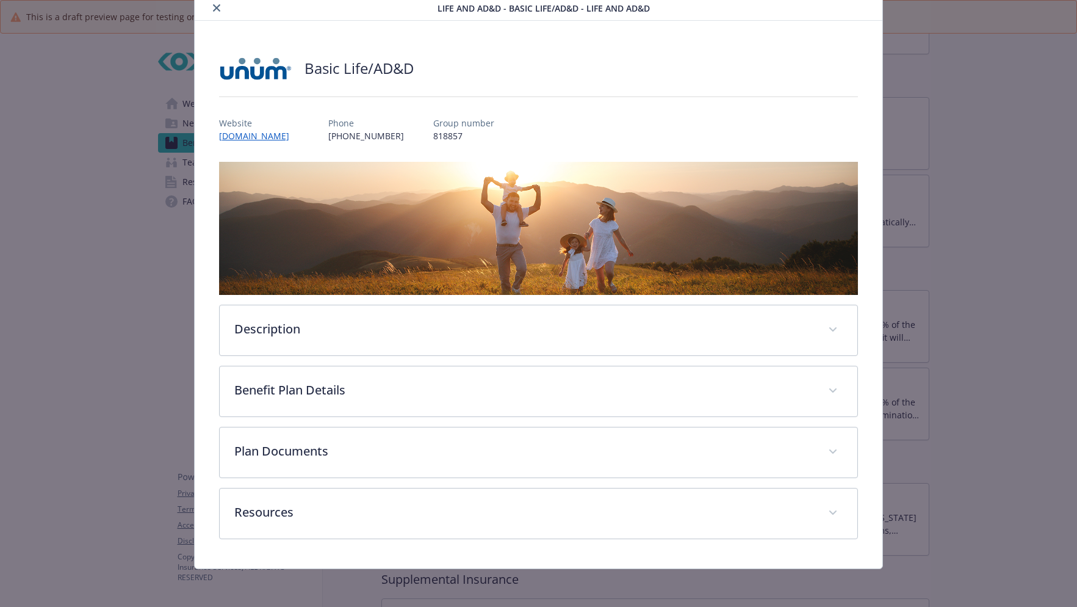
click at [214, 4] on button "close" at bounding box center [216, 8] width 15 height 15
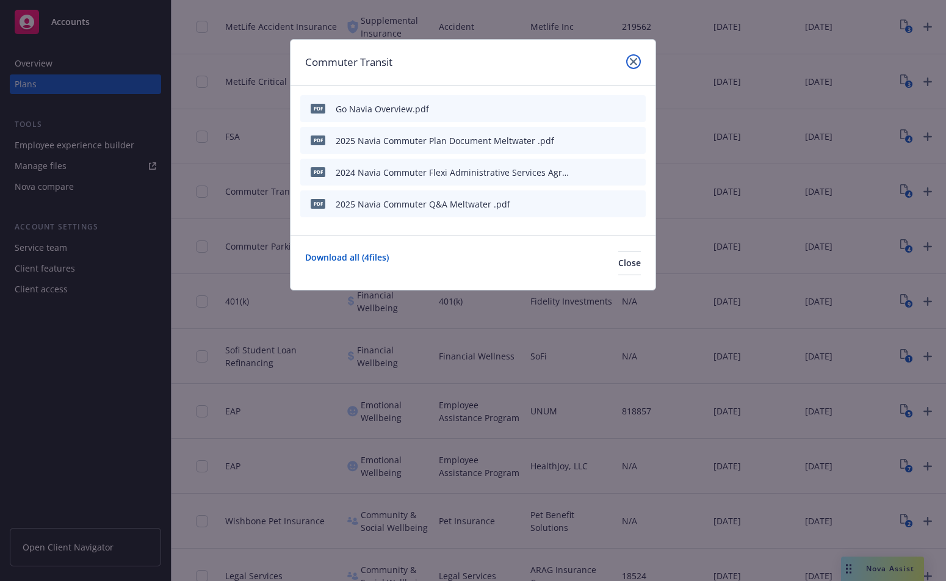
click at [635, 61] on icon "close" at bounding box center [633, 61] width 7 height 7
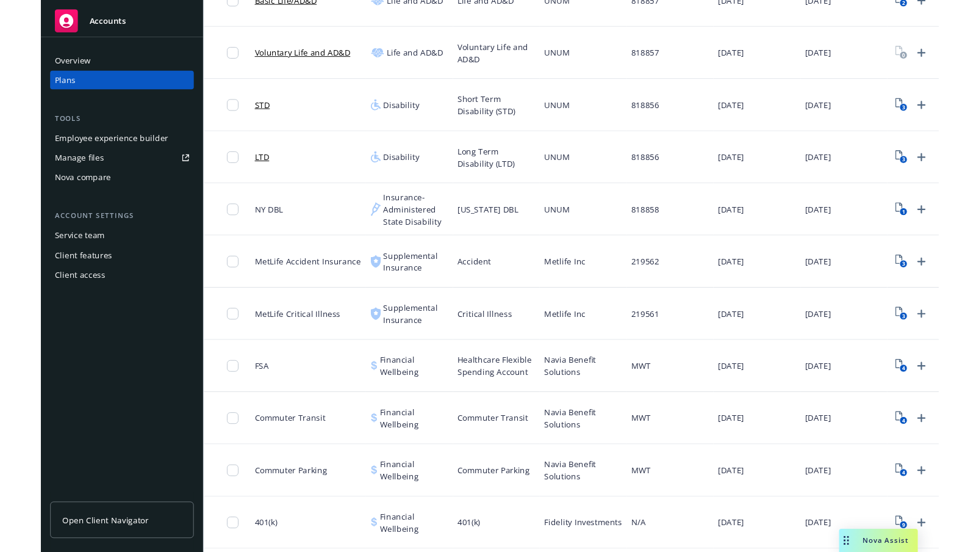
scroll to position [749, 0]
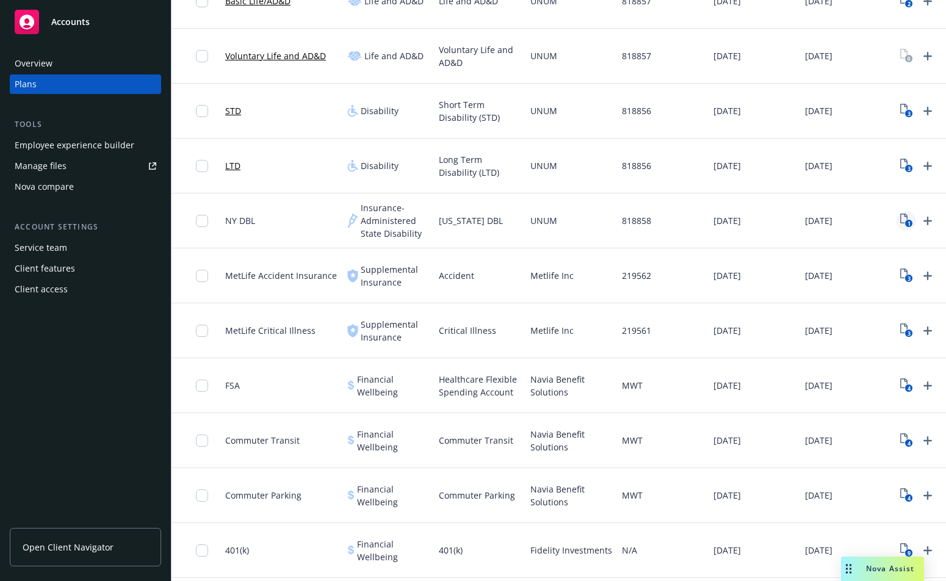
click at [901, 219] on icon "1" at bounding box center [906, 221] width 13 height 14
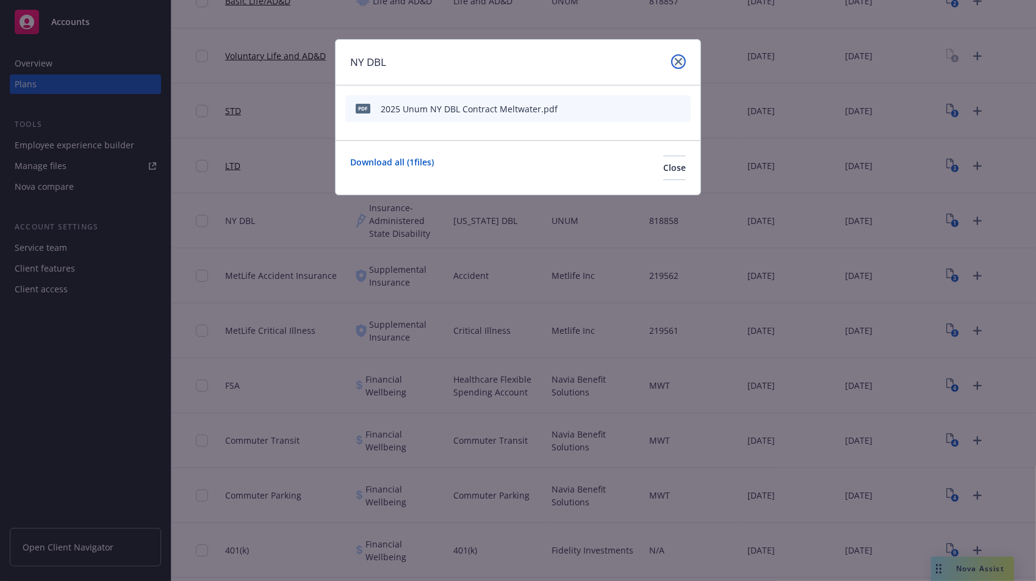
click at [681, 58] on icon "close" at bounding box center [678, 61] width 7 height 7
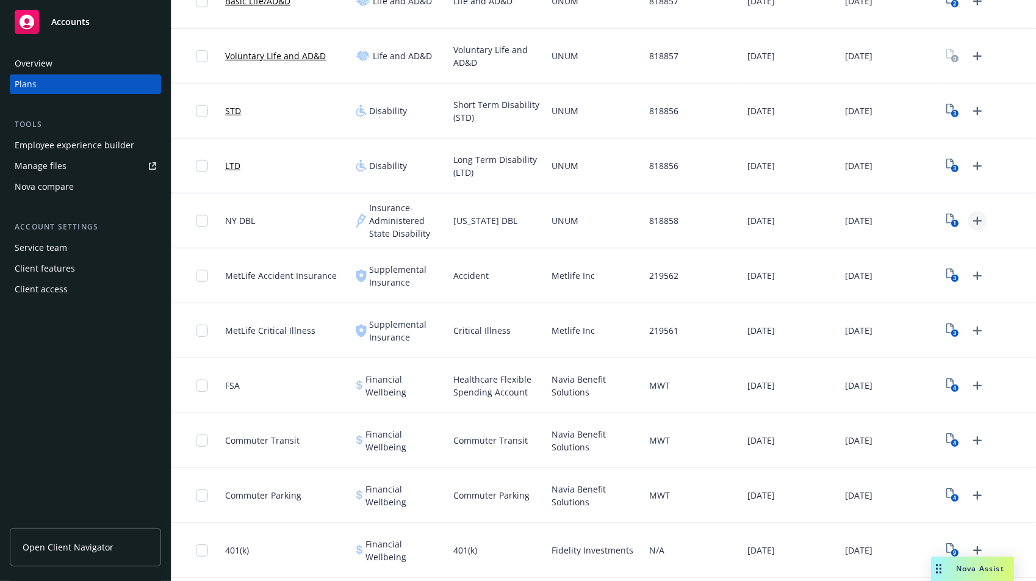
click at [945, 224] on icon "Upload Plan Documents" at bounding box center [977, 221] width 15 height 15
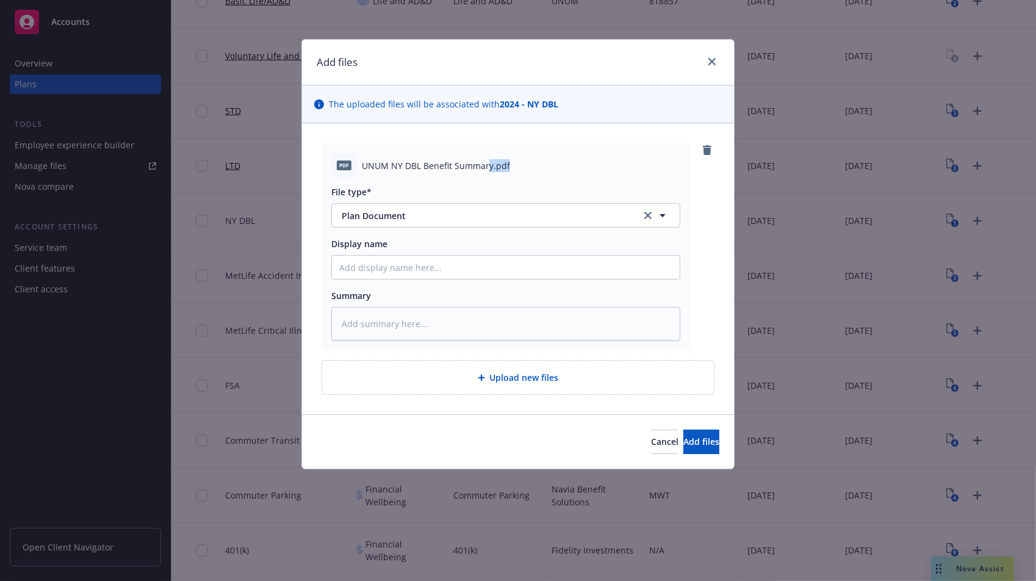
drag, startPoint x: 488, startPoint y: 164, endPoint x: 317, endPoint y: 178, distance: 172.0
click at [317, 178] on div "pdf UNUM NY DBL Benefit Summary.pdf File type* Plan Document Plan Document Disp…" at bounding box center [518, 268] width 432 height 291
click at [391, 175] on div "pdf UNUM NY DBL Benefit Summary.pdf" at bounding box center [505, 166] width 349 height 26
drag, startPoint x: 362, startPoint y: 164, endPoint x: 491, endPoint y: 170, distance: 128.9
click at [491, 170] on span "UNUM NY DBL Benefit Summary.pdf" at bounding box center [436, 165] width 148 height 13
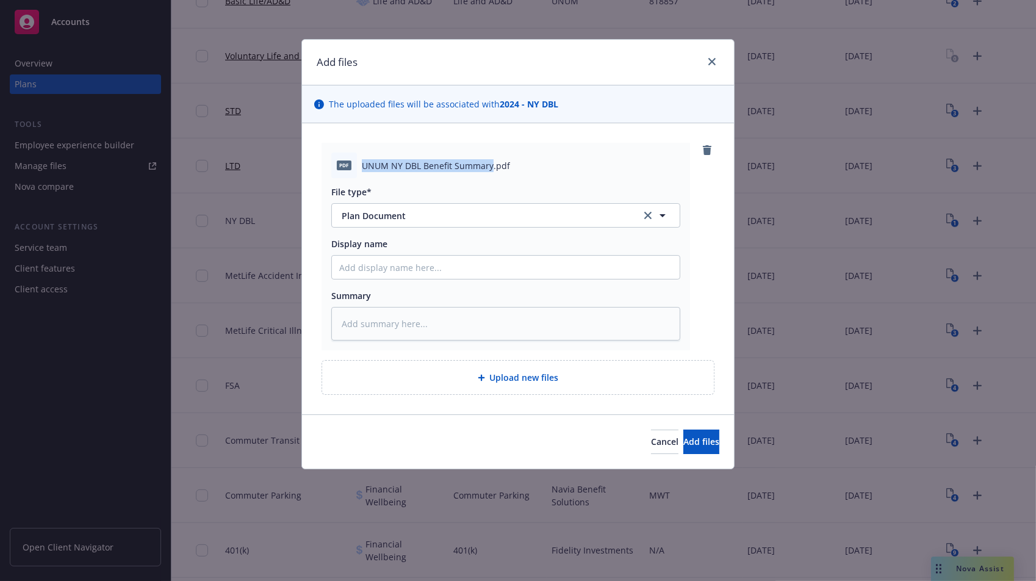
copy span "UNUM NY DBL Benefit Summary"
click at [346, 267] on input "Display name" at bounding box center [506, 267] width 348 height 23
type textarea "x"
type input "2"
type textarea "x"
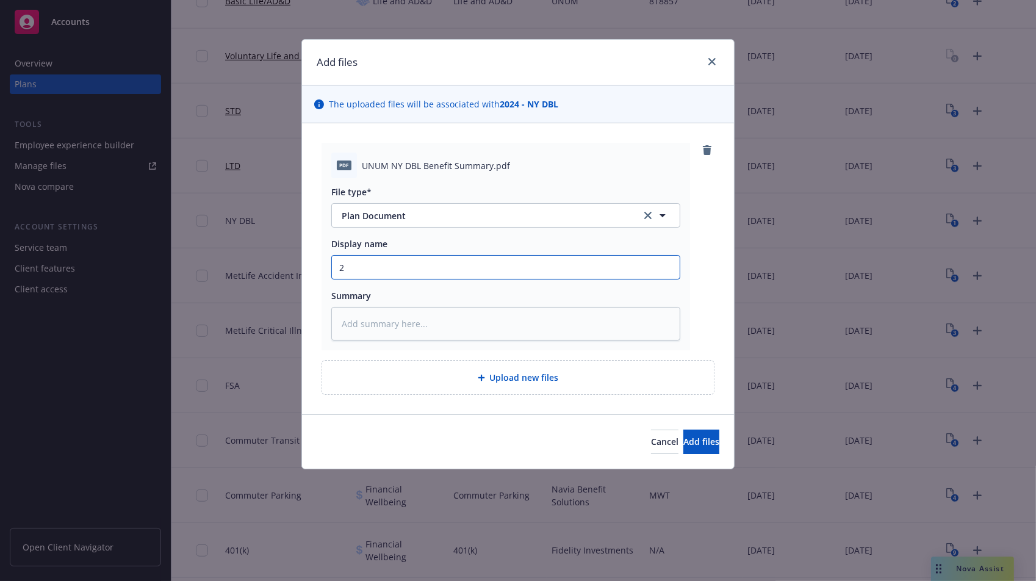
type input "20"
type textarea "x"
type input "202"
type textarea "x"
type input "2025"
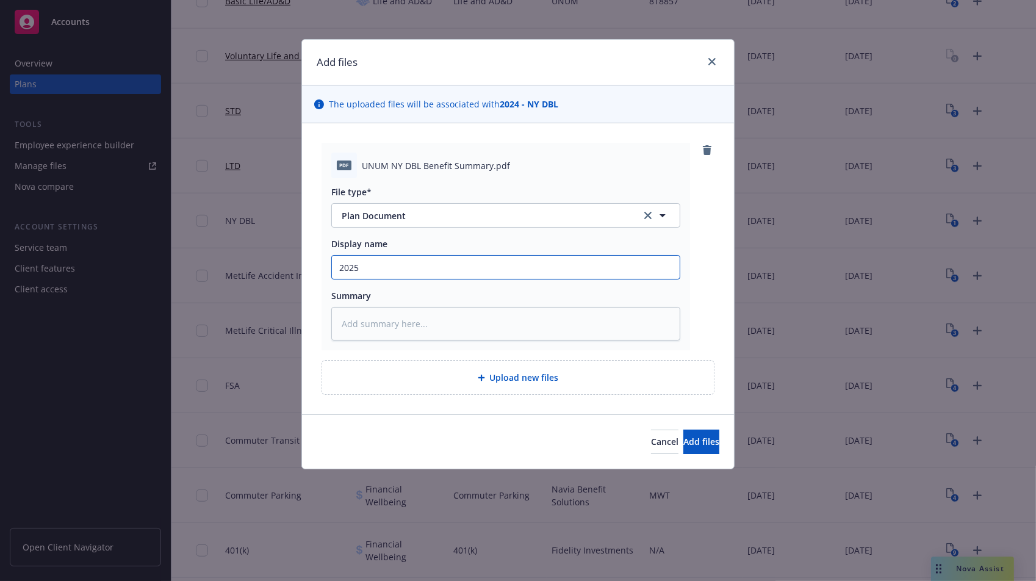
type textarea "x"
type input "2025"
paste input "UNUM NY DBL Benefit Summary"
type textarea "x"
type input "2025 UNUM NY DBL Benefit Summary"
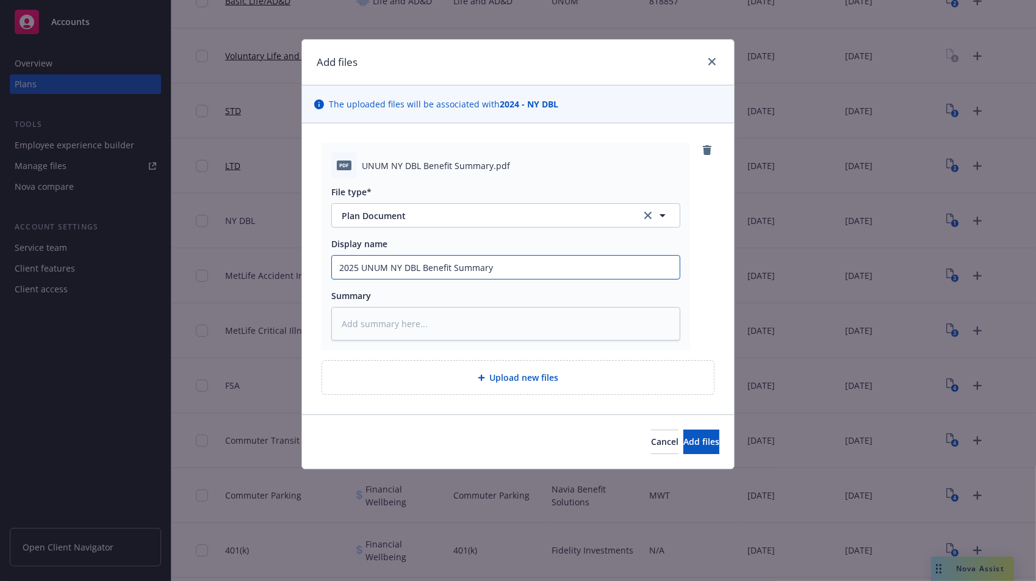
type textarea "x"
type input "2025 UNUM NY DBL Benefit Summary"
type textarea "x"
type input "2025 UNUM NY DBL Benefit Summary m"
type textarea "x"
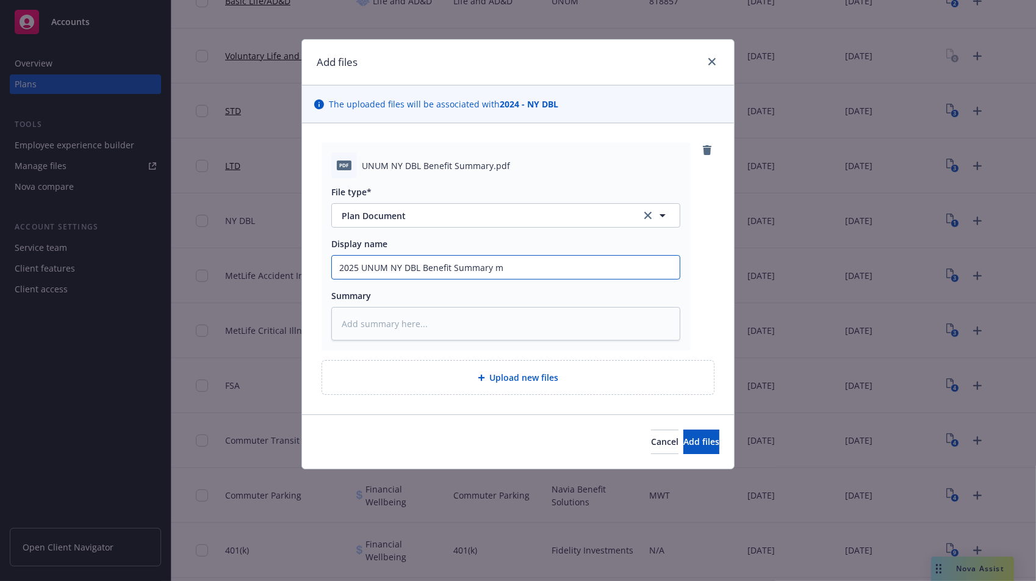
type input "2025 UNUM NY DBL Benefit Summary me"
type textarea "x"
type input "2025 UNUM NY DBL Benefit Summary melt"
type textarea "x"
type input "2025 UNUM NY DBL Benefit Summary meltwa"
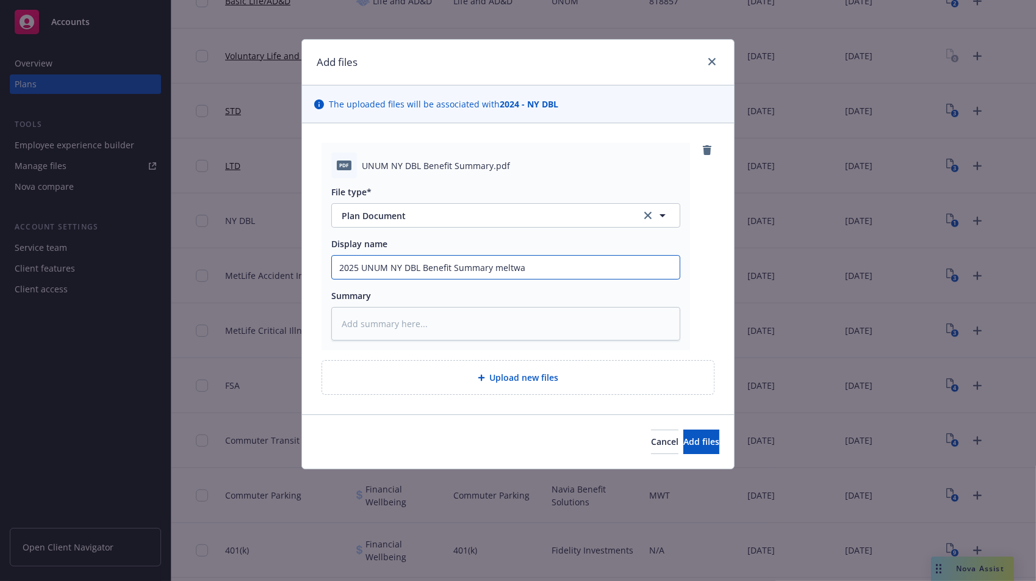
type textarea "x"
type input "2025 UNUM NY DBL Benefit Summary meltwat"
type textarea "x"
type input "2025 UNUM NY DBL Benefit Summary meltwate"
type textarea "x"
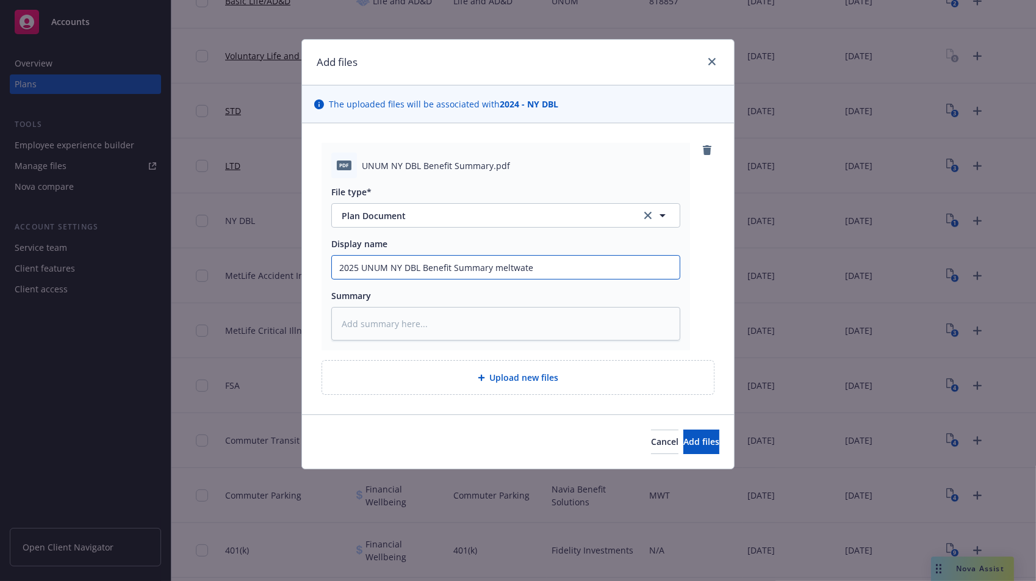
type input "2025 UNUM NY DBL Benefit Summary meltwater"
type textarea "x"
type input "2025 UNUM NY DBL Benefit Summary meltwate"
type textarea "x"
type input "2025 UNUM NY DBL Benefit Summary meltwat"
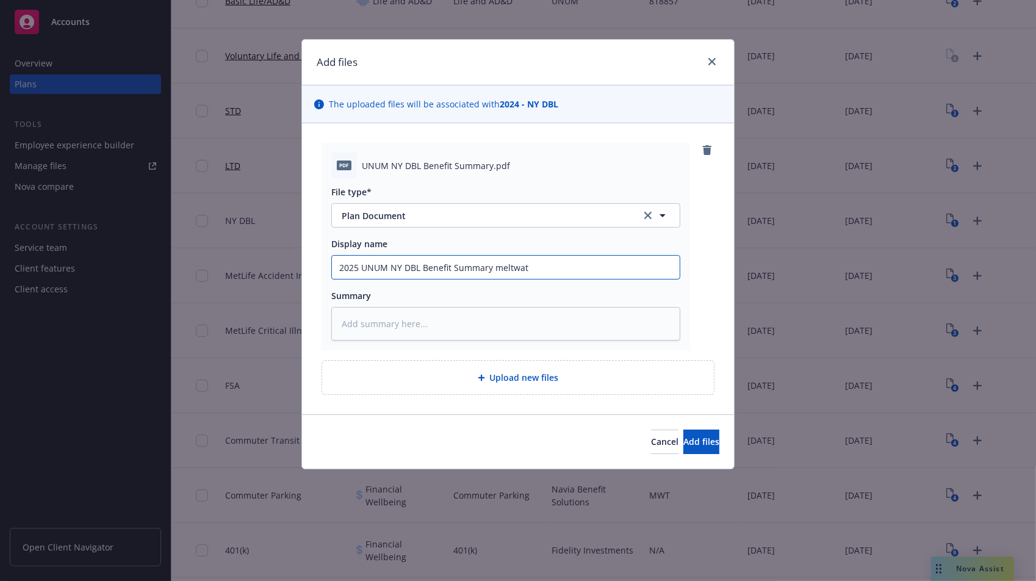
type textarea "x"
type input "2025 UNUM NY DBL Benefit Summary meltw"
type textarea "x"
type input "2025 UNUM NY DBL Benefit Summary melt"
type textarea "x"
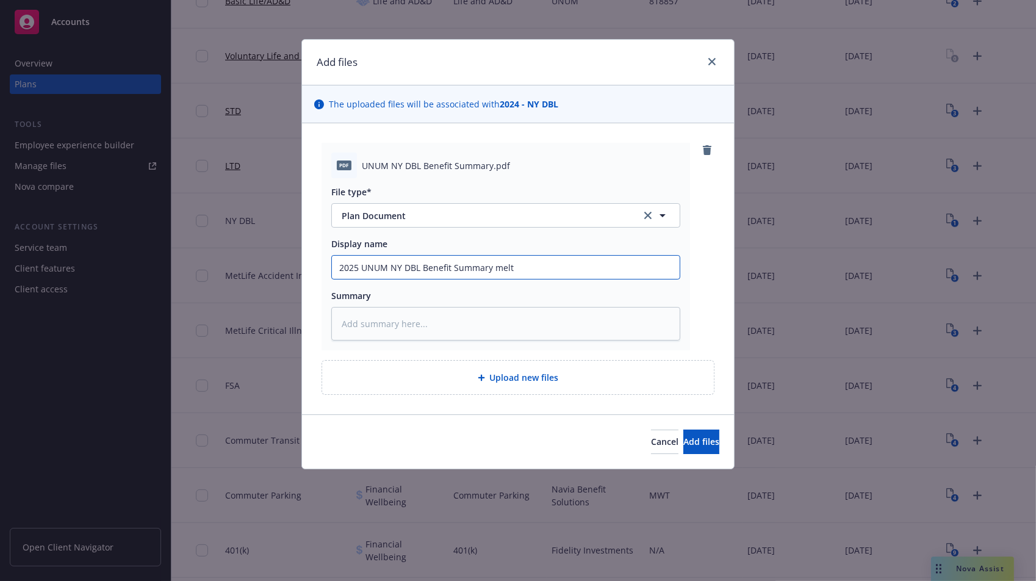
type input "2025 UNUM NY DBL Benefit Summary mel"
type textarea "x"
type input "2025 UNUM NY DBL Benefit Summary m"
type textarea "x"
type input "2025 UNUM NY DBL Benefit Summary"
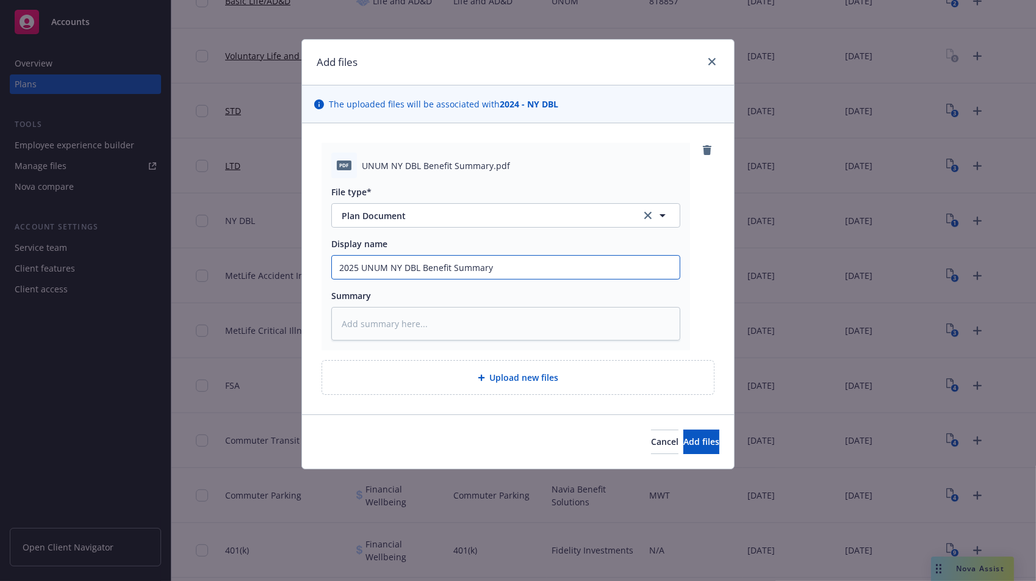
type textarea "x"
type input "2025 UNUM NY DBL Benefit Summary M"
type textarea "x"
type input "2025 UNUM NY DBL Benefit Summary Me"
type textarea "x"
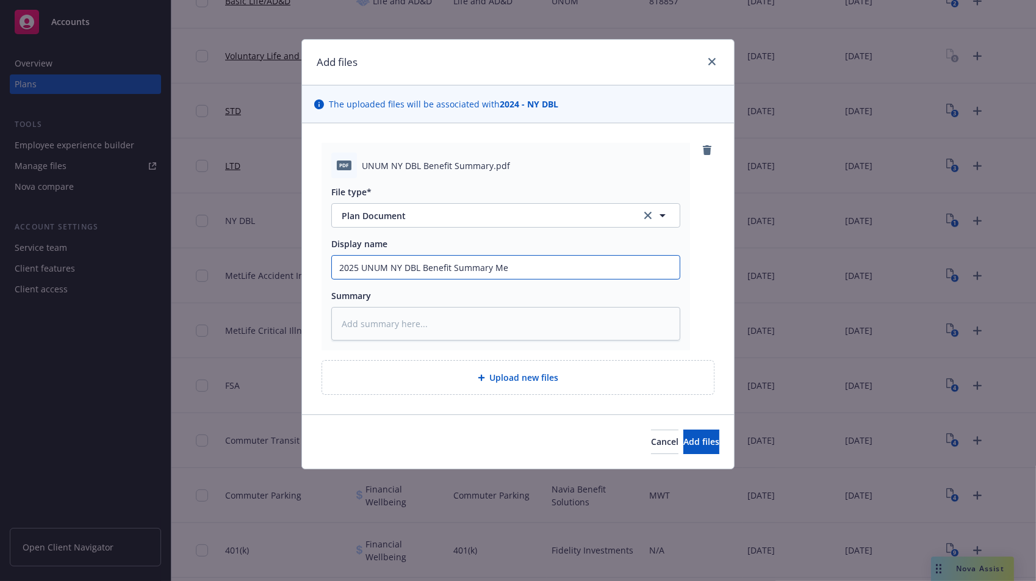
type input "2025 UNUM NY DBL Benefit Summary Mel"
type textarea "x"
type input "2025 UNUM NY DBL Benefit Summary Melt"
type textarea "x"
type input "2025 UNUM NY DBL Benefit Summary Meltw"
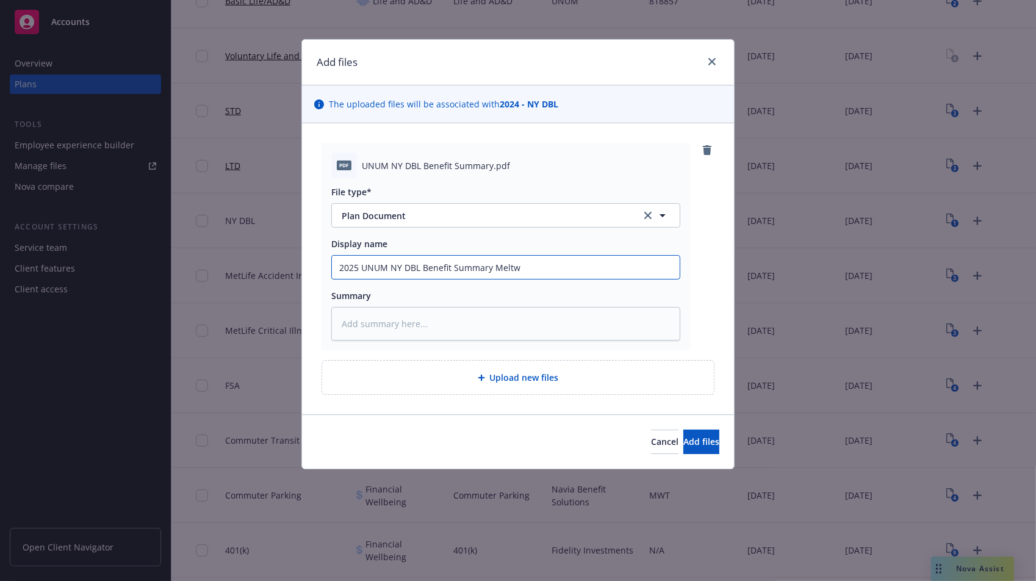
type textarea "x"
type input "2025 UNUM NY DBL Benefit Summary Meltwa"
type textarea "x"
type input "2025 UNUM NY DBL Benefit Summary Meltwat"
type textarea "x"
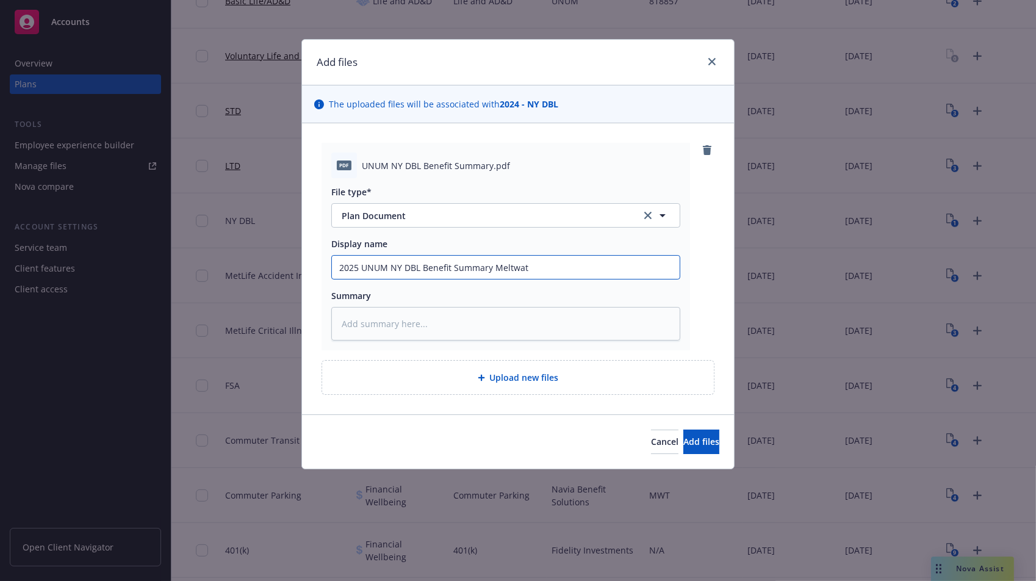
type input "2025 UNUM NY DBL Benefit Summary Meltwate"
type textarea "x"
type input "2025 UNUM NY DBL Benefit Summary Meltwater"
click at [683, 442] on span "Add files" at bounding box center [701, 442] width 36 height 12
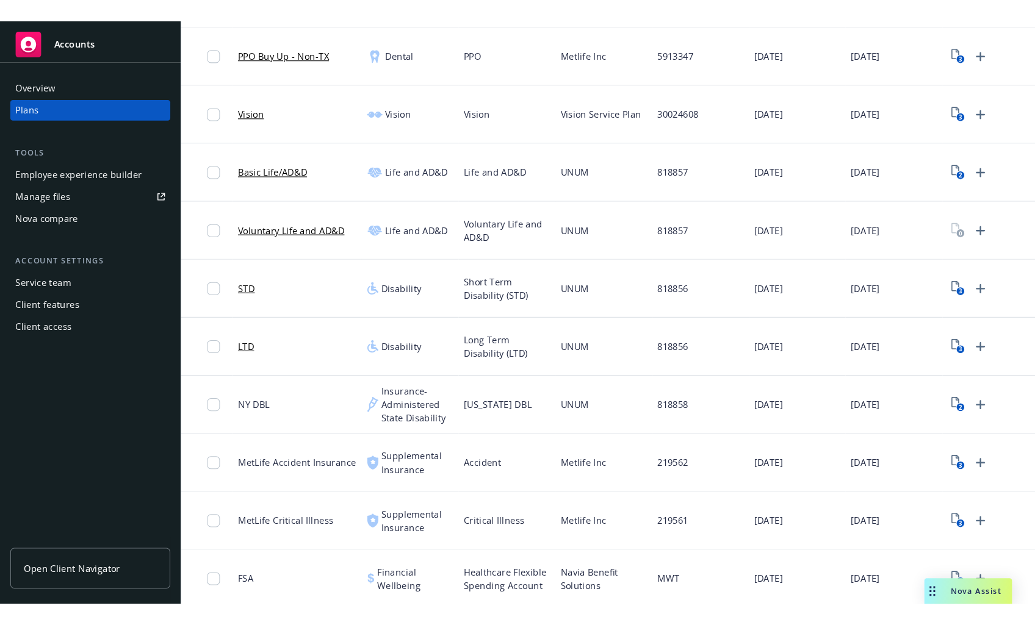
scroll to position [583, 0]
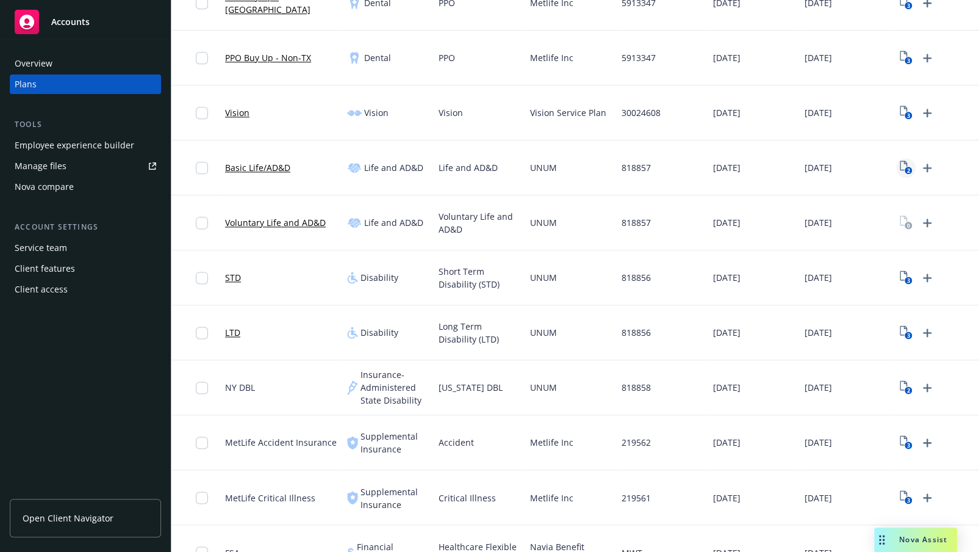
click at [908, 169] on text "2" at bounding box center [908, 171] width 3 height 8
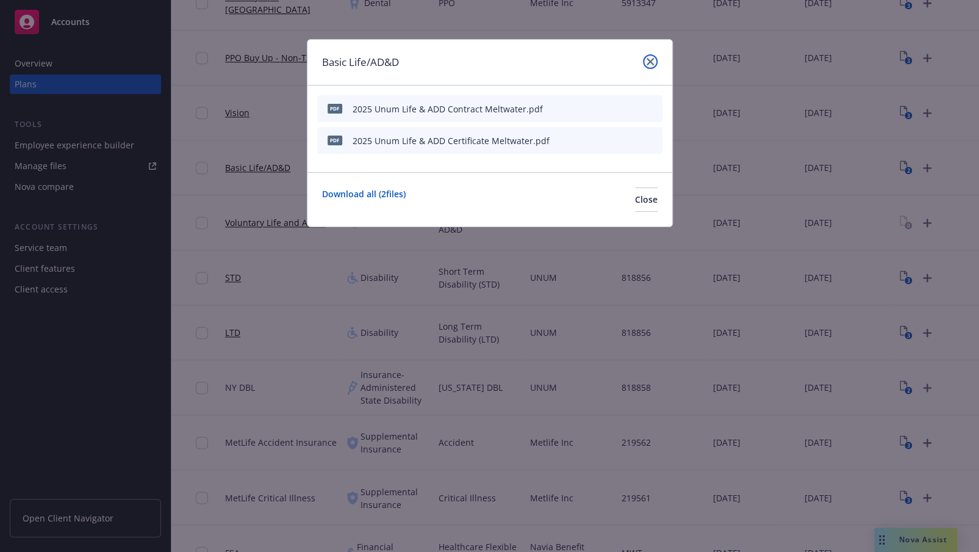
click at [648, 59] on icon "close" at bounding box center [650, 61] width 7 height 7
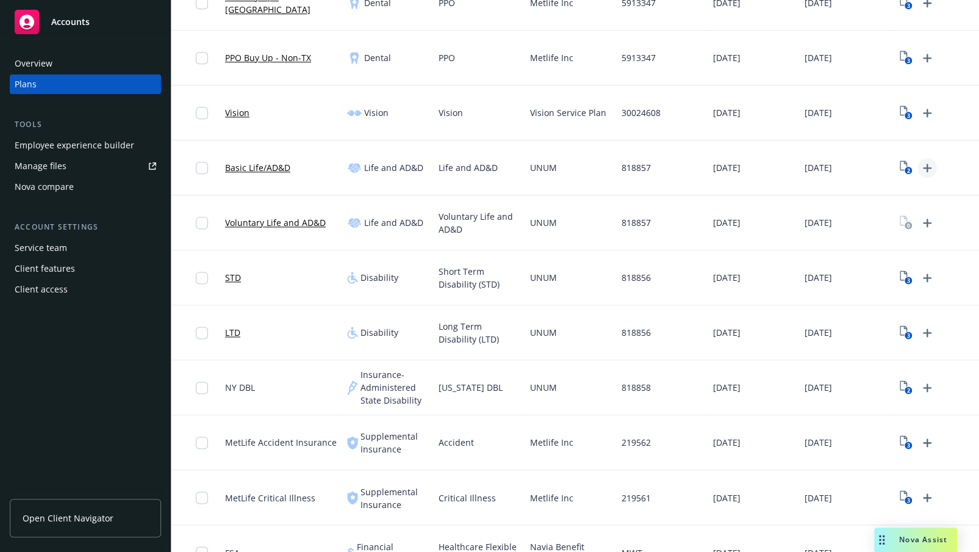
click at [929, 160] on icon "Upload Plan Documents" at bounding box center [927, 167] width 15 height 15
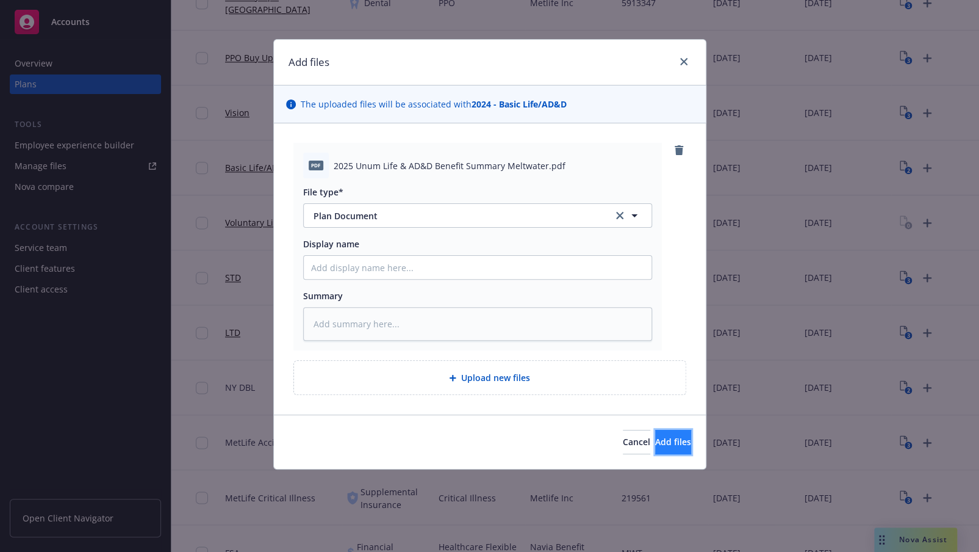
click at [655, 442] on span "Add files" at bounding box center [673, 442] width 36 height 12
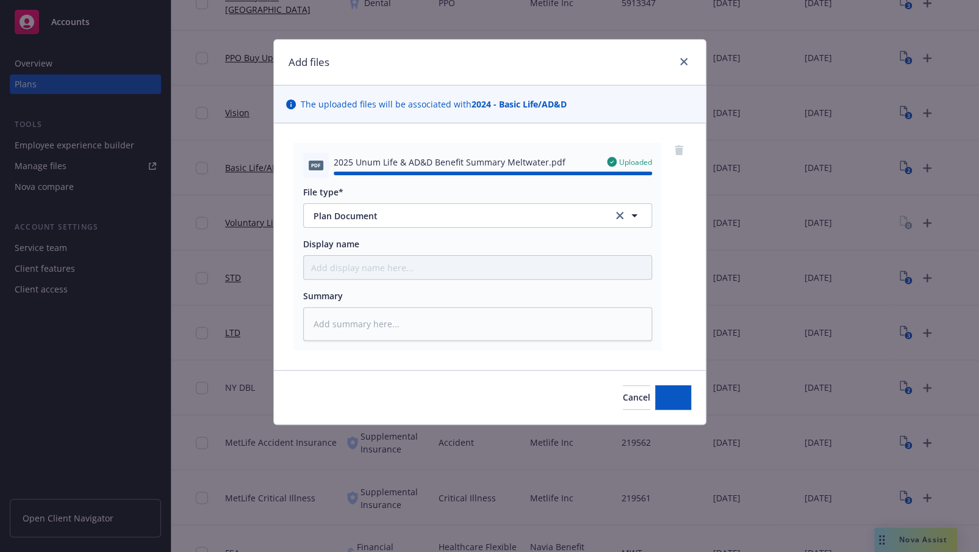
type textarea "x"
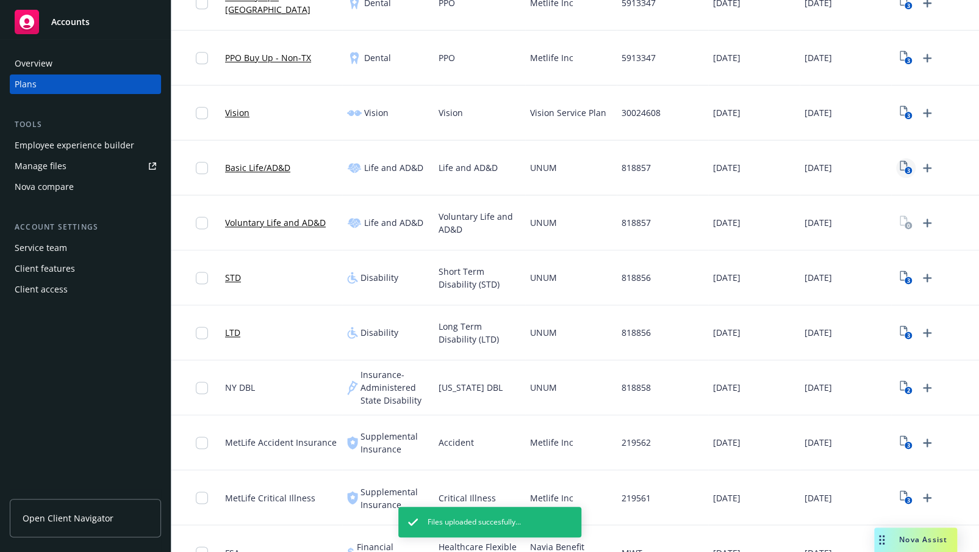
click at [909, 167] on text "3" at bounding box center [908, 171] width 3 height 8
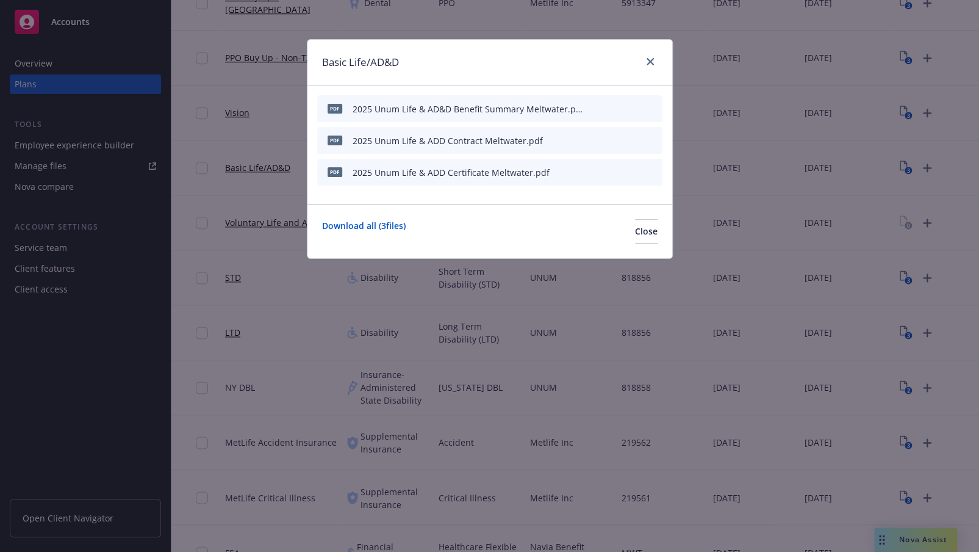
click at [595, 106] on icon "button" at bounding box center [592, 108] width 7 height 7
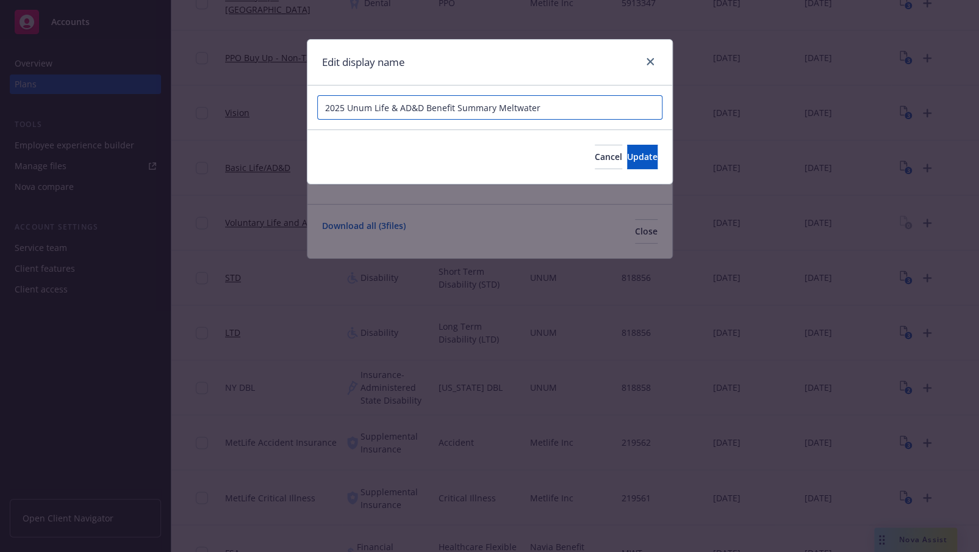
click at [415, 107] on input "2025 Unum Life & AD&D Benefit Summary Meltwater" at bounding box center [489, 107] width 345 height 24
type input "2025 Unum Life & ADD Benefit Summary Meltwater"
click at [627, 153] on span "Update" at bounding box center [642, 157] width 31 height 12
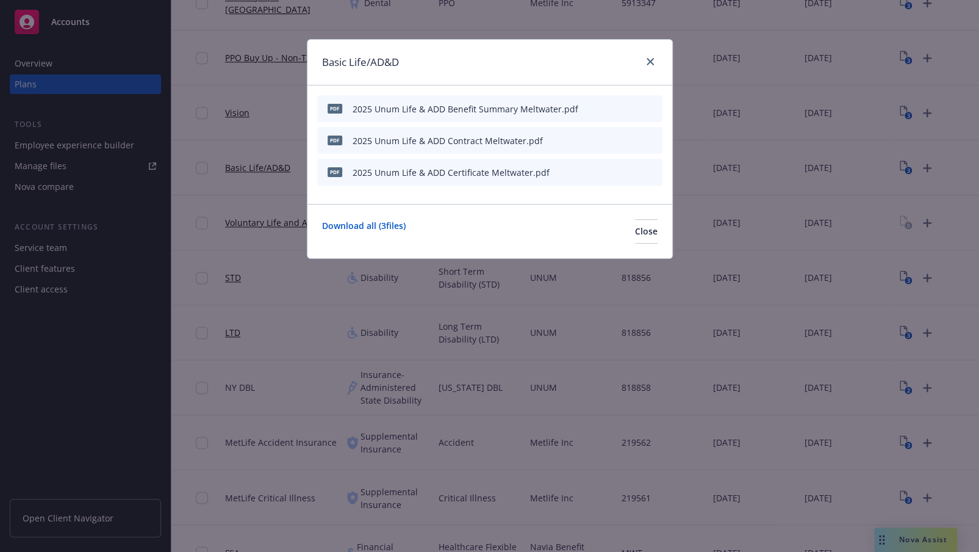
click at [633, 107] on icon "preview file" at bounding box center [631, 108] width 11 height 9
click at [650, 58] on icon "close" at bounding box center [650, 61] width 7 height 7
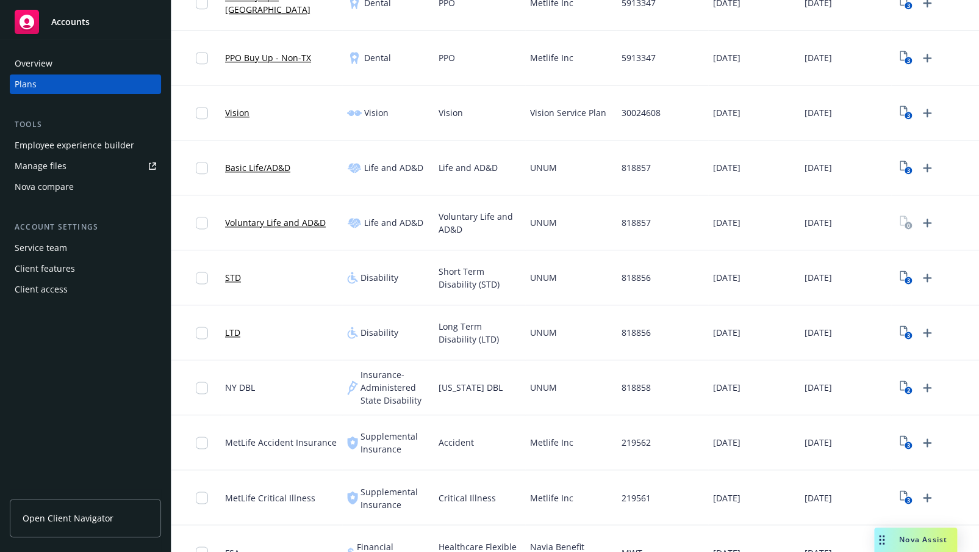
click at [536, 152] on div "UNUM" at bounding box center [571, 167] width 92 height 55
click at [904, 168] on rect "View Plan Documents" at bounding box center [908, 171] width 8 height 8
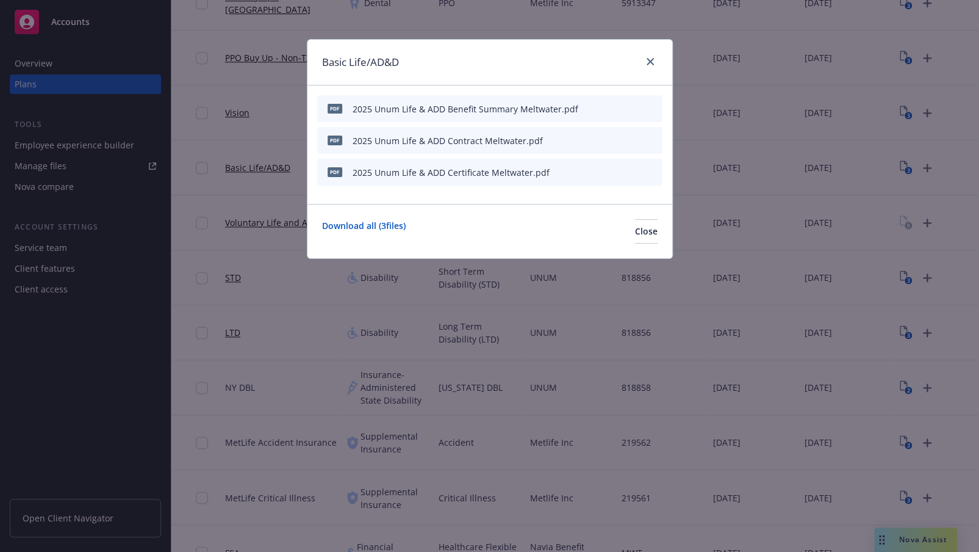
click at [633, 173] on icon "preview file" at bounding box center [631, 171] width 11 height 9
click at [644, 68] on div at bounding box center [648, 62] width 20 height 16
click at [652, 62] on icon "close" at bounding box center [650, 61] width 7 height 7
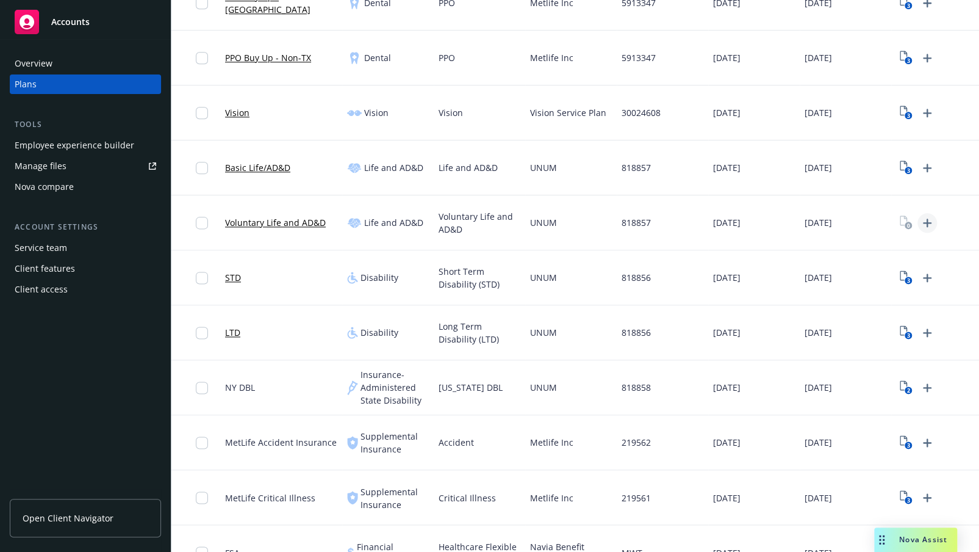
click at [924, 222] on icon "Upload Plan Documents" at bounding box center [927, 222] width 9 height 9
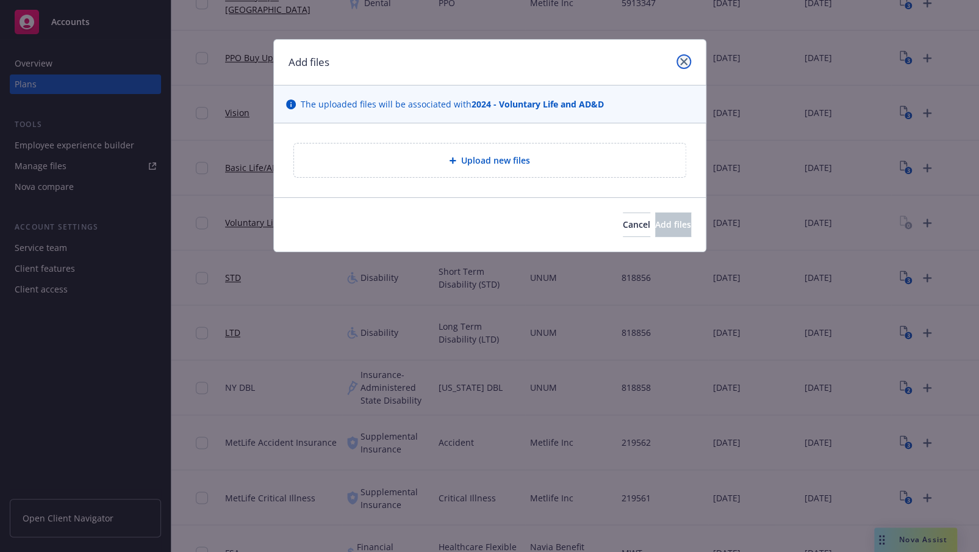
click at [682, 65] on link "close" at bounding box center [684, 61] width 15 height 15
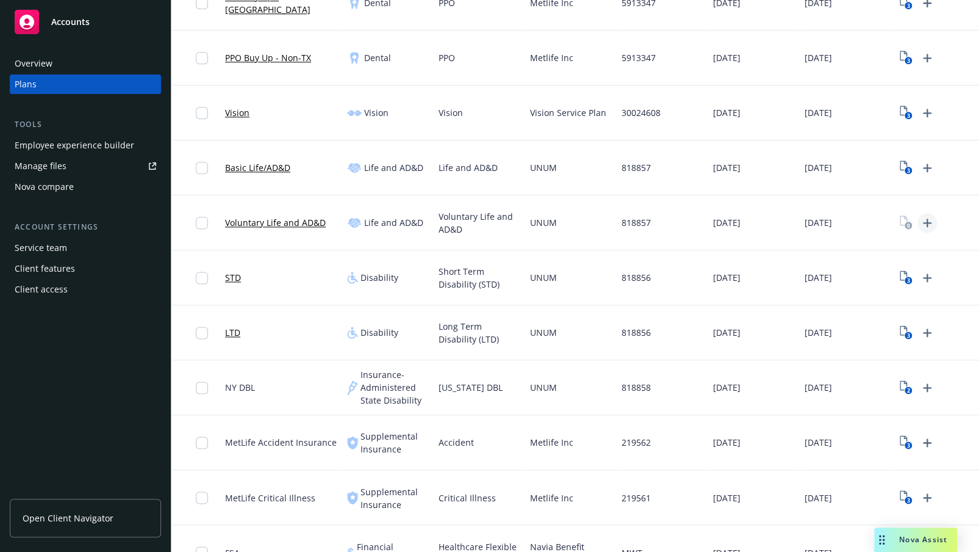
click at [926, 220] on icon "Upload Plan Documents" at bounding box center [927, 222] width 15 height 15
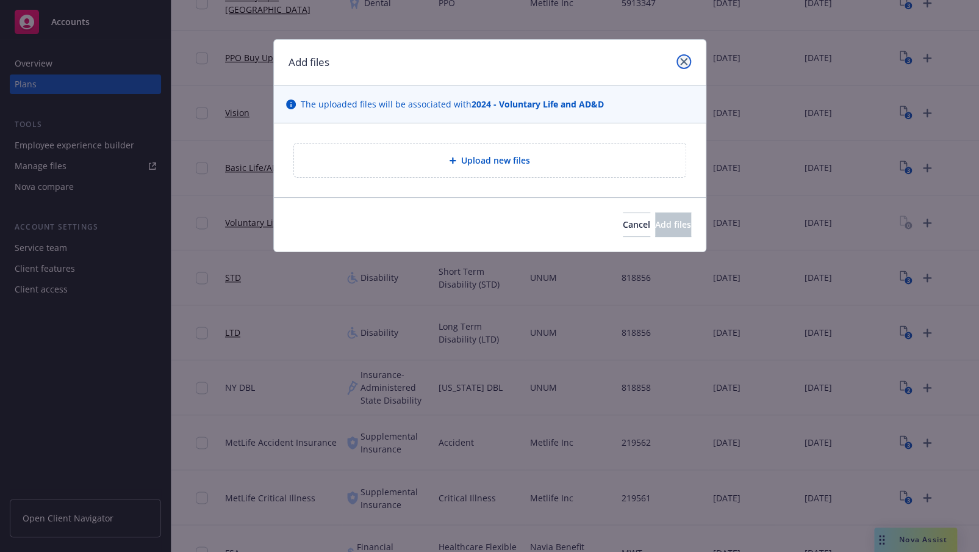
click at [686, 55] on link "close" at bounding box center [684, 61] width 15 height 15
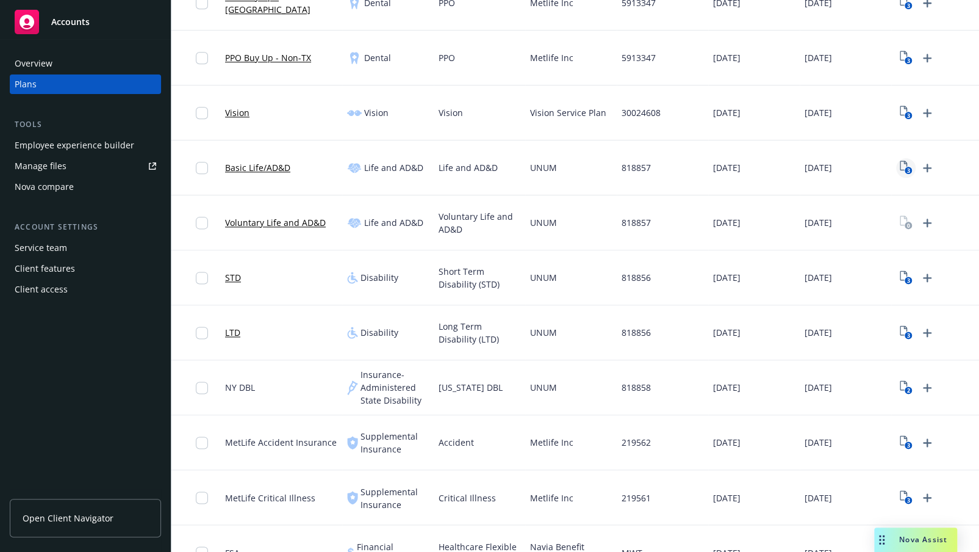
click at [904, 160] on icon "View Plan Documents" at bounding box center [903, 165] width 7 height 10
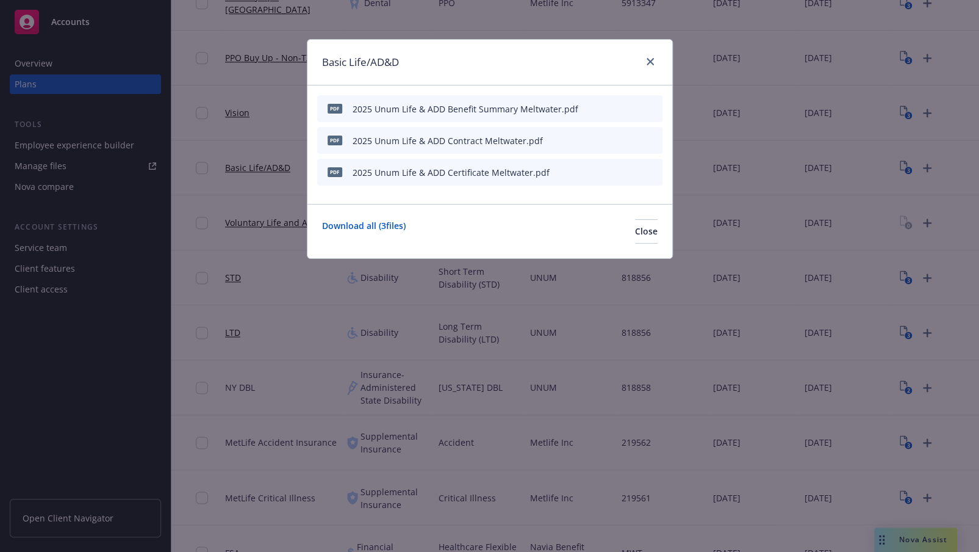
click at [632, 173] on icon "preview file" at bounding box center [631, 171] width 11 height 9
click at [648, 56] on link "close" at bounding box center [650, 61] width 15 height 15
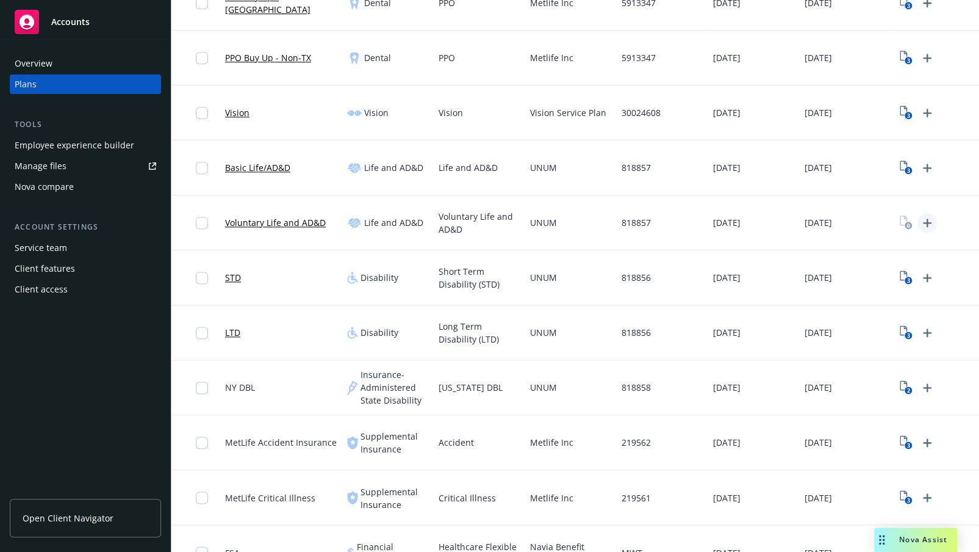
click at [928, 223] on icon "Upload Plan Documents" at bounding box center [927, 222] width 9 height 9
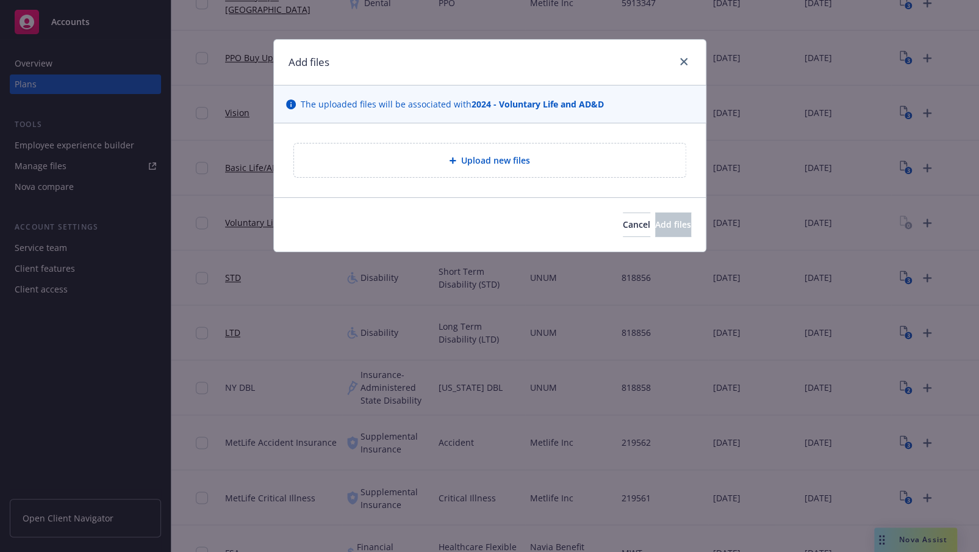
click at [472, 160] on span "Upload new files" at bounding box center [495, 160] width 69 height 13
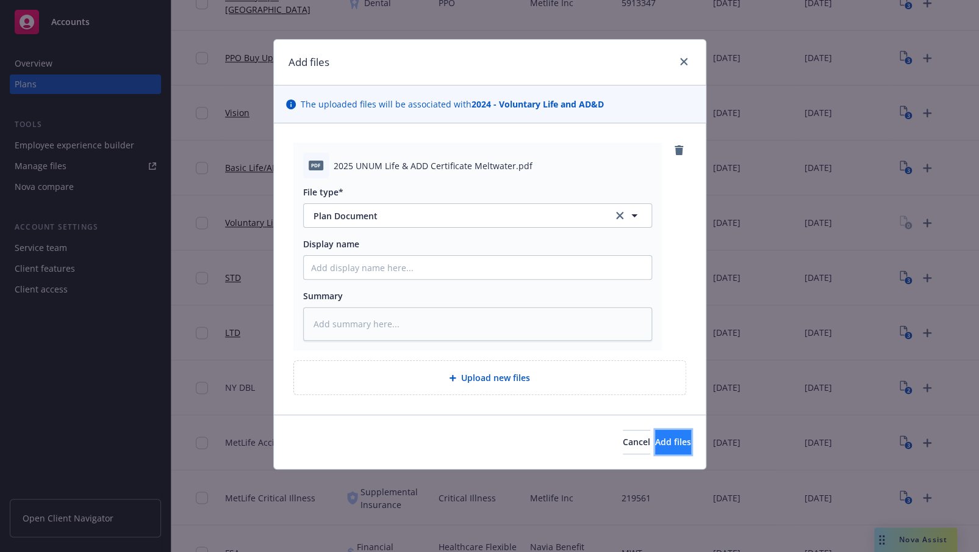
click at [655, 439] on span "Add files" at bounding box center [673, 442] width 36 height 12
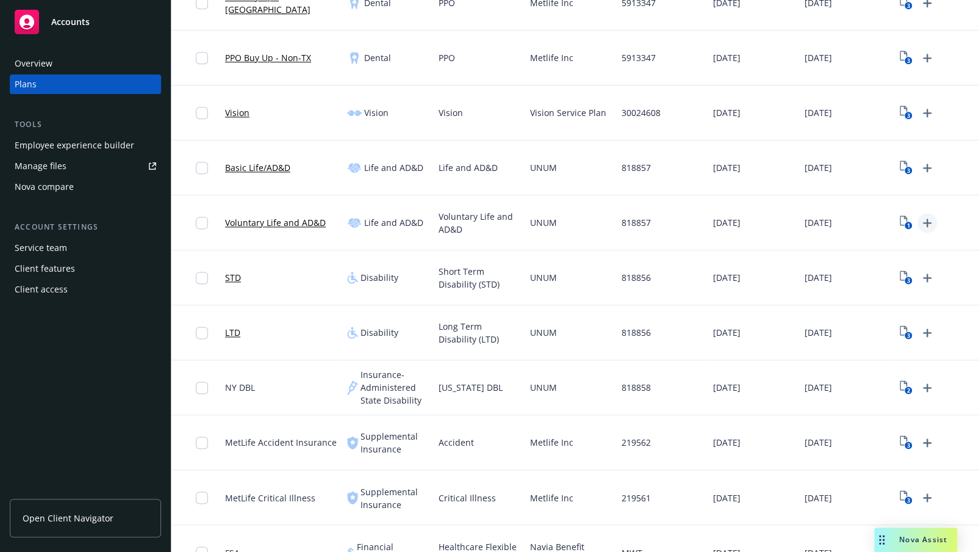
click at [929, 217] on icon "Upload Plan Documents" at bounding box center [927, 222] width 15 height 15
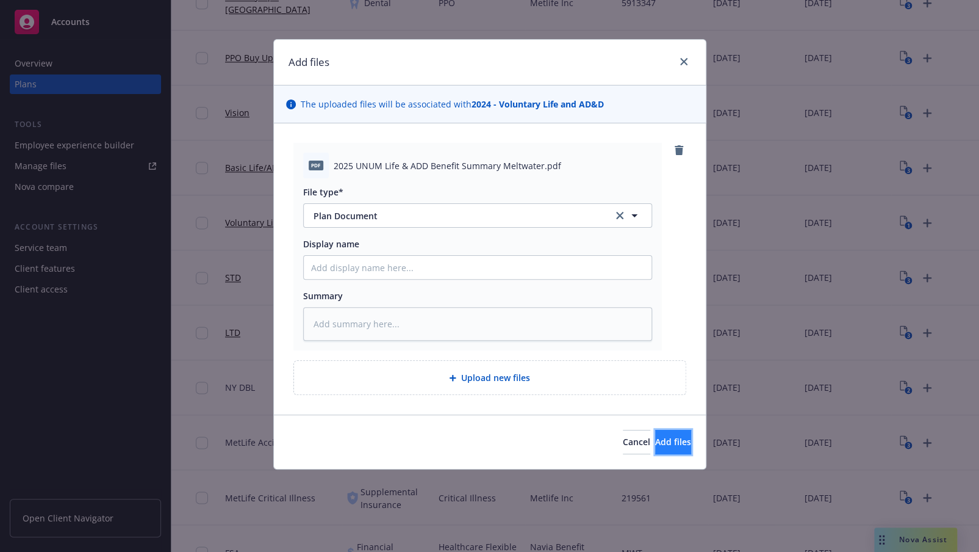
click at [655, 445] on span "Add files" at bounding box center [673, 442] width 36 height 12
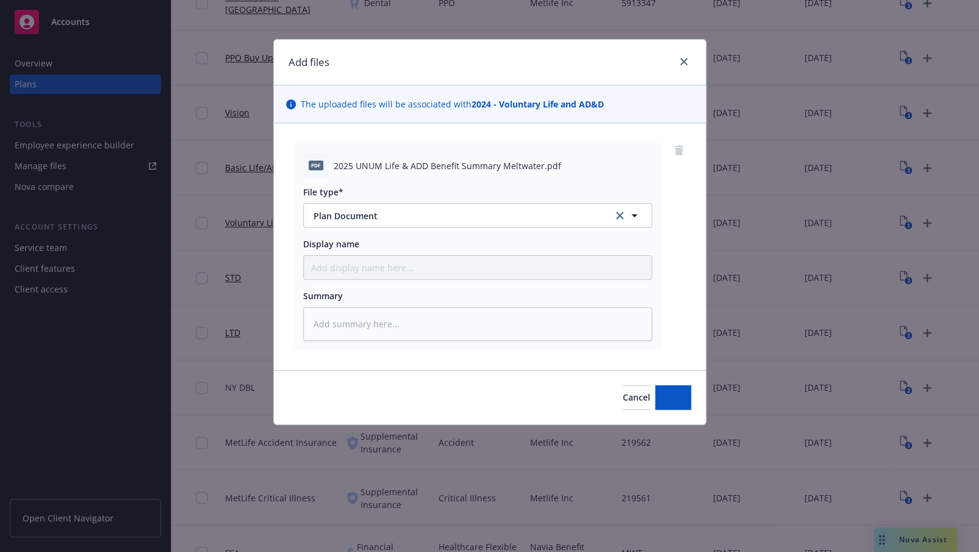
type textarea "x"
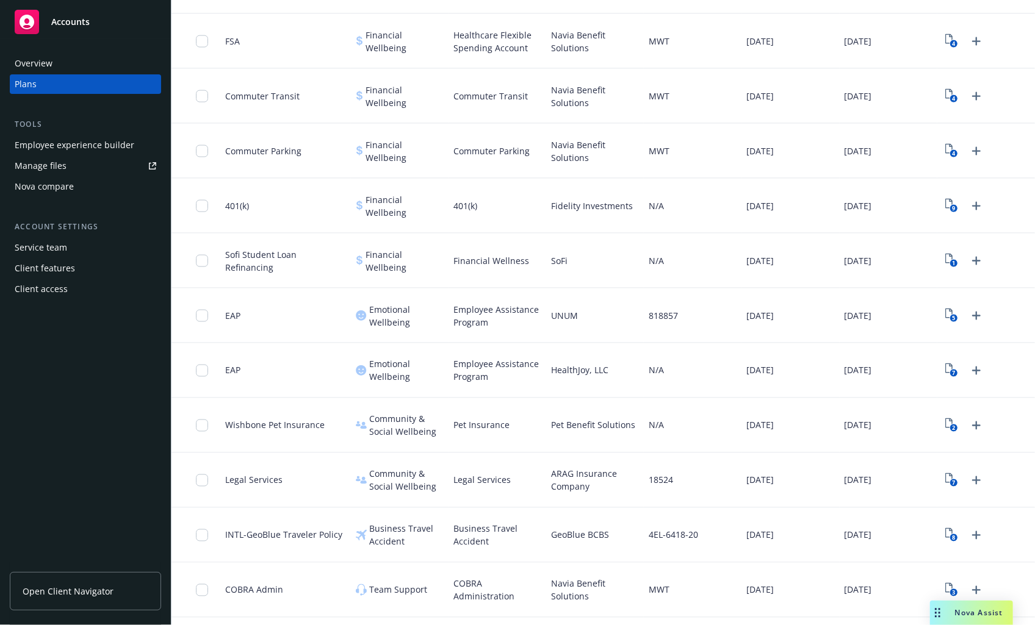
scroll to position [1097, 0]
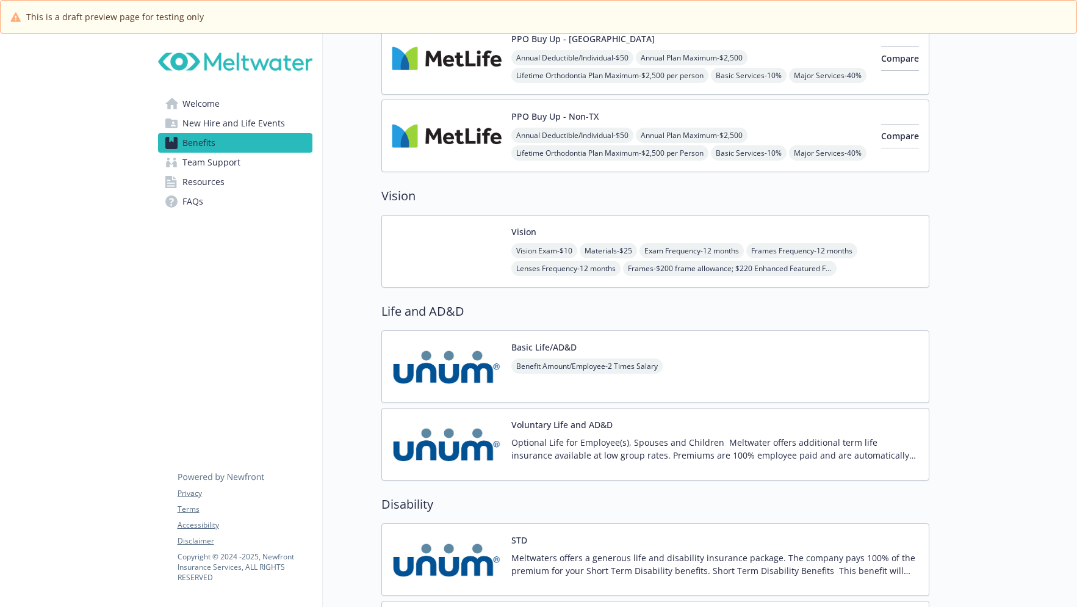
scroll to position [976, 0]
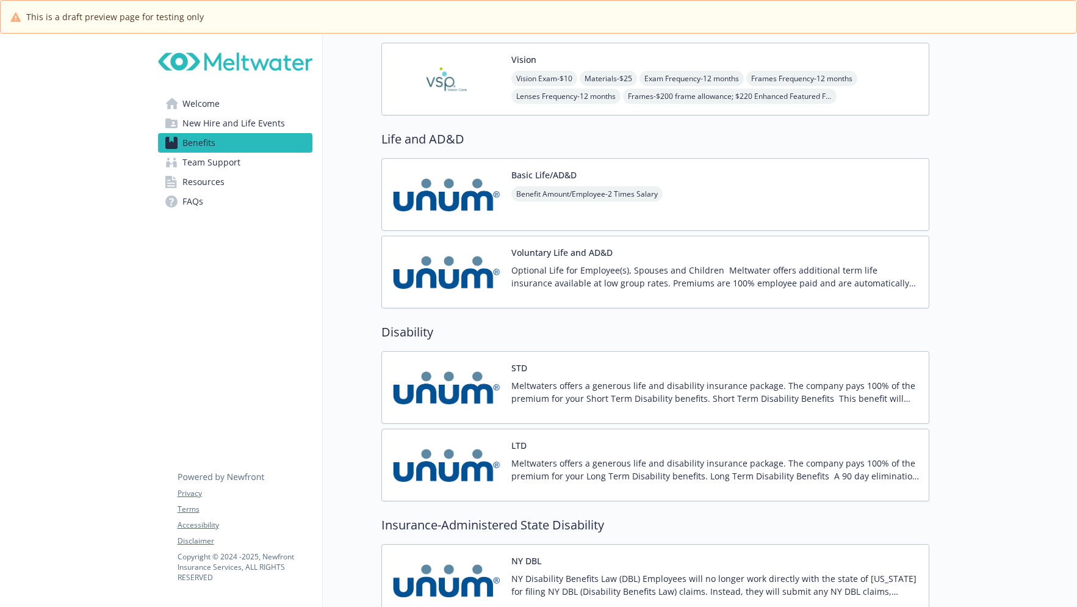
click at [717, 190] on div "Basic Life/AD&D Benefit Amount/Employee - 2 Times Salary" at bounding box center [655, 194] width 548 height 73
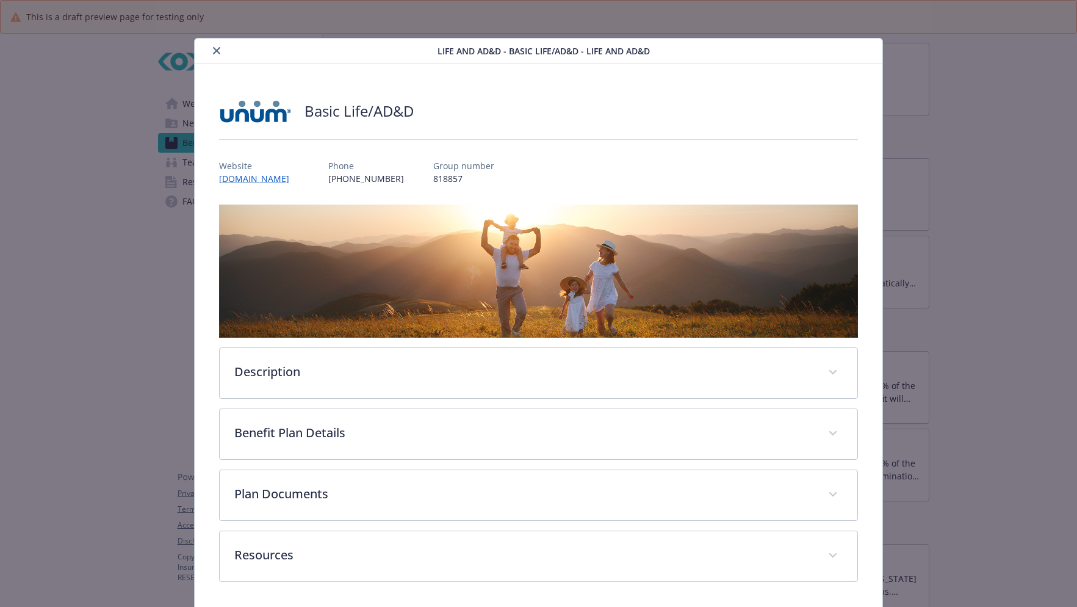
scroll to position [44, 0]
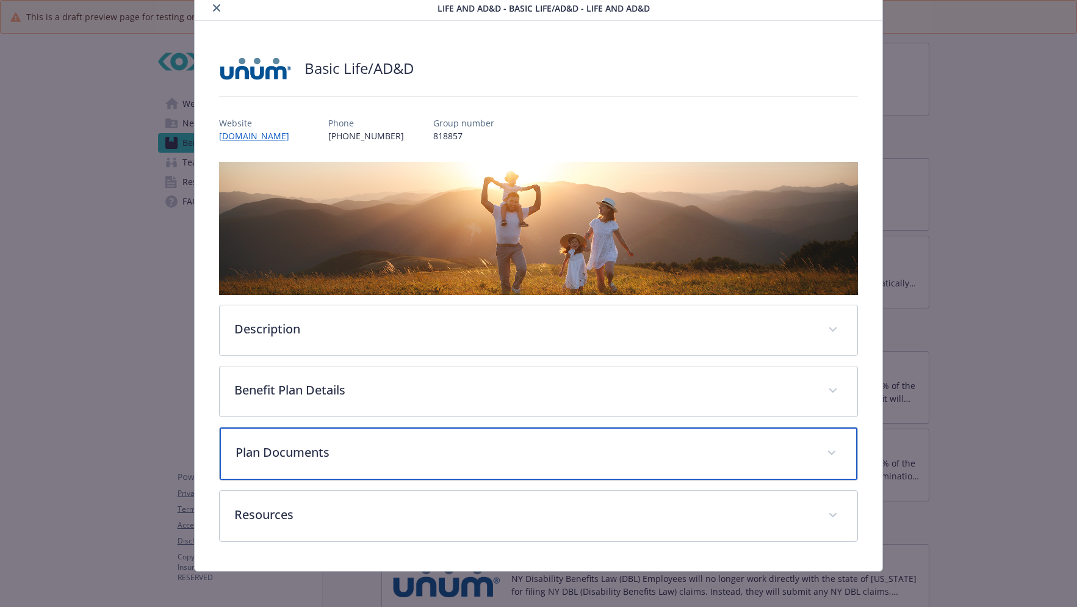
click at [417, 456] on p "Plan Documents" at bounding box center [524, 452] width 577 height 18
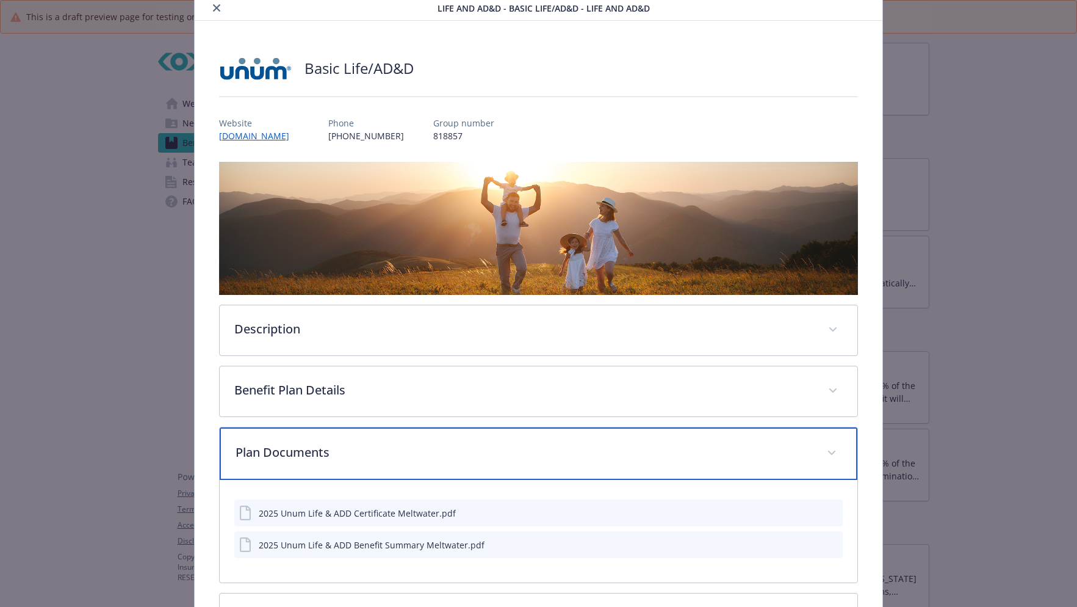
scroll to position [149, 0]
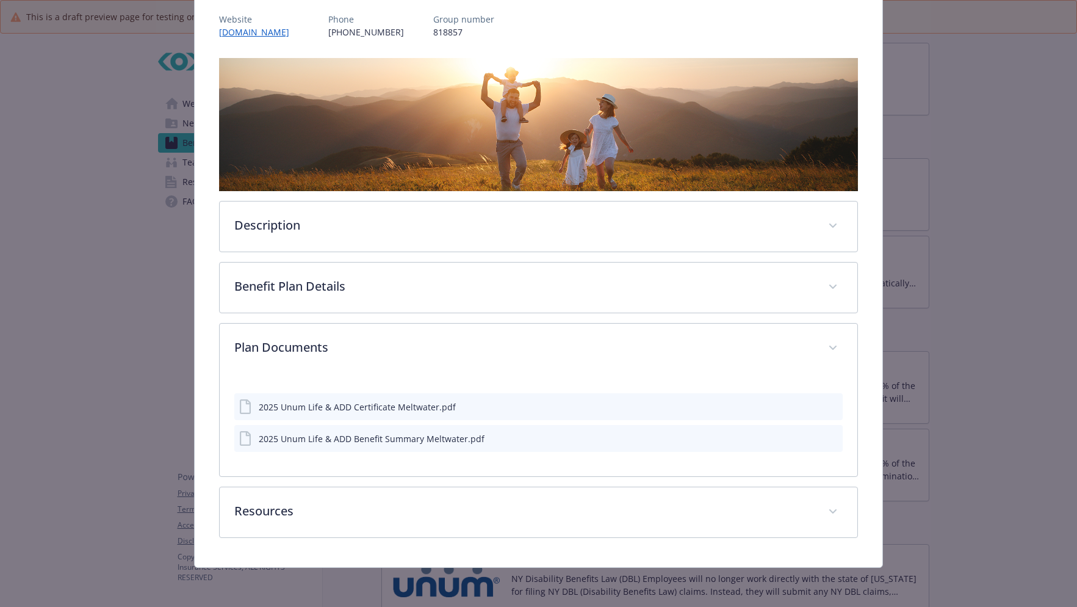
click at [830, 437] on div "2025 Unum Life & ADD Benefit Summary Meltwater.pdf" at bounding box center [538, 438] width 609 height 27
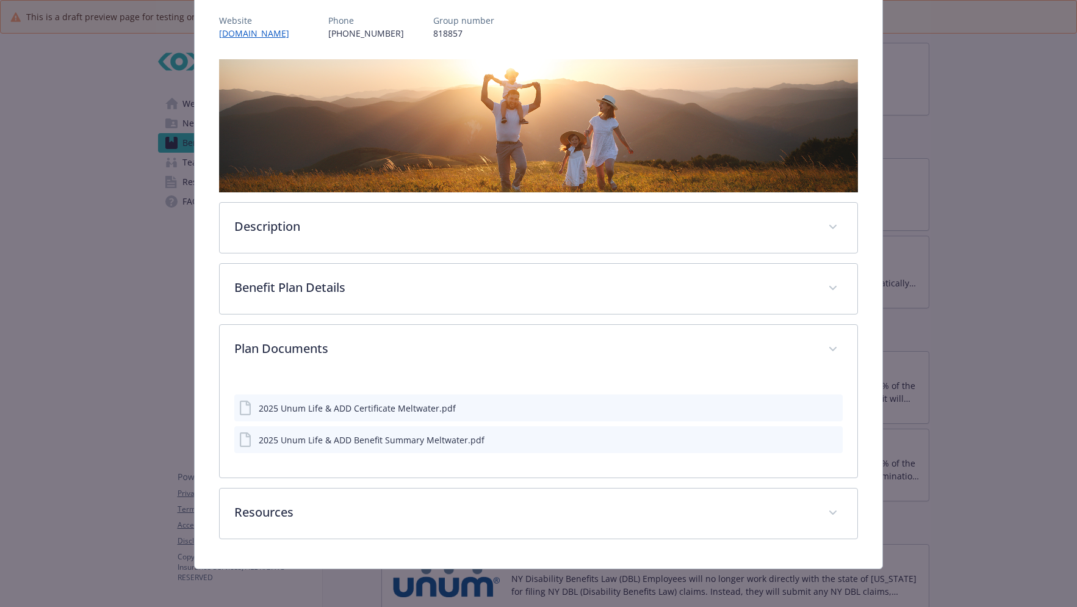
click at [826, 439] on icon "preview file" at bounding box center [831, 438] width 11 height 9
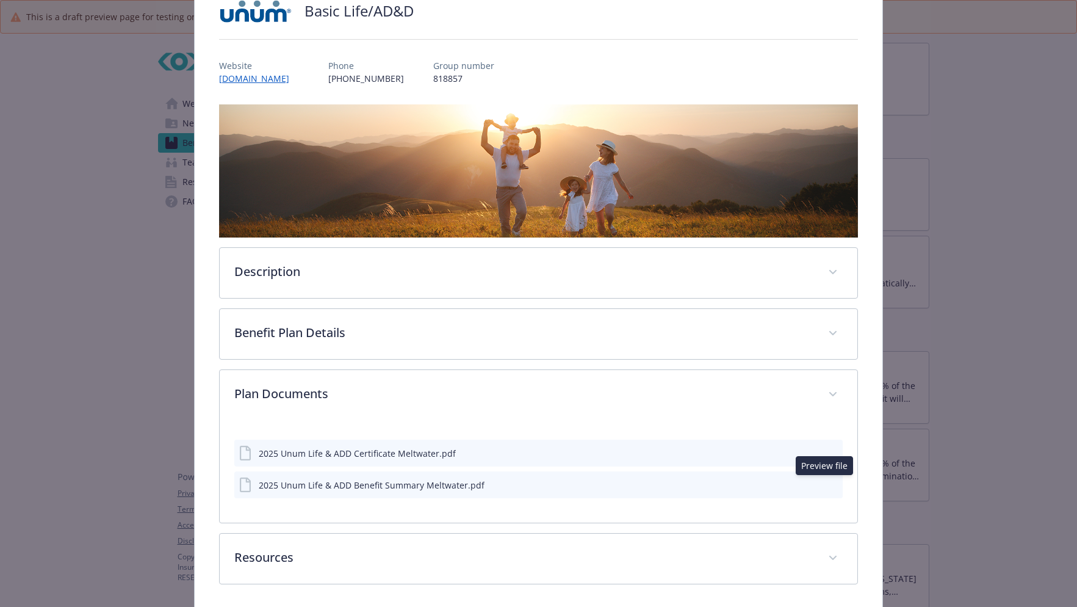
scroll to position [24, 0]
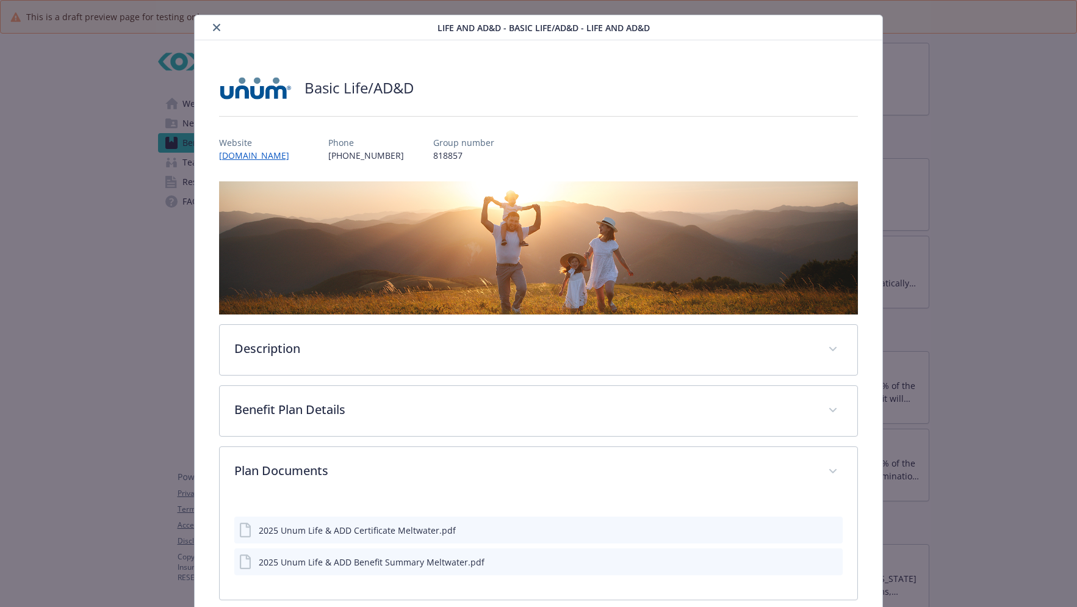
click at [218, 22] on button "close" at bounding box center [216, 27] width 15 height 15
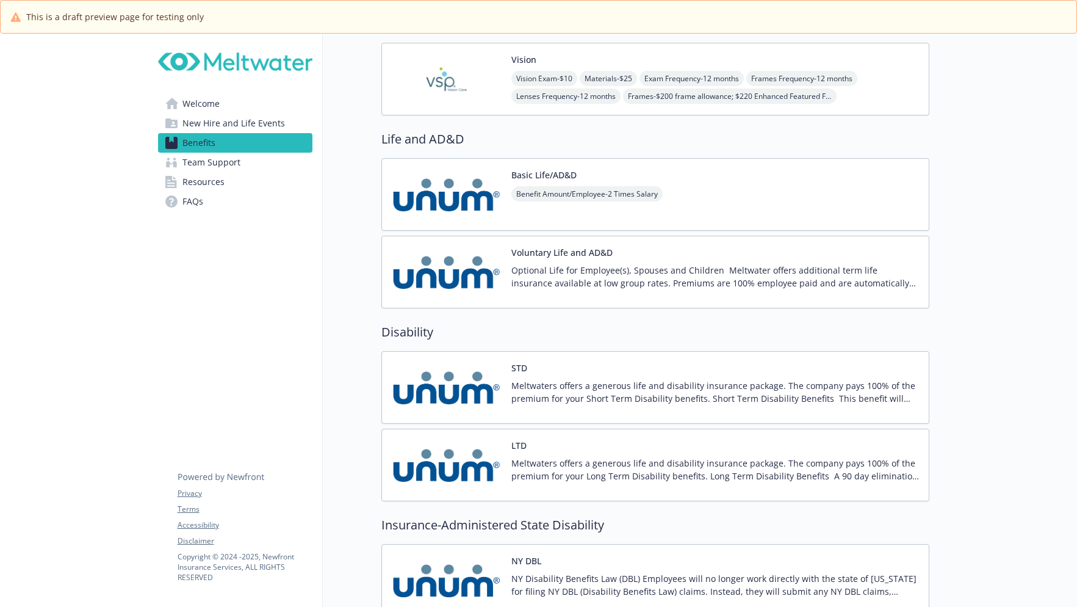
click at [633, 268] on p "Optional Life for Employee(s), Spouses and Children Meltwater offers additional…" at bounding box center [715, 277] width 408 height 26
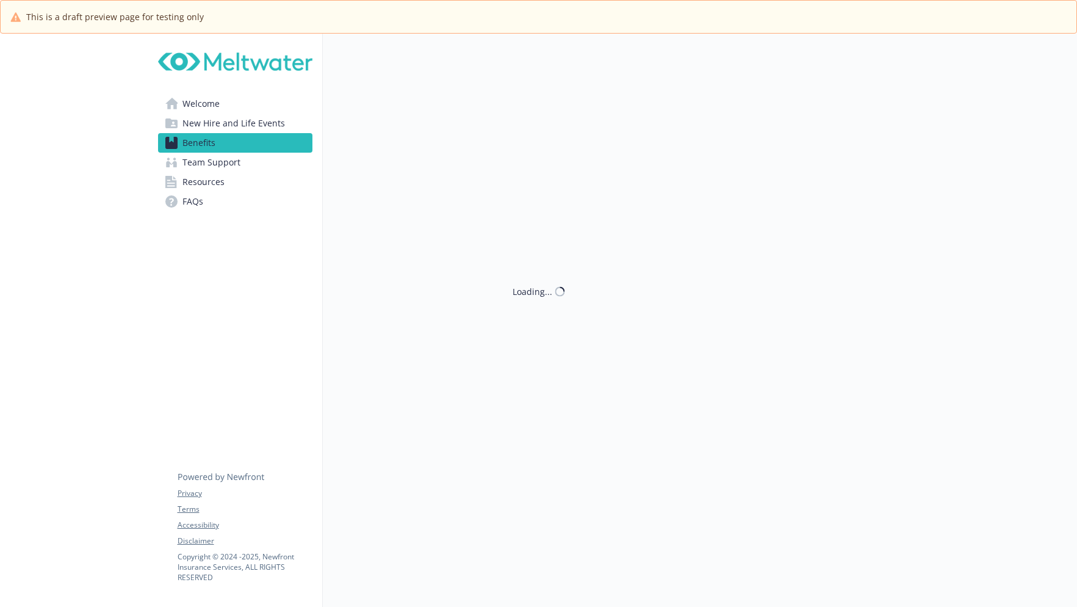
scroll to position [976, 0]
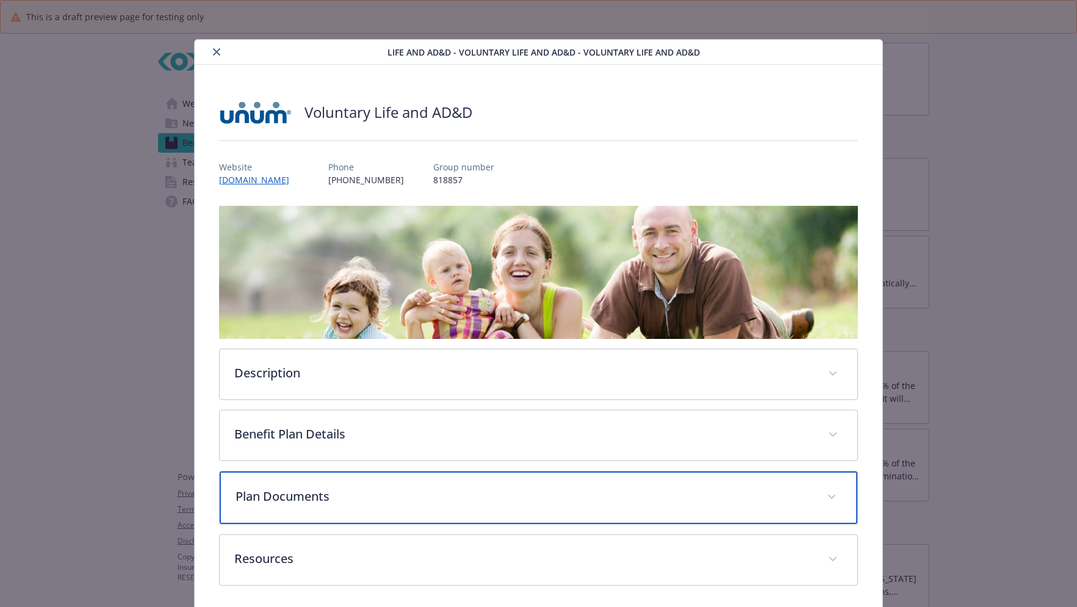
click at [369, 511] on div "Plan Documents" at bounding box center [539, 497] width 638 height 52
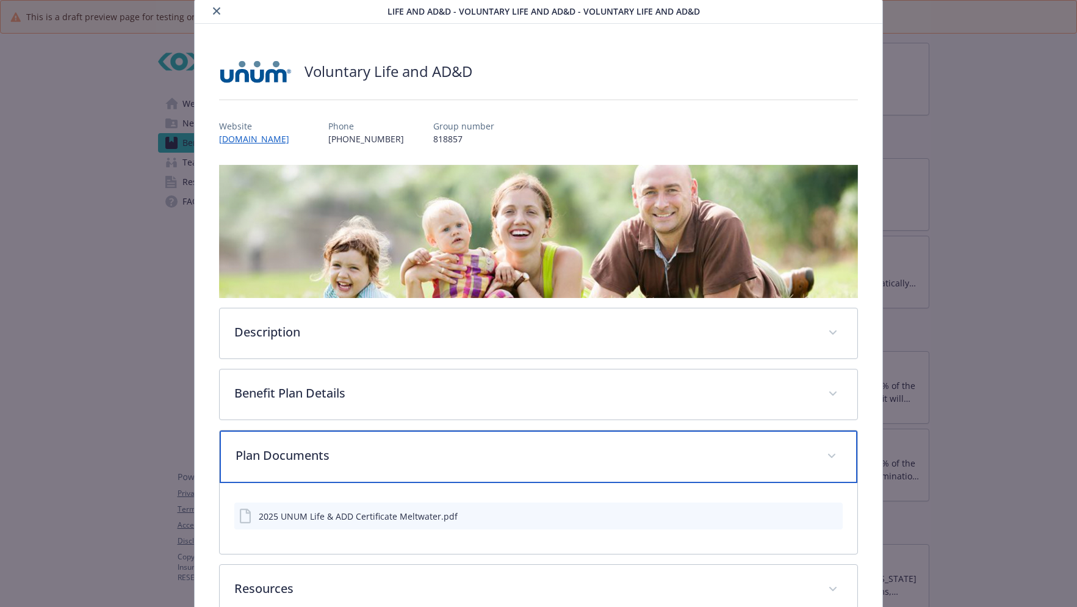
scroll to position [61, 0]
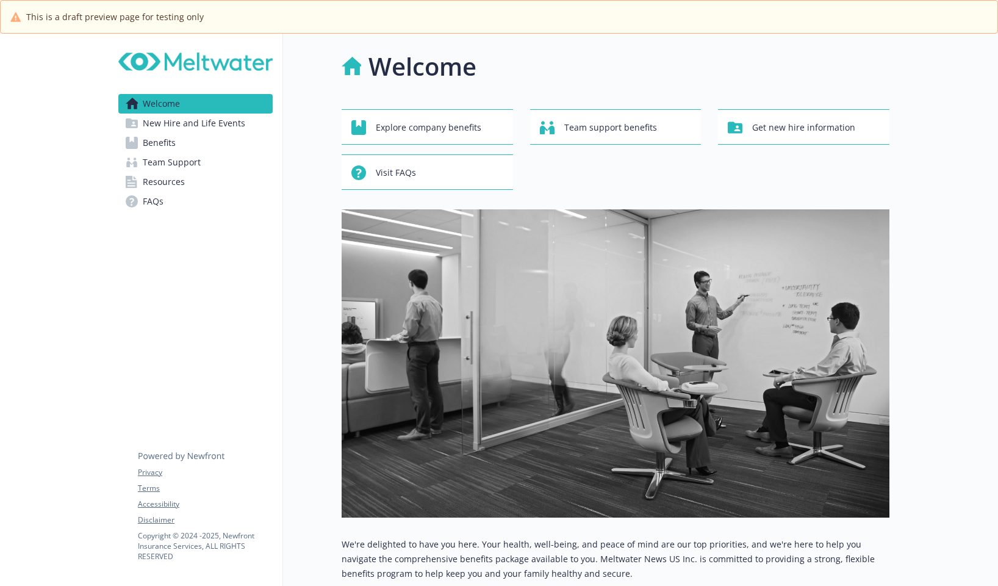
click at [190, 142] on link "Benefits" at bounding box center [195, 143] width 154 height 20
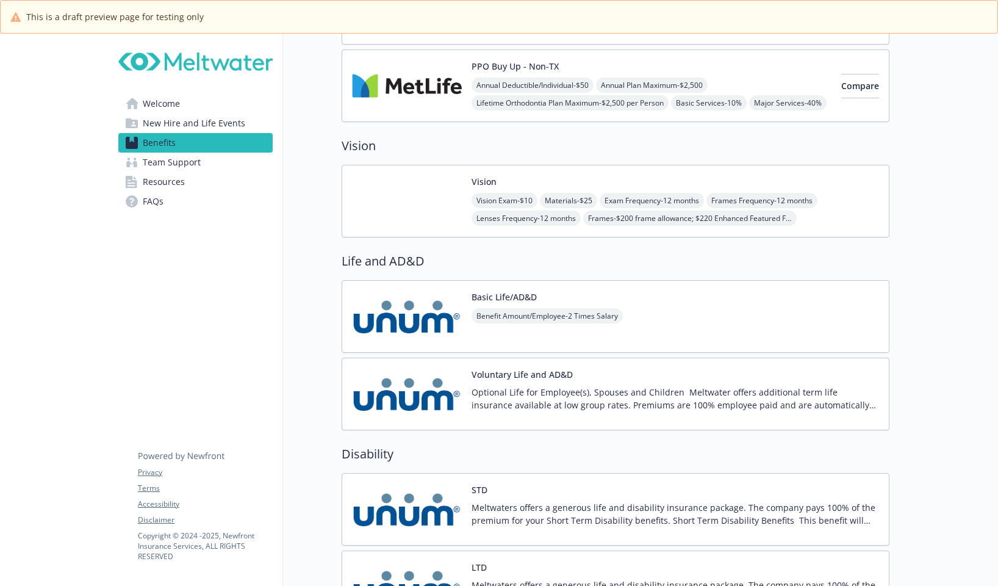
scroll to position [1037, 0]
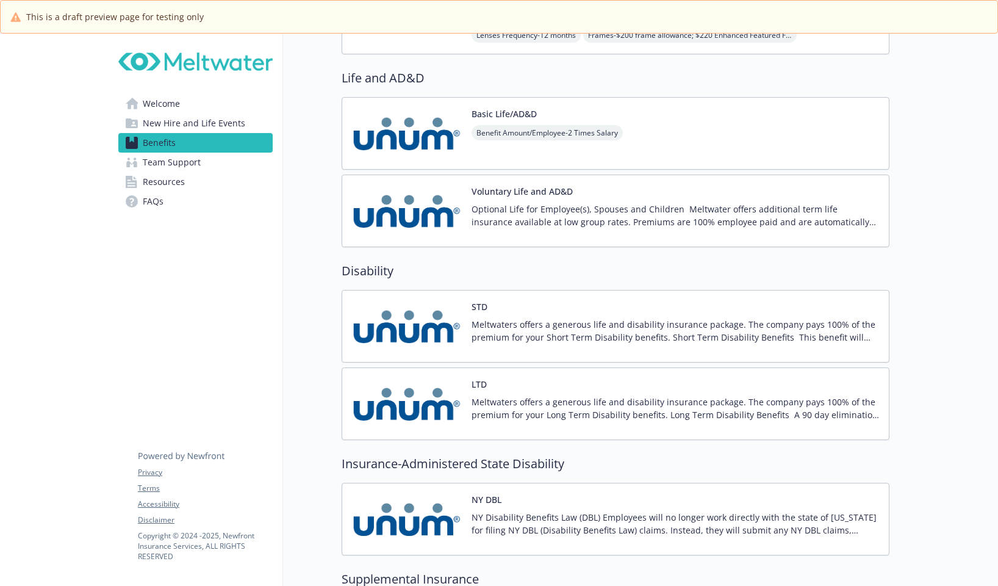
click at [417, 132] on img at bounding box center [407, 133] width 110 height 52
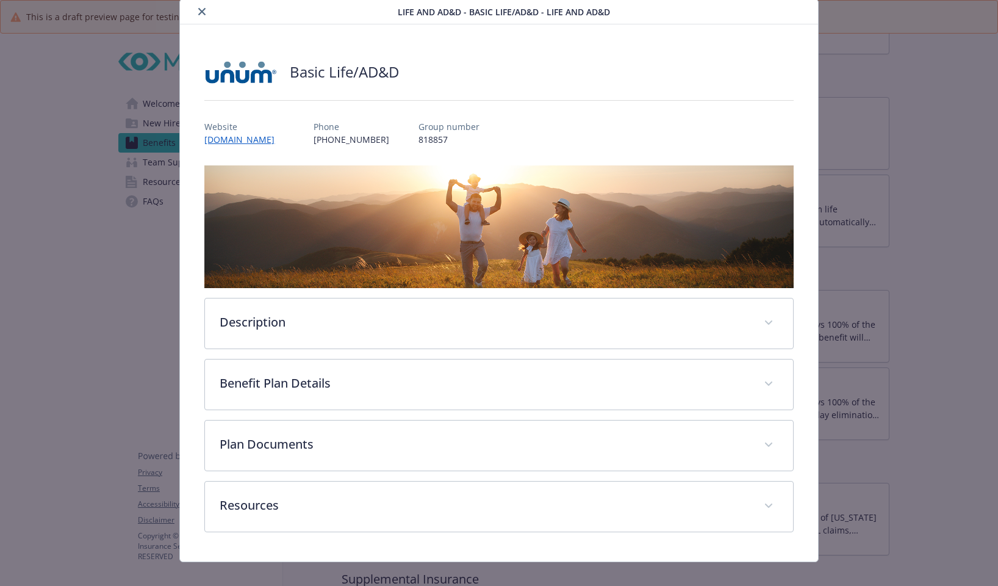
scroll to position [54, 0]
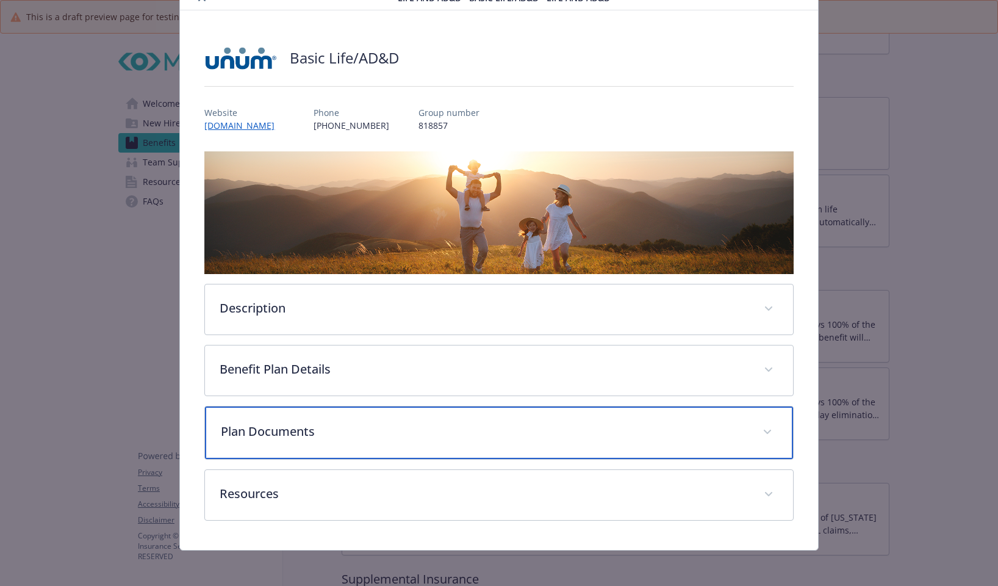
click at [332, 433] on p "Plan Documents" at bounding box center [484, 431] width 527 height 18
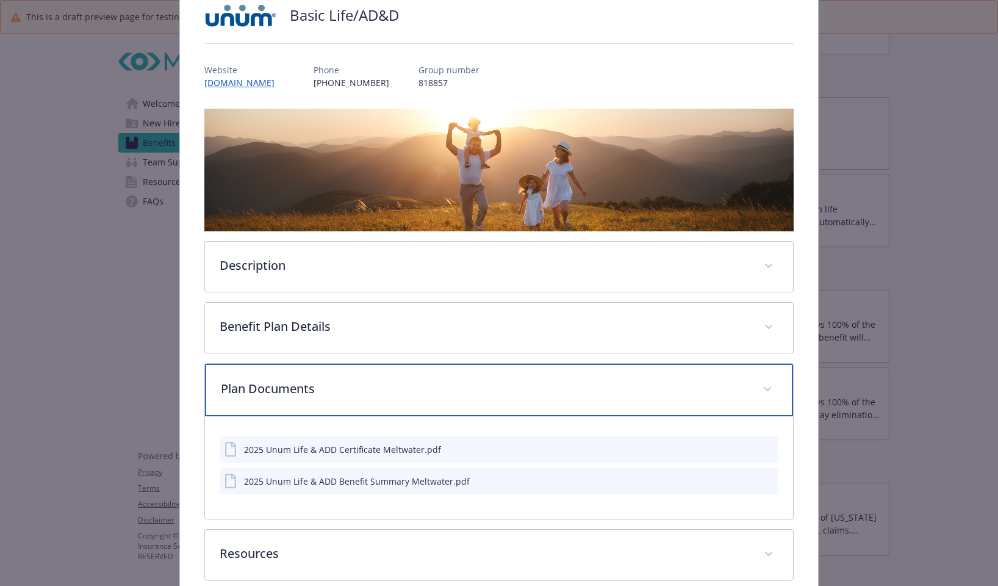
scroll to position [115, 0]
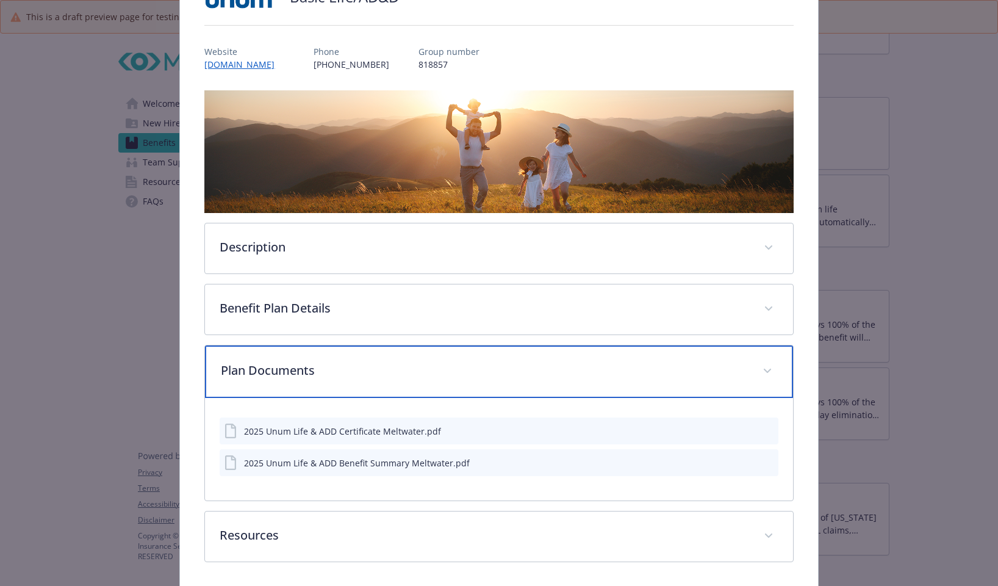
click at [314, 347] on div "Plan Documents" at bounding box center [499, 371] width 588 height 52
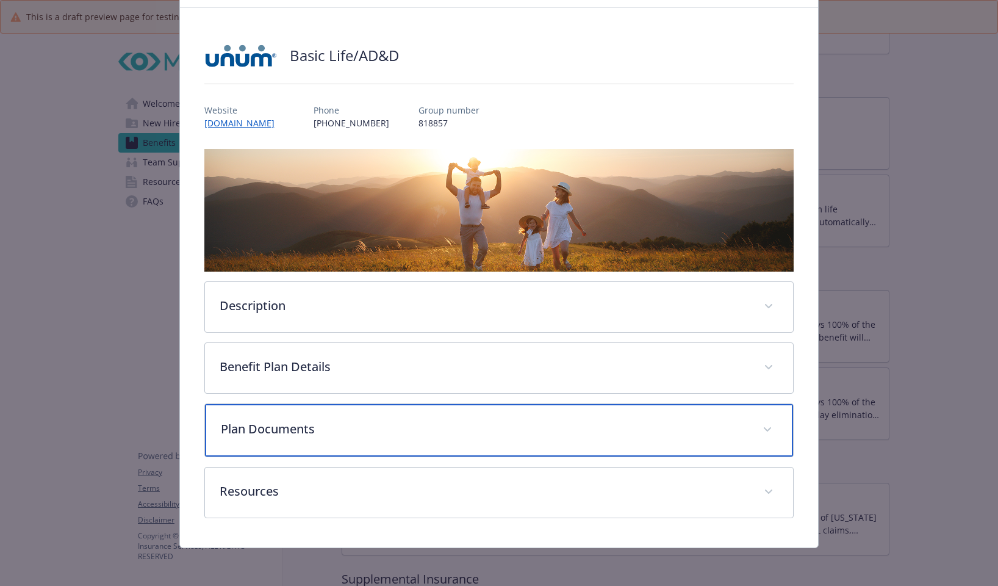
scroll to position [57, 0]
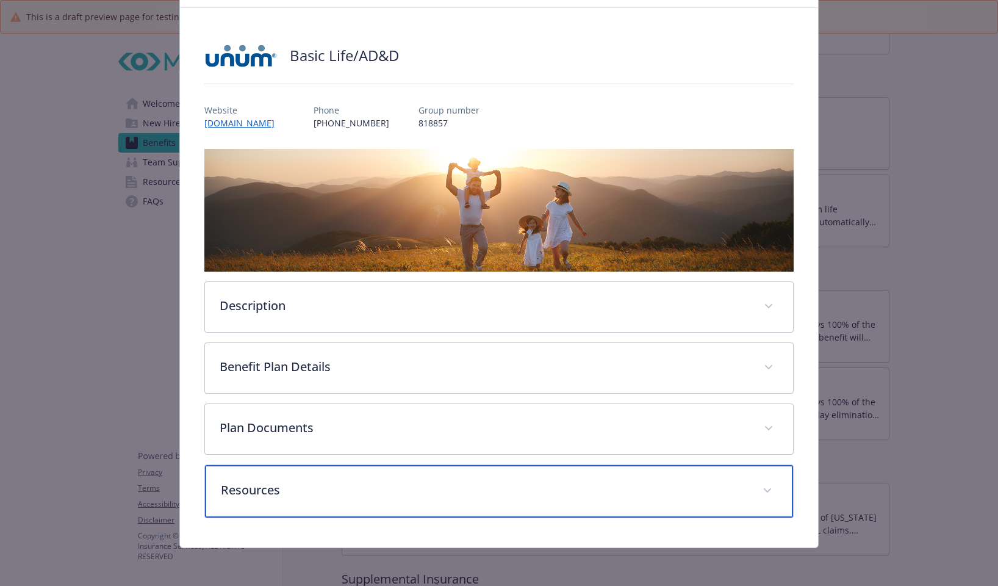
click at [356, 477] on div "Resources" at bounding box center [499, 491] width 588 height 52
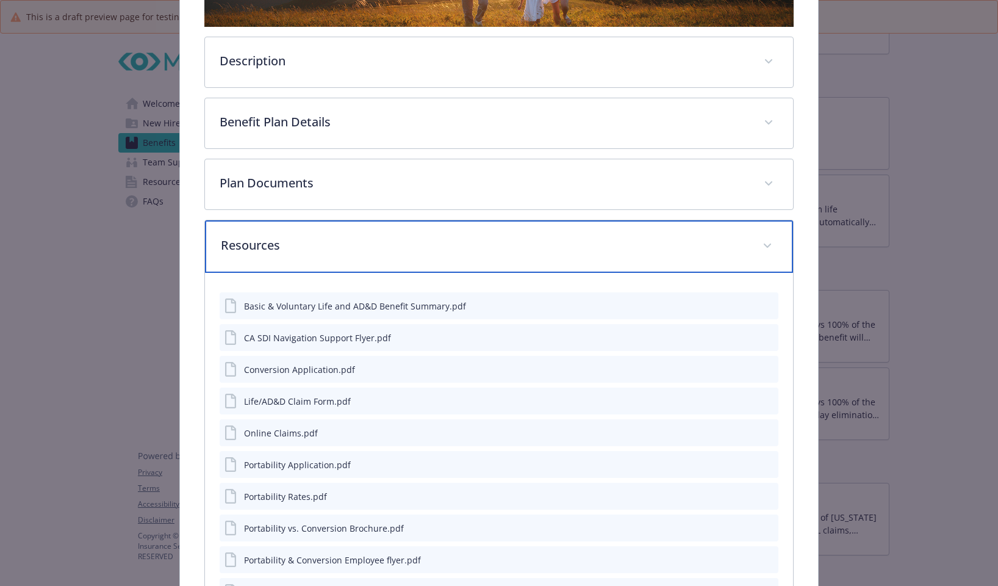
scroll to position [301, 0]
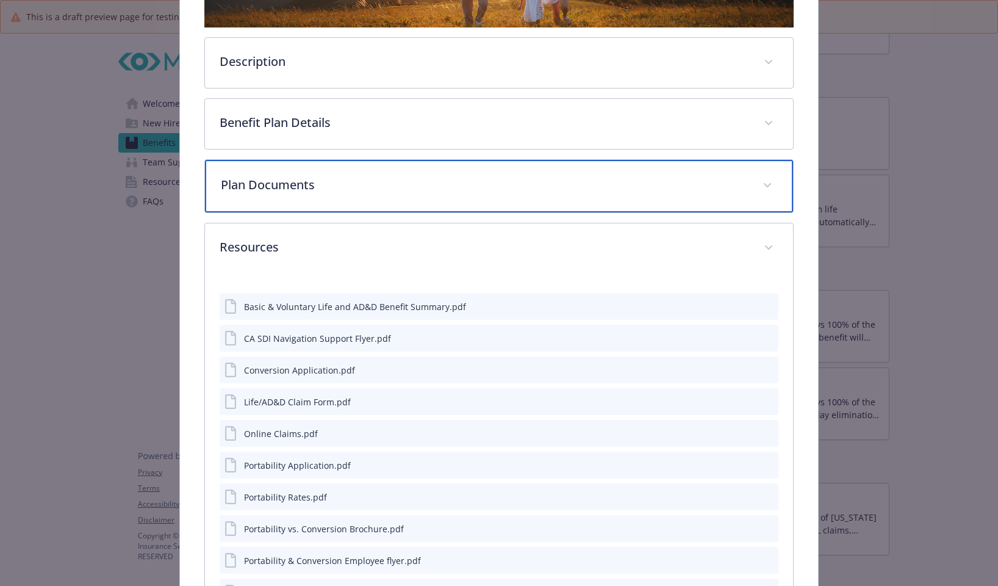
click at [406, 195] on div "Plan Documents" at bounding box center [499, 186] width 588 height 52
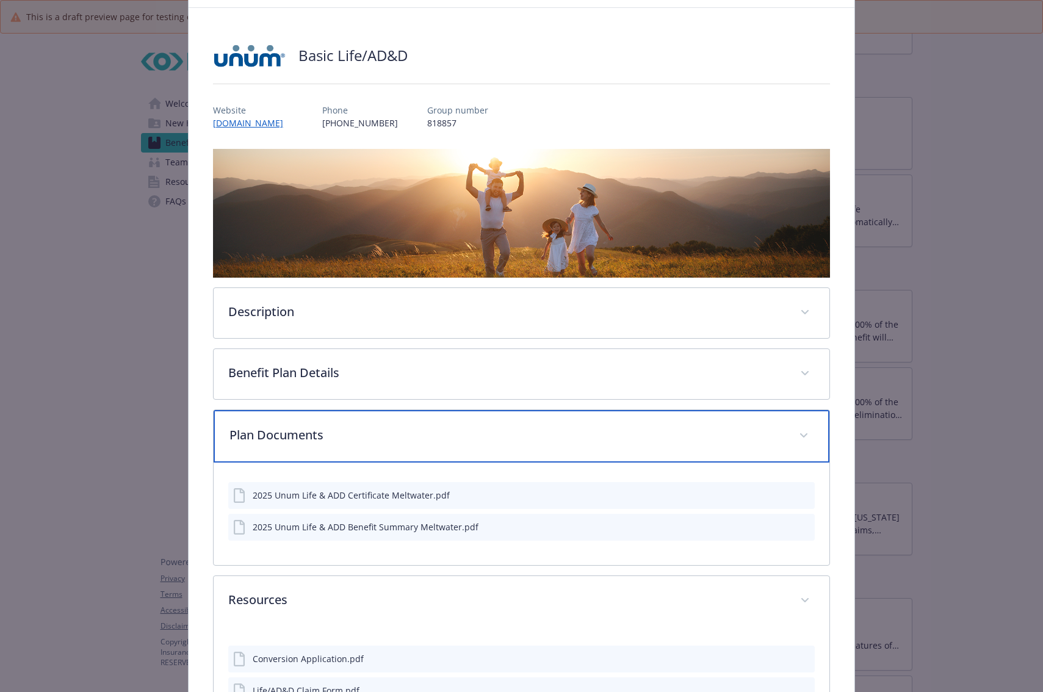
scroll to position [179, 0]
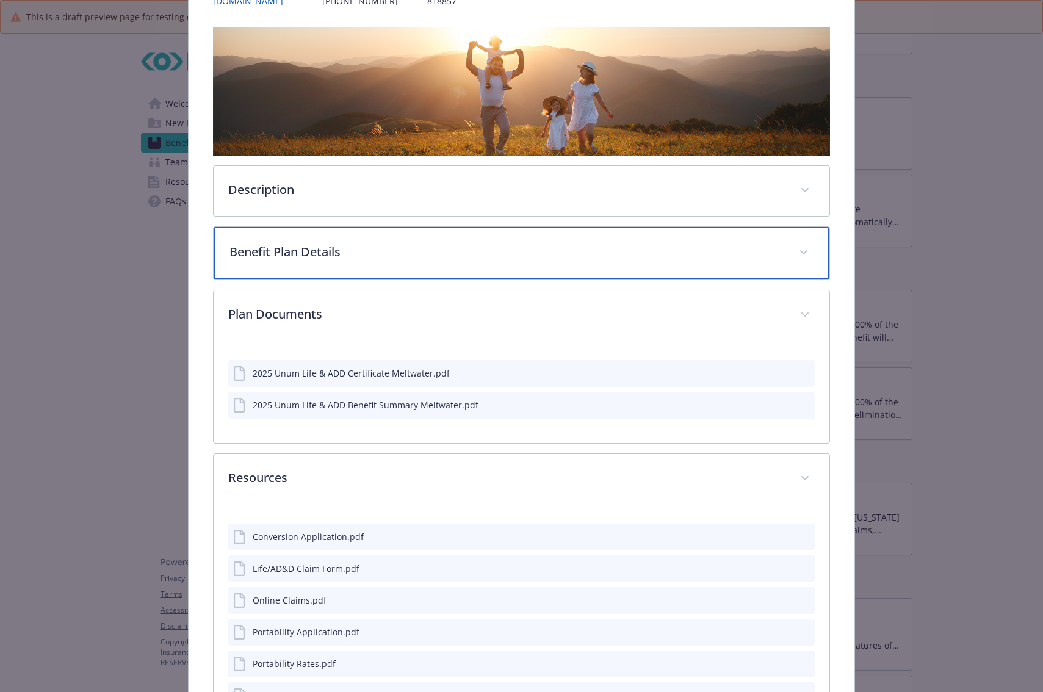
click at [333, 270] on div "Benefit Plan Details" at bounding box center [522, 253] width 616 height 52
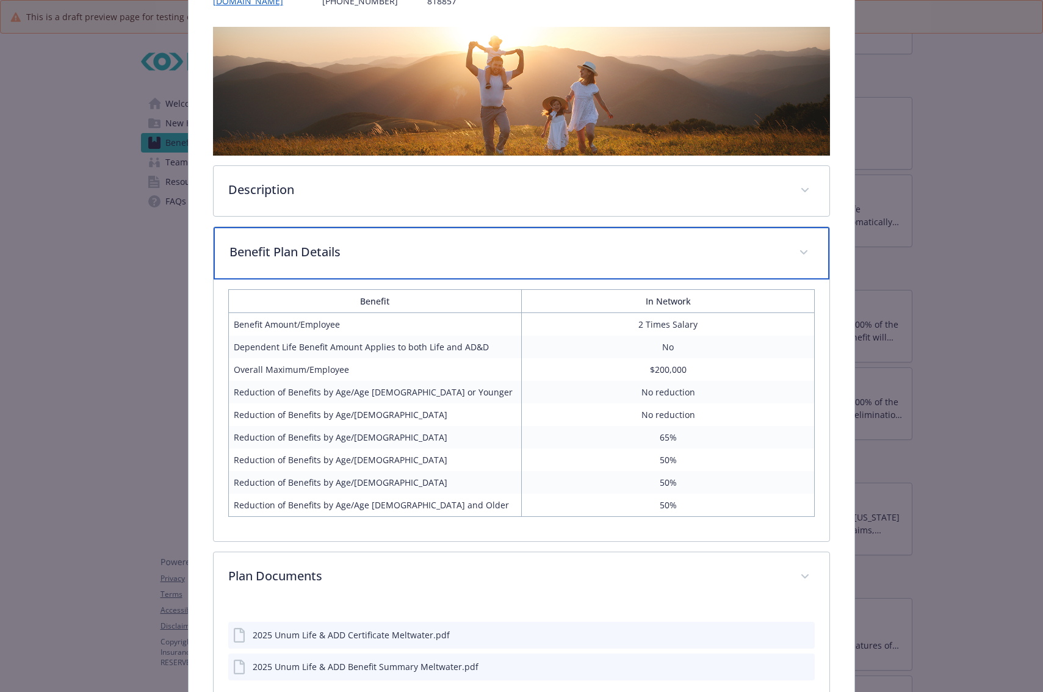
click at [336, 264] on div "Benefit Plan Details" at bounding box center [522, 253] width 616 height 52
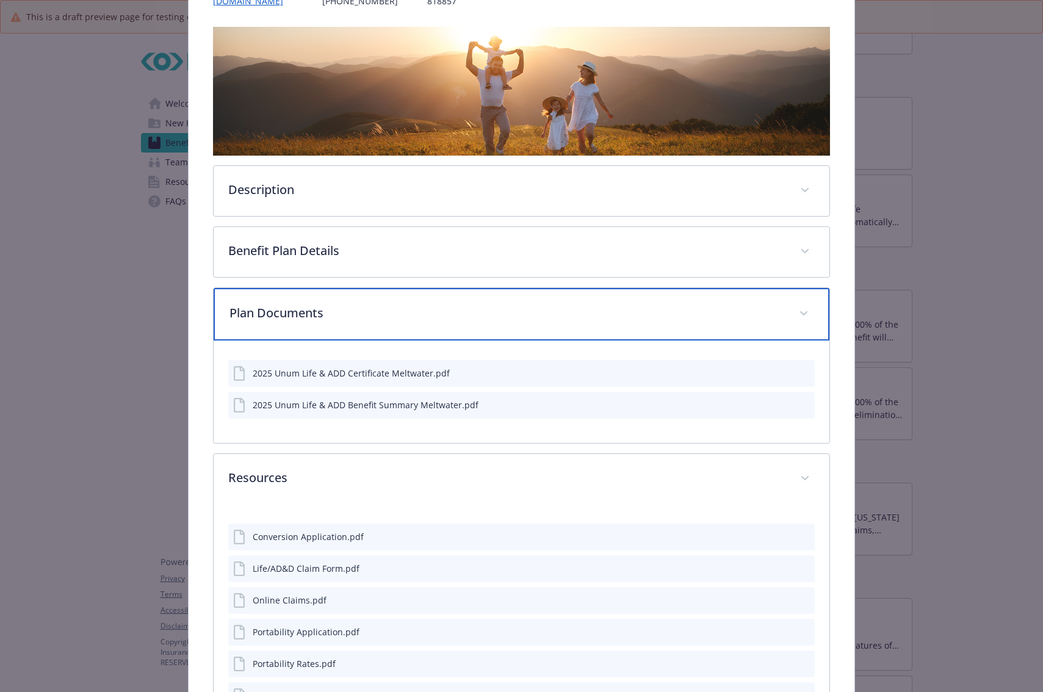
click at [324, 313] on p "Plan Documents" at bounding box center [506, 313] width 555 height 18
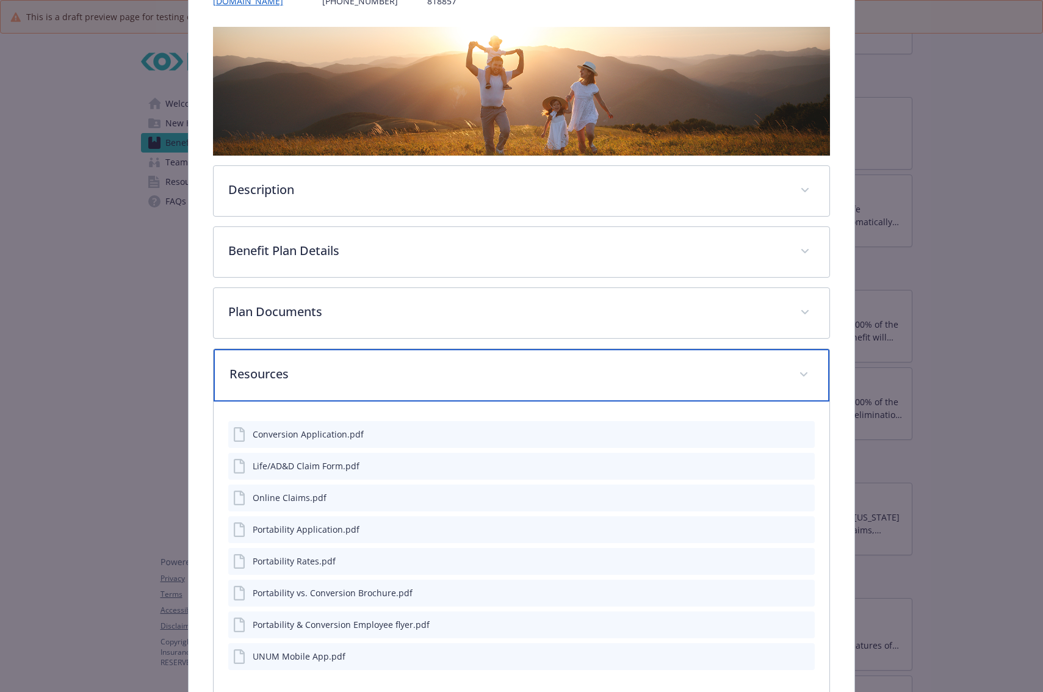
click at [328, 376] on p "Resources" at bounding box center [506, 374] width 555 height 18
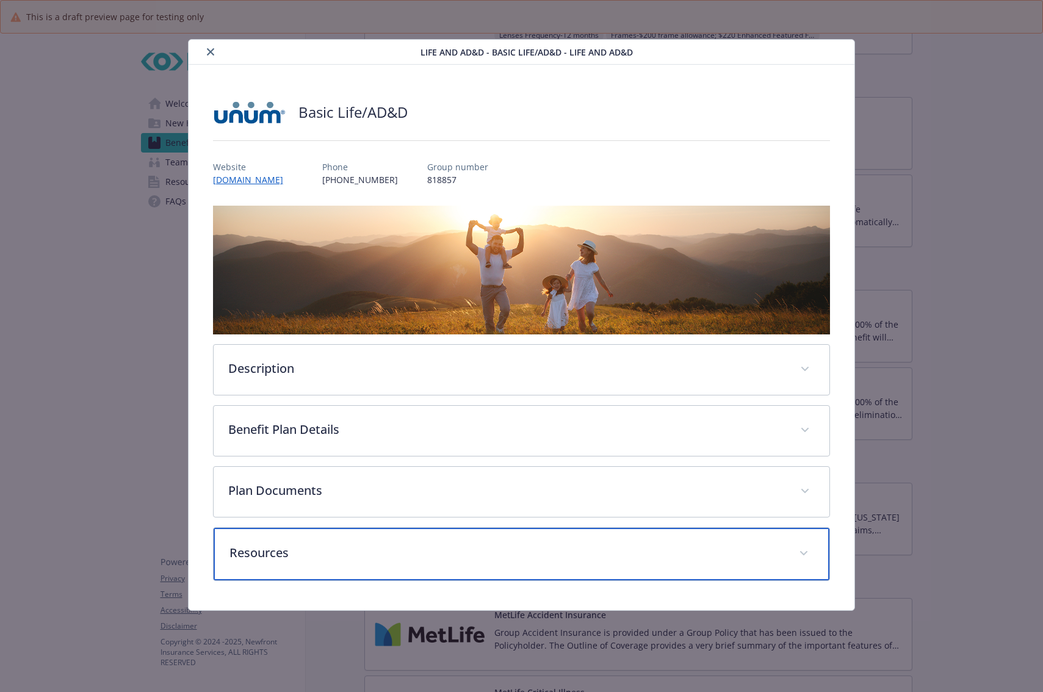
scroll to position [0, 0]
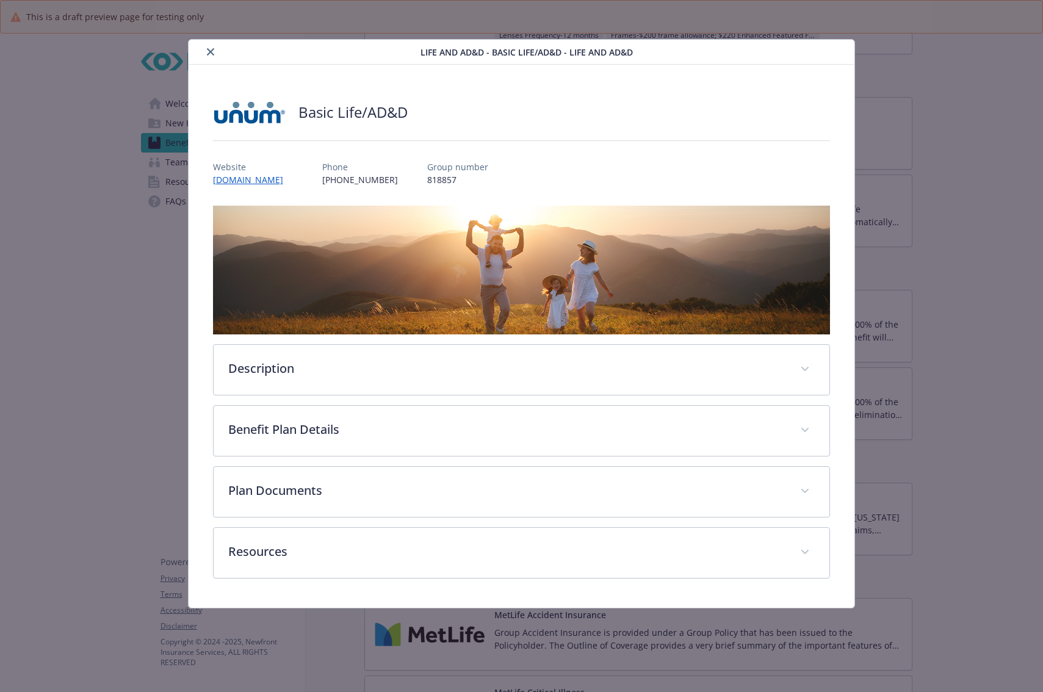
click at [211, 49] on icon "close" at bounding box center [210, 51] width 7 height 7
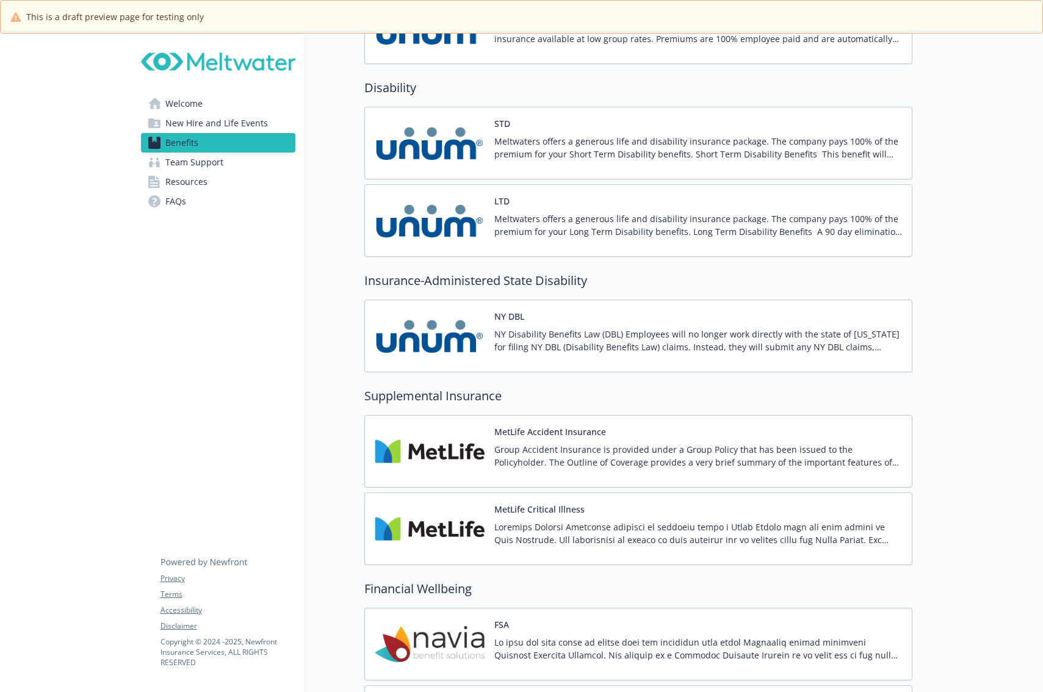
click at [466, 161] on img at bounding box center [430, 143] width 110 height 52
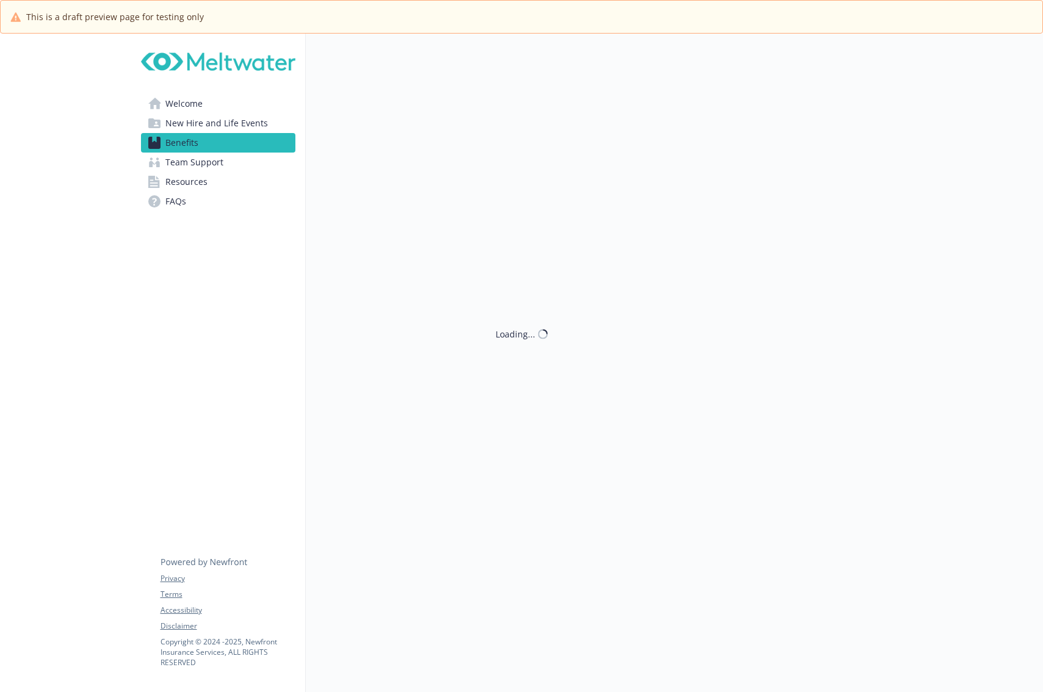
scroll to position [1220, 0]
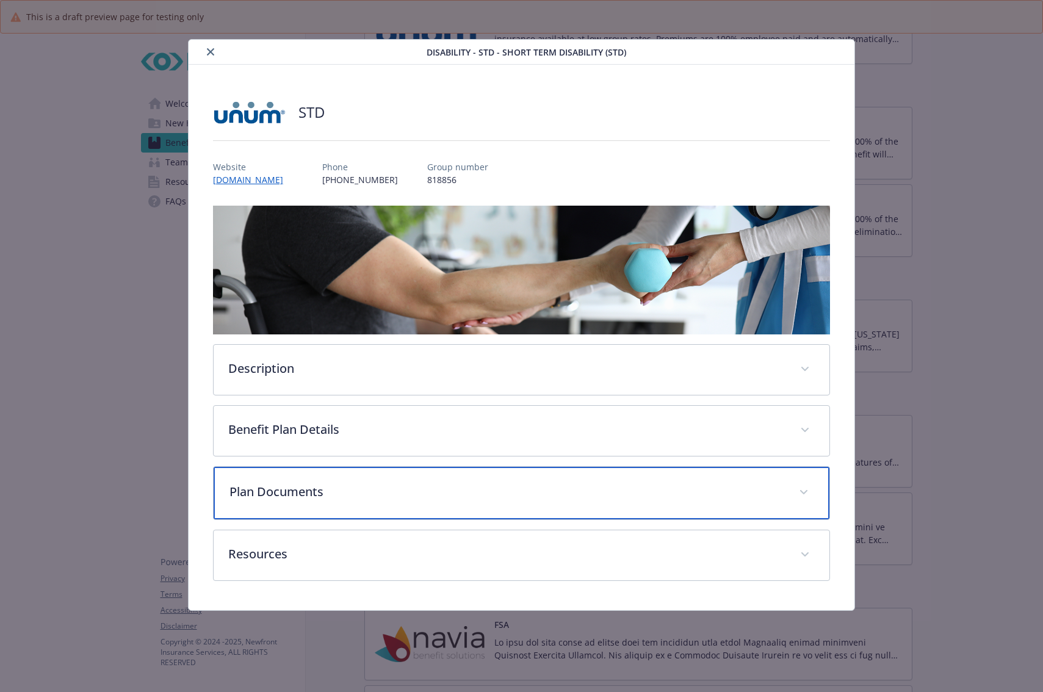
click at [360, 498] on p "Plan Documents" at bounding box center [506, 492] width 555 height 18
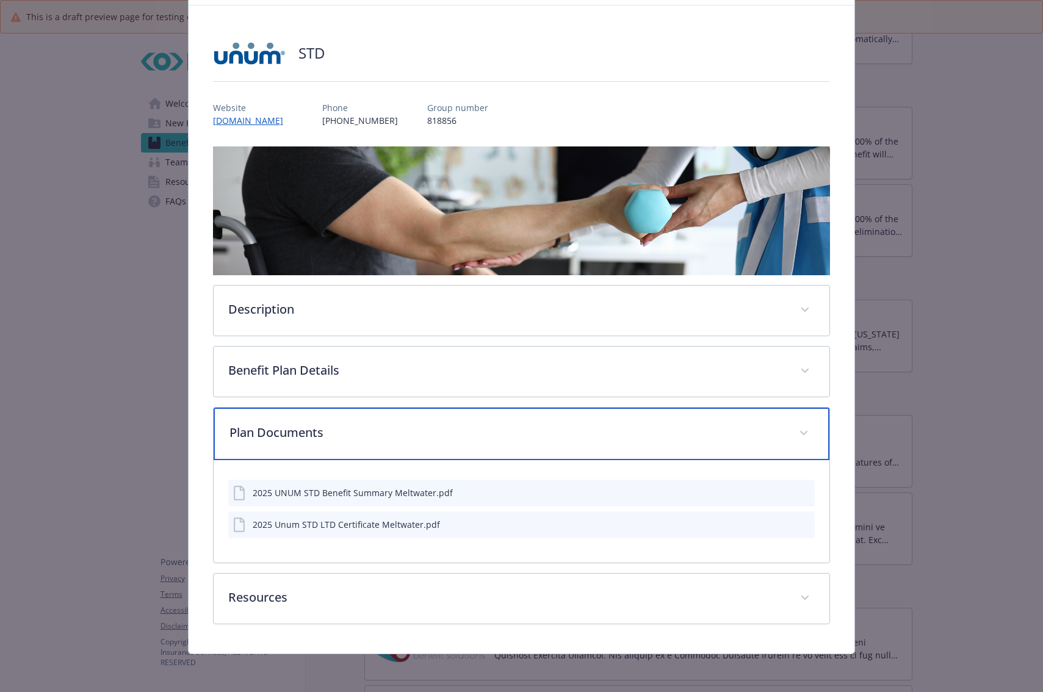
scroll to position [59, 0]
click at [335, 445] on div "Plan Documents" at bounding box center [522, 434] width 616 height 52
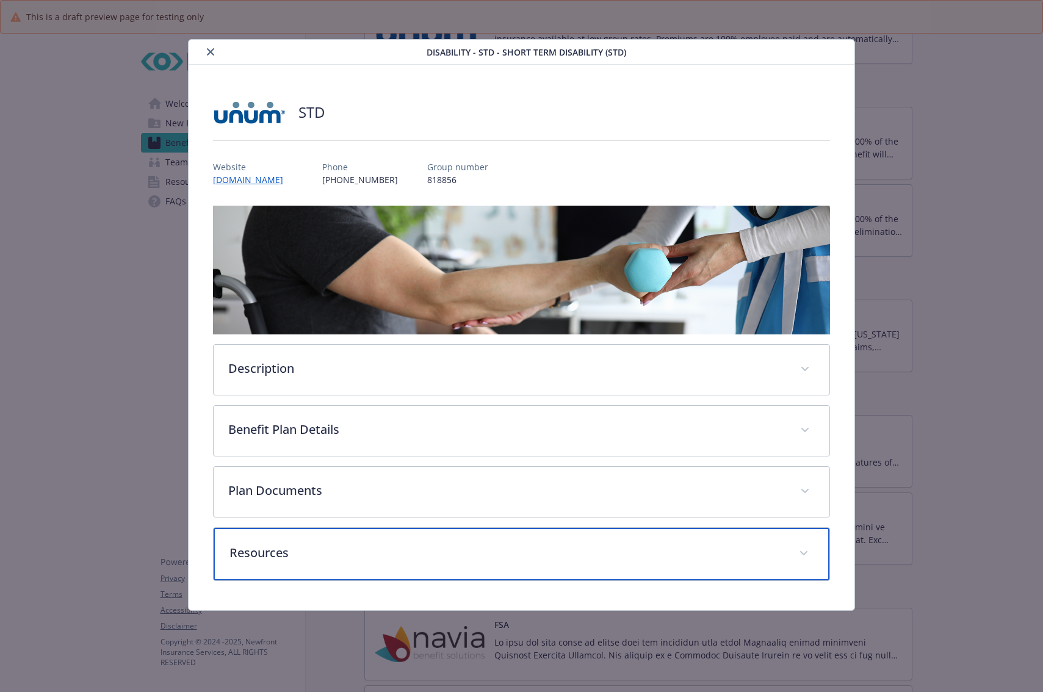
click at [336, 543] on div "Resources" at bounding box center [522, 554] width 616 height 52
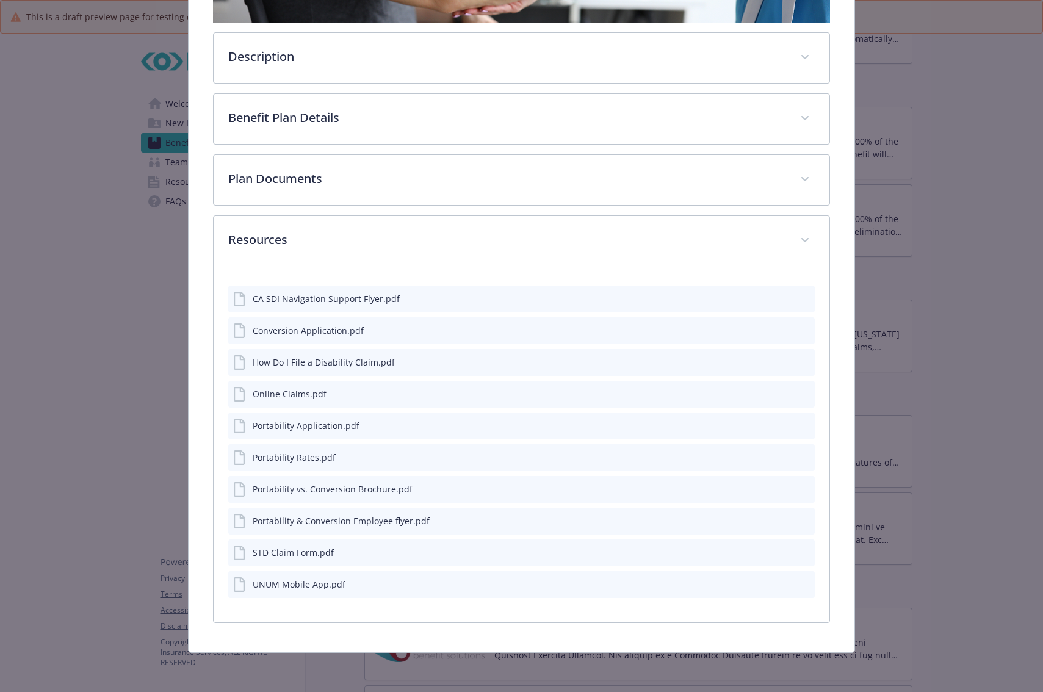
scroll to position [311, 0]
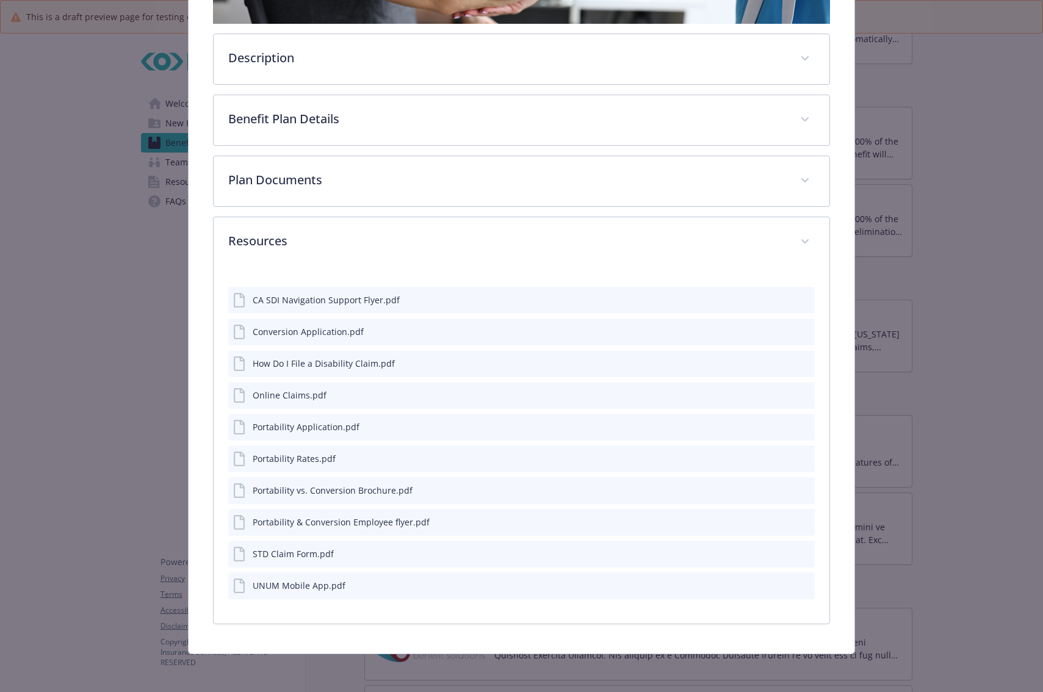
click at [799, 297] on icon "preview file" at bounding box center [803, 299] width 11 height 9
click at [798, 331] on icon "preview file" at bounding box center [803, 330] width 11 height 9
click at [798, 361] on icon "preview file" at bounding box center [803, 363] width 11 height 9
click at [798, 395] on icon "preview file" at bounding box center [803, 395] width 11 height 9
click at [801, 427] on icon "preview file" at bounding box center [803, 426] width 11 height 9
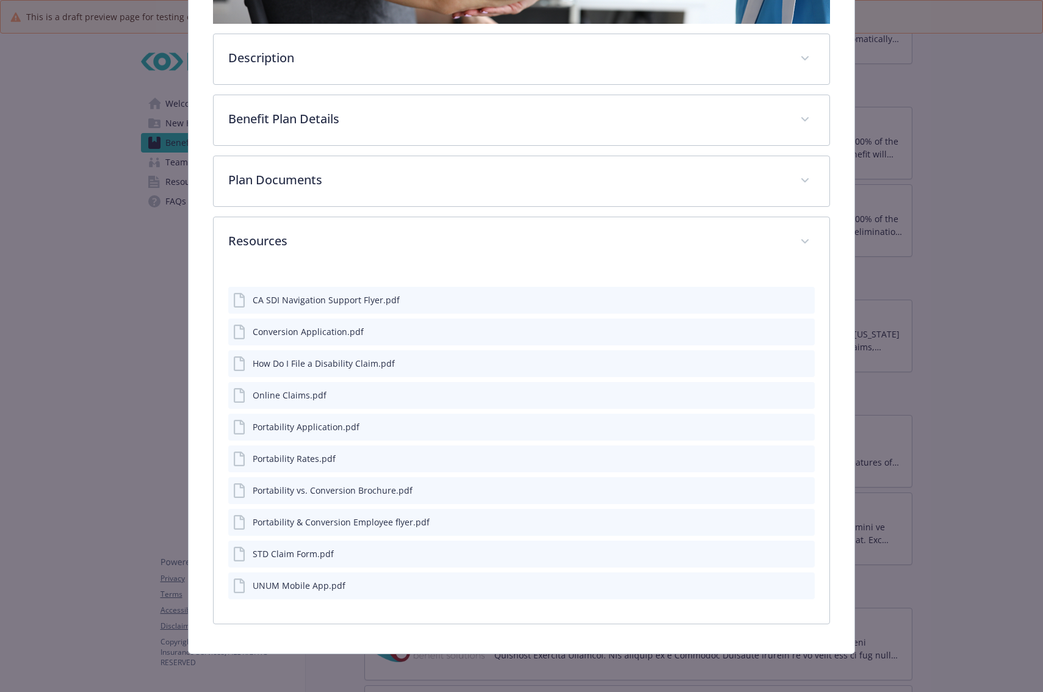
click at [798, 425] on icon "preview file" at bounding box center [803, 426] width 11 height 9
click at [801, 422] on icon "preview file" at bounding box center [803, 426] width 11 height 9
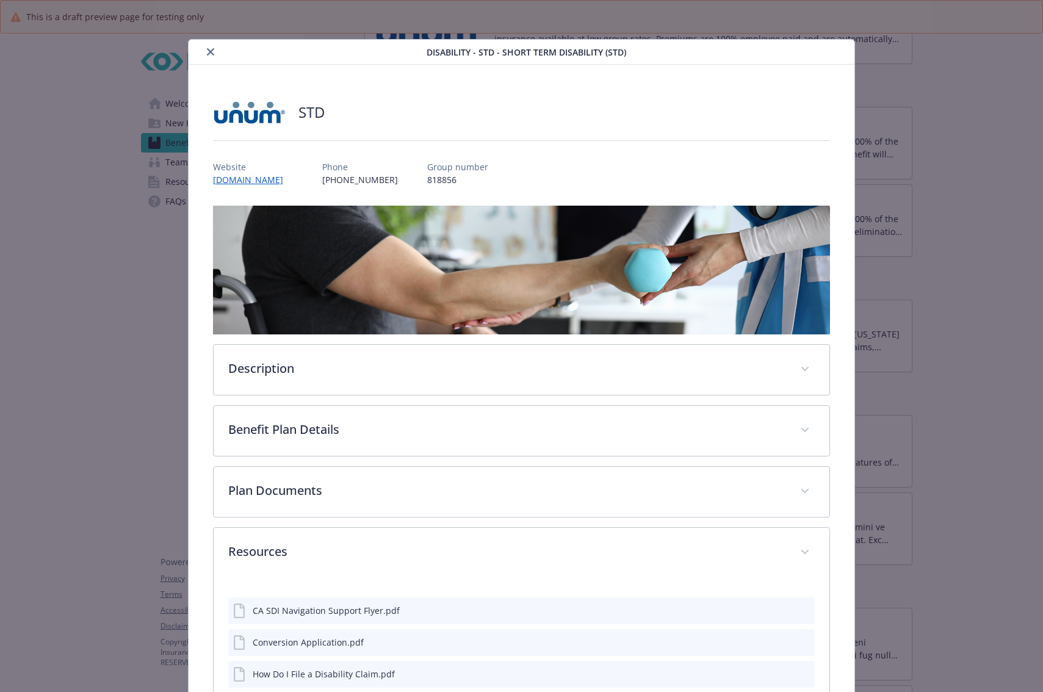
scroll to position [183, 0]
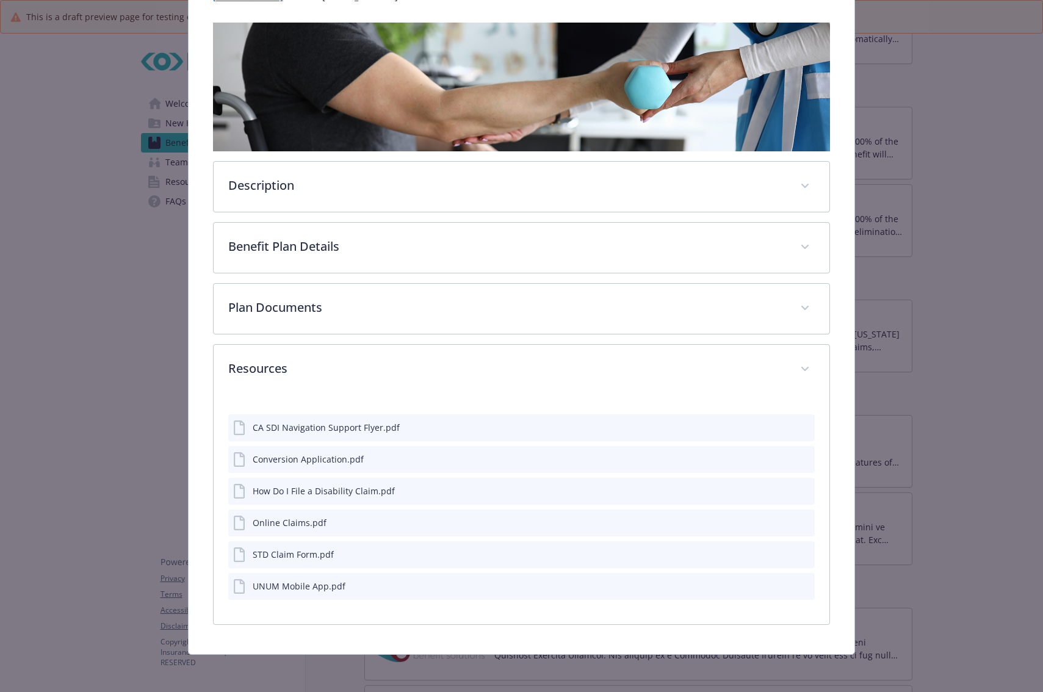
click at [800, 457] on icon "preview file" at bounding box center [803, 459] width 11 height 9
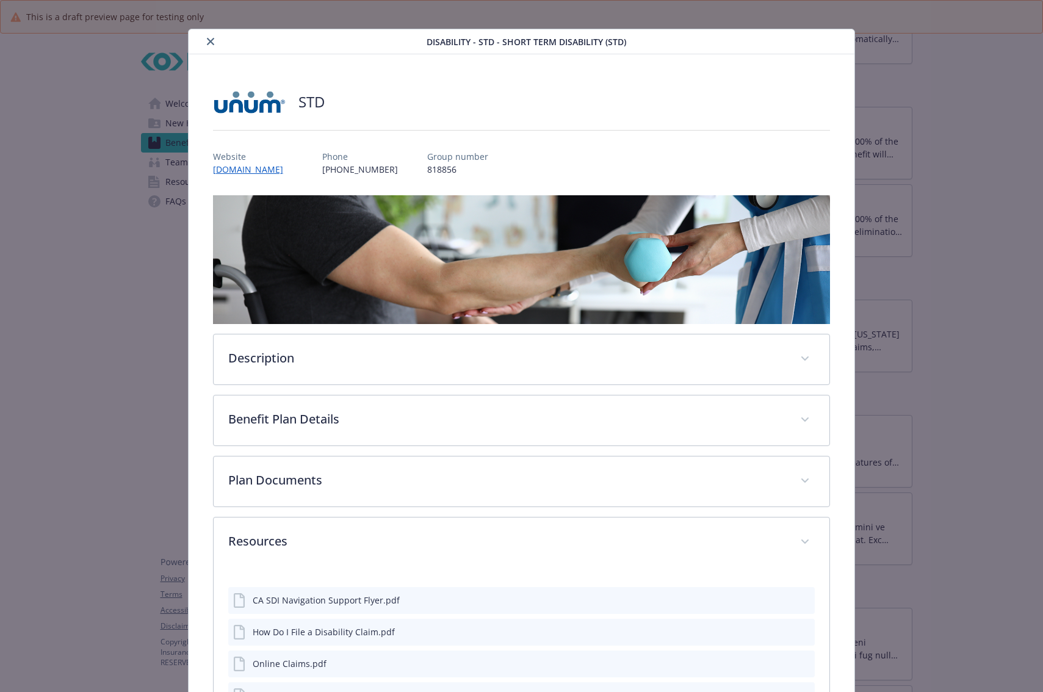
scroll to position [0, 0]
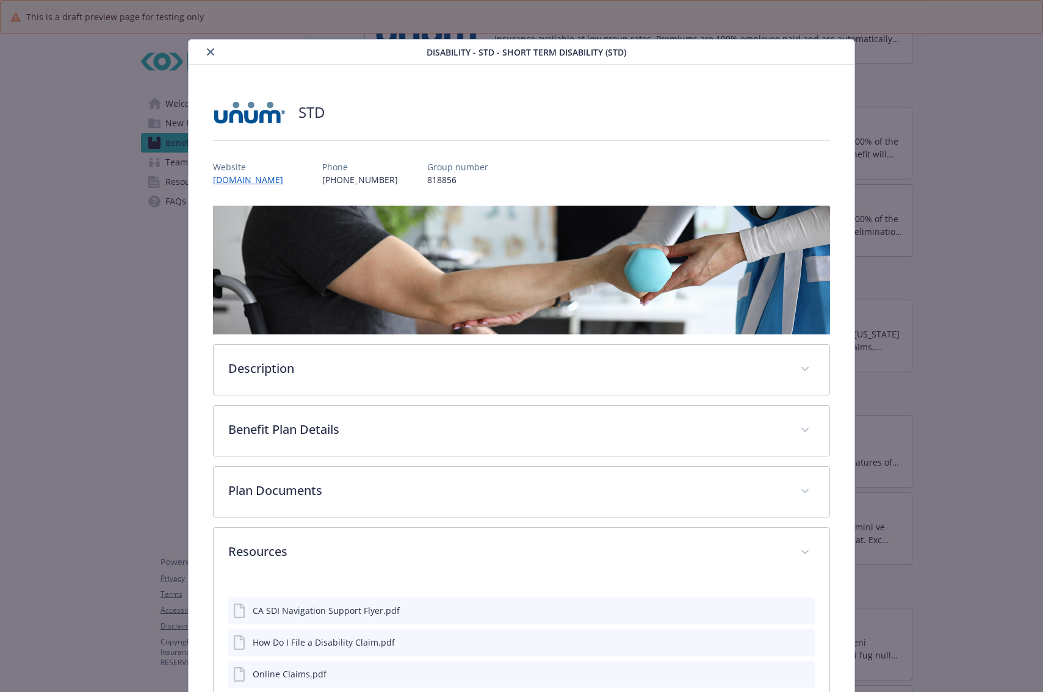
click at [214, 50] on button "close" at bounding box center [210, 52] width 15 height 15
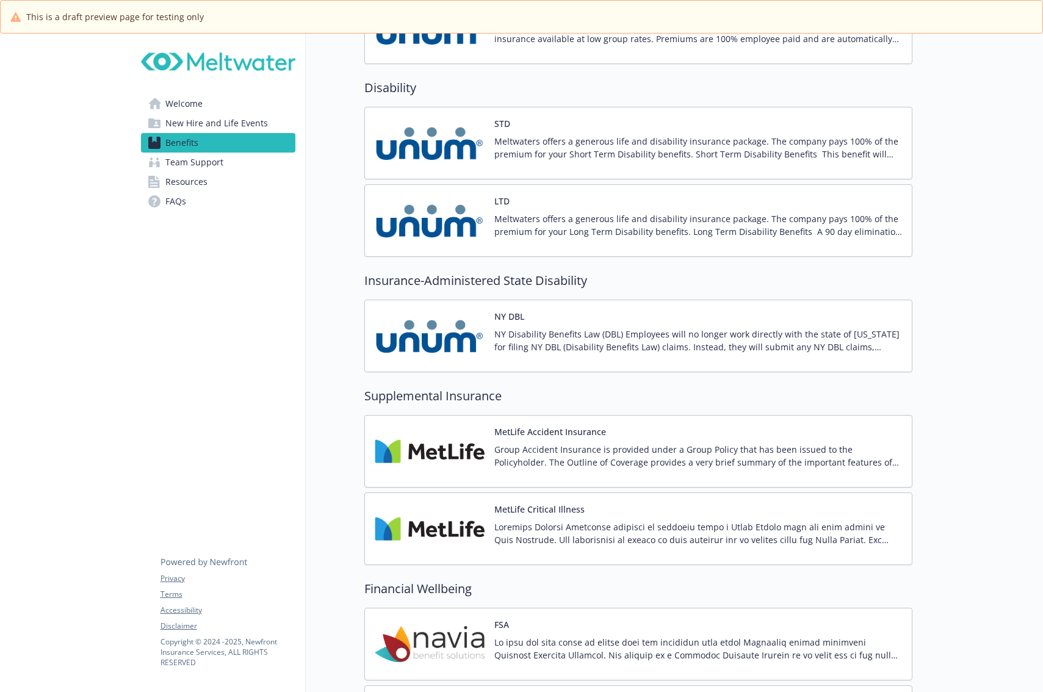
click at [537, 212] on p "Meltwaters offers a generous life and disability insurance package. The company…" at bounding box center [698, 225] width 408 height 26
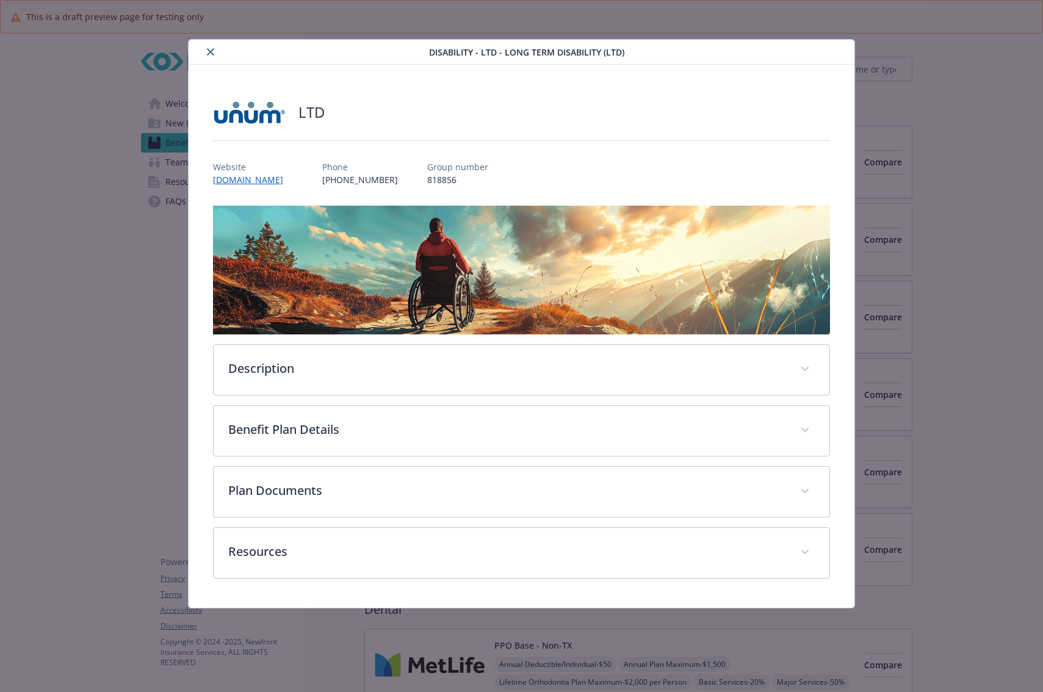
scroll to position [1220, 0]
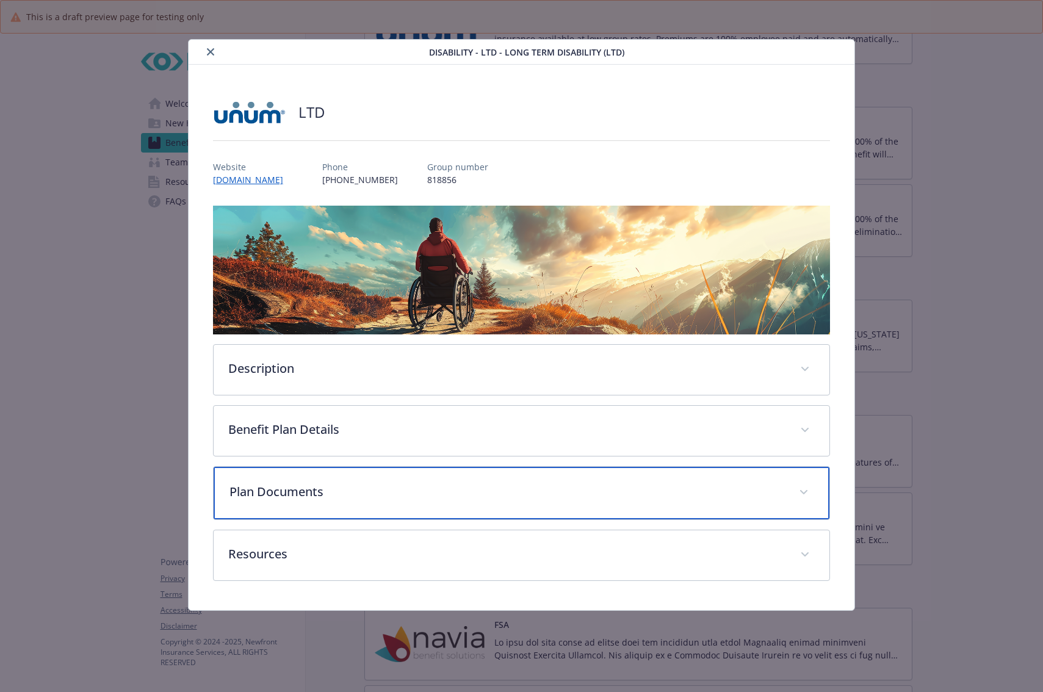
click at [305, 485] on p "Plan Documents" at bounding box center [506, 492] width 555 height 18
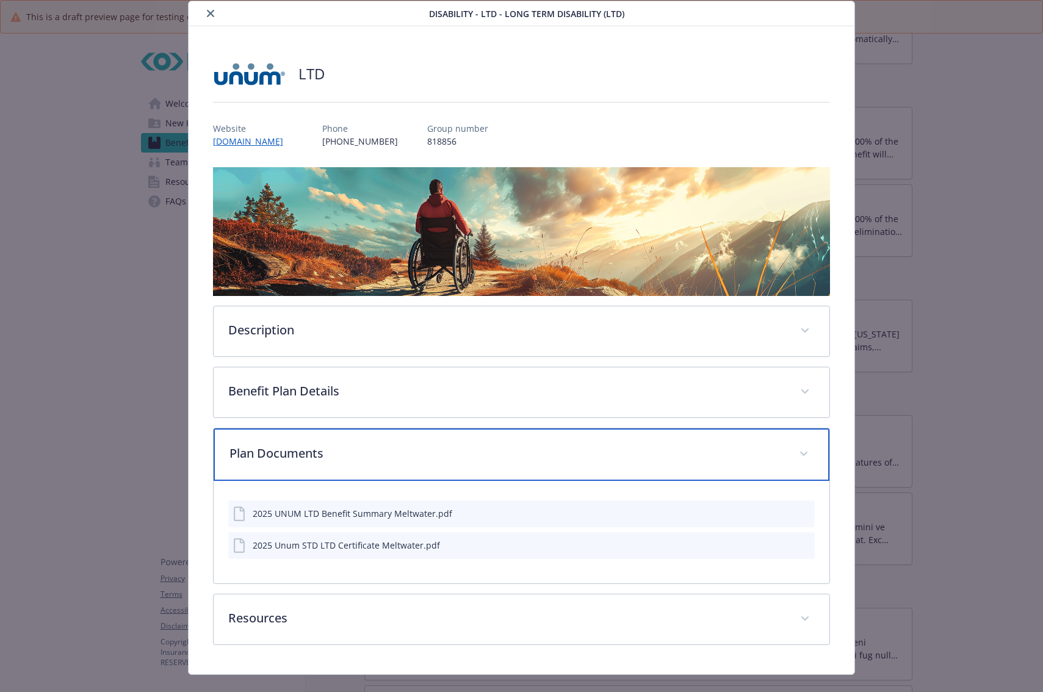
scroll to position [59, 0]
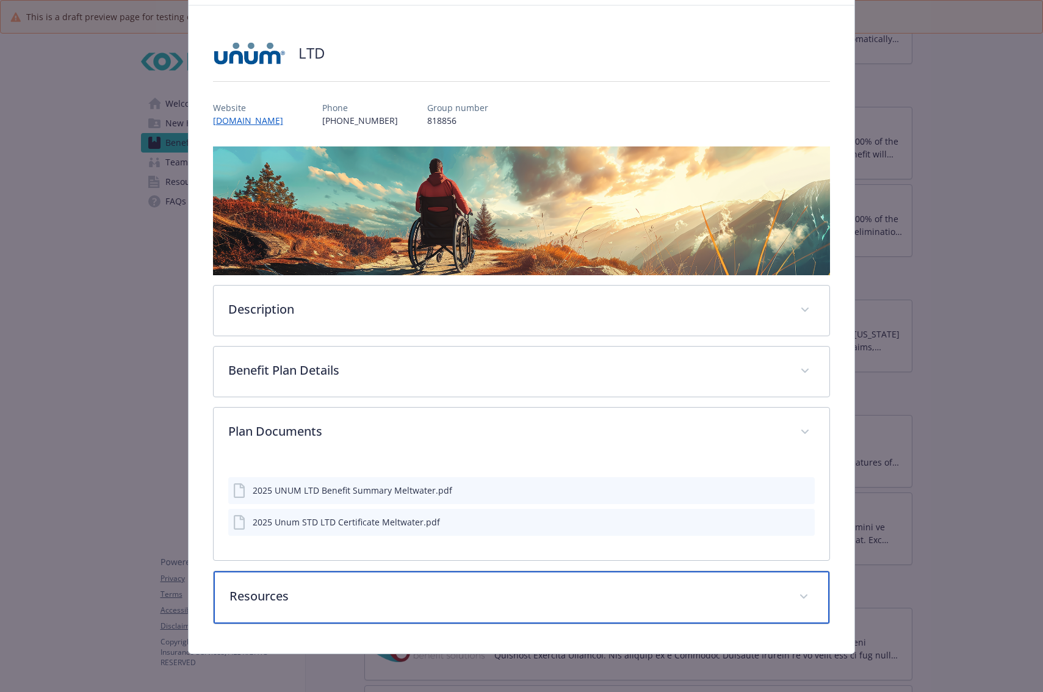
click at [420, 585] on p "Resources" at bounding box center [506, 596] width 555 height 18
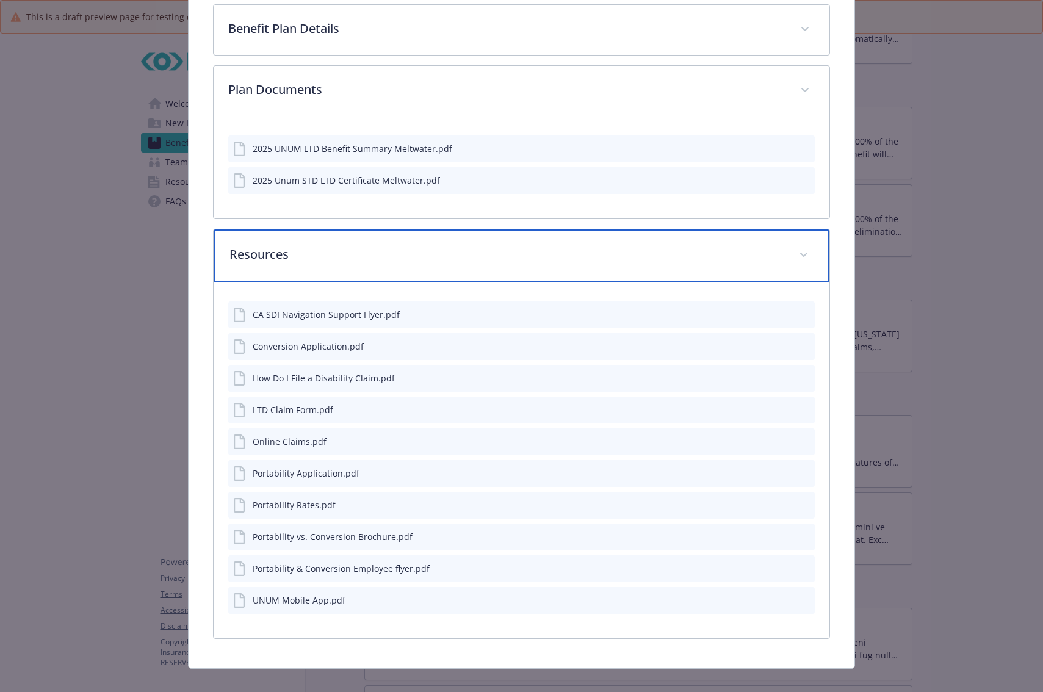
scroll to position [416, 0]
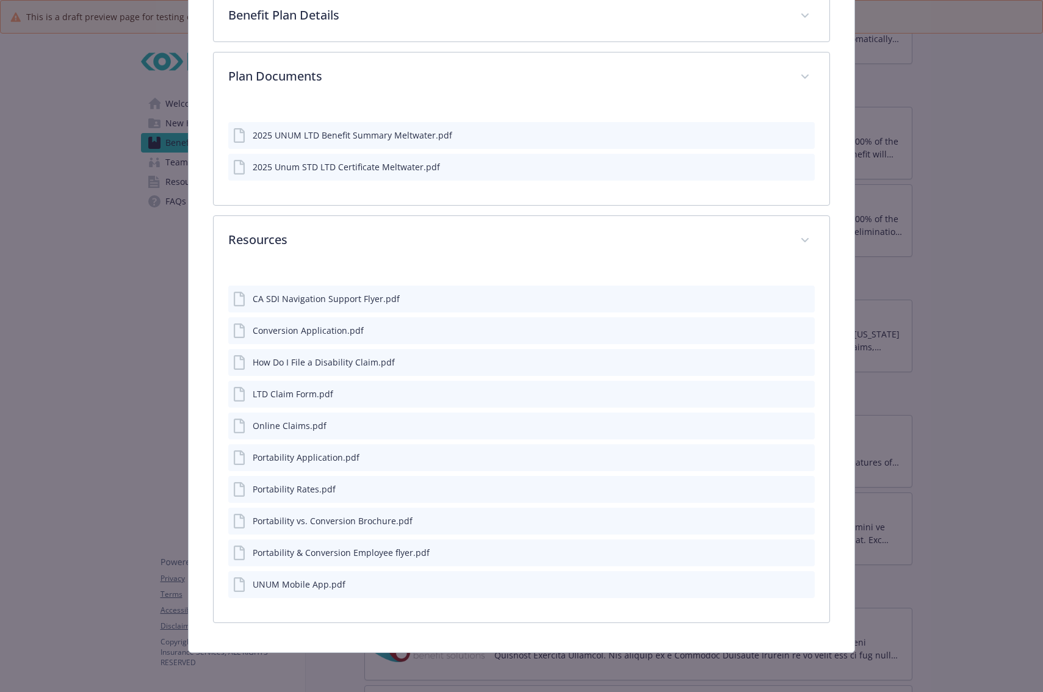
click at [801, 298] on icon "preview file" at bounding box center [803, 298] width 11 height 9
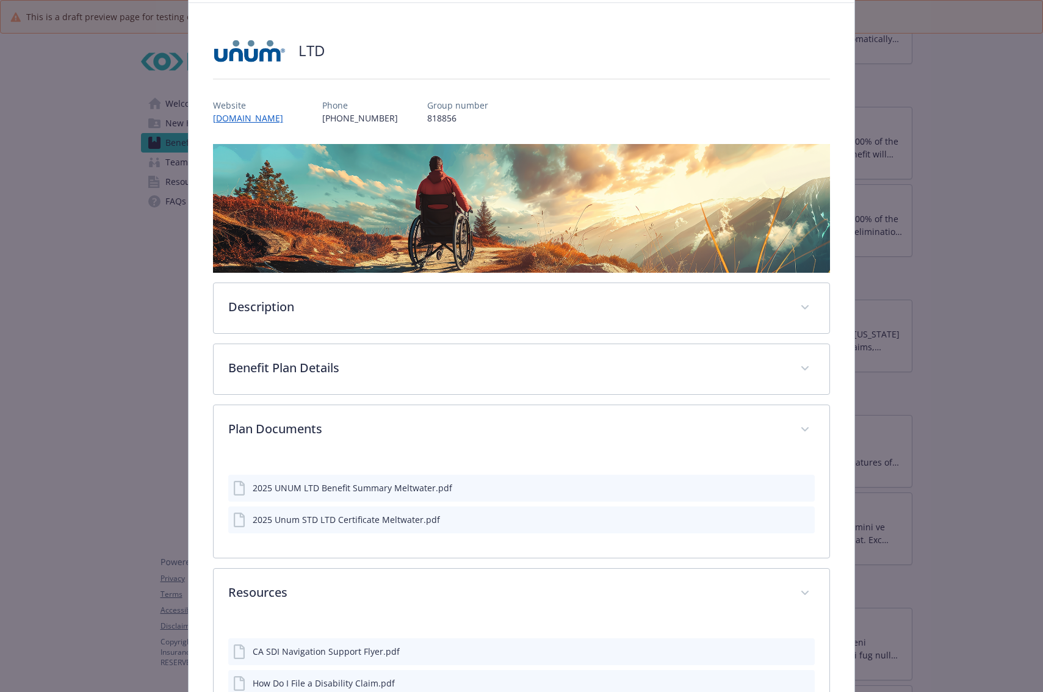
scroll to position [0, 0]
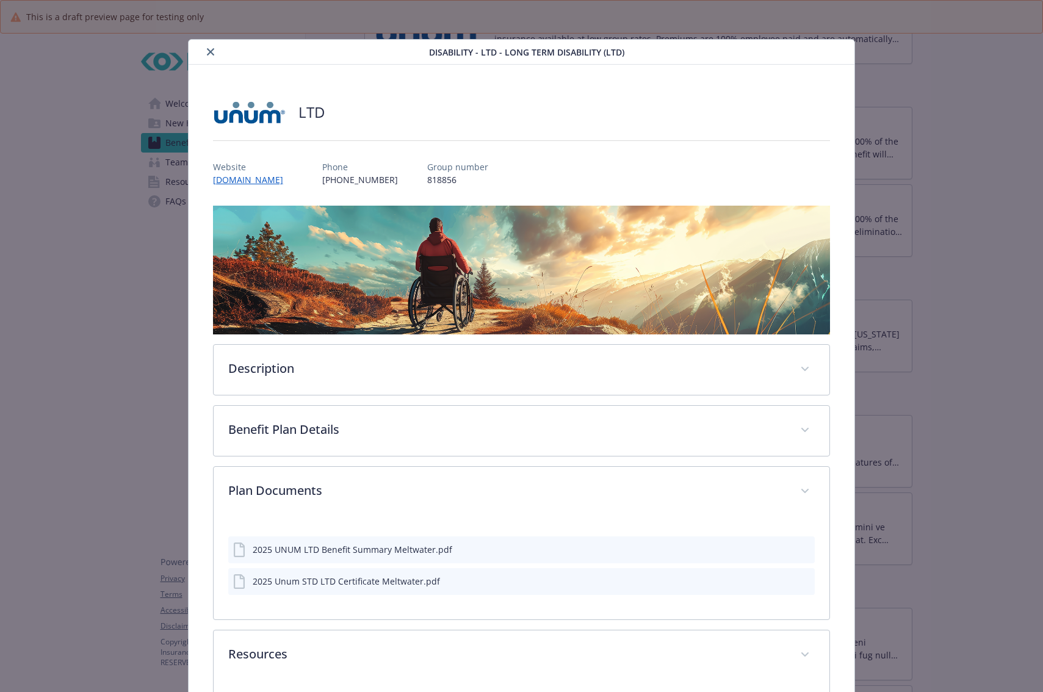
click at [203, 52] on button "close" at bounding box center [210, 52] width 15 height 15
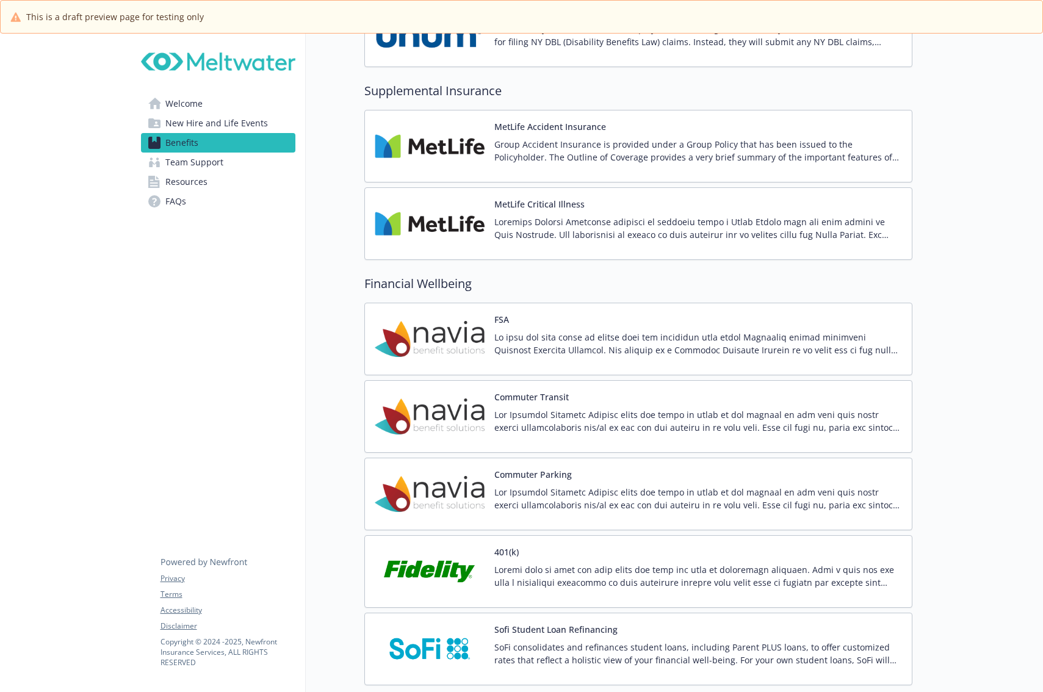
scroll to position [1342, 0]
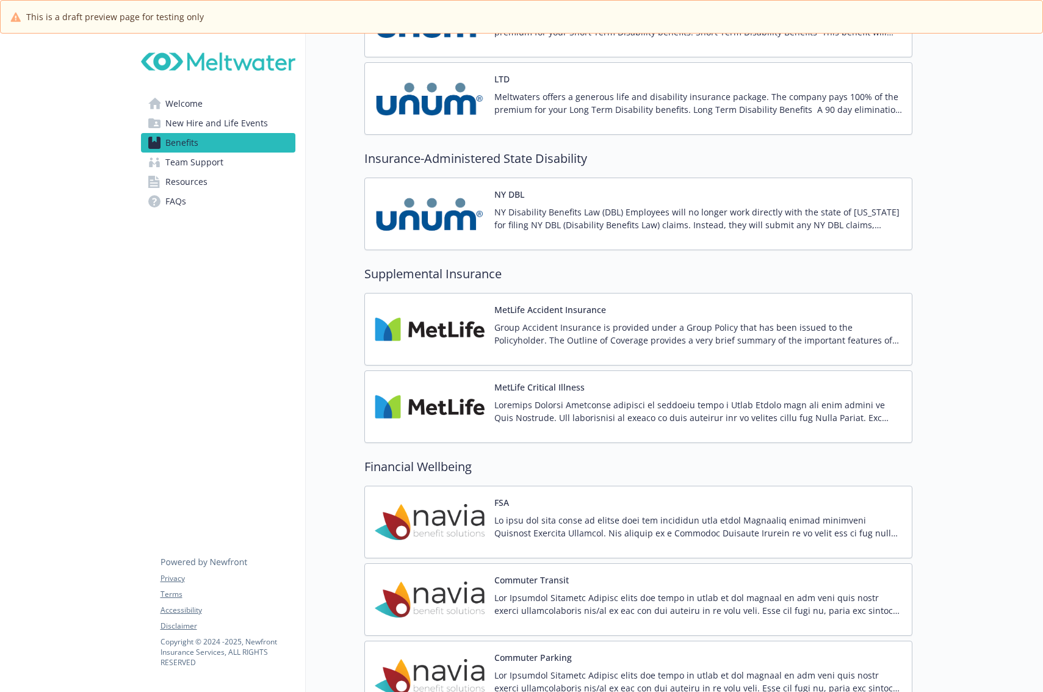
click at [535, 189] on div "NY DBL NY Disability Benefits Law (DBL) Employees will no longer work directly …" at bounding box center [698, 214] width 408 height 52
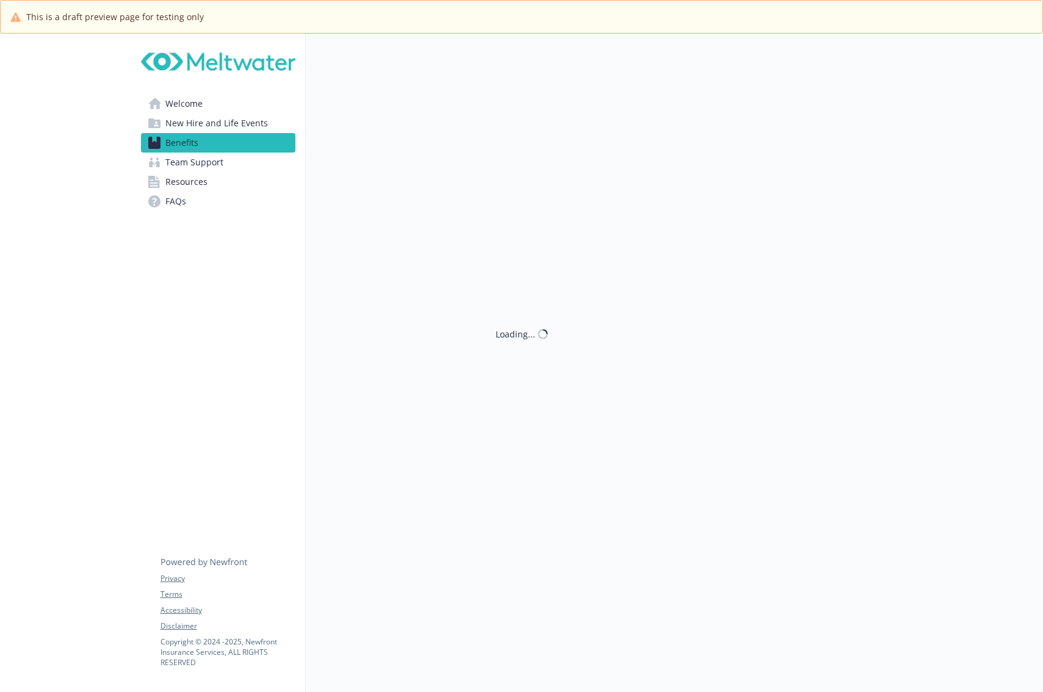
scroll to position [1342, 0]
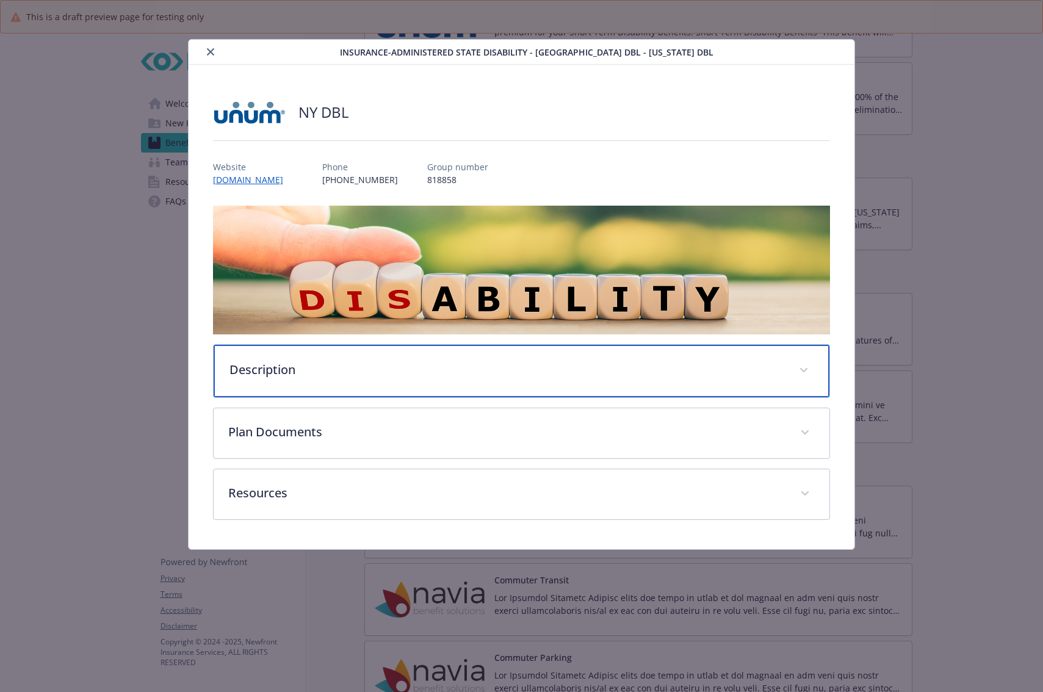
click at [475, 367] on p "Description" at bounding box center [506, 370] width 555 height 18
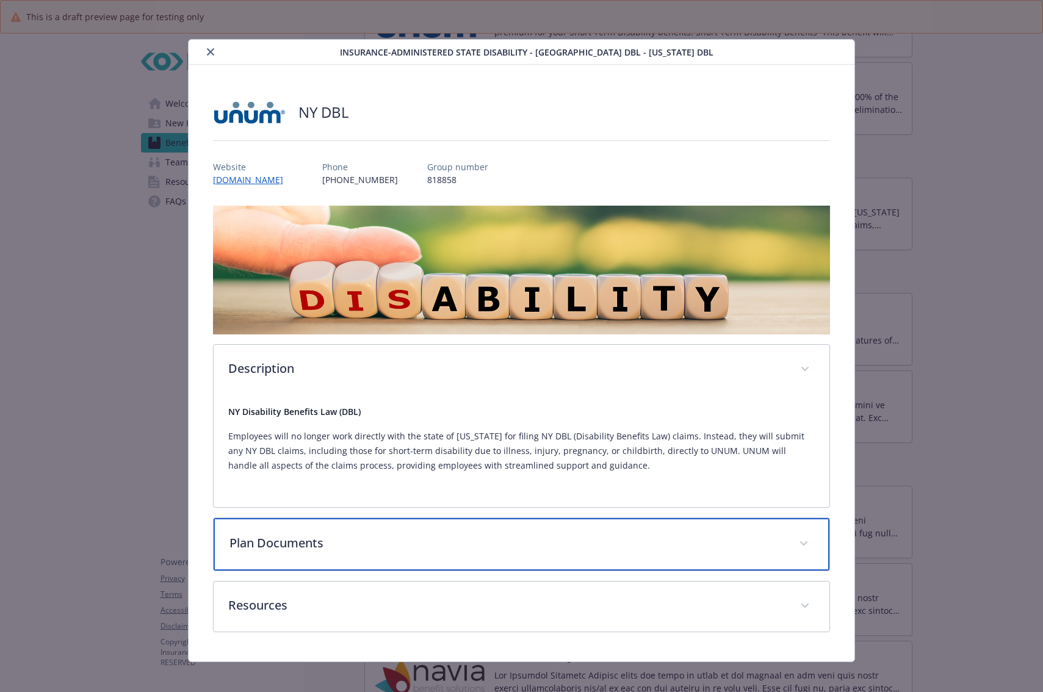
click at [622, 536] on p "Plan Documents" at bounding box center [506, 543] width 555 height 18
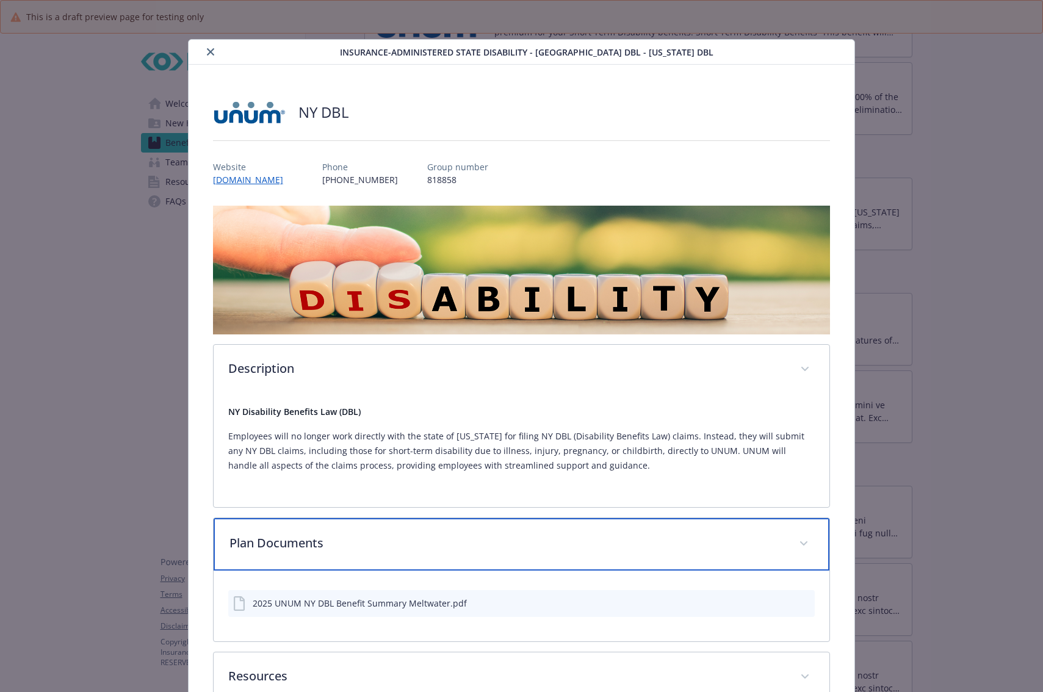
scroll to position [79, 0]
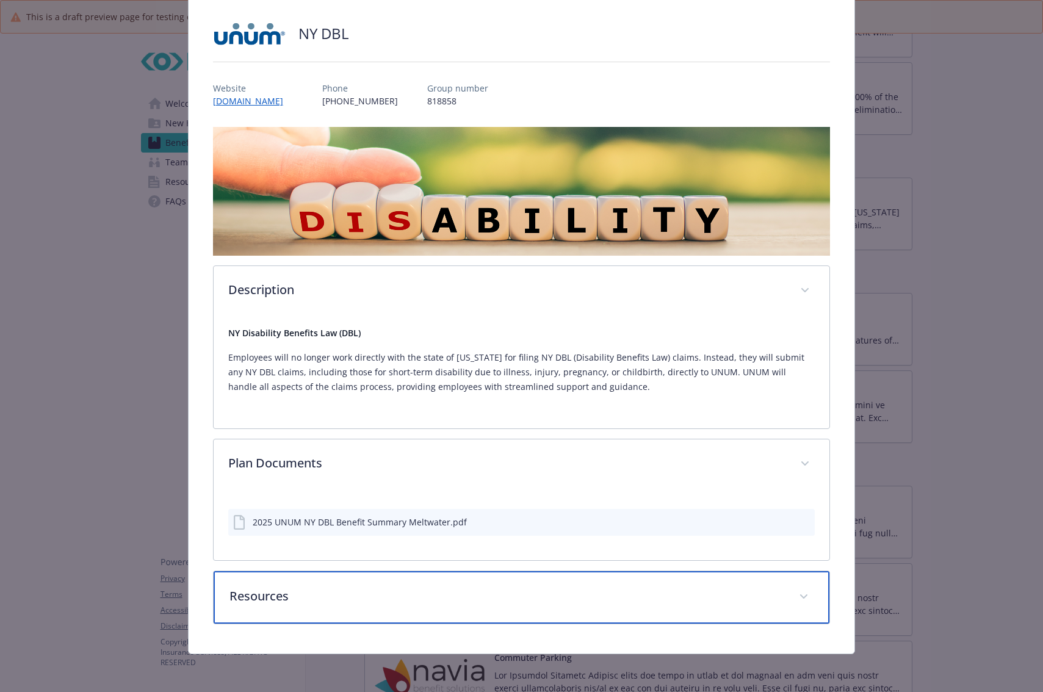
click at [581, 585] on p "Resources" at bounding box center [506, 596] width 555 height 18
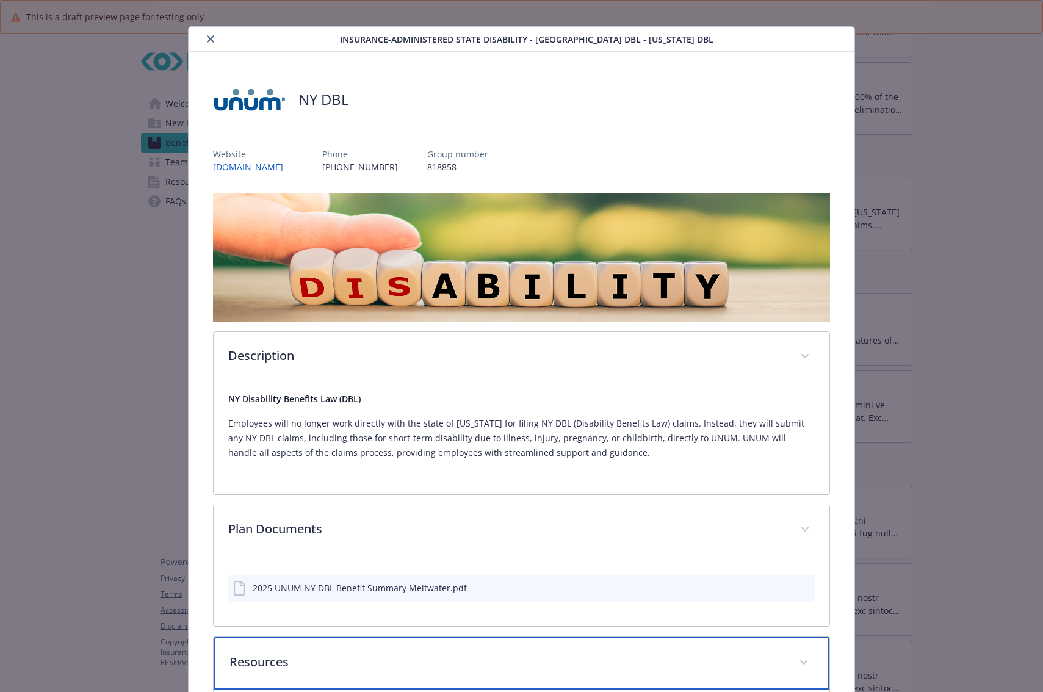
scroll to position [0, 0]
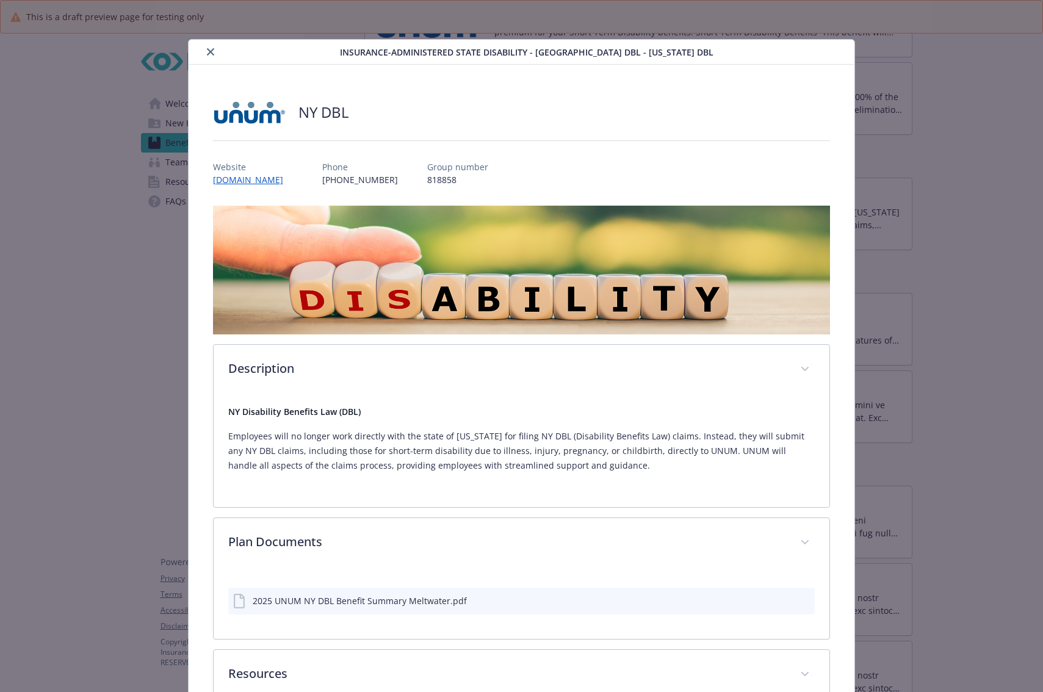
click at [207, 51] on icon "close" at bounding box center [210, 51] width 7 height 7
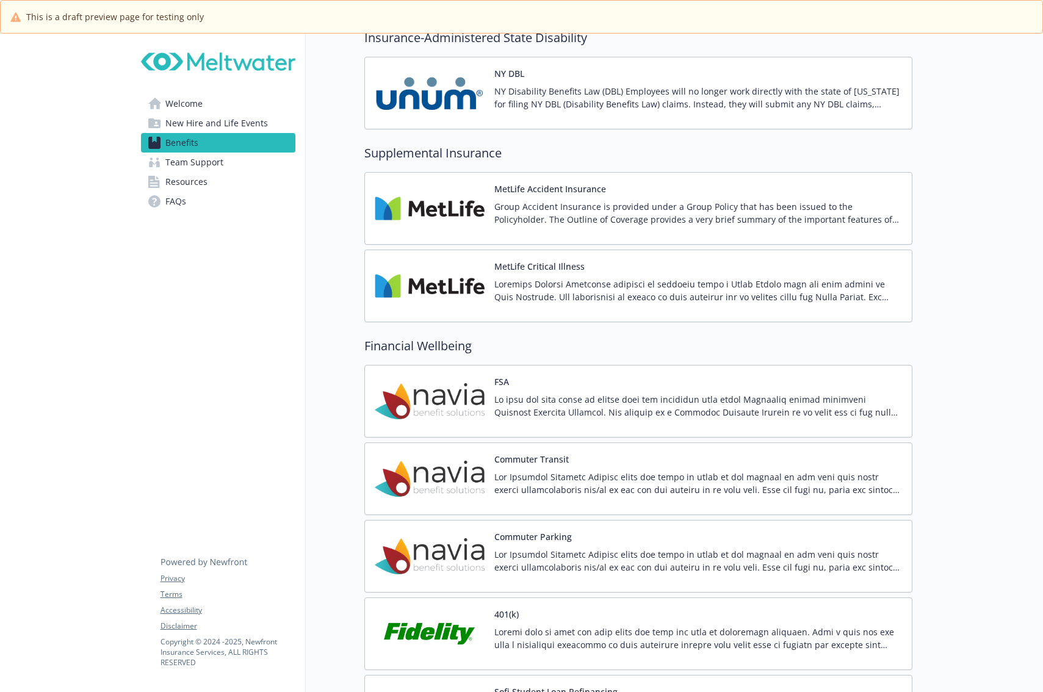
scroll to position [1464, 0]
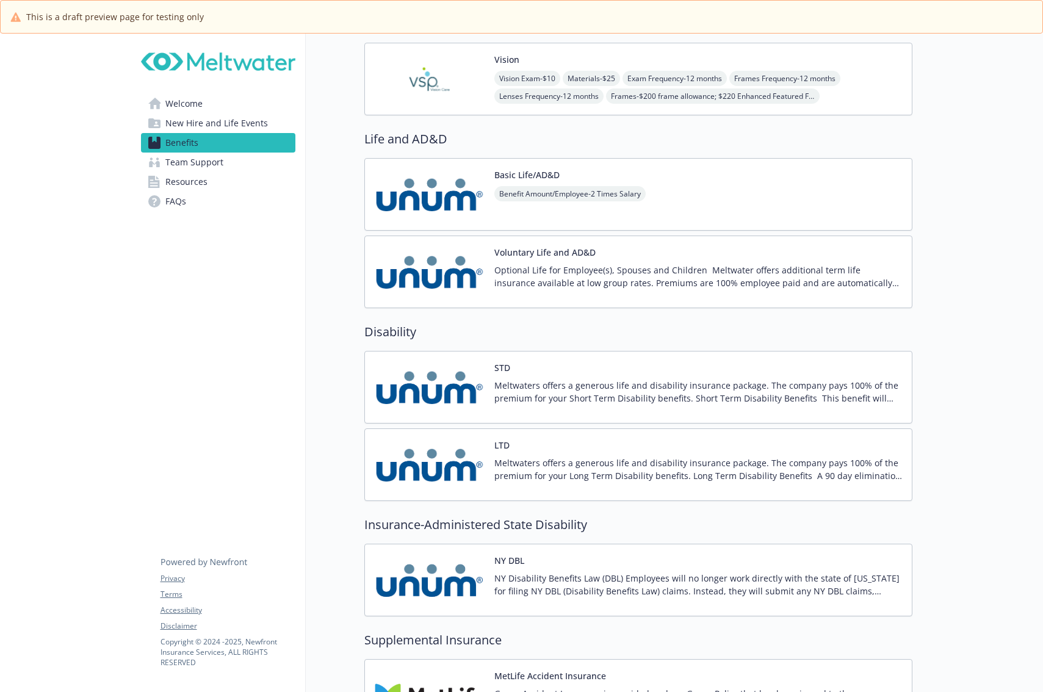
click at [750, 218] on div "Basic Life/AD&D Benefit Amount/Employee - 2 Times Salary" at bounding box center [638, 194] width 548 height 73
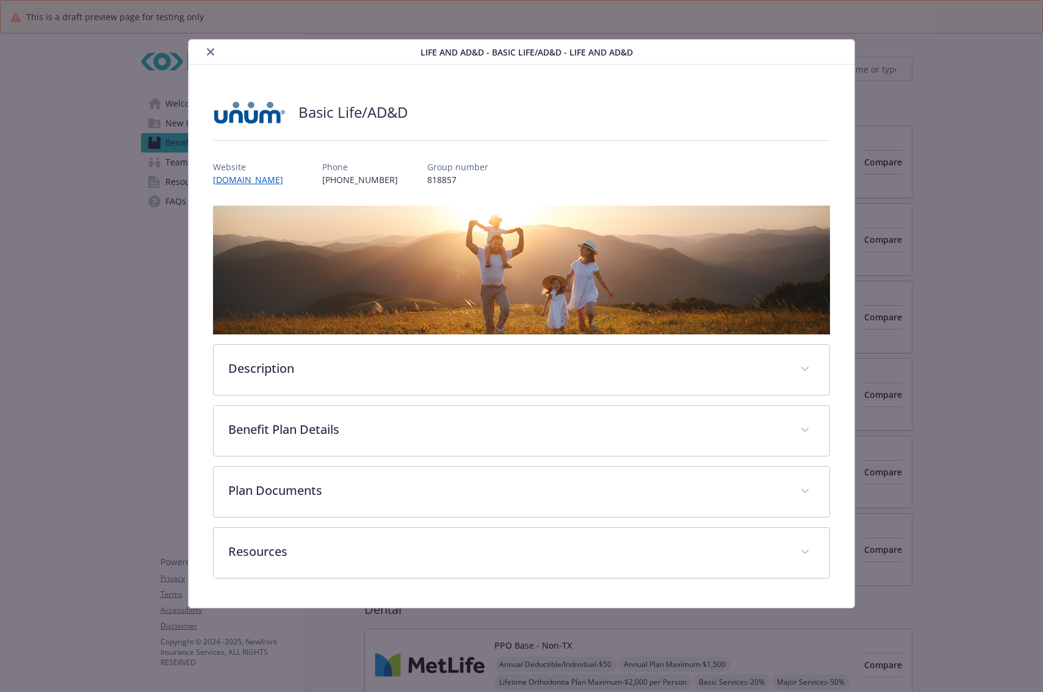
scroll to position [976, 0]
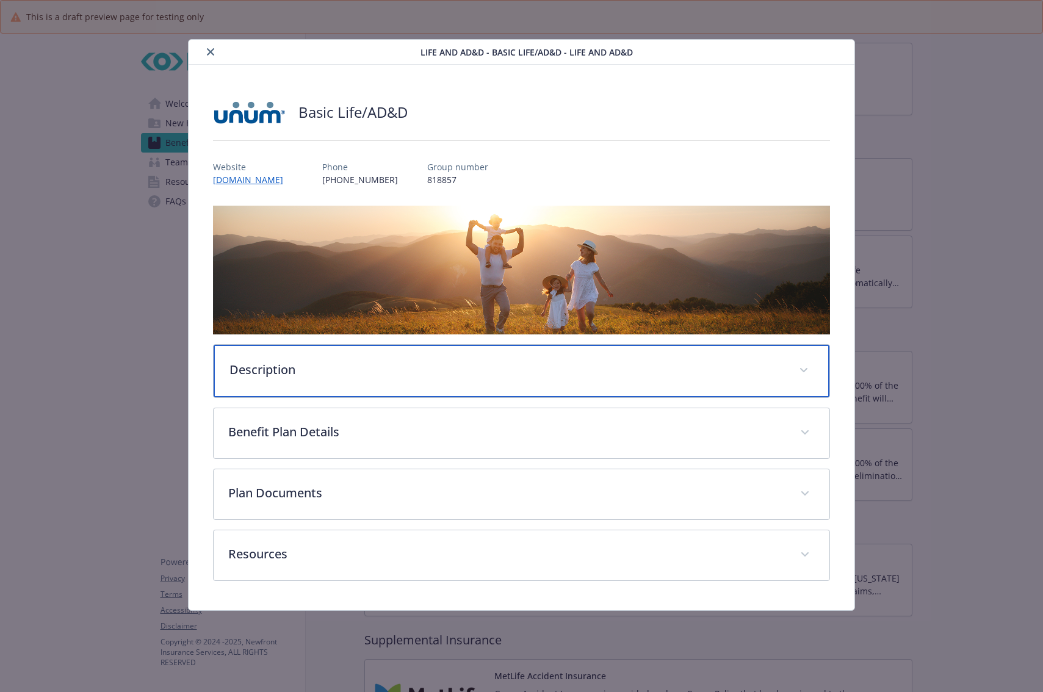
click at [329, 381] on div "Description" at bounding box center [522, 371] width 616 height 52
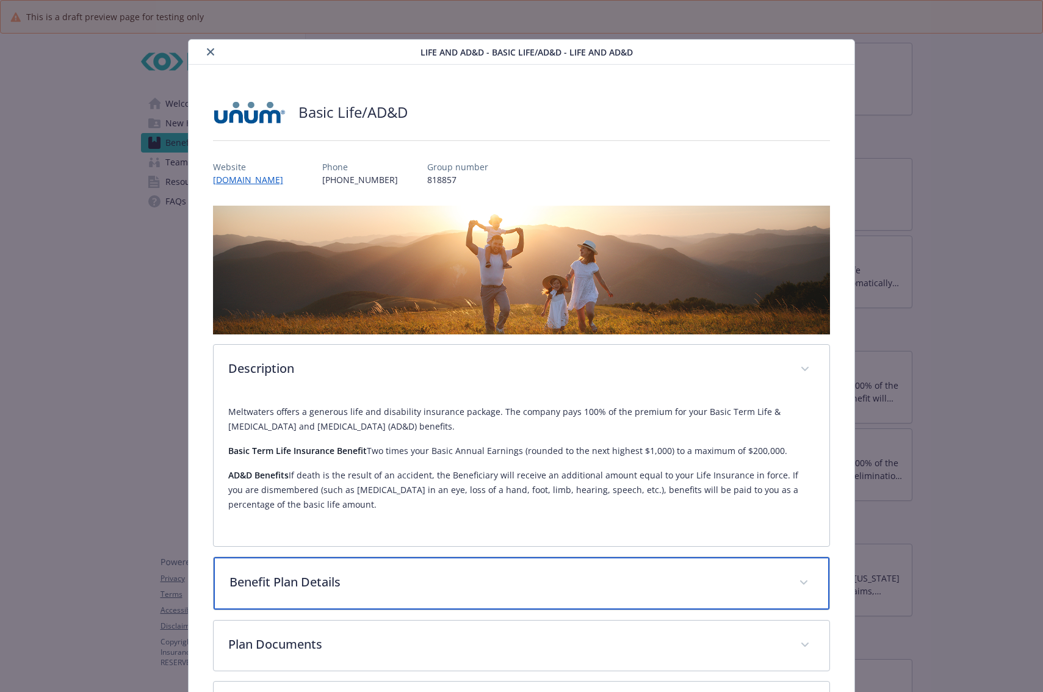
click at [355, 575] on p "Benefit Plan Details" at bounding box center [506, 582] width 555 height 18
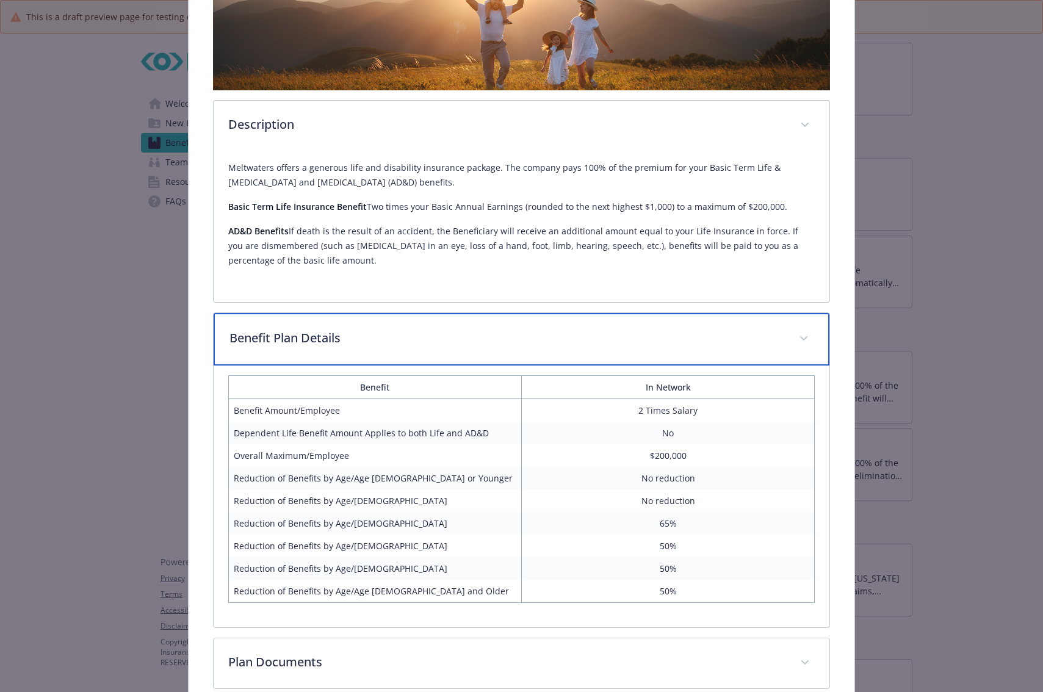
scroll to position [370, 0]
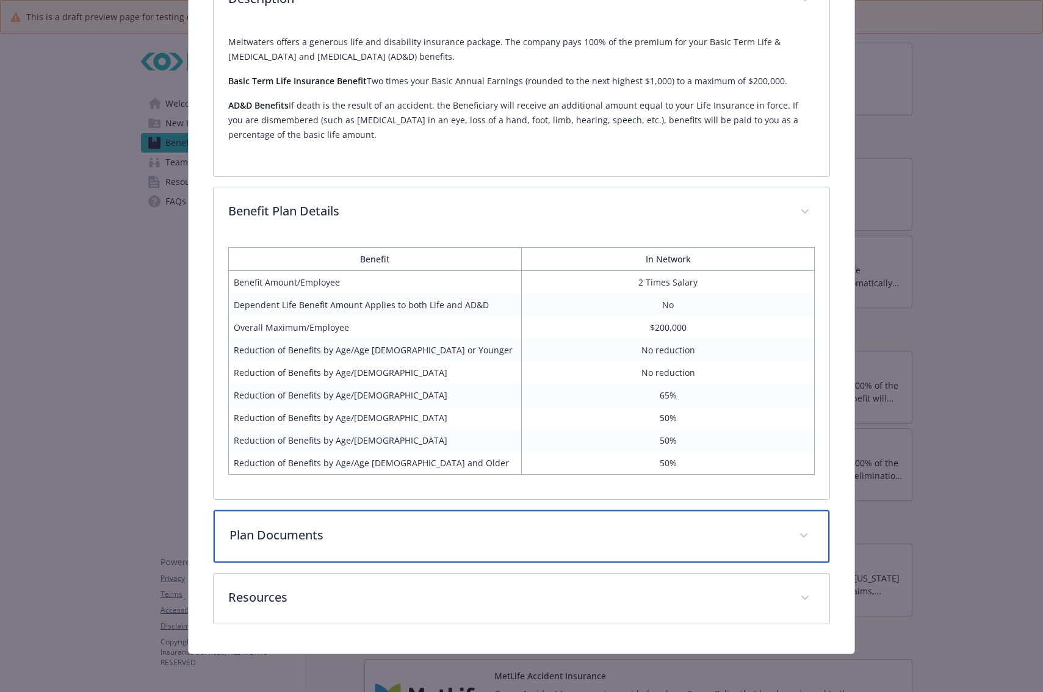
click at [384, 536] on p "Plan Documents" at bounding box center [506, 535] width 555 height 18
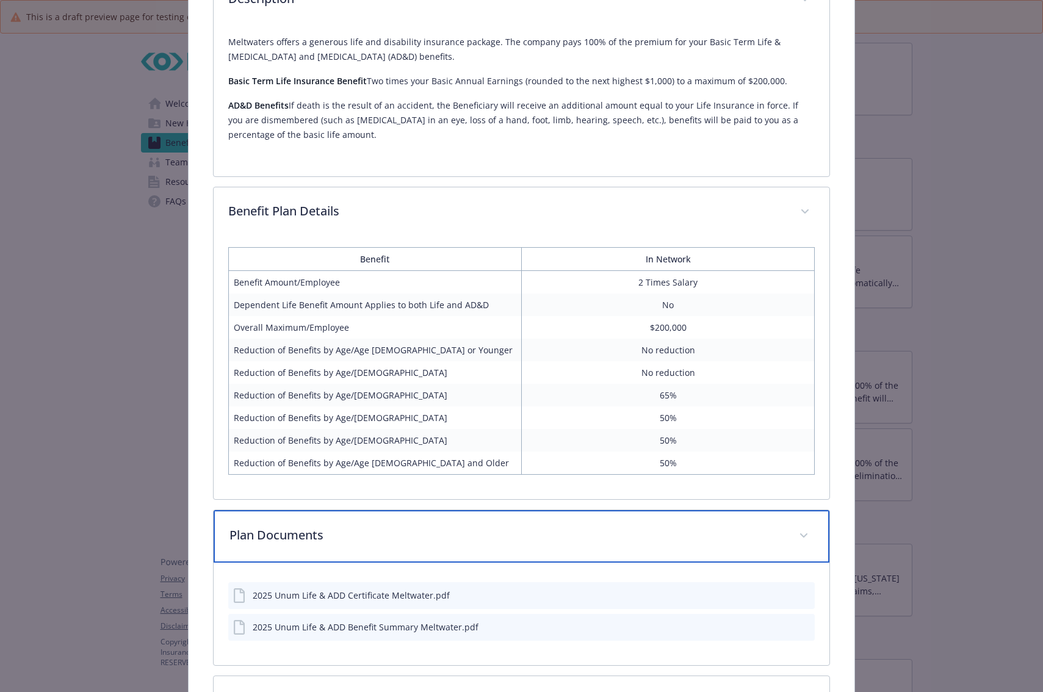
scroll to position [472, 0]
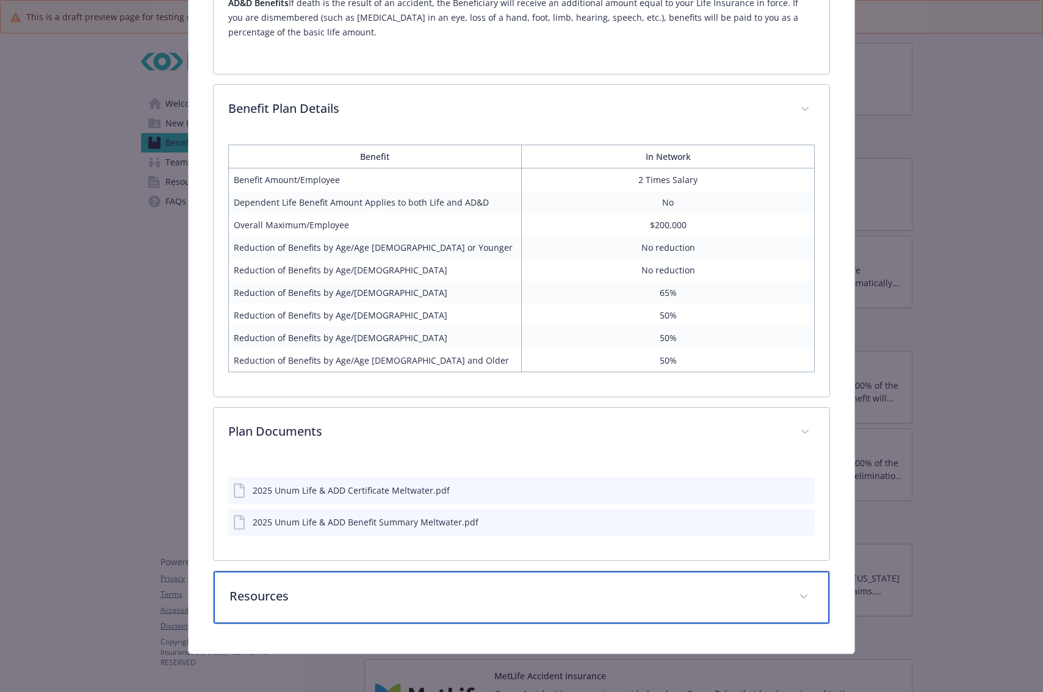
click at [386, 585] on p "Resources" at bounding box center [506, 596] width 555 height 18
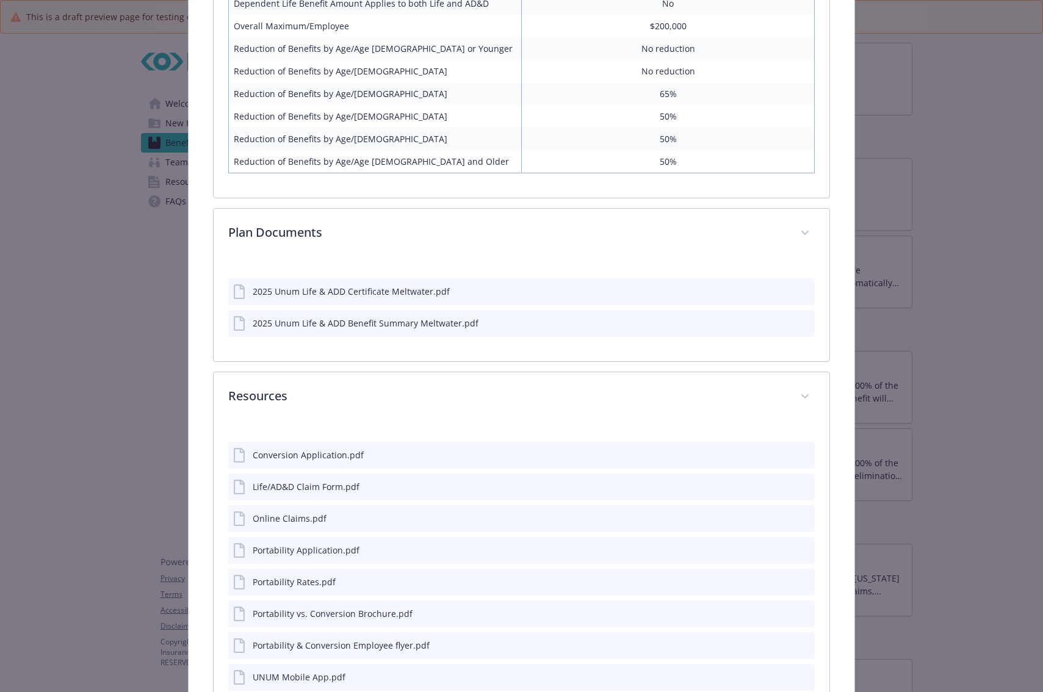
scroll to position [763, 0]
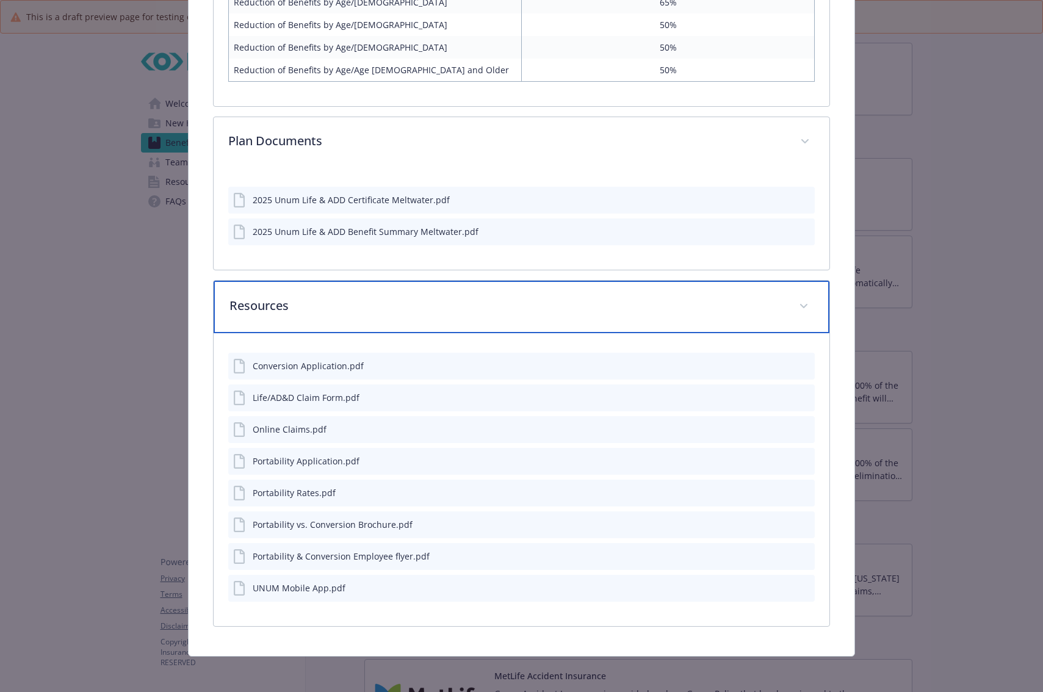
click at [600, 297] on p "Resources" at bounding box center [506, 306] width 555 height 18
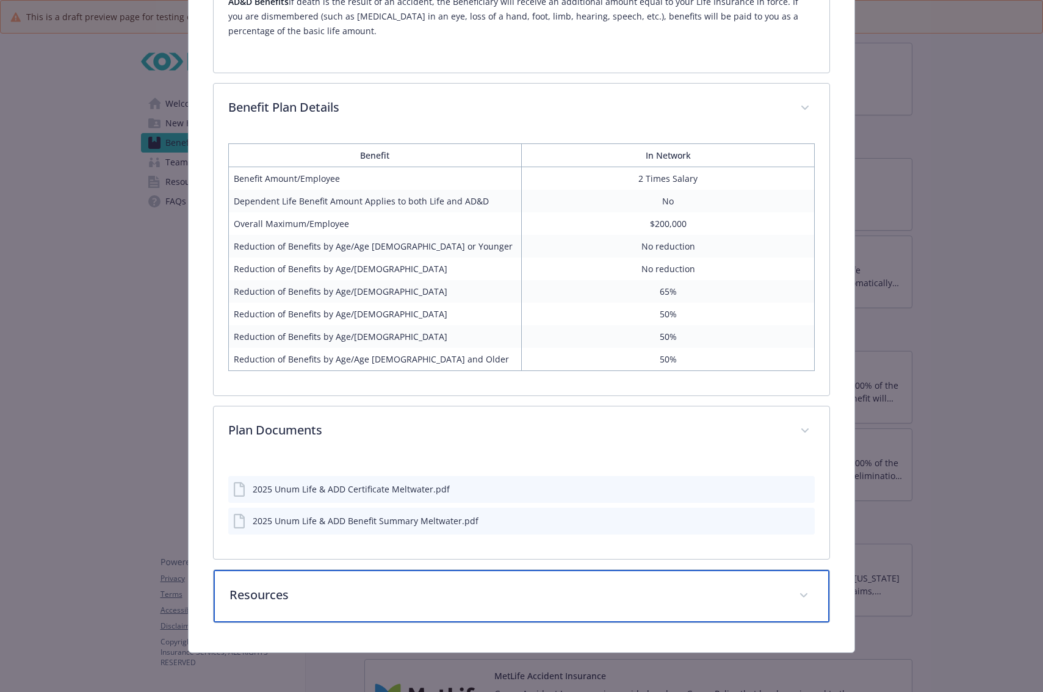
scroll to position [472, 0]
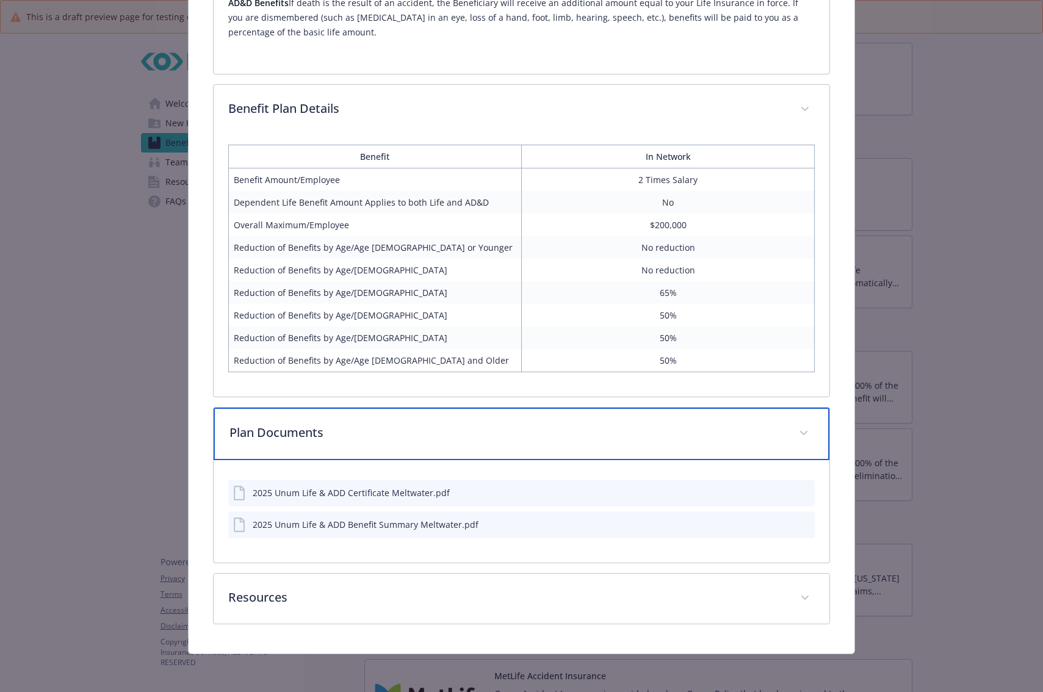
click at [674, 433] on p "Plan Documents" at bounding box center [506, 432] width 555 height 18
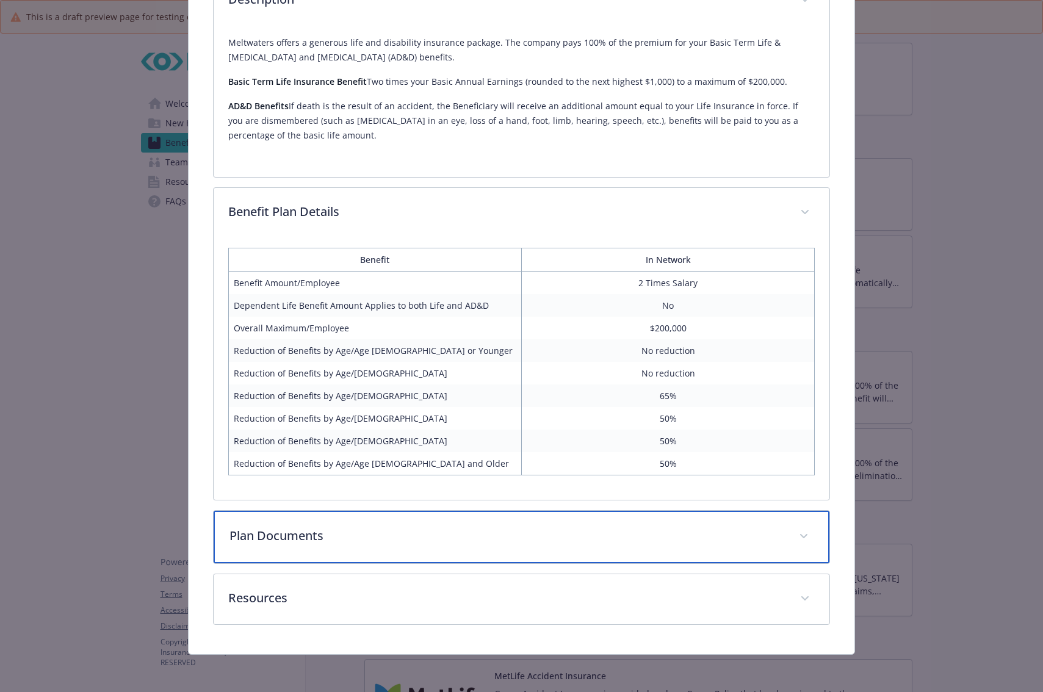
scroll to position [248, 0]
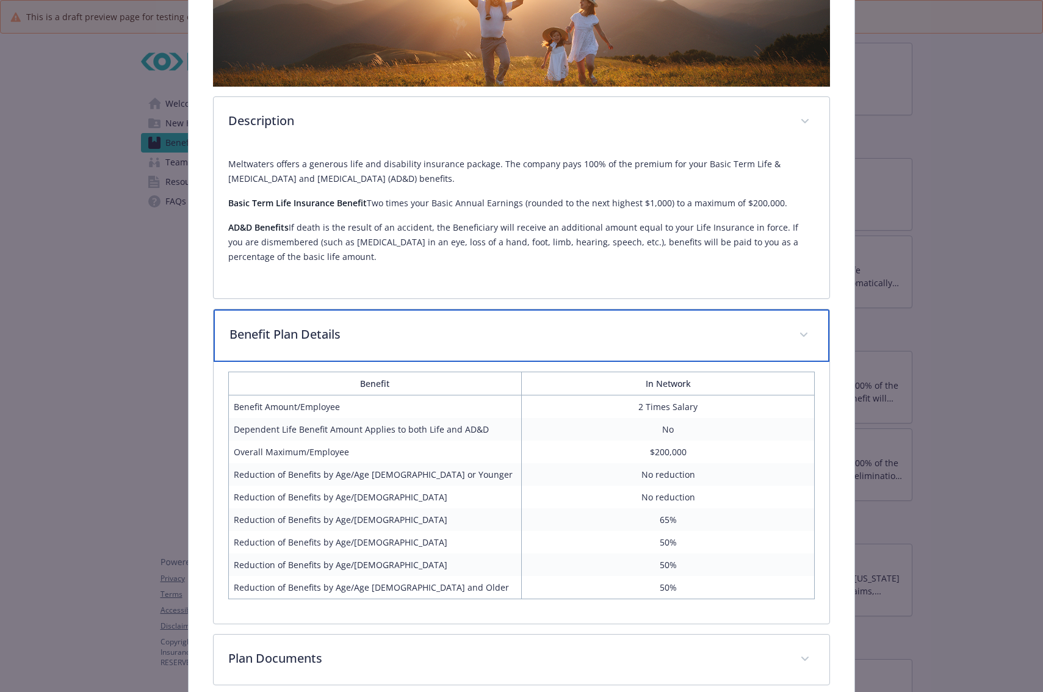
click at [674, 334] on p "Benefit Plan Details" at bounding box center [506, 334] width 555 height 18
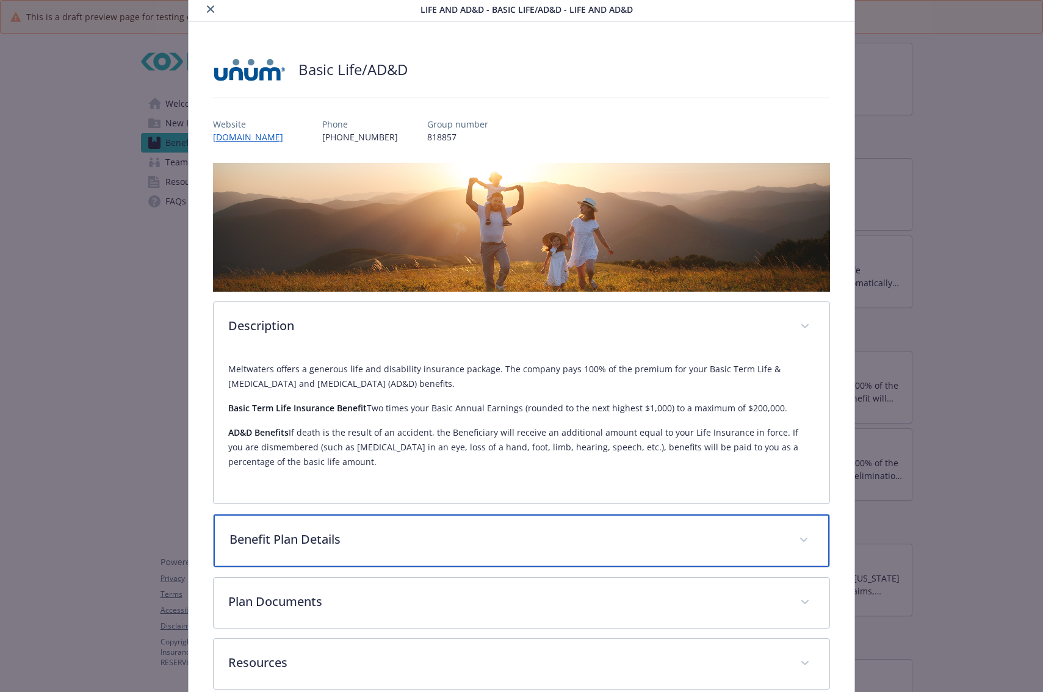
scroll to position [0, 0]
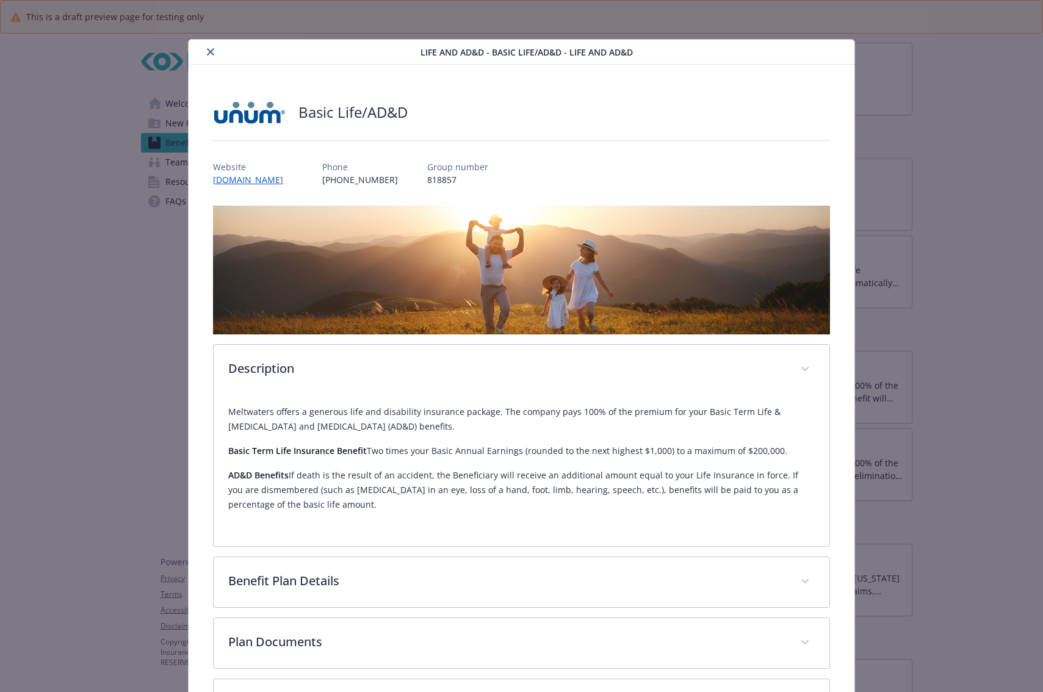
click at [209, 54] on icon "close" at bounding box center [210, 51] width 7 height 7
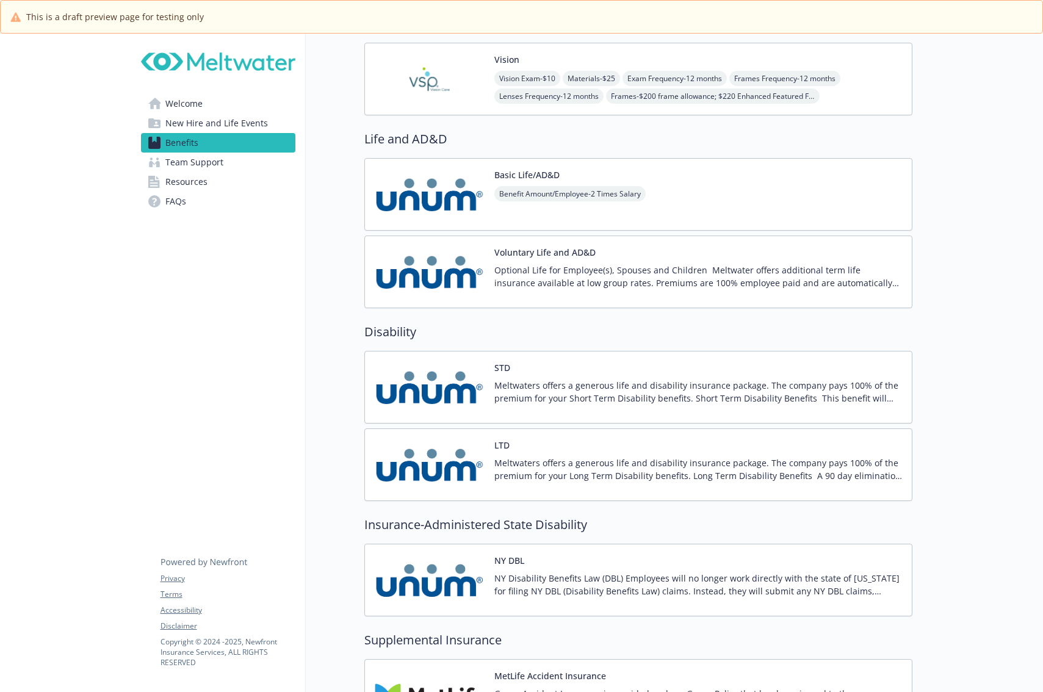
click at [597, 268] on p "Optional Life for Employee(s), Spouses and Children Meltwater offers additional…" at bounding box center [698, 277] width 408 height 26
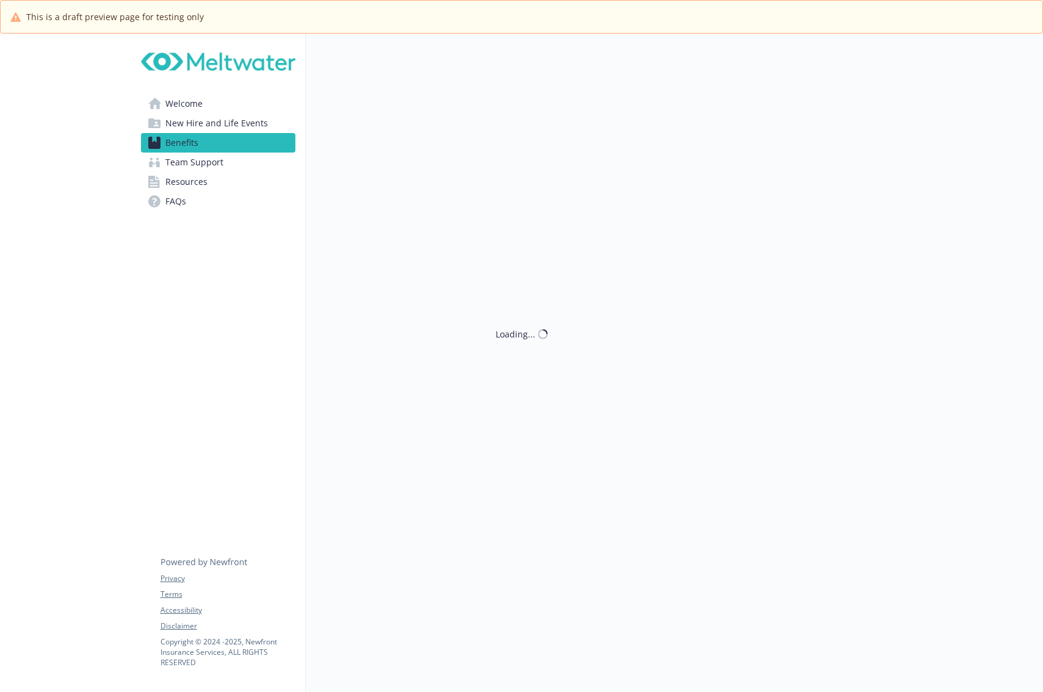
scroll to position [976, 0]
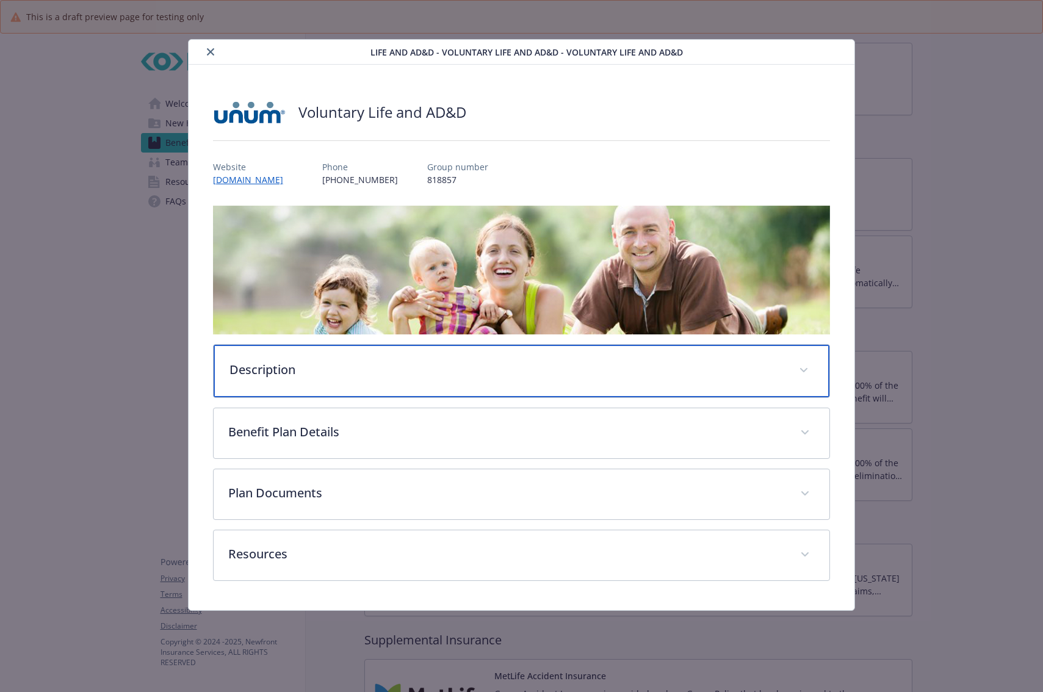
click at [262, 366] on p "Description" at bounding box center [506, 370] width 555 height 18
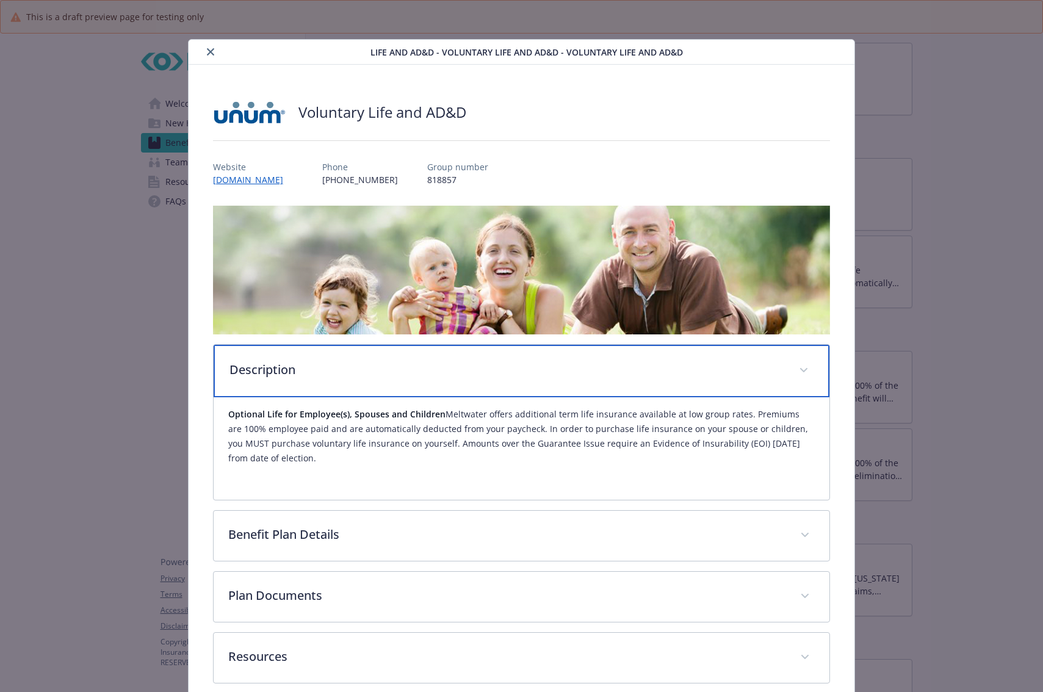
click at [383, 368] on p "Description" at bounding box center [506, 370] width 555 height 18
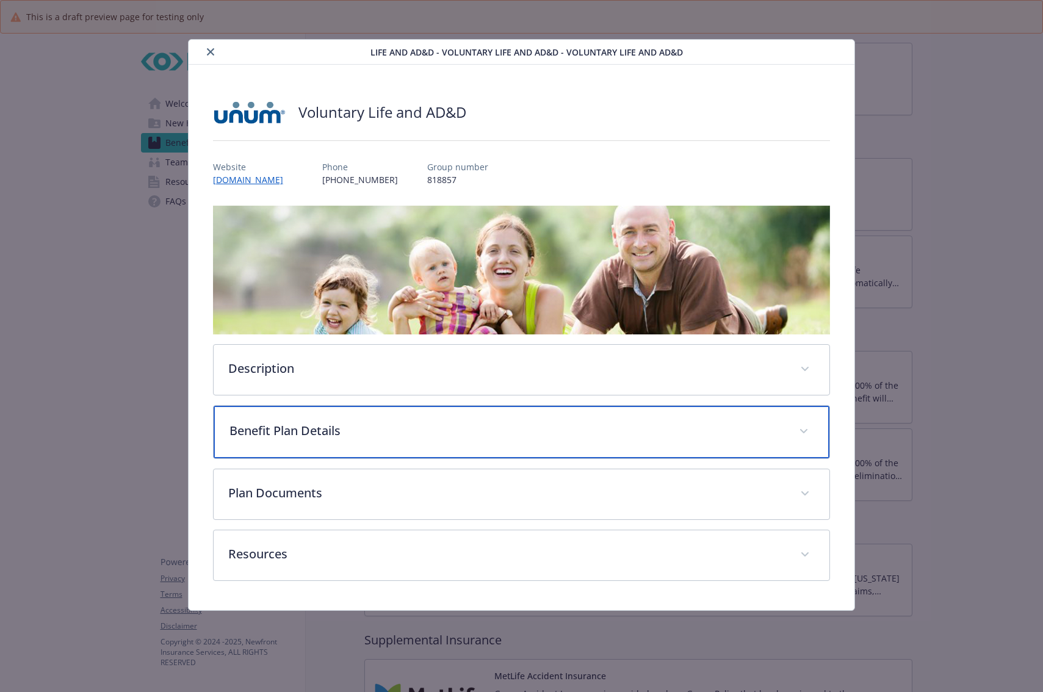
click at [367, 443] on div "Benefit Plan Details" at bounding box center [522, 432] width 616 height 52
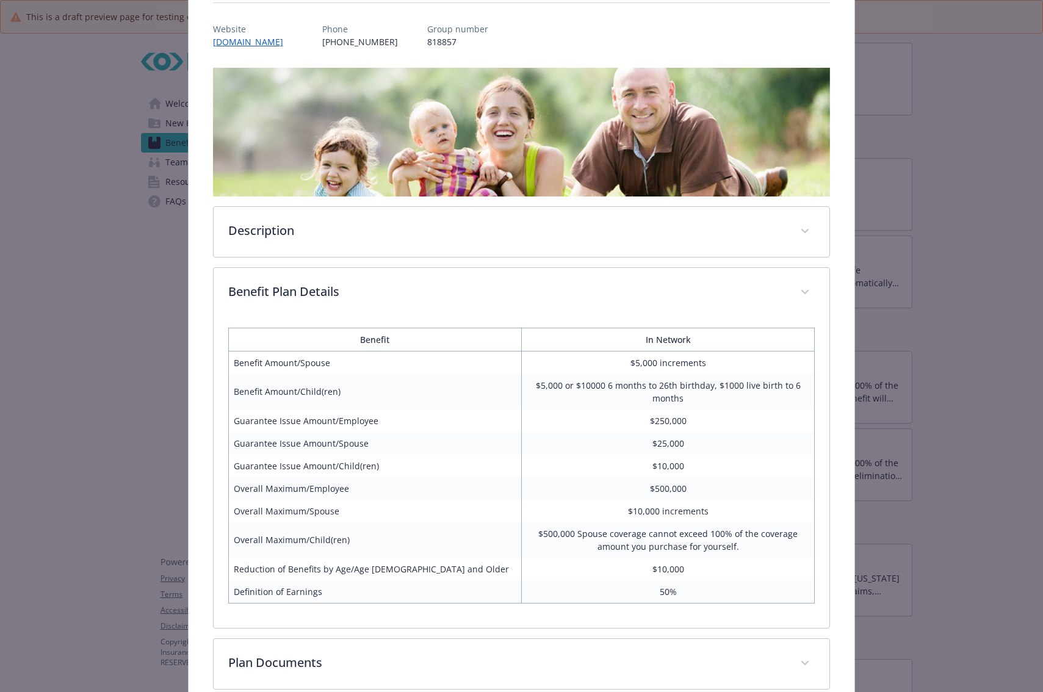
scroll to position [244, 0]
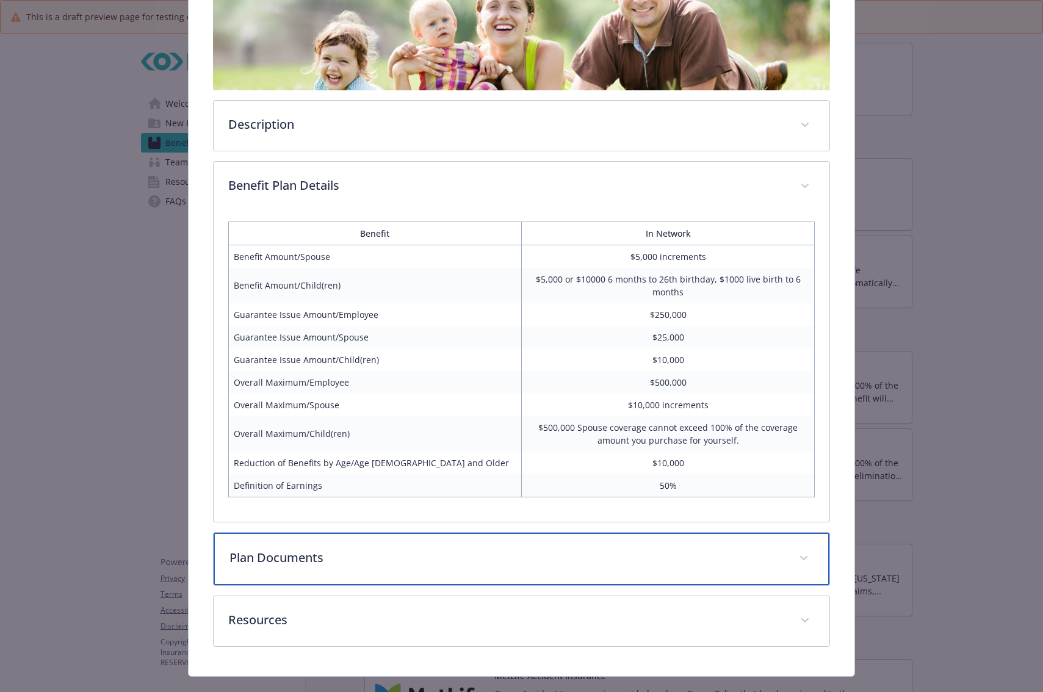
click at [754, 556] on p "Plan Documents" at bounding box center [506, 558] width 555 height 18
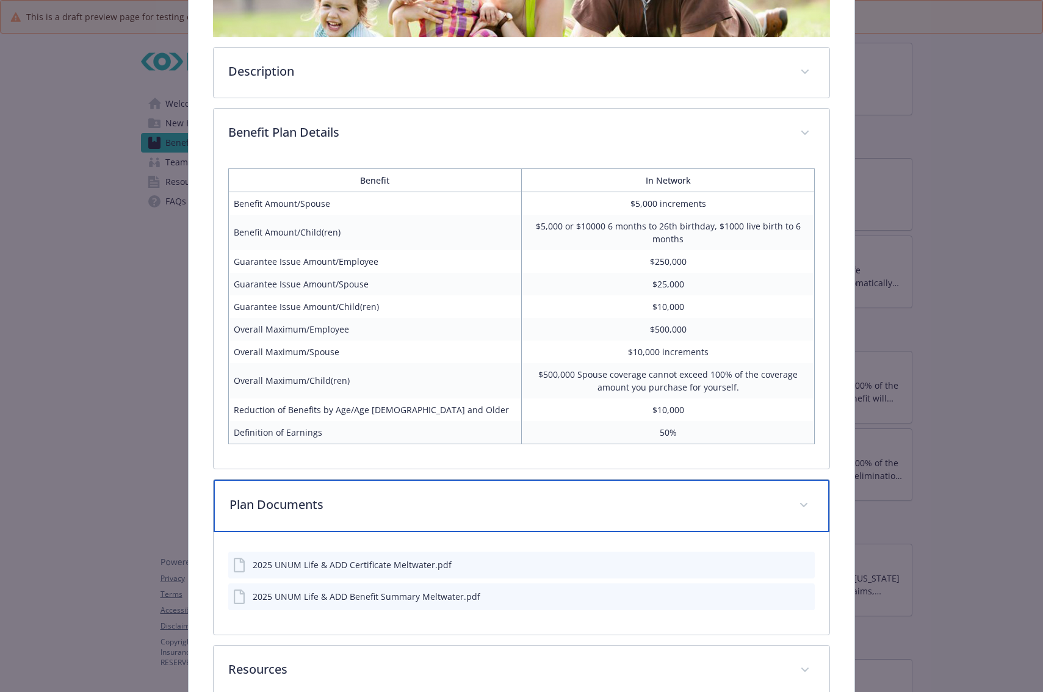
scroll to position [369, 0]
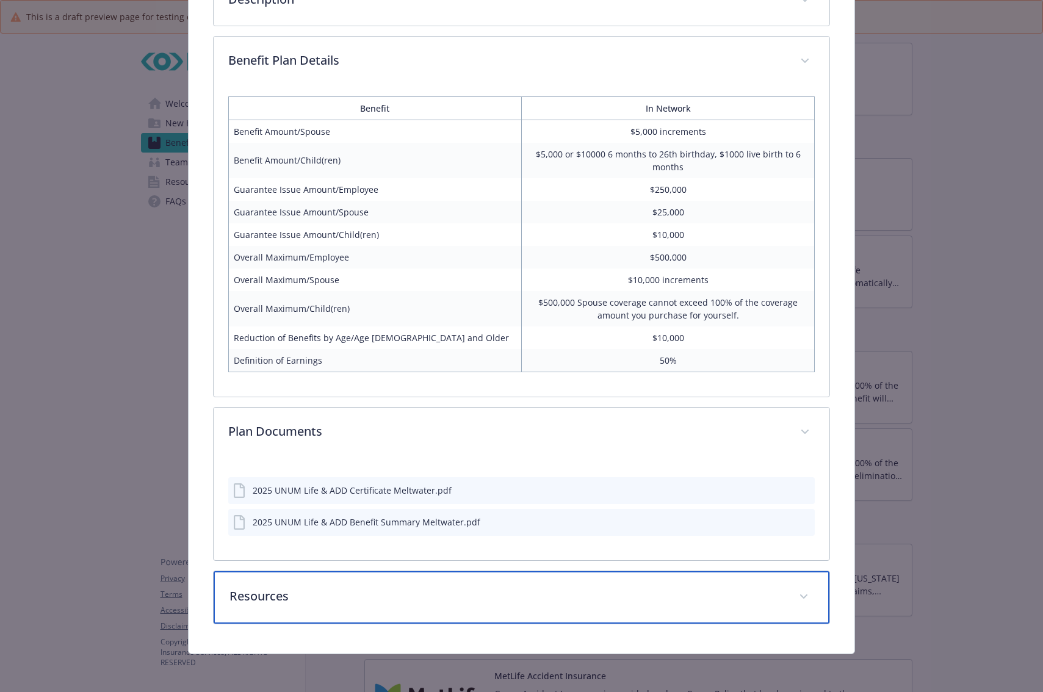
click at [596, 585] on p "Resources" at bounding box center [506, 596] width 555 height 18
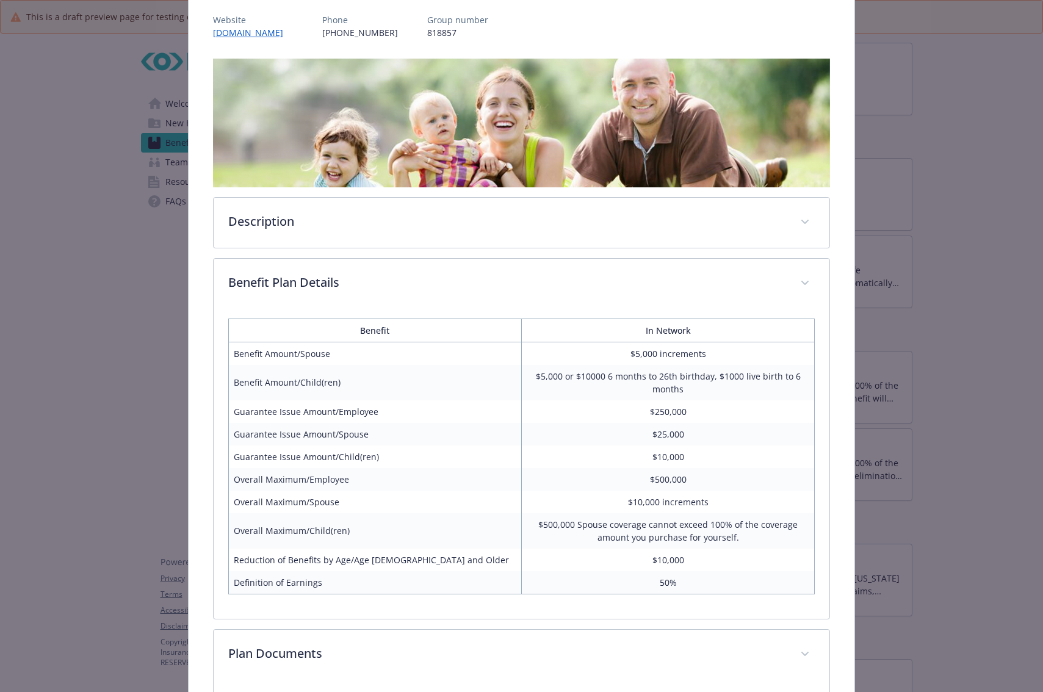
scroll to position [0, 0]
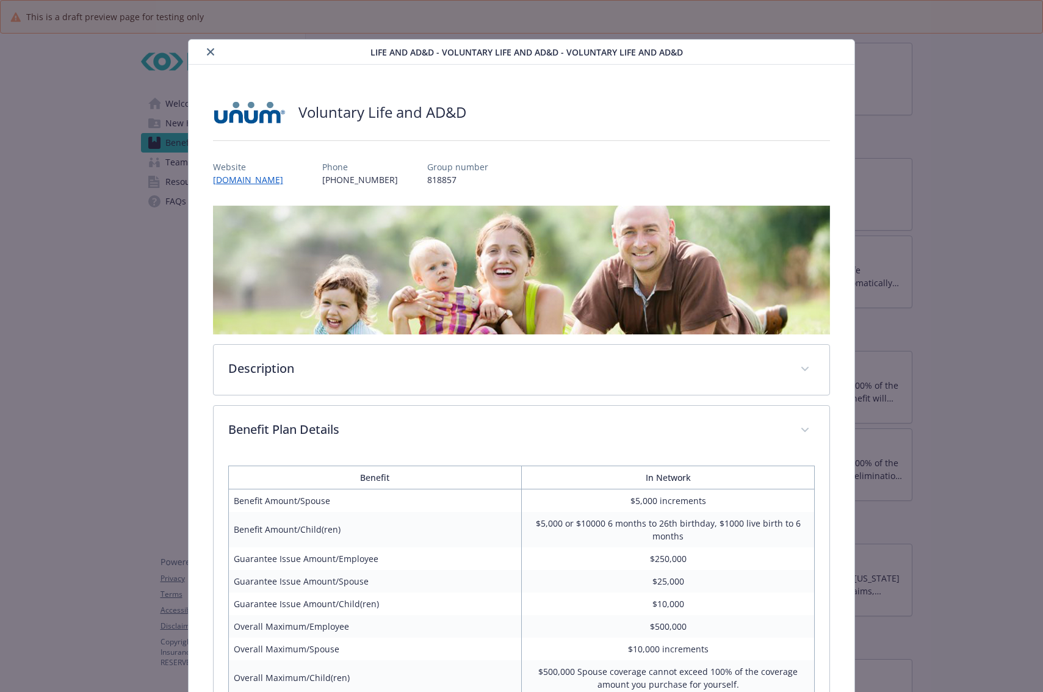
click at [207, 52] on icon "close" at bounding box center [210, 51] width 7 height 7
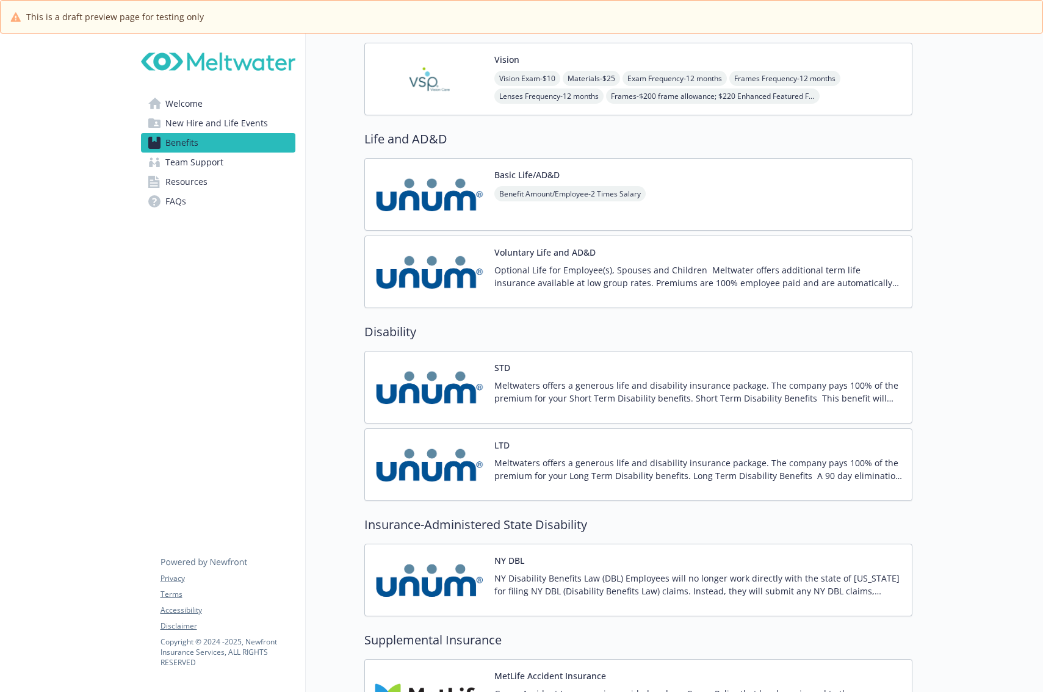
click at [575, 284] on p "Optional Life for Employee(s), Spouses and Children Meltwater offers additional…" at bounding box center [698, 277] width 408 height 26
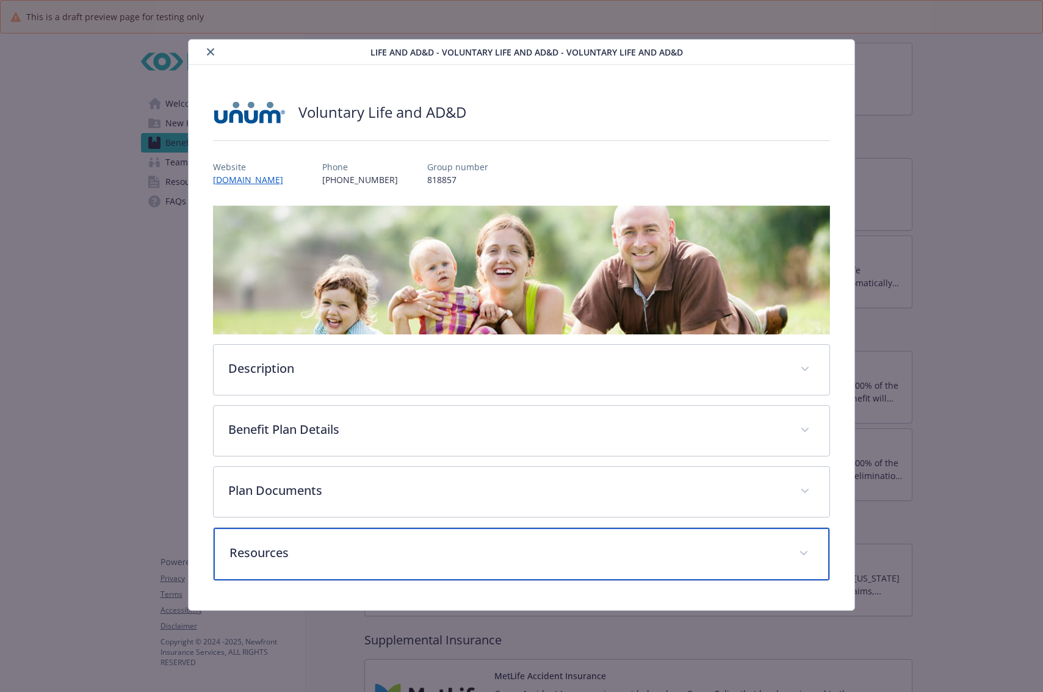
click at [420, 544] on p "Resources" at bounding box center [506, 553] width 555 height 18
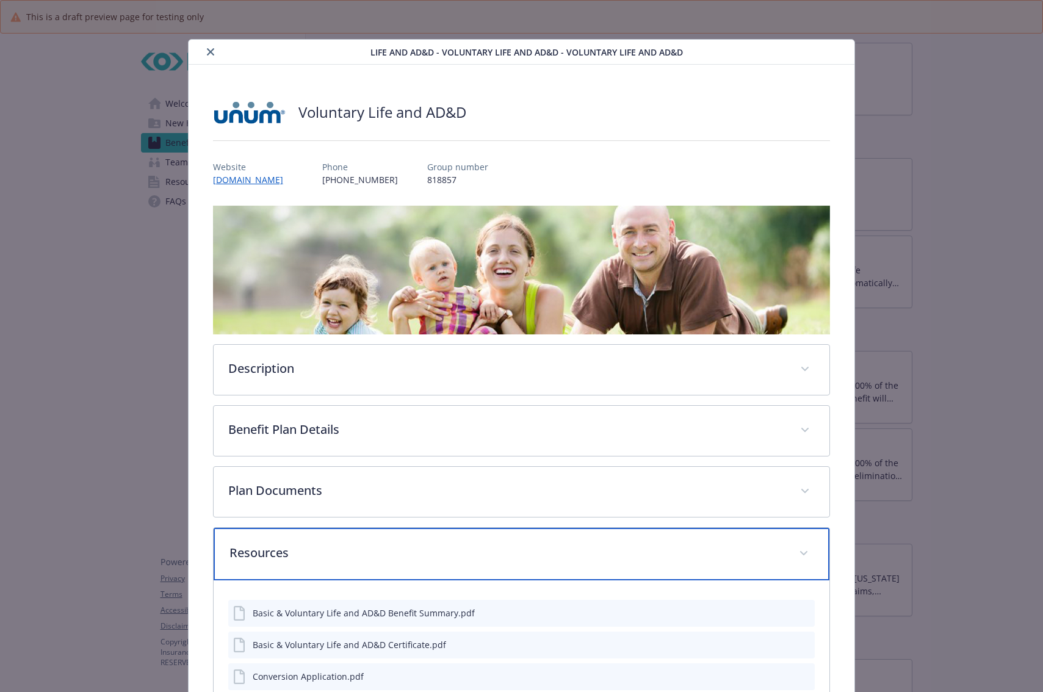
click at [420, 544] on p "Resources" at bounding box center [506, 553] width 555 height 18
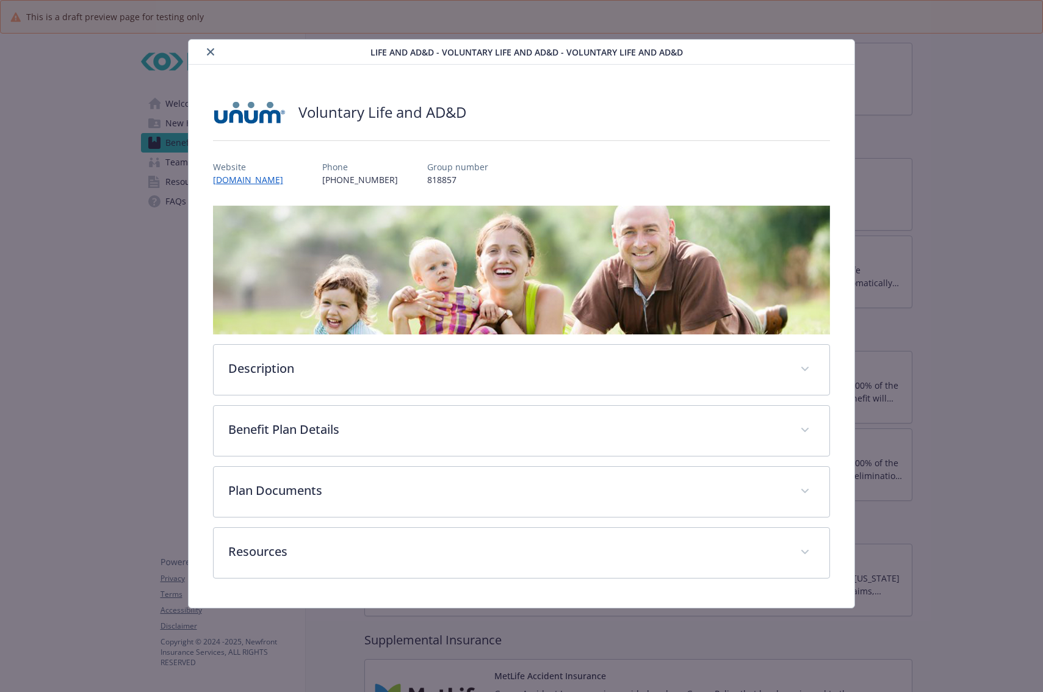
click at [208, 46] on button "close" at bounding box center [210, 52] width 15 height 15
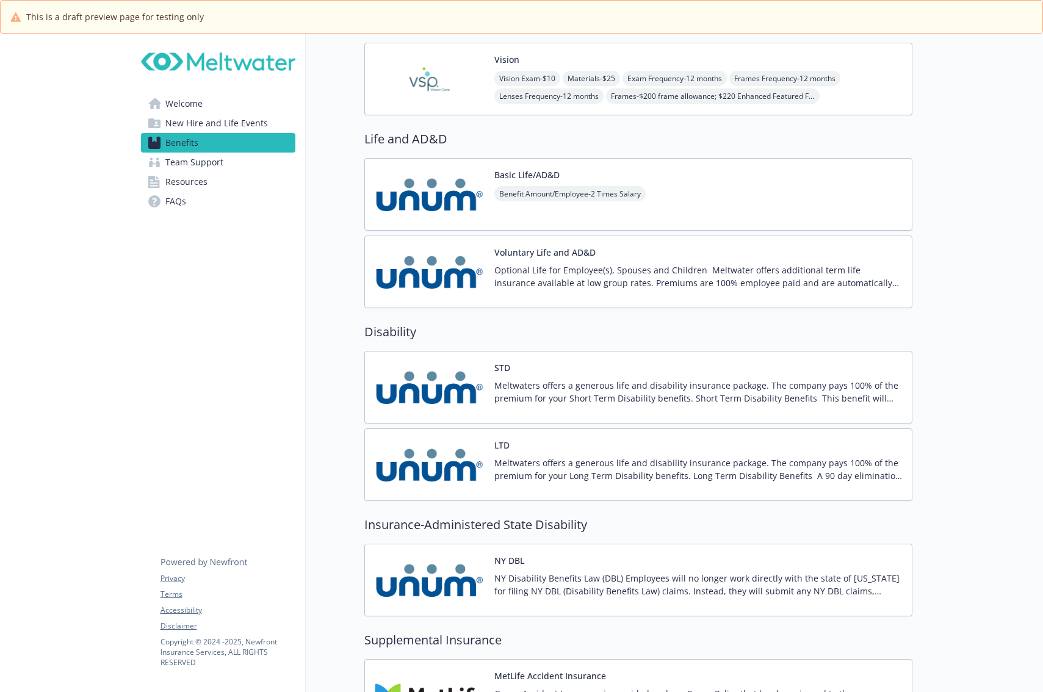
click at [591, 377] on div "STD Meltwaters offers a generous life and disability insurance package. The com…" at bounding box center [698, 387] width 408 height 52
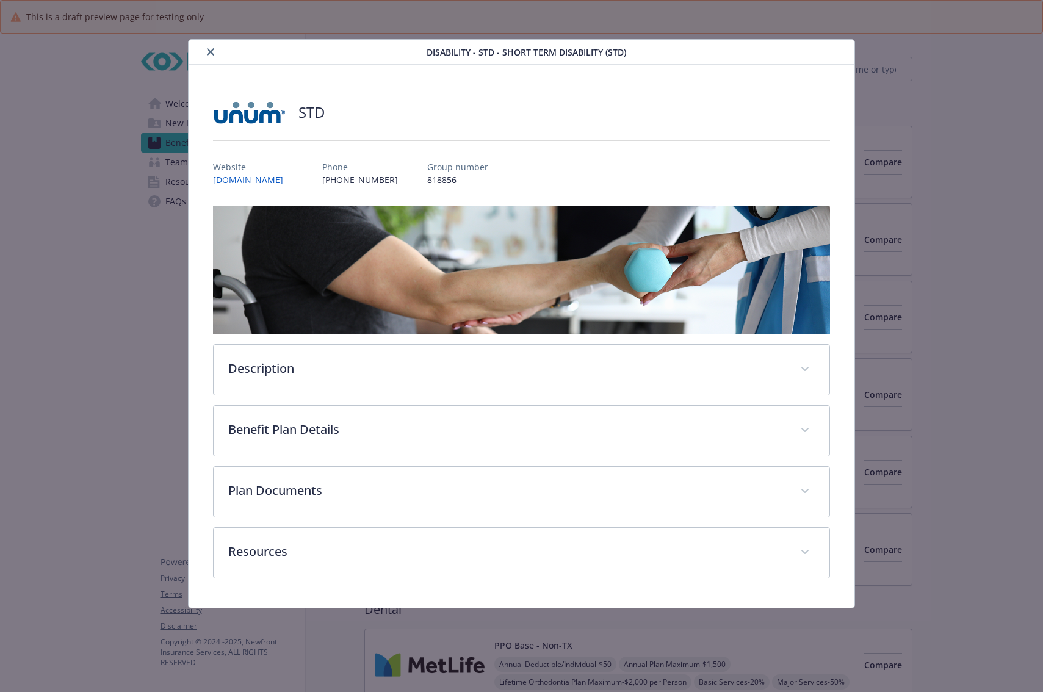
scroll to position [976, 0]
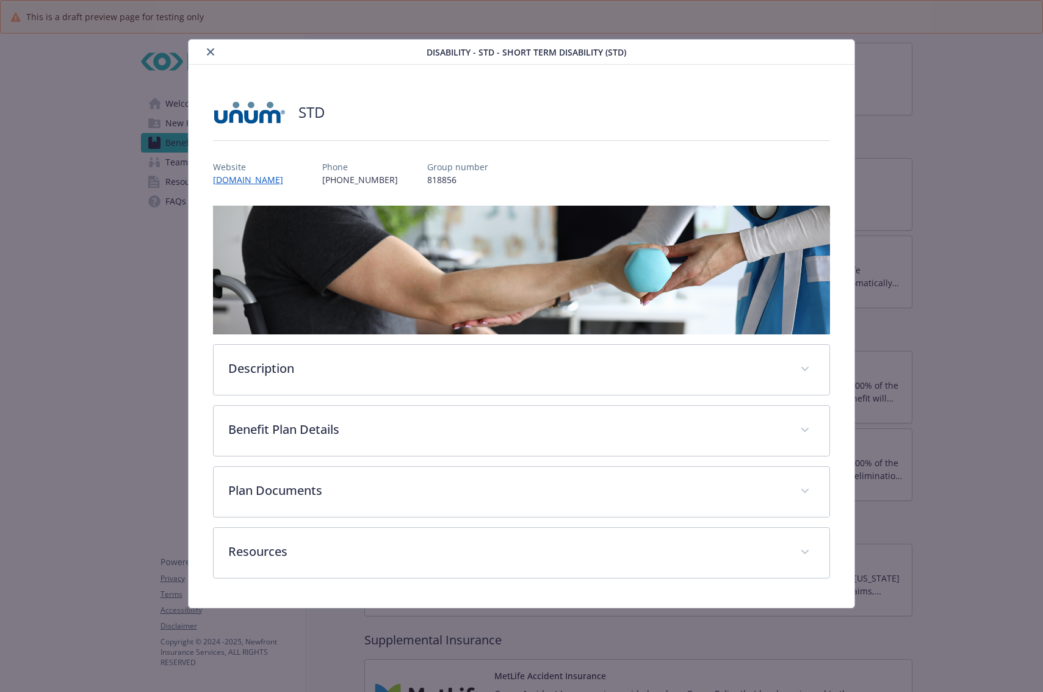
click at [573, 578] on div "Resources CA SDI Navigation Support Flyer.pdf How Do I File a Disability Claim.…" at bounding box center [522, 552] width 618 height 51
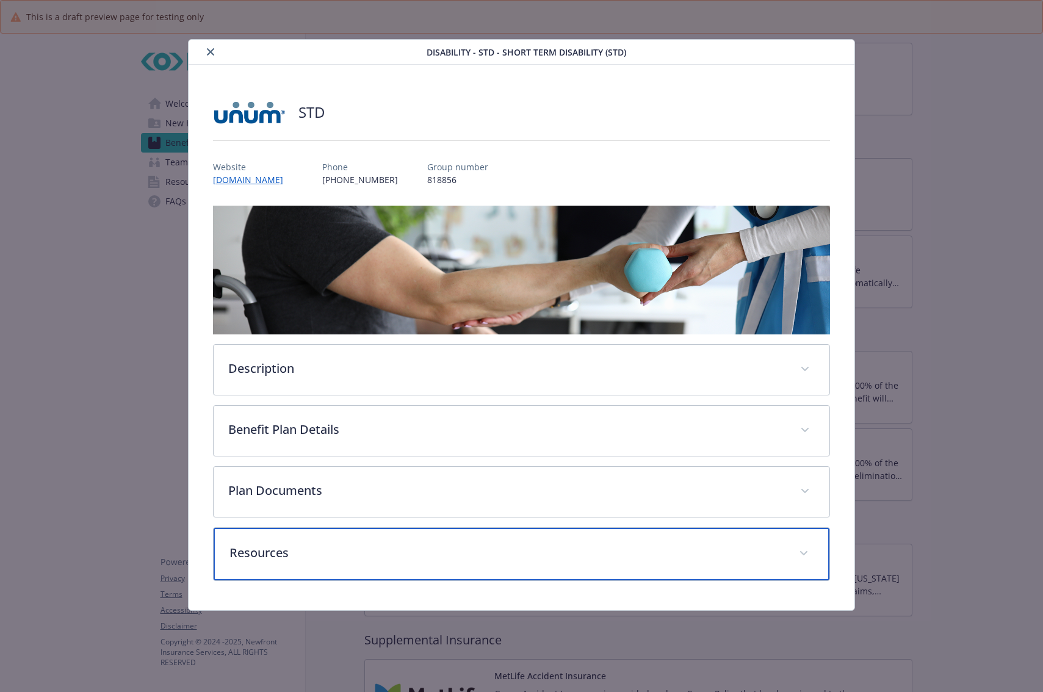
click at [572, 571] on div "Resources" at bounding box center [522, 554] width 616 height 52
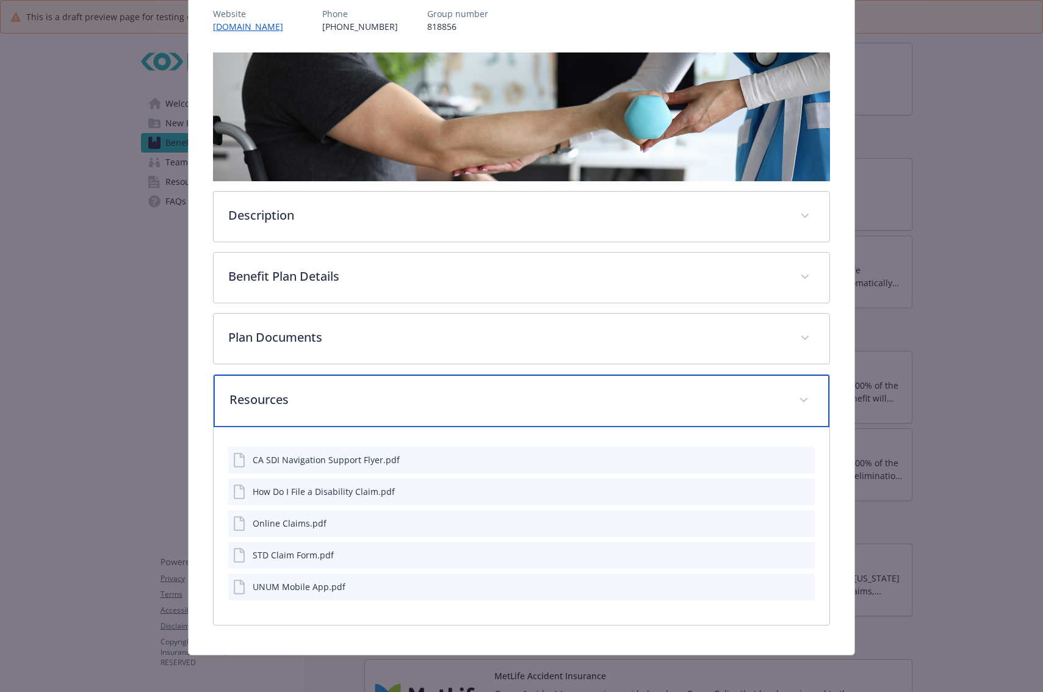
scroll to position [154, 0]
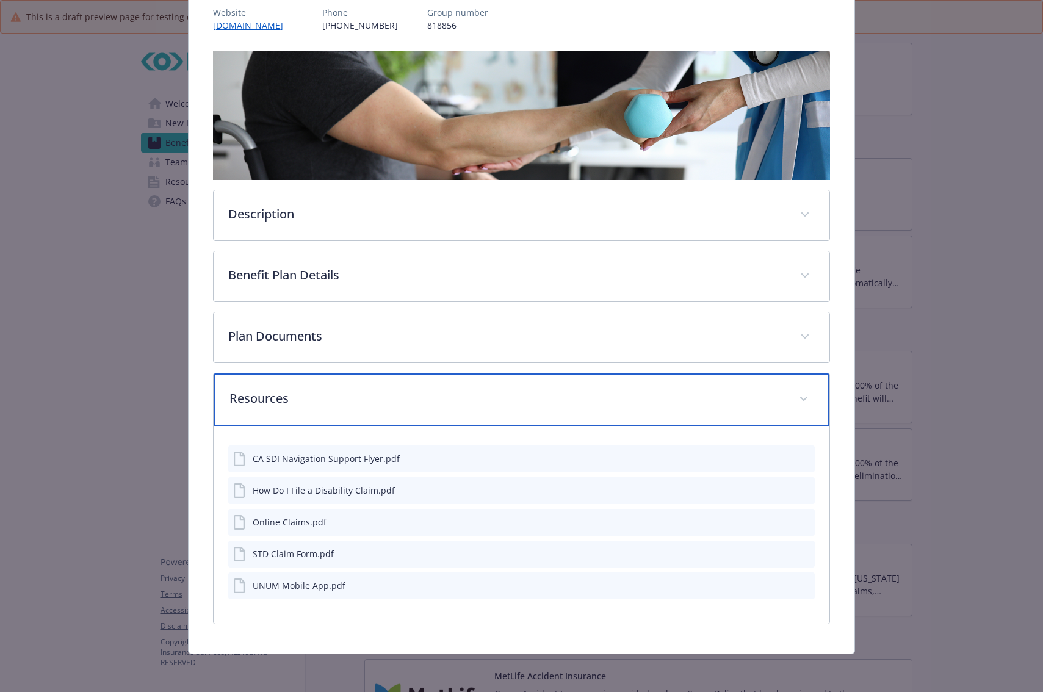
click at [545, 414] on div "Resources" at bounding box center [522, 399] width 616 height 52
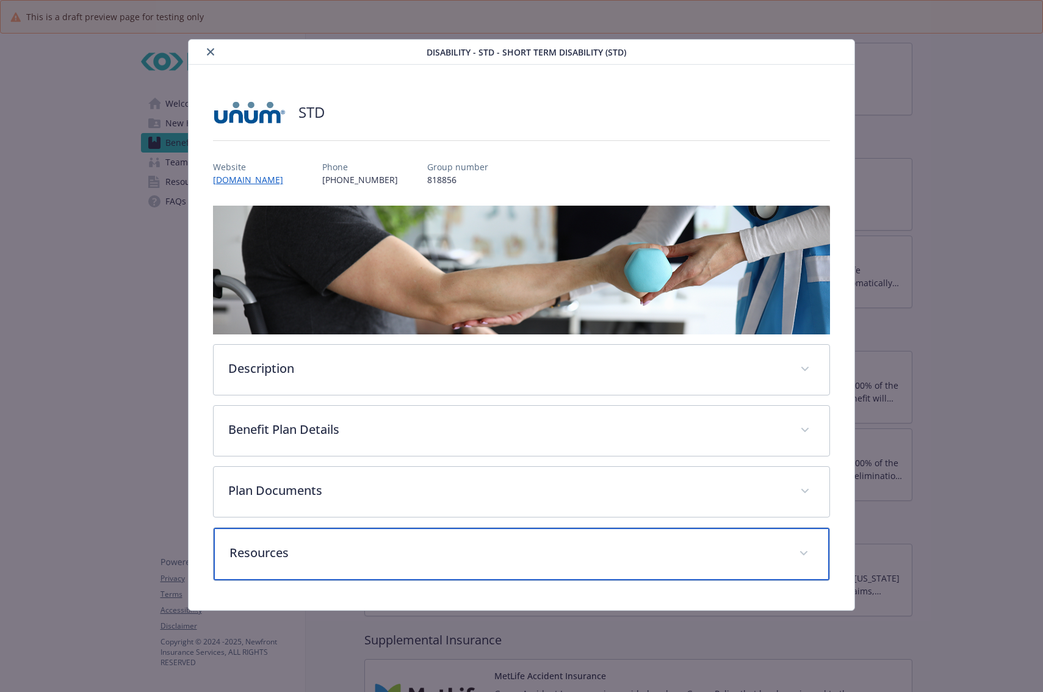
scroll to position [0, 0]
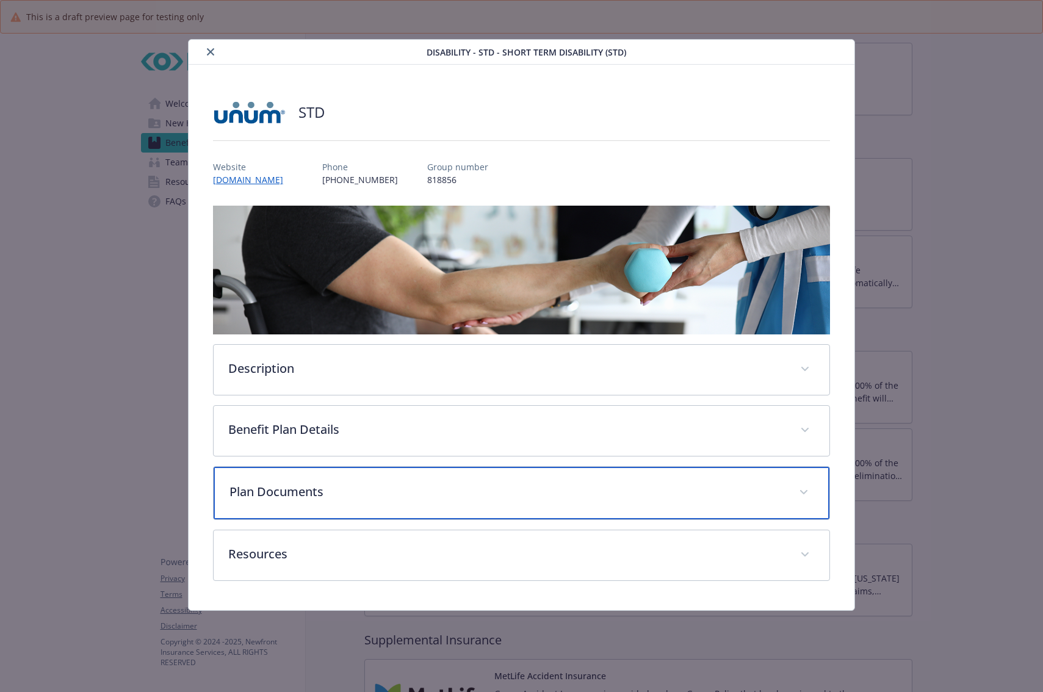
click at [546, 481] on div "Plan Documents" at bounding box center [522, 493] width 616 height 52
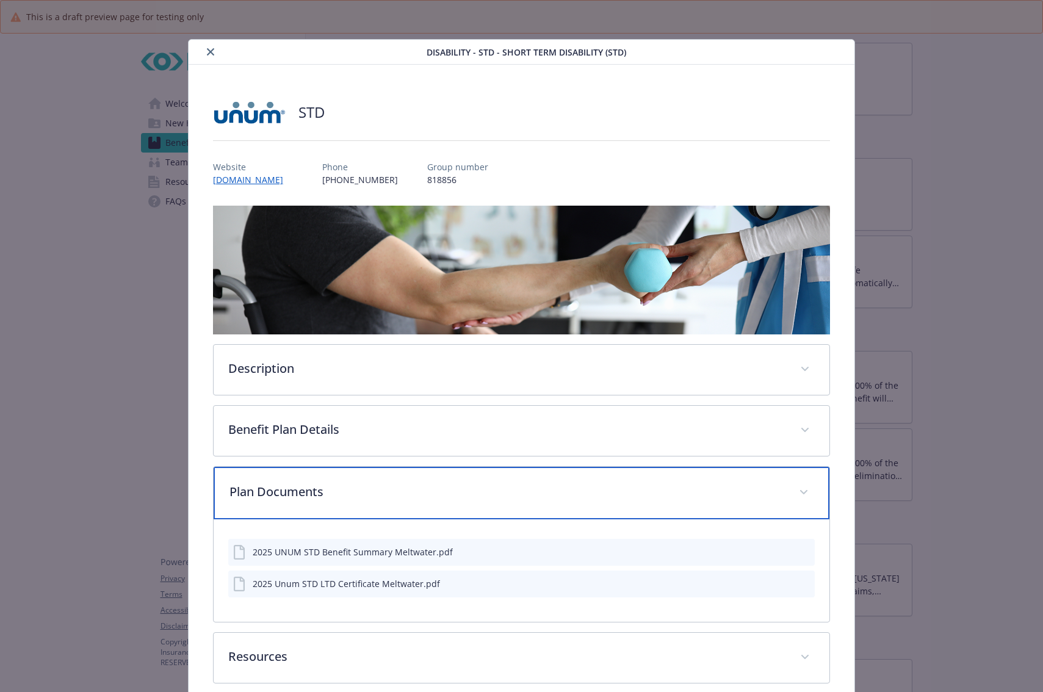
click at [546, 483] on p "Plan Documents" at bounding box center [506, 492] width 555 height 18
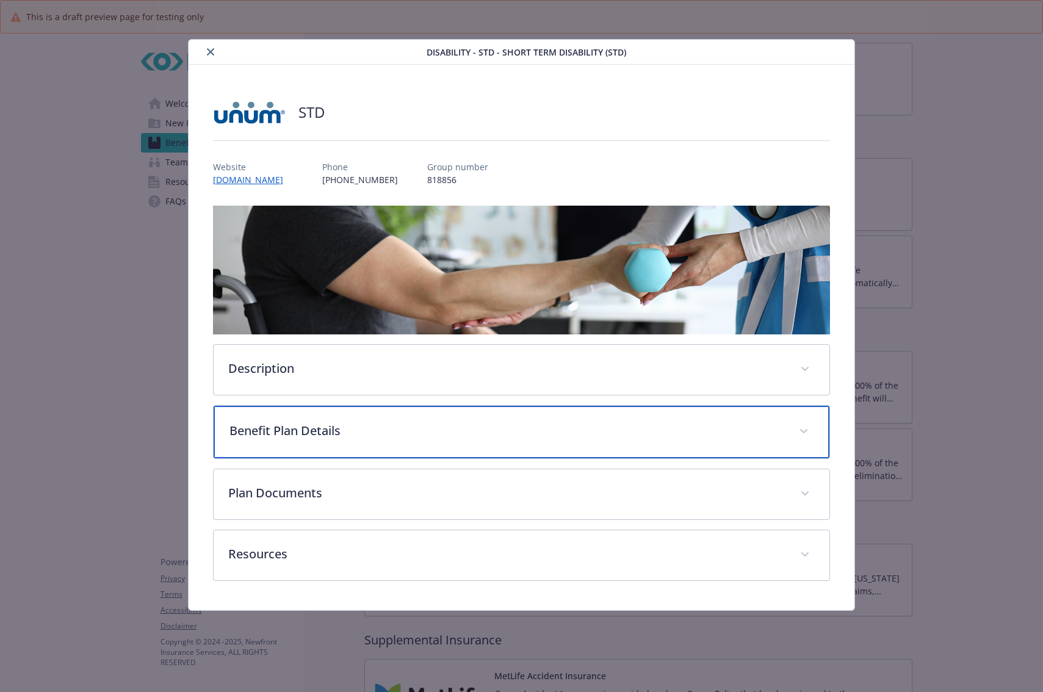
click at [549, 445] on div "Benefit Plan Details" at bounding box center [522, 432] width 616 height 52
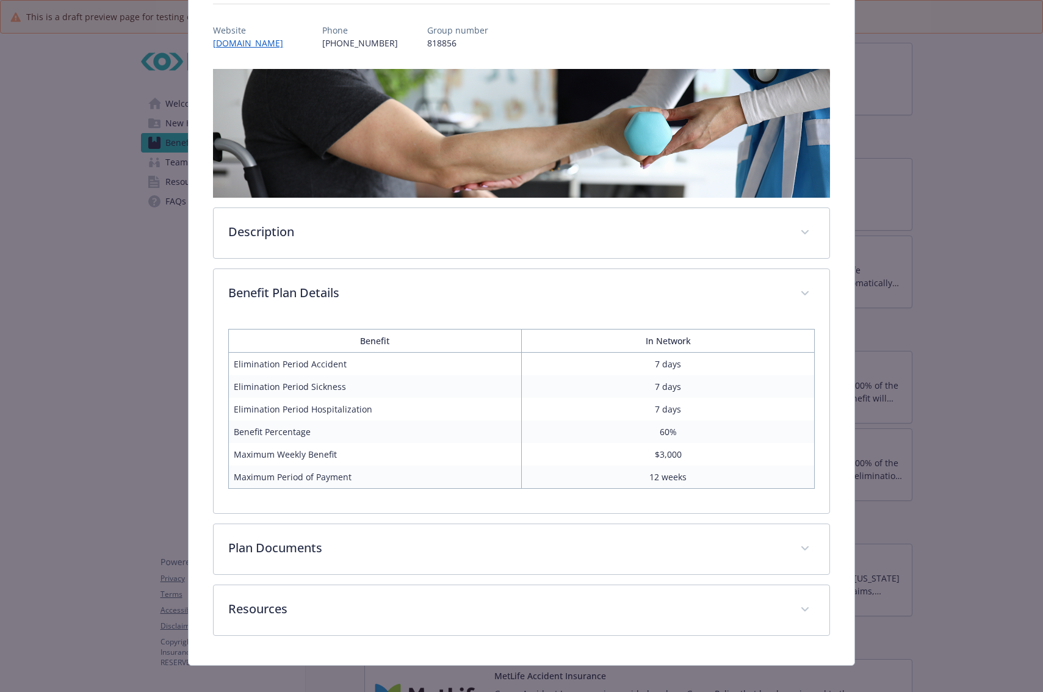
scroll to position [148, 0]
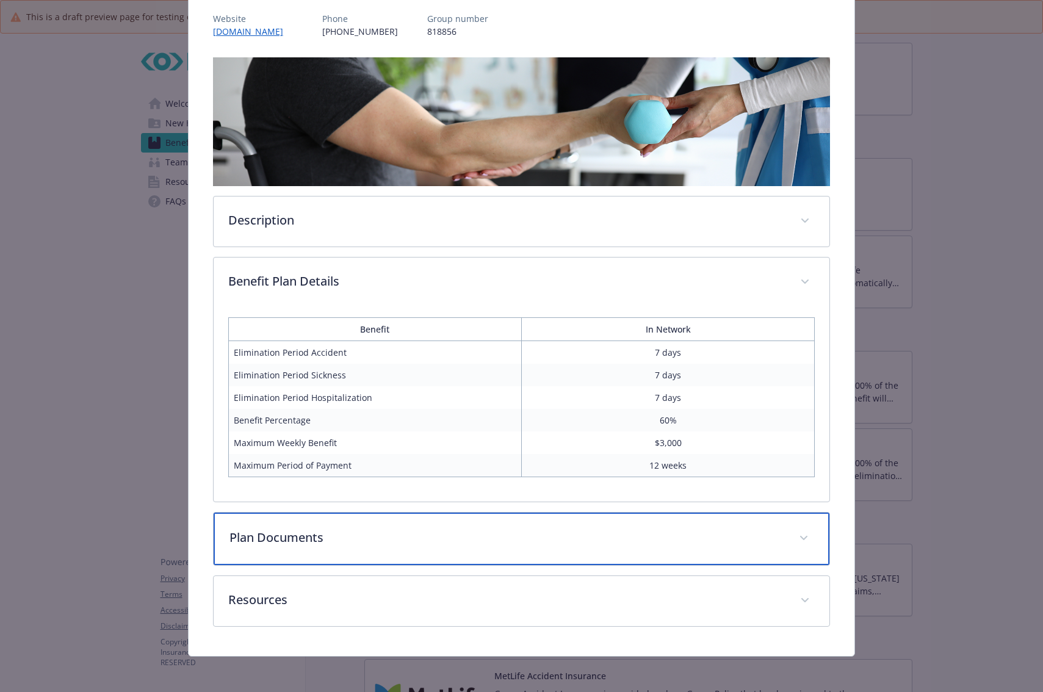
click at [580, 533] on p "Plan Documents" at bounding box center [506, 537] width 555 height 18
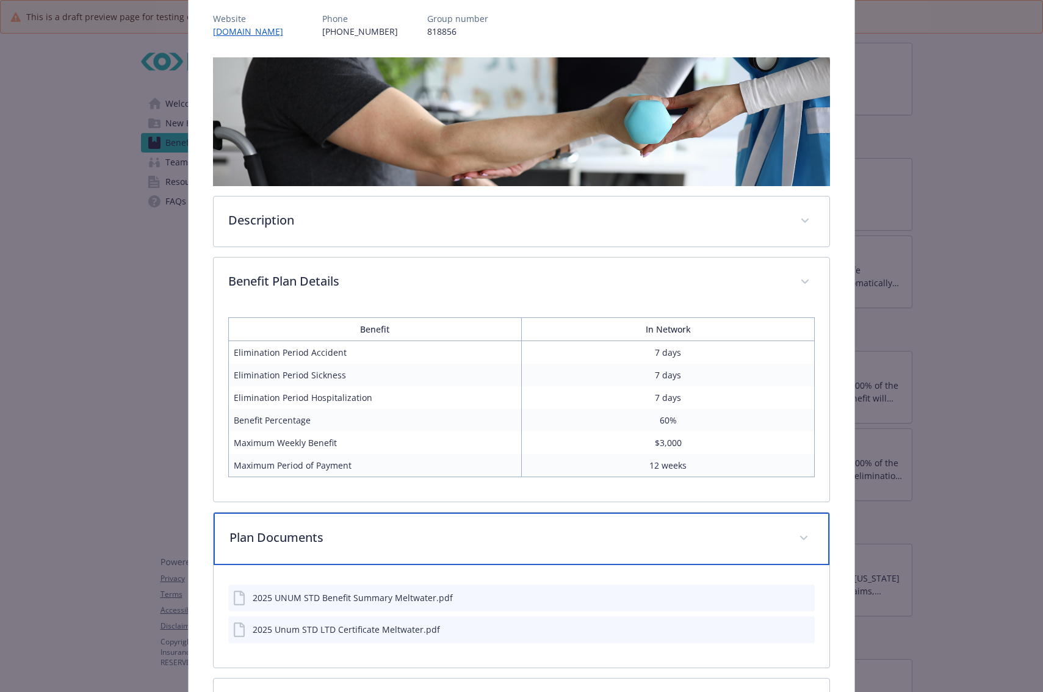
click at [620, 542] on p "Plan Documents" at bounding box center [506, 537] width 555 height 18
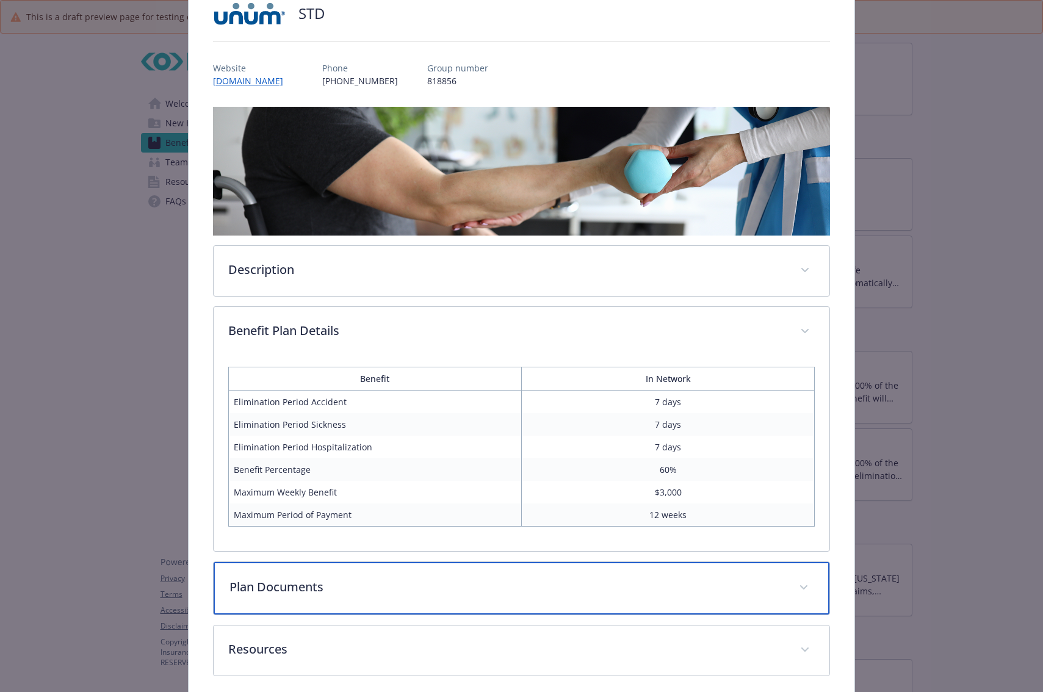
scroll to position [0, 0]
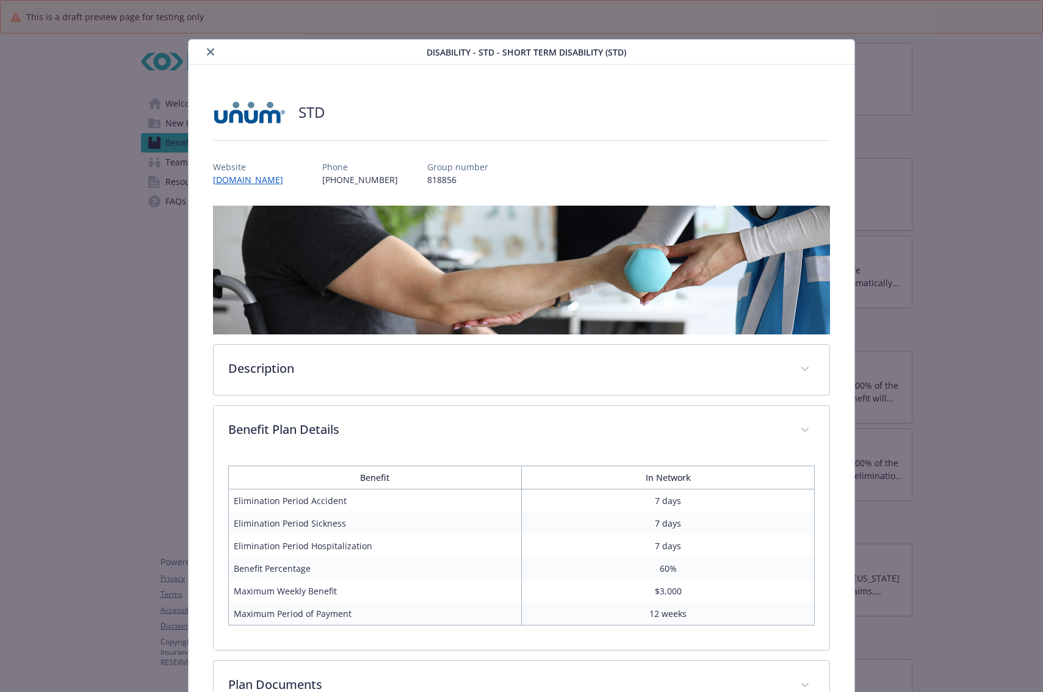
click at [207, 48] on icon "close" at bounding box center [210, 51] width 7 height 7
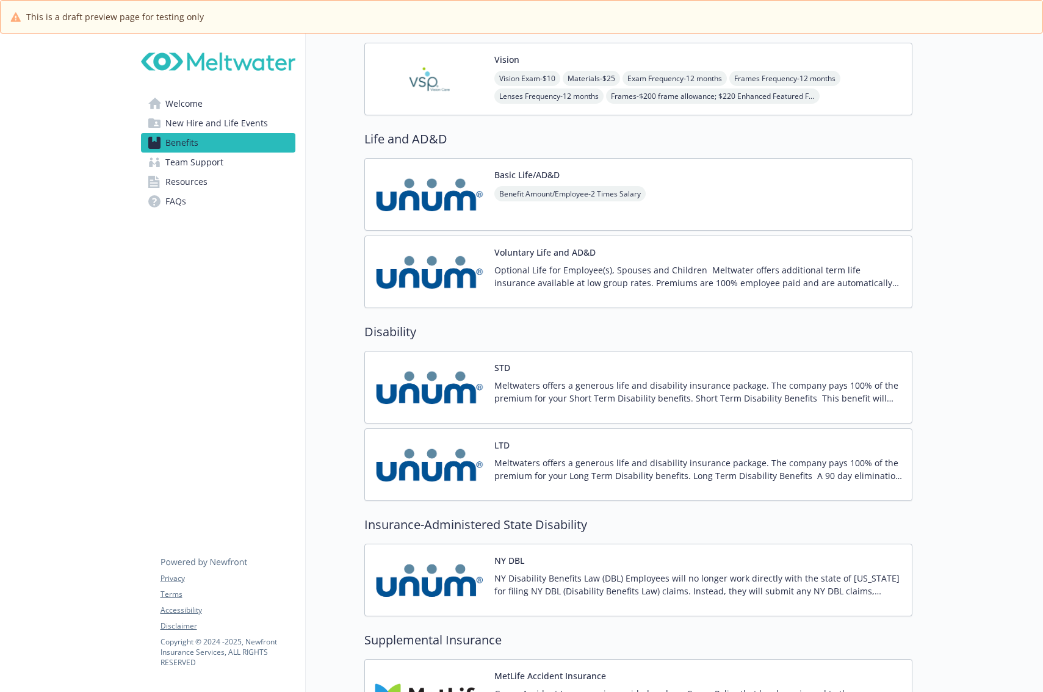
click at [560, 452] on div "LTD Meltwaters offers a generous life and disability insurance package. The com…" at bounding box center [698, 465] width 408 height 52
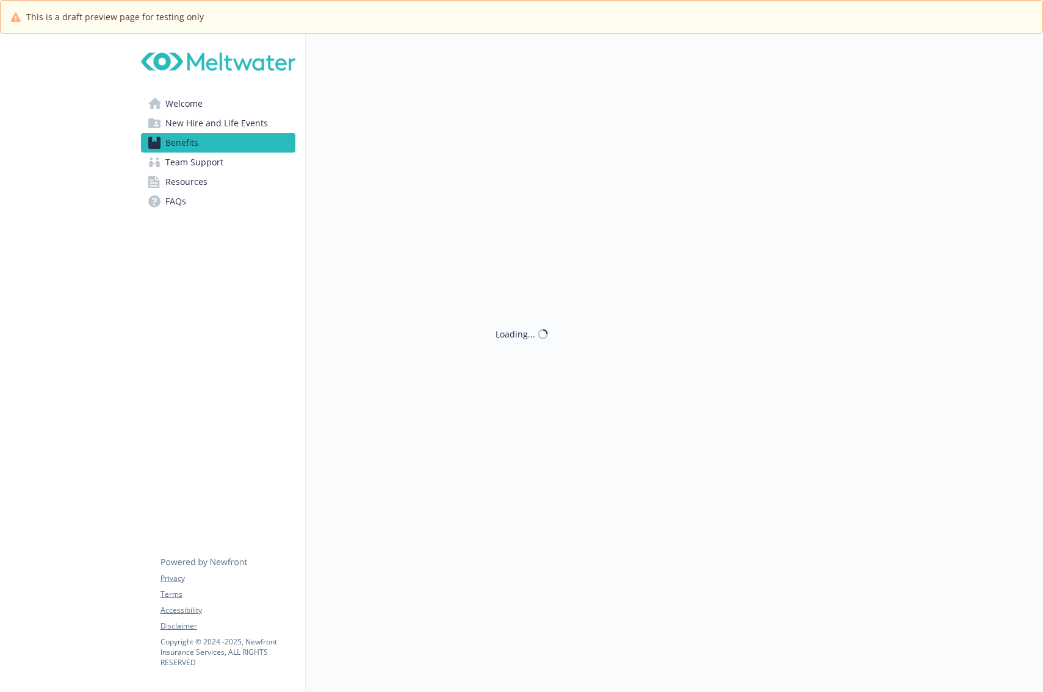
scroll to position [976, 0]
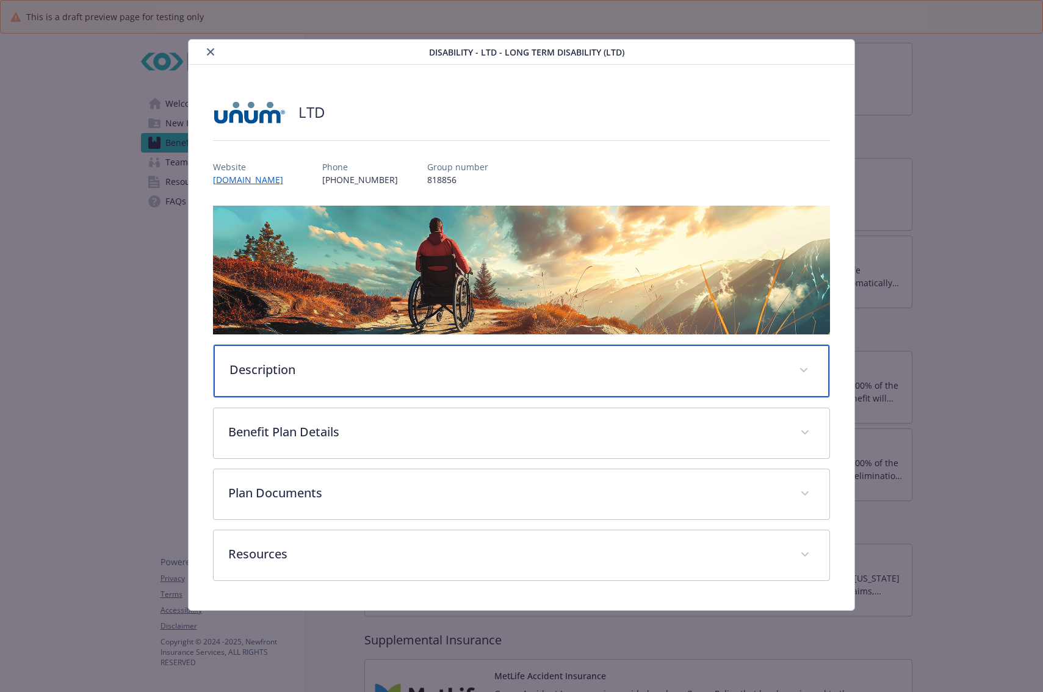
drag, startPoint x: 397, startPoint y: 376, endPoint x: 395, endPoint y: 406, distance: 30.6
click at [397, 376] on p "Description" at bounding box center [506, 370] width 555 height 18
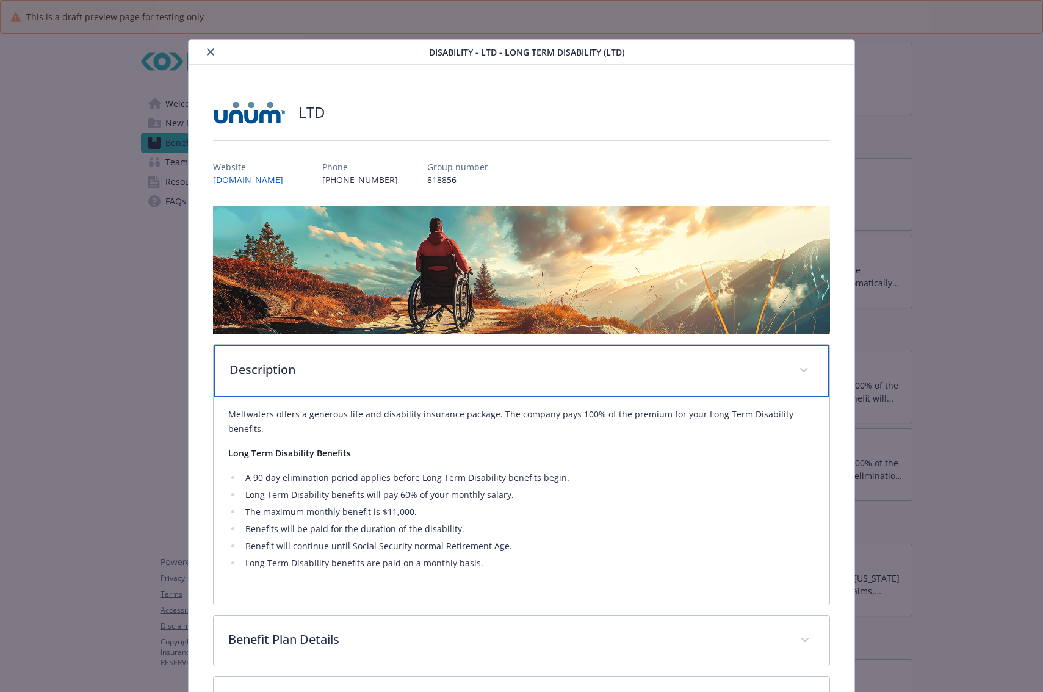
click at [421, 370] on p "Description" at bounding box center [506, 370] width 555 height 18
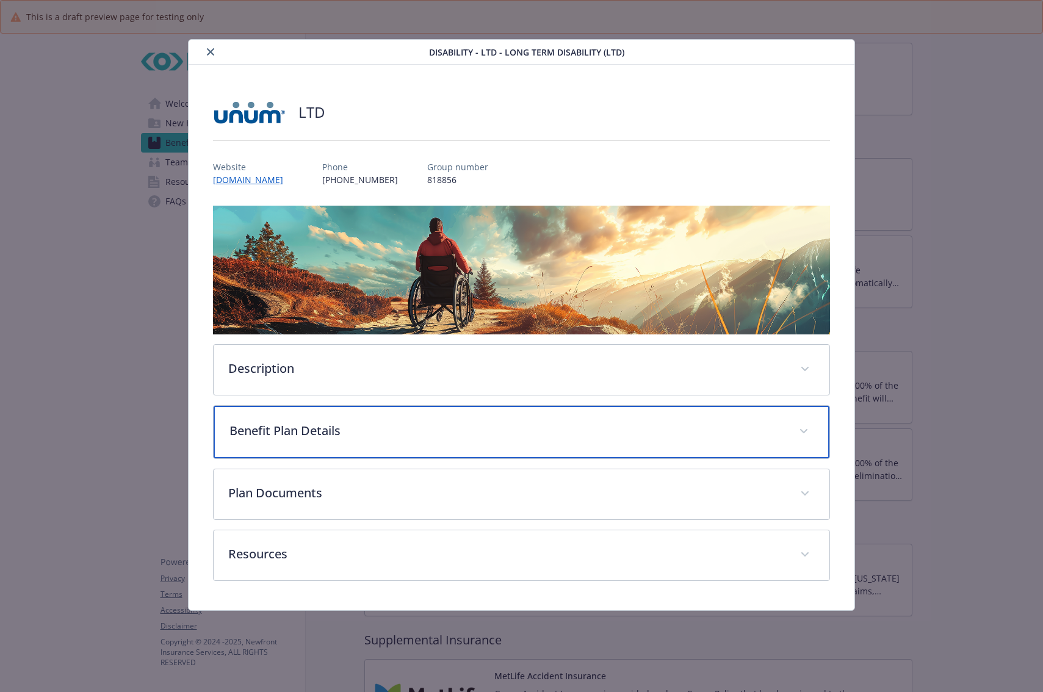
click at [411, 438] on p "Benefit Plan Details" at bounding box center [506, 431] width 555 height 18
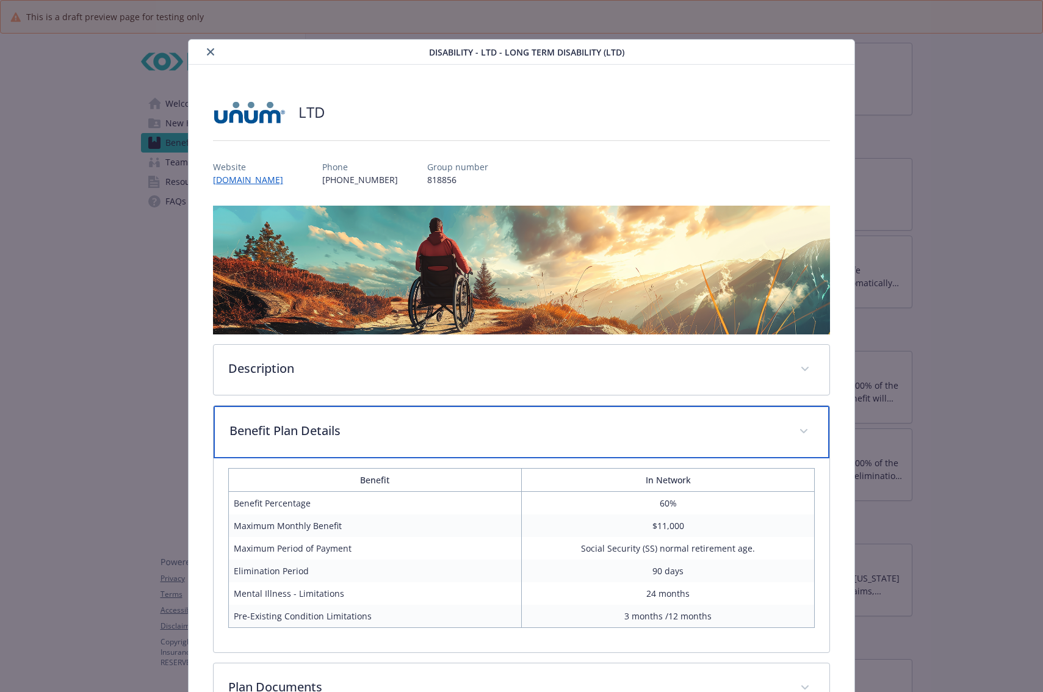
scroll to position [122, 0]
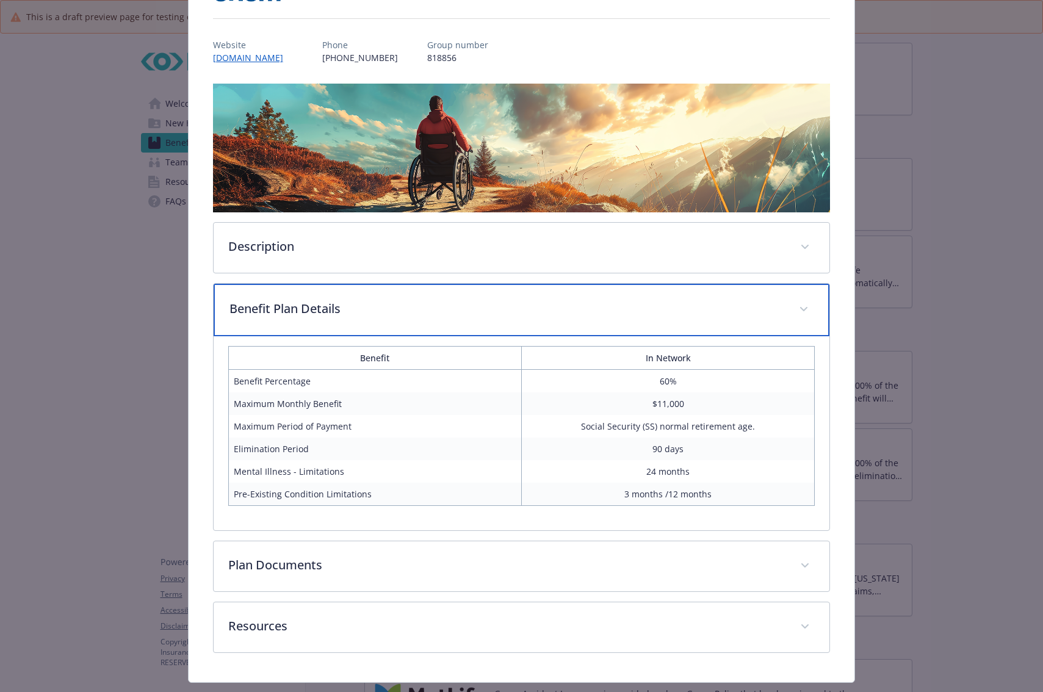
click at [560, 306] on p "Benefit Plan Details" at bounding box center [506, 309] width 555 height 18
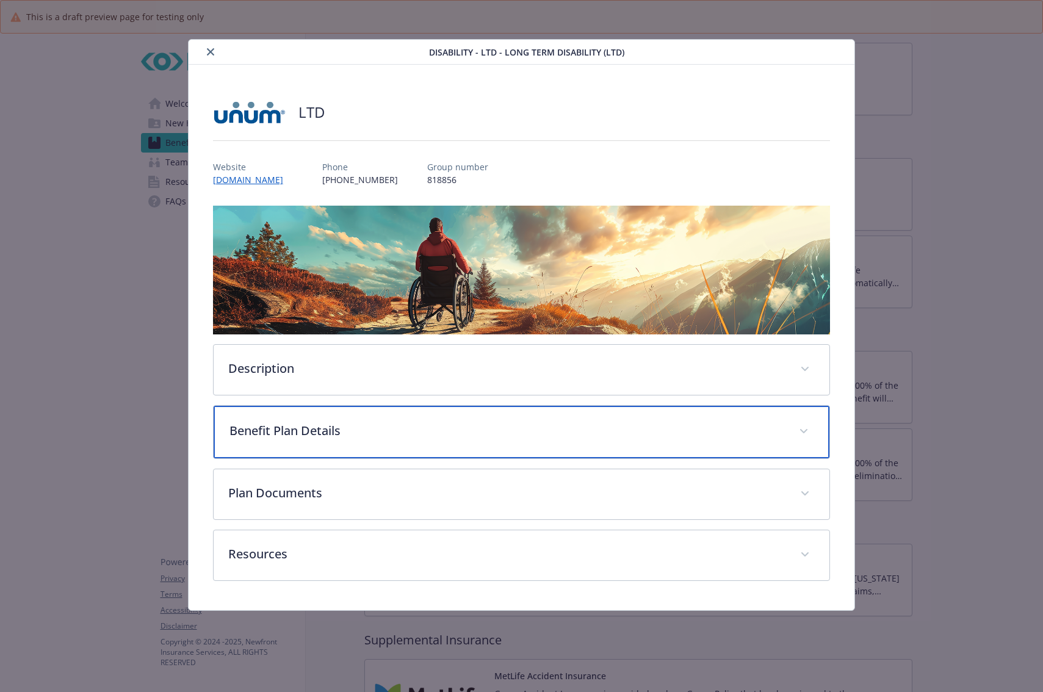
scroll to position [0, 0]
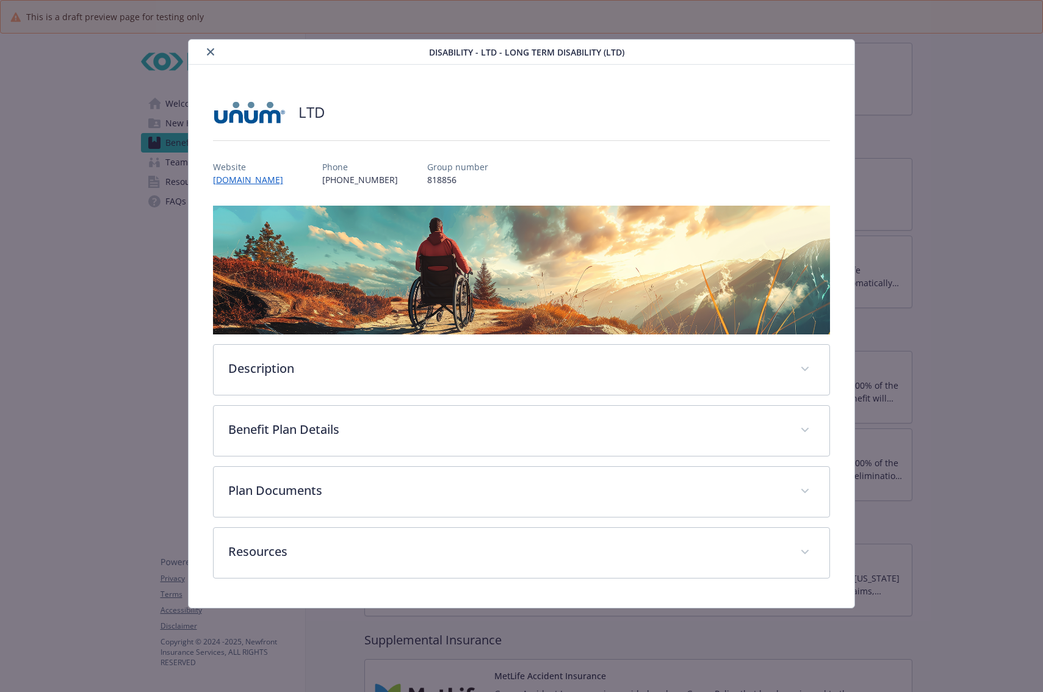
click at [200, 47] on div "details for plan Disability - LTD - Long Term Disability (LTD)" at bounding box center [311, 52] width 236 height 15
click at [204, 48] on button "close" at bounding box center [210, 52] width 15 height 15
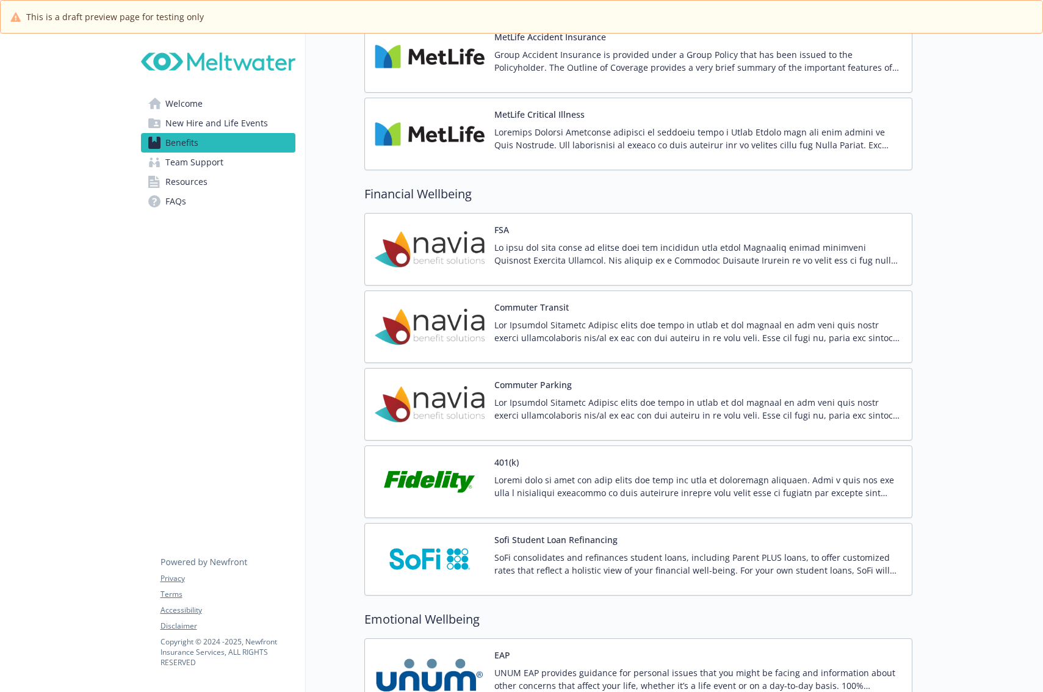
scroll to position [1464, 0]
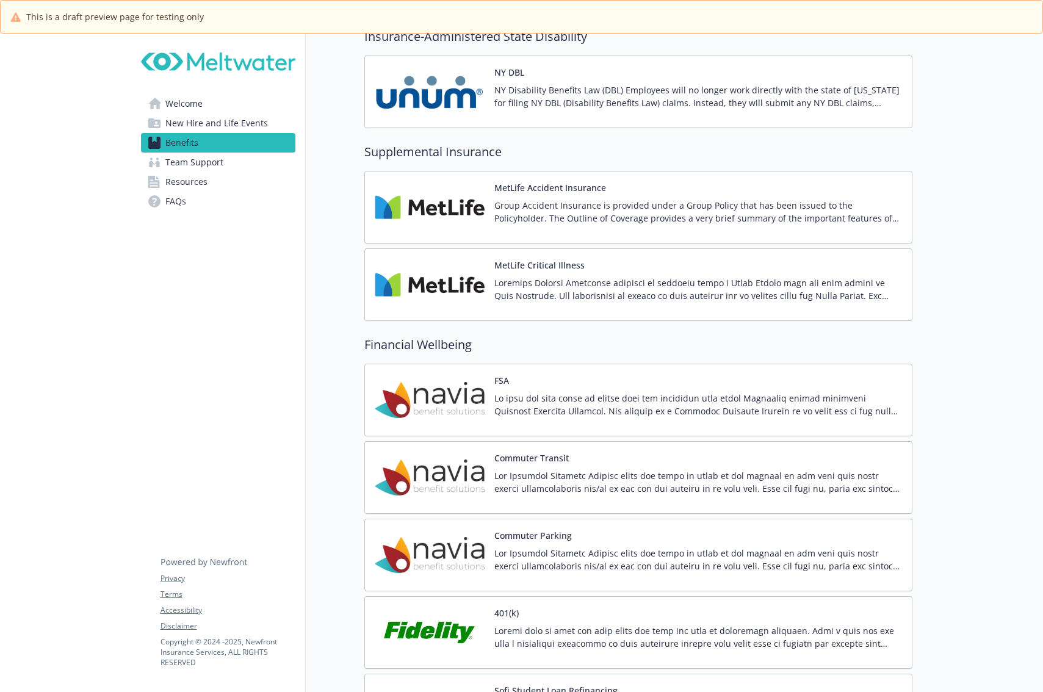
click at [655, 200] on p "Group Accident Insurance is provided under a Group Policy that has been issued …" at bounding box center [698, 212] width 408 height 26
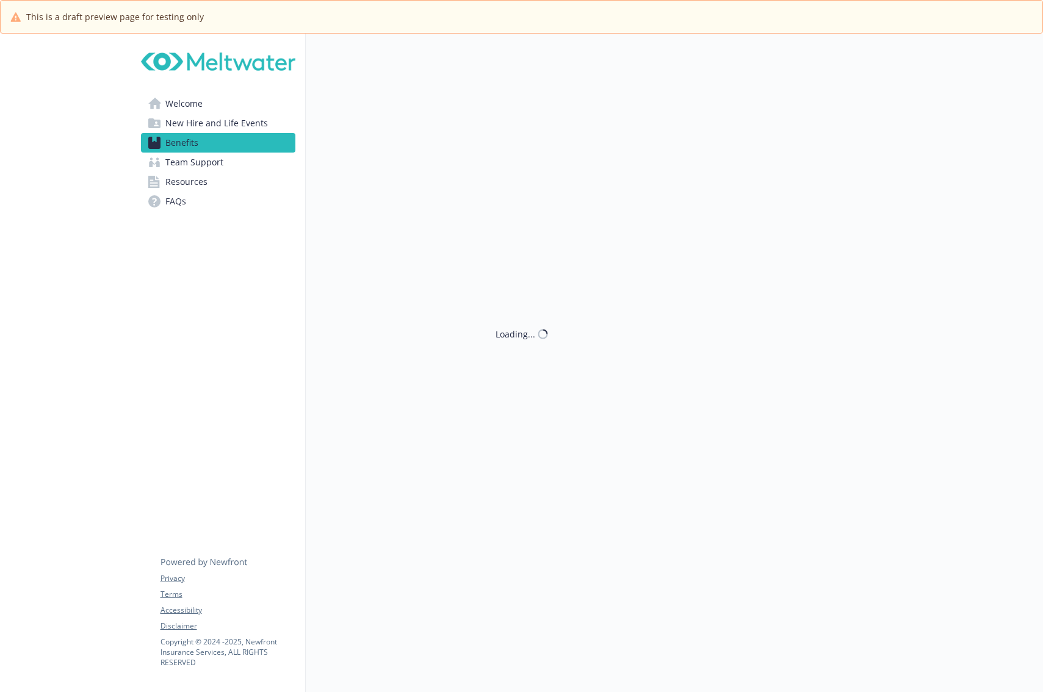
scroll to position [1464, 0]
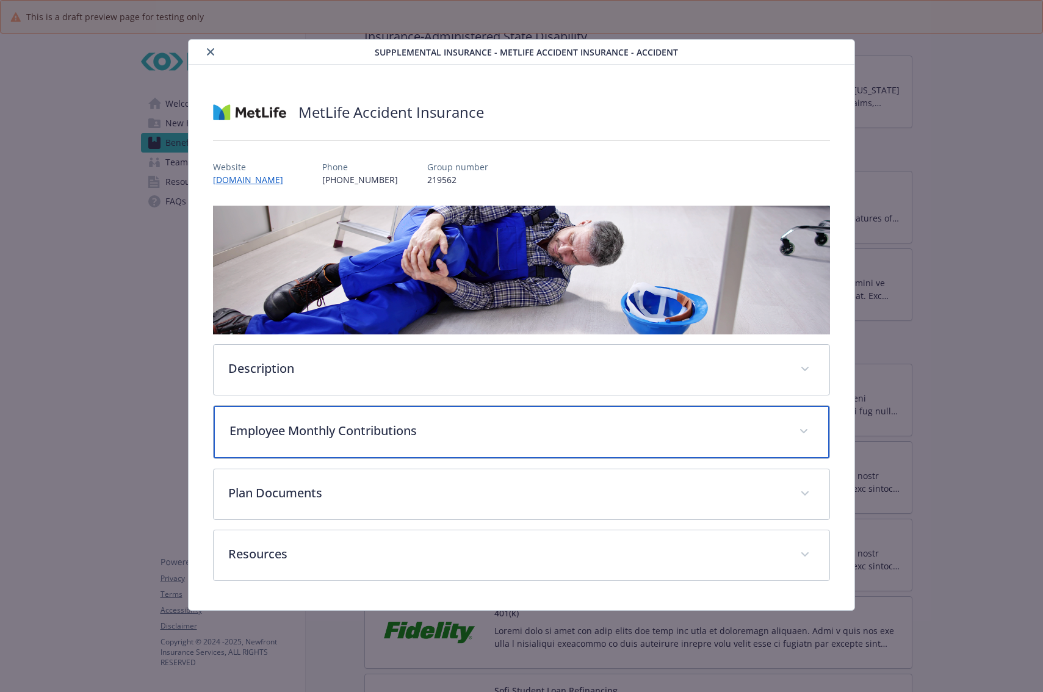
click at [281, 422] on p "Employee Monthly Contributions" at bounding box center [506, 431] width 555 height 18
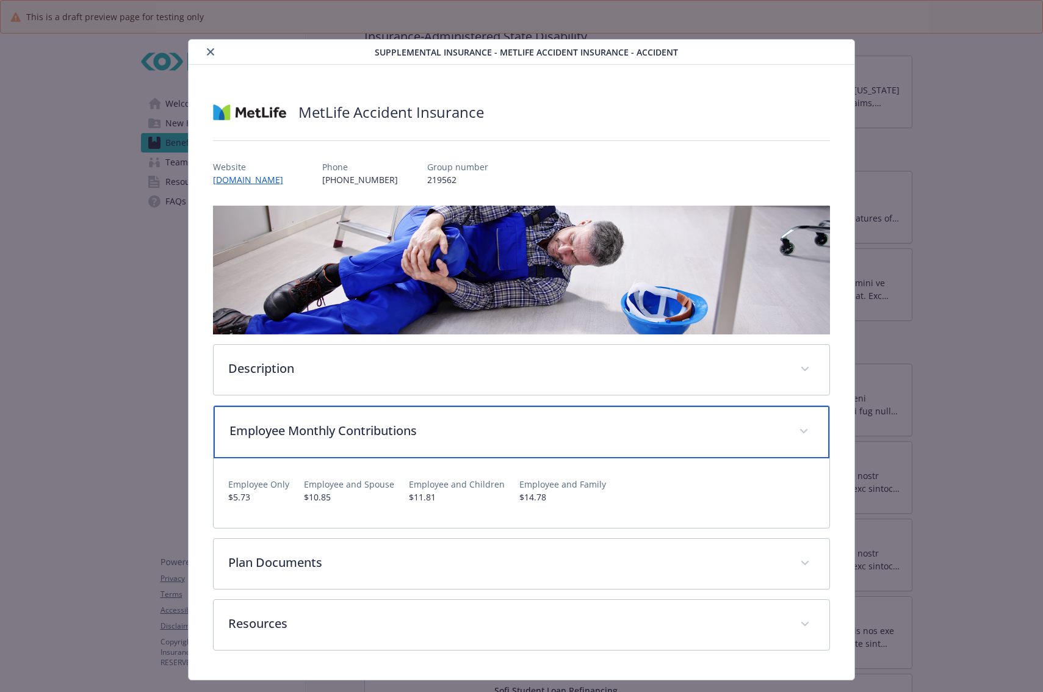
click at [289, 435] on p "Employee Monthly Contributions" at bounding box center [506, 431] width 555 height 18
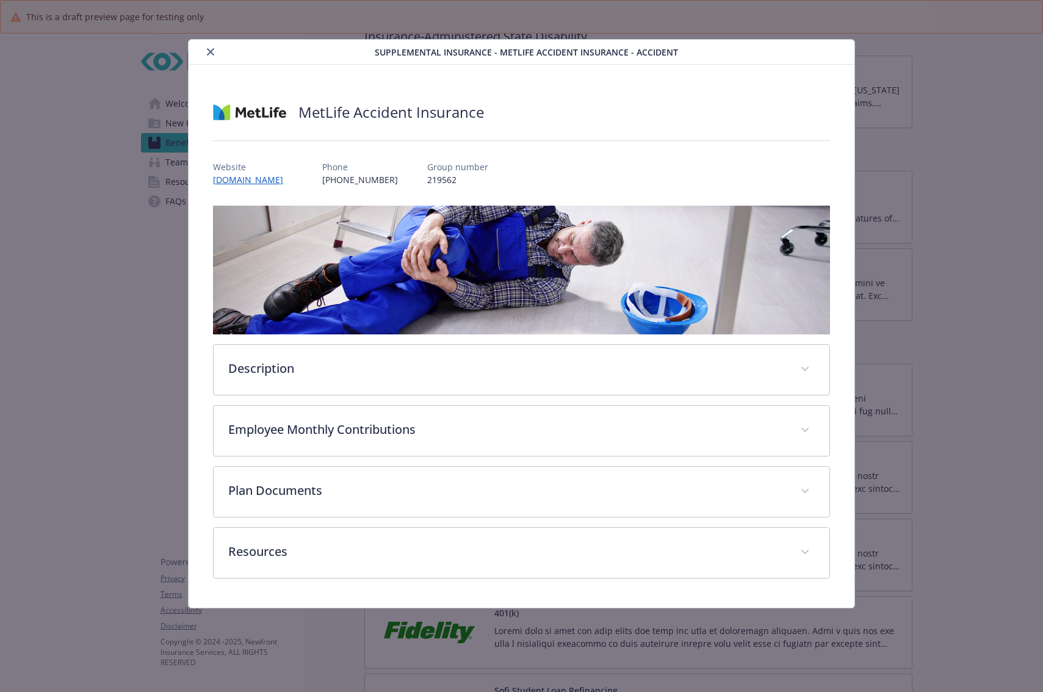
click at [207, 50] on icon "close" at bounding box center [210, 51] width 7 height 7
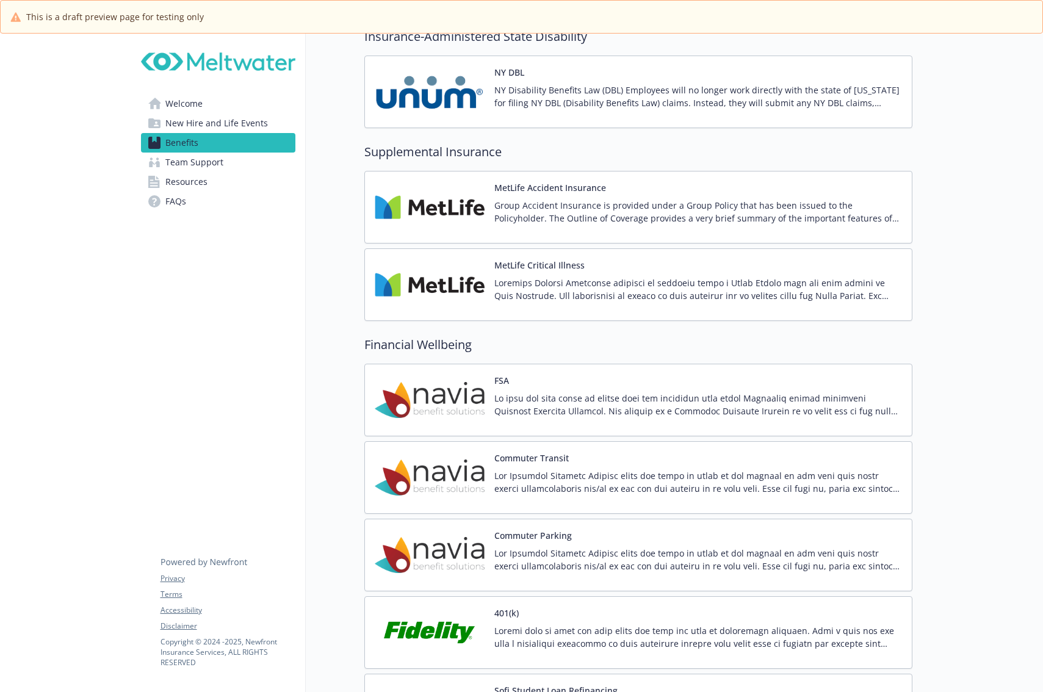
click at [557, 207] on p "Group Accident Insurance is provided under a Group Policy that has been issued …" at bounding box center [698, 212] width 408 height 26
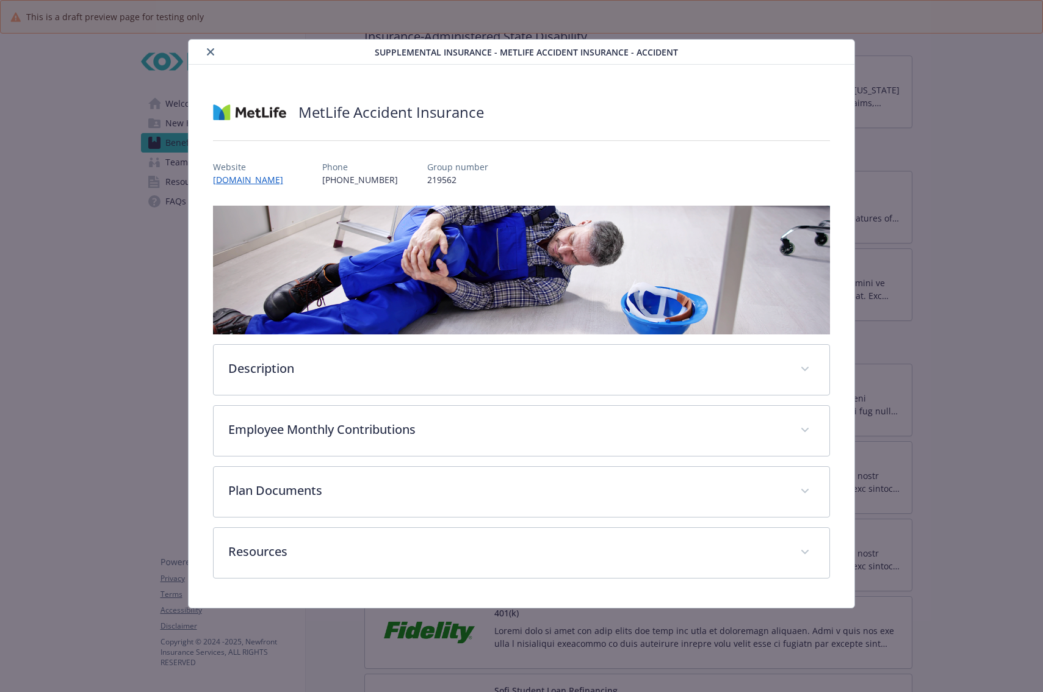
click at [212, 54] on icon "close" at bounding box center [210, 51] width 7 height 7
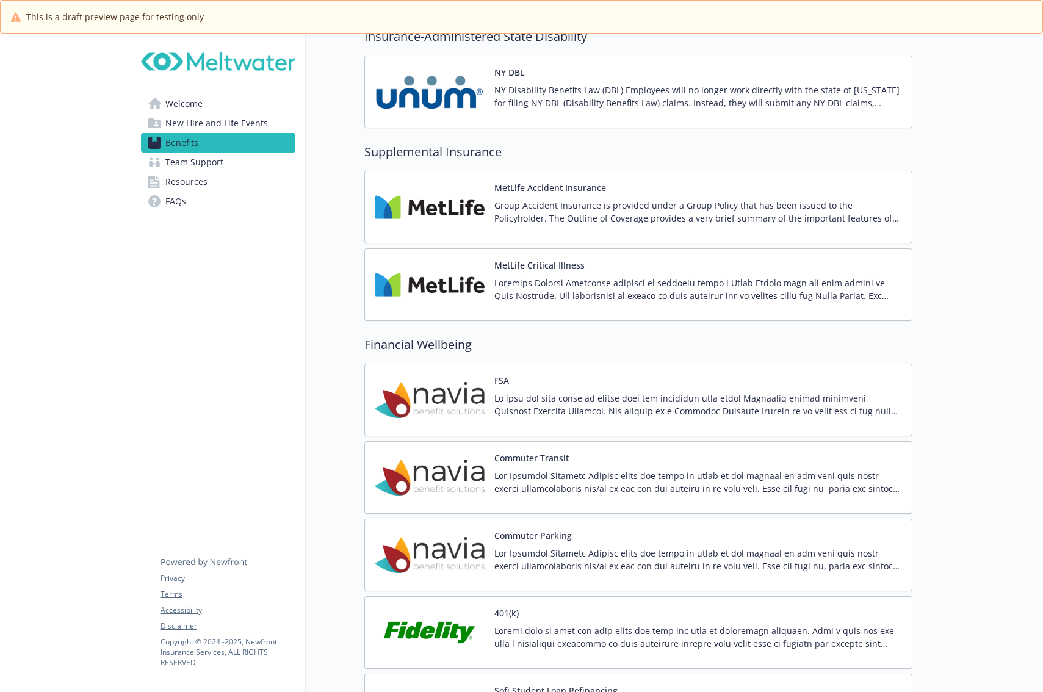
click at [553, 287] on p at bounding box center [698, 289] width 408 height 26
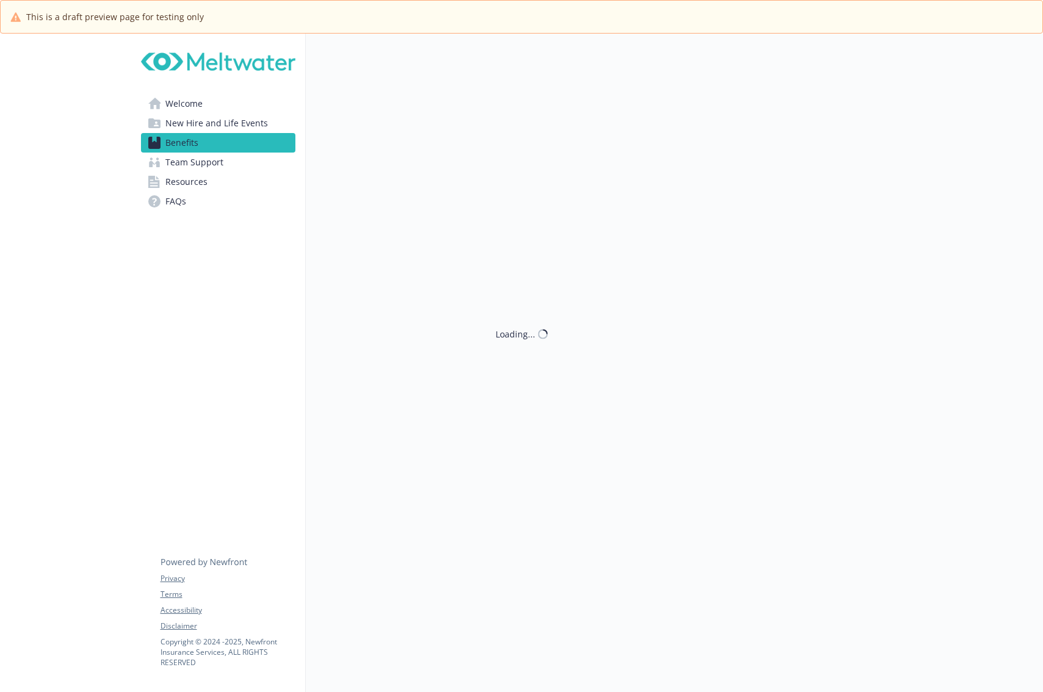
scroll to position [1464, 0]
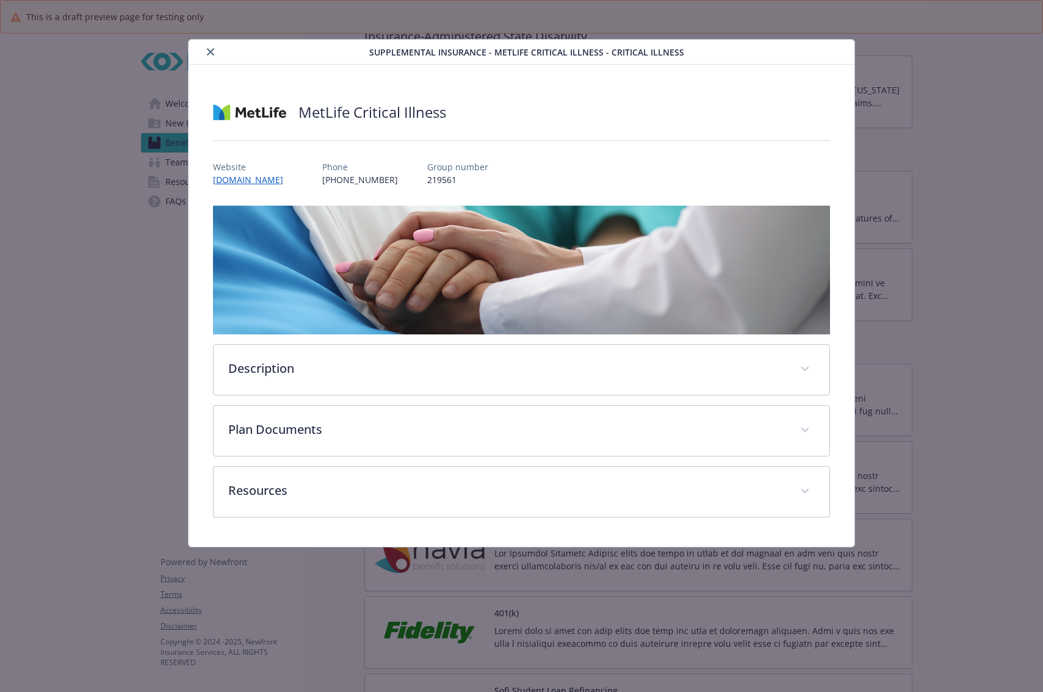
click at [213, 46] on button "close" at bounding box center [210, 52] width 15 height 15
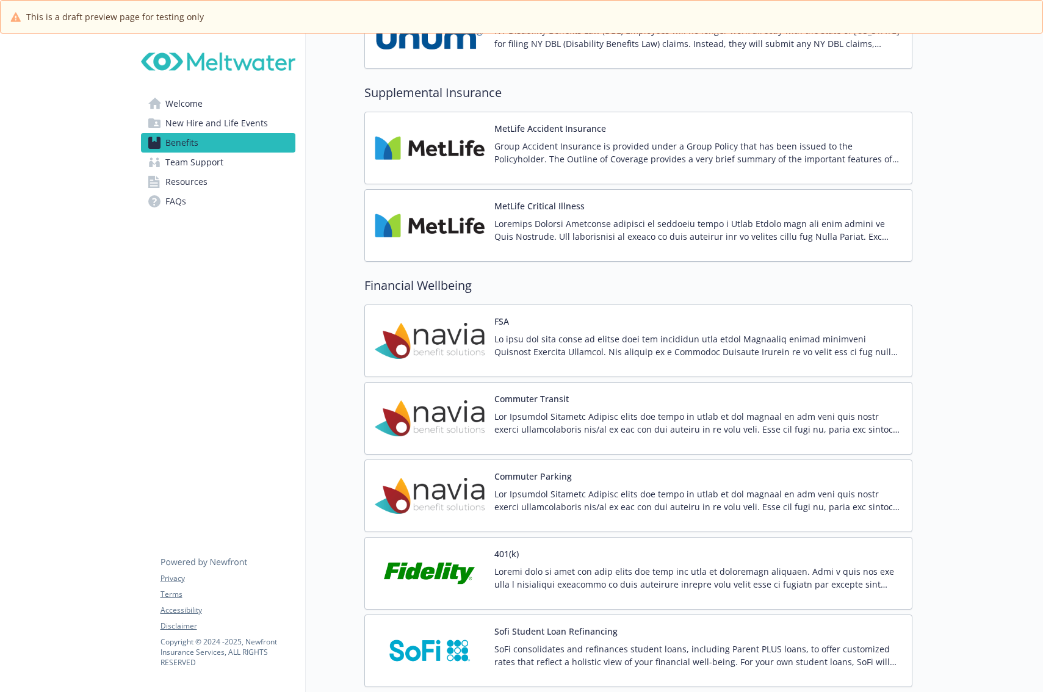
scroll to position [1587, 0]
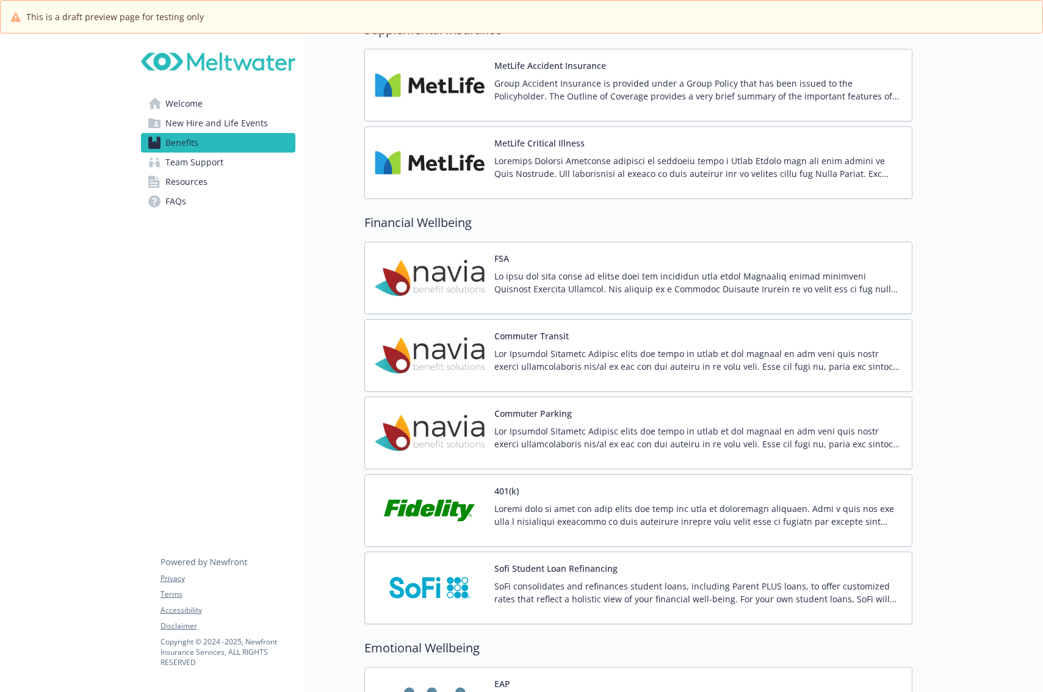
click at [555, 164] on p at bounding box center [698, 167] width 408 height 26
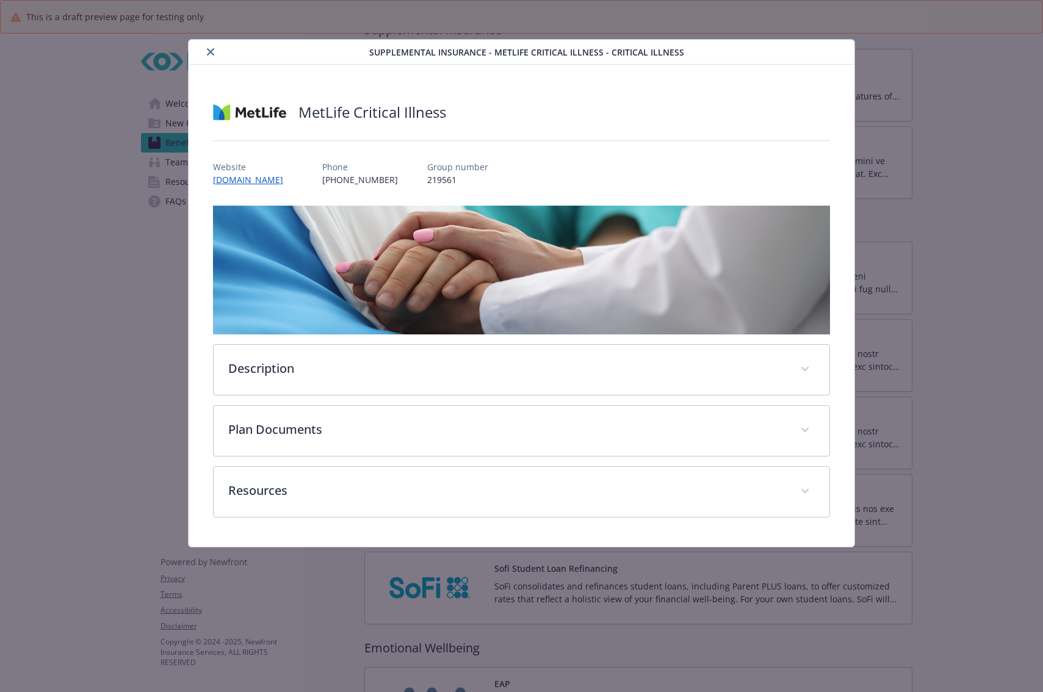
click at [209, 54] on icon "close" at bounding box center [210, 51] width 7 height 7
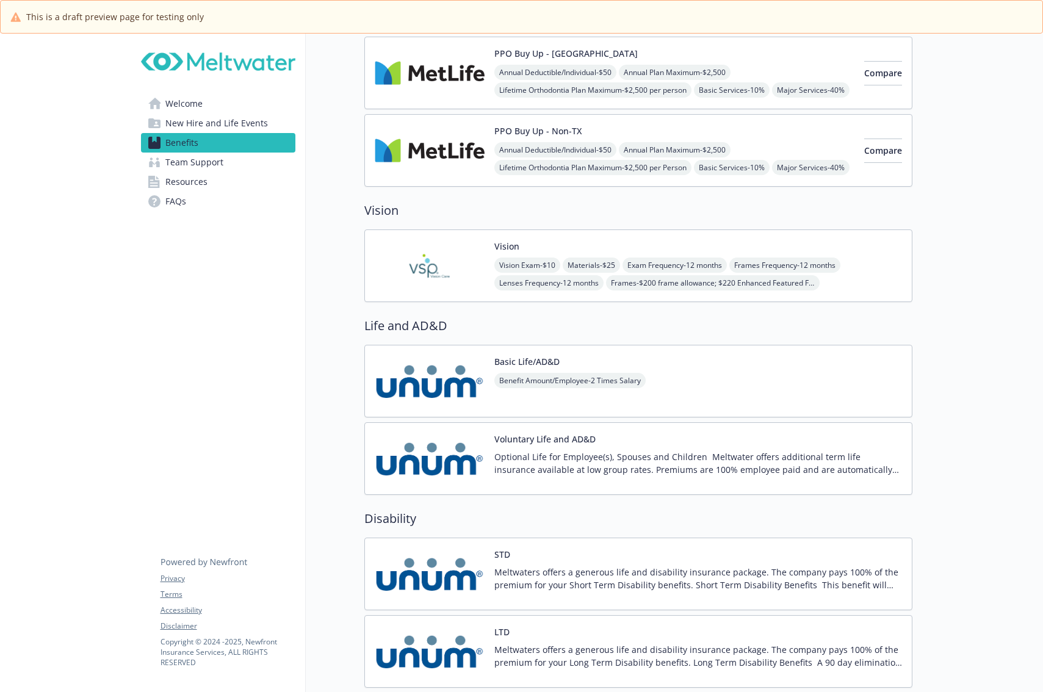
scroll to position [732, 0]
